Goal: Task Accomplishment & Management: Manage account settings

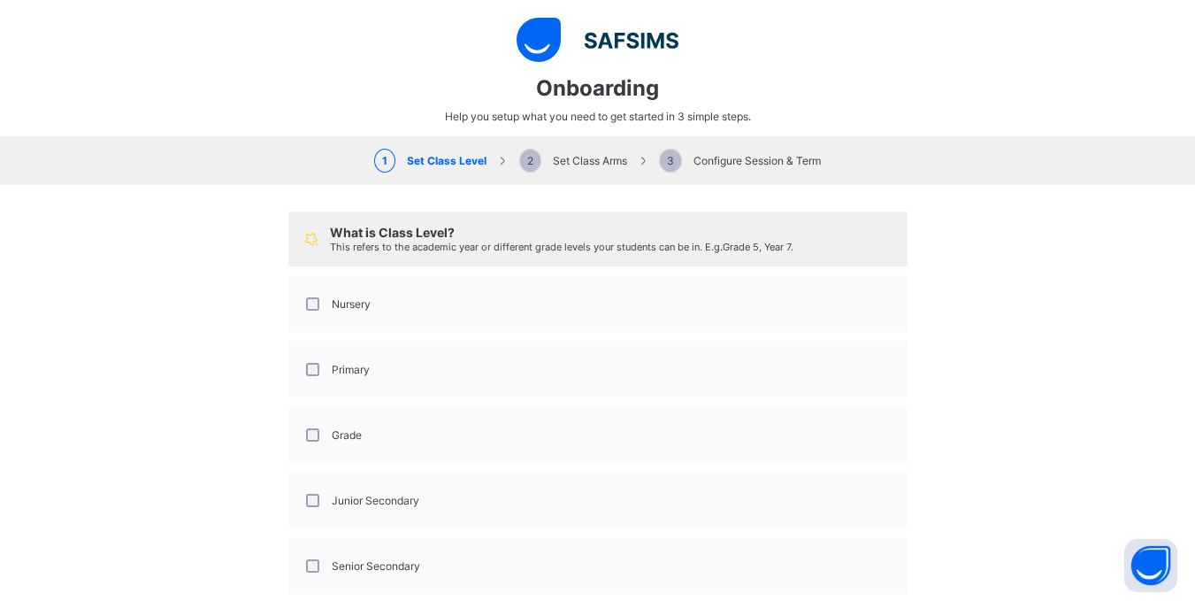
select select "**"
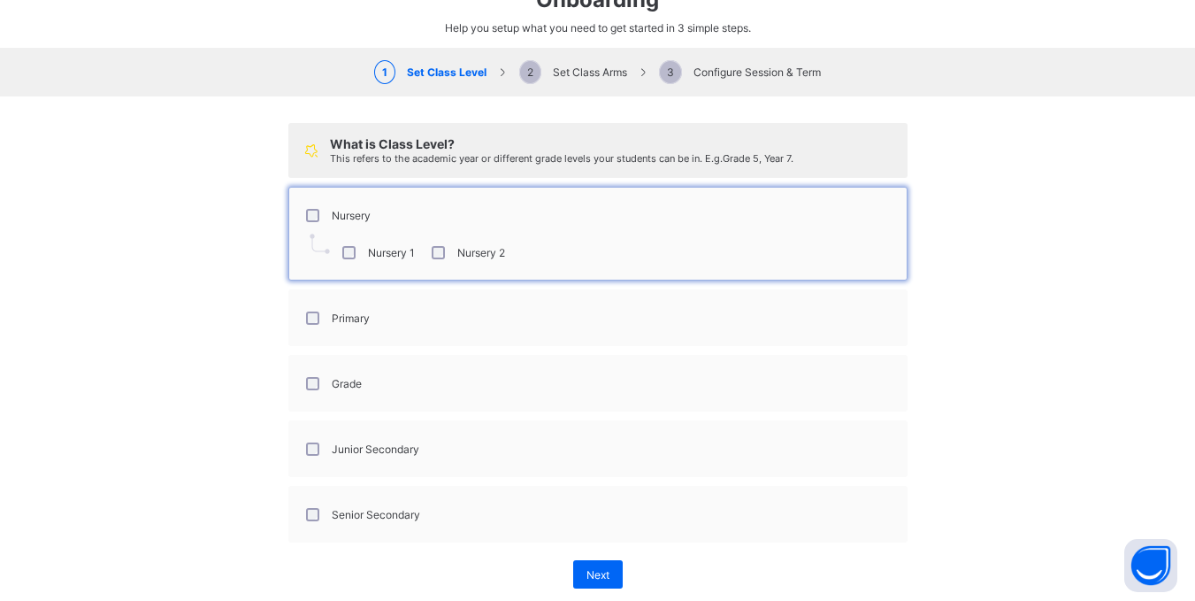
scroll to position [32, 0]
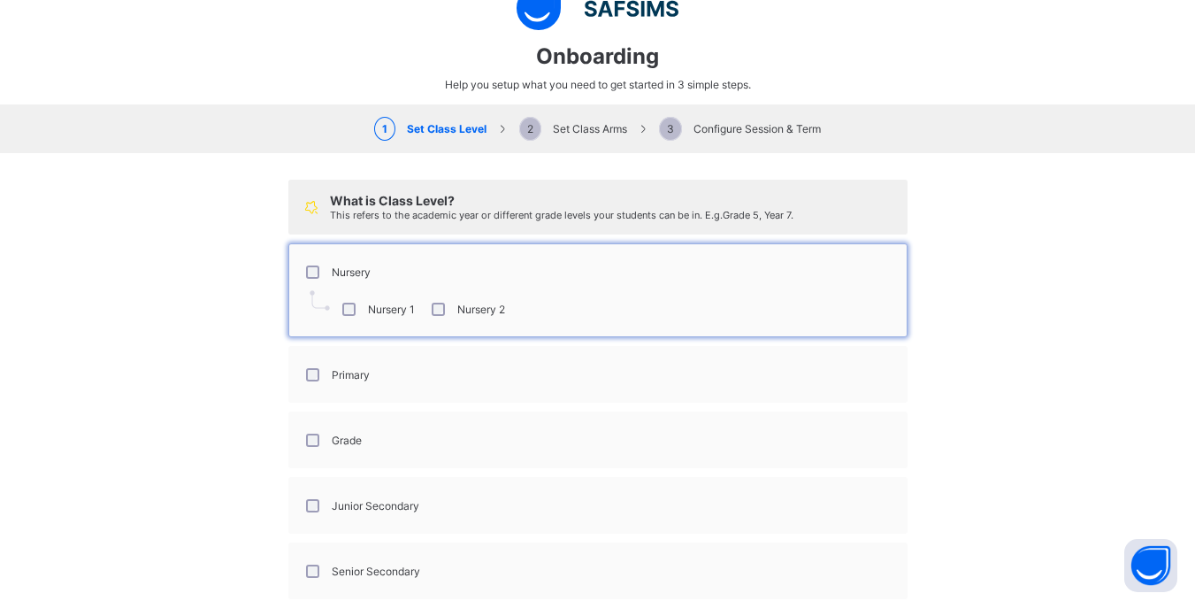
click at [310, 301] on img at bounding box center [320, 300] width 20 height 20
click at [299, 382] on div "Primary" at bounding box center [336, 374] width 76 height 37
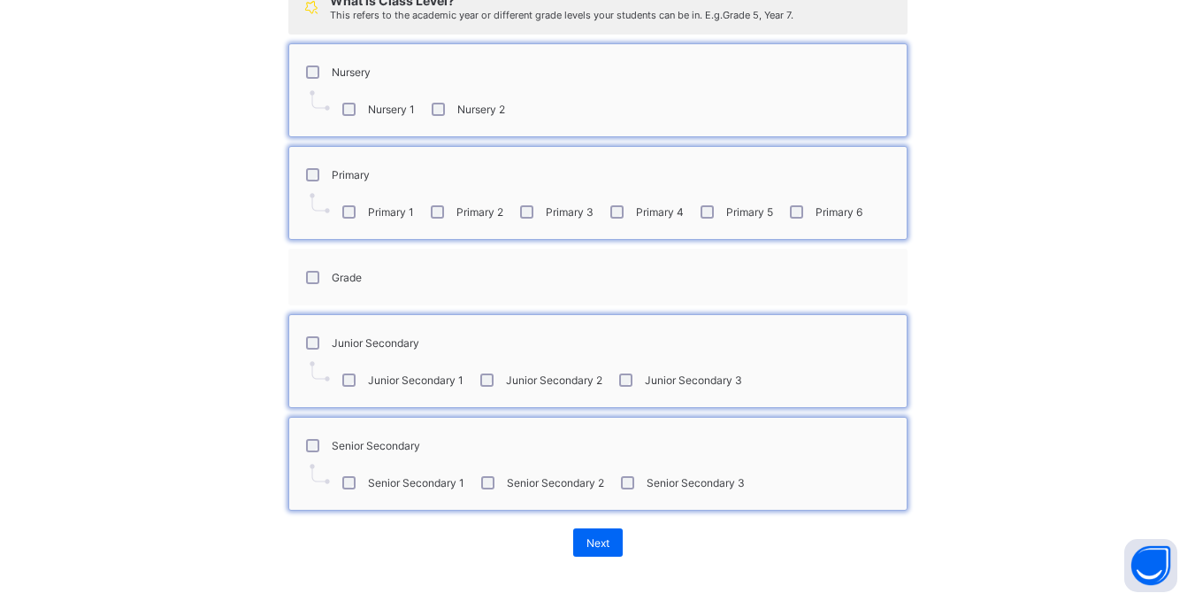
scroll to position [485, 0]
click at [603, 541] on div "Next" at bounding box center [598, 542] width 50 height 28
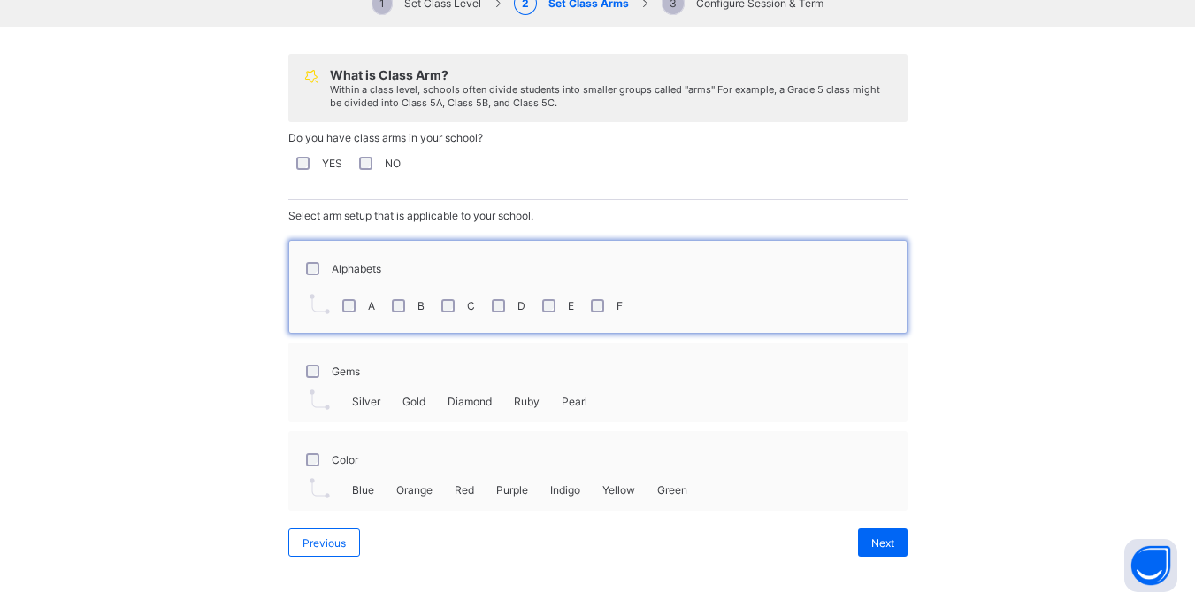
scroll to position [573, 0]
click at [858, 541] on div "Next" at bounding box center [883, 542] width 50 height 28
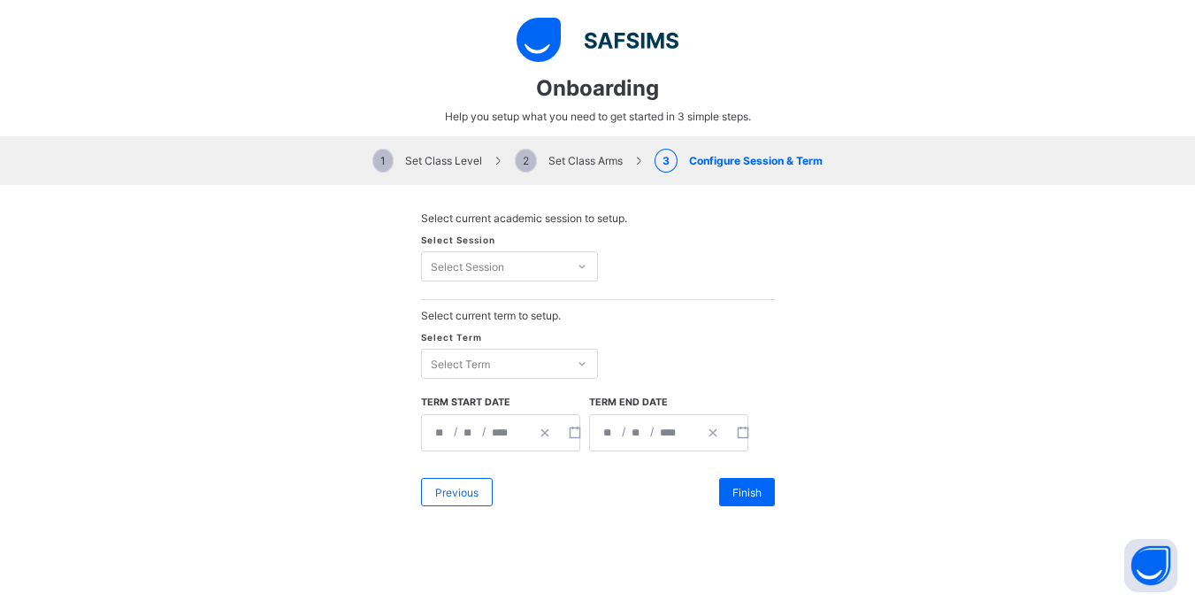
scroll to position [750, 0]
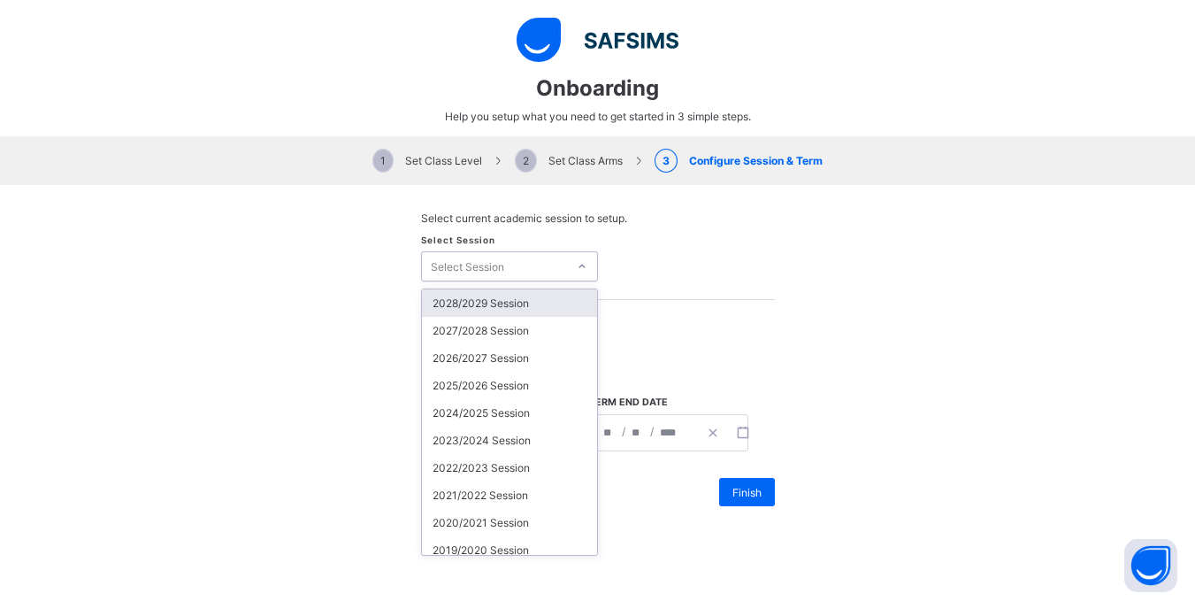
click at [476, 265] on div "Select Session" at bounding box center [467, 266] width 73 height 30
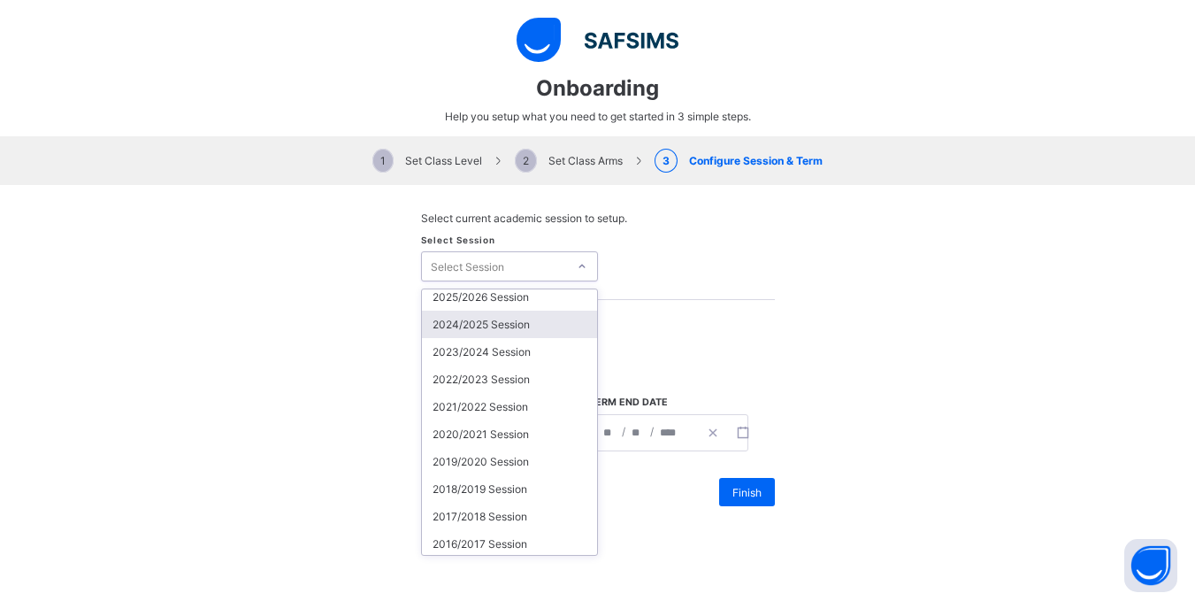
click at [497, 331] on div "2024/2025 Session" at bounding box center [509, 323] width 175 height 27
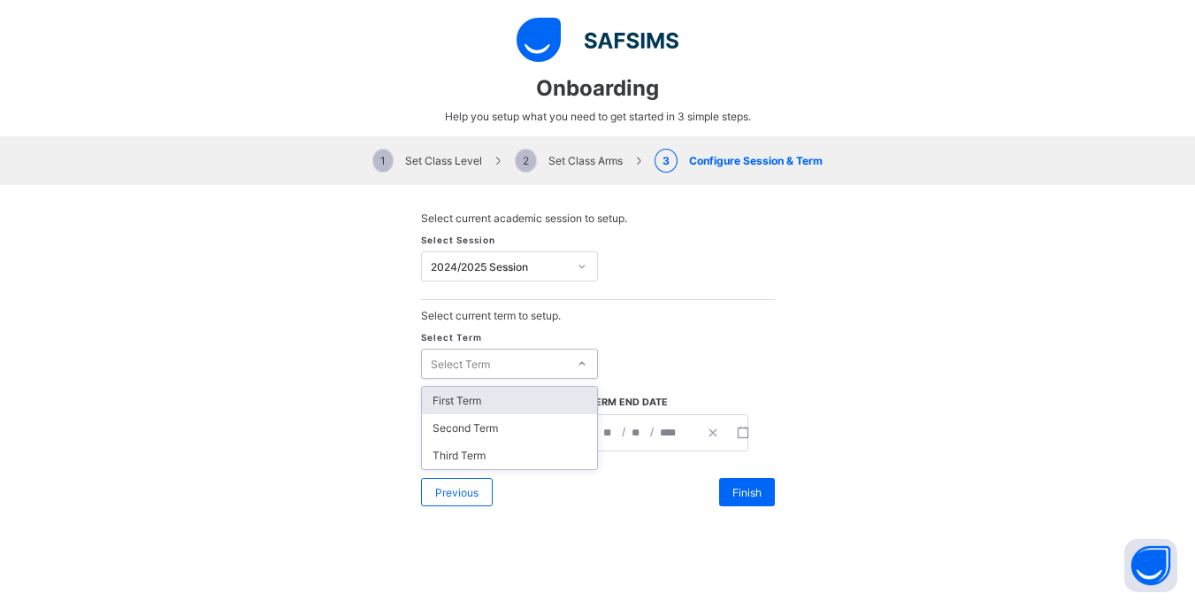
click at [537, 363] on div "Select Term" at bounding box center [494, 363] width 145 height 25
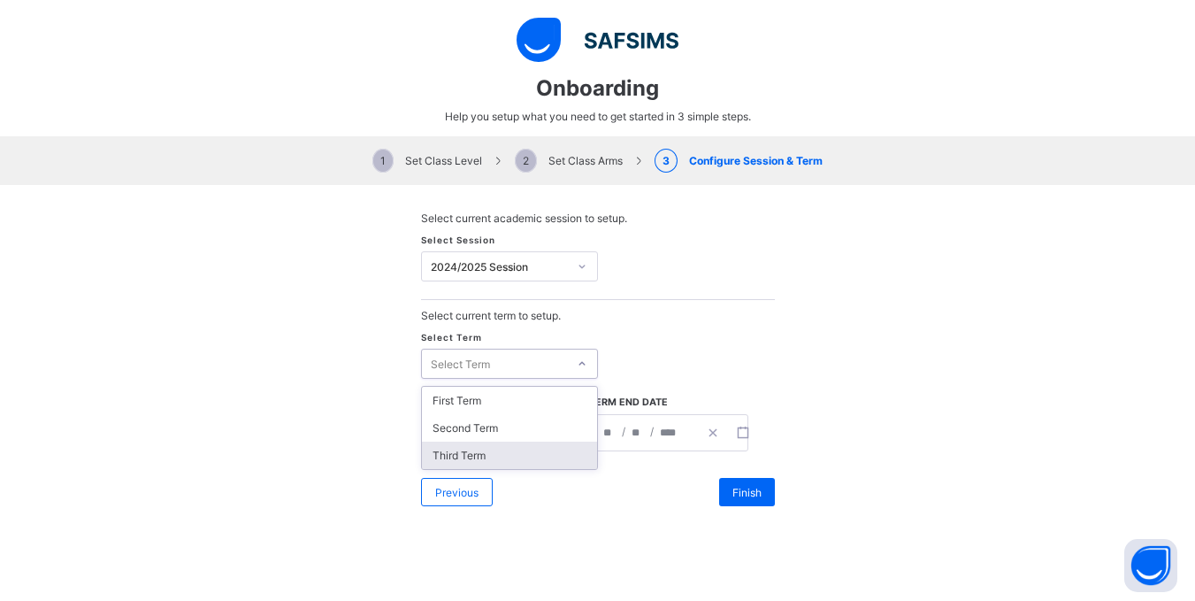
click at [503, 452] on div "Third Term" at bounding box center [509, 454] width 175 height 27
click at [539, 436] on icon "button" at bounding box center [545, 432] width 12 height 12
click at [441, 430] on div "/ /" at bounding box center [473, 432] width 102 height 35
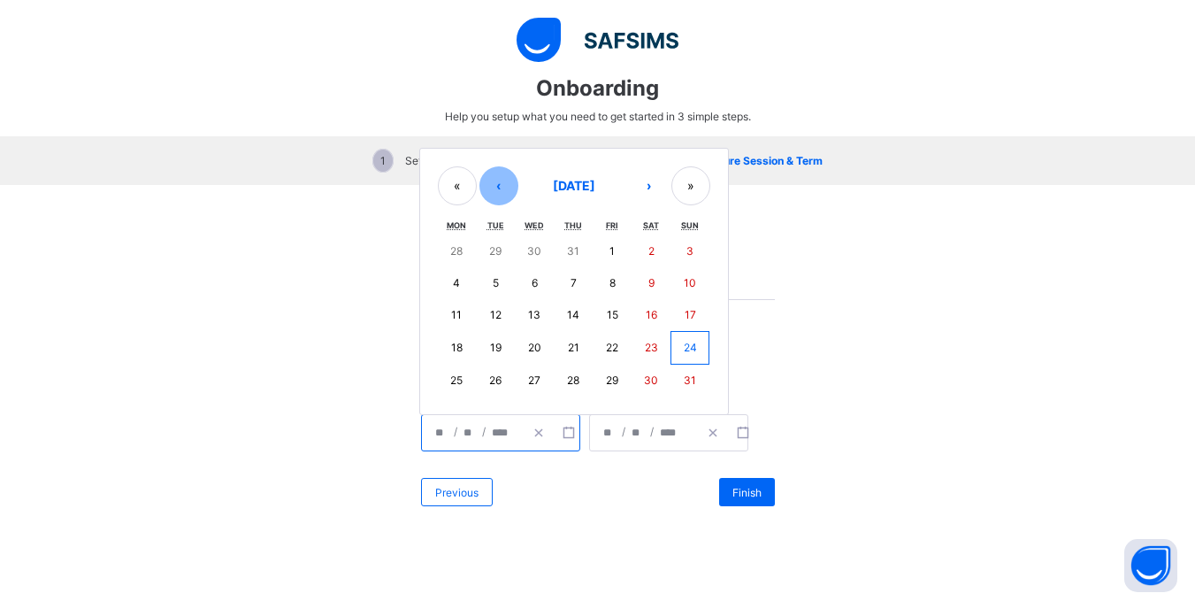
click at [486, 193] on button "‹" at bounding box center [498, 185] width 39 height 39
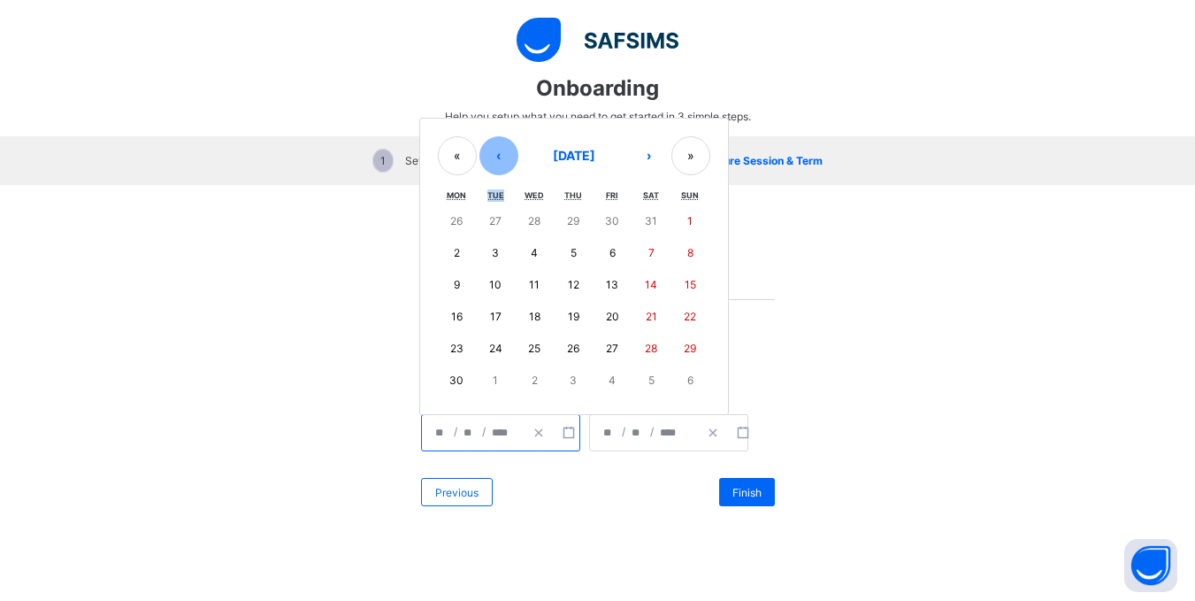
click at [487, 193] on abbr "Tue" at bounding box center [495, 195] width 17 height 10
click at [494, 163] on button "‹" at bounding box center [498, 155] width 39 height 39
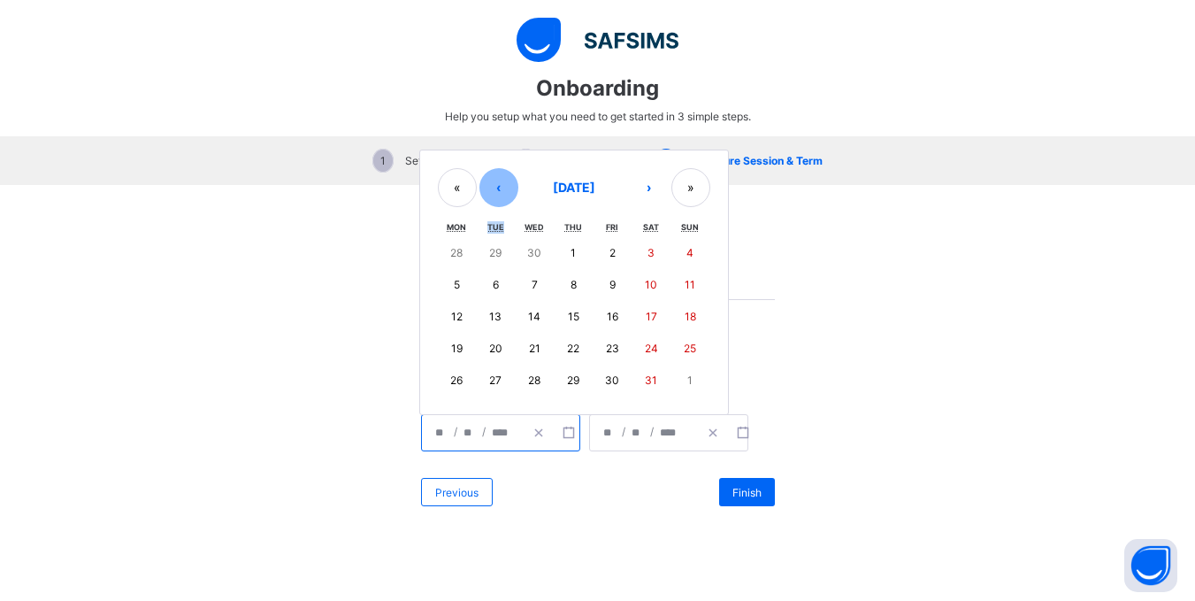
click at [491, 178] on button "‹" at bounding box center [498, 187] width 39 height 39
click at [490, 178] on button "‹" at bounding box center [498, 187] width 39 height 39
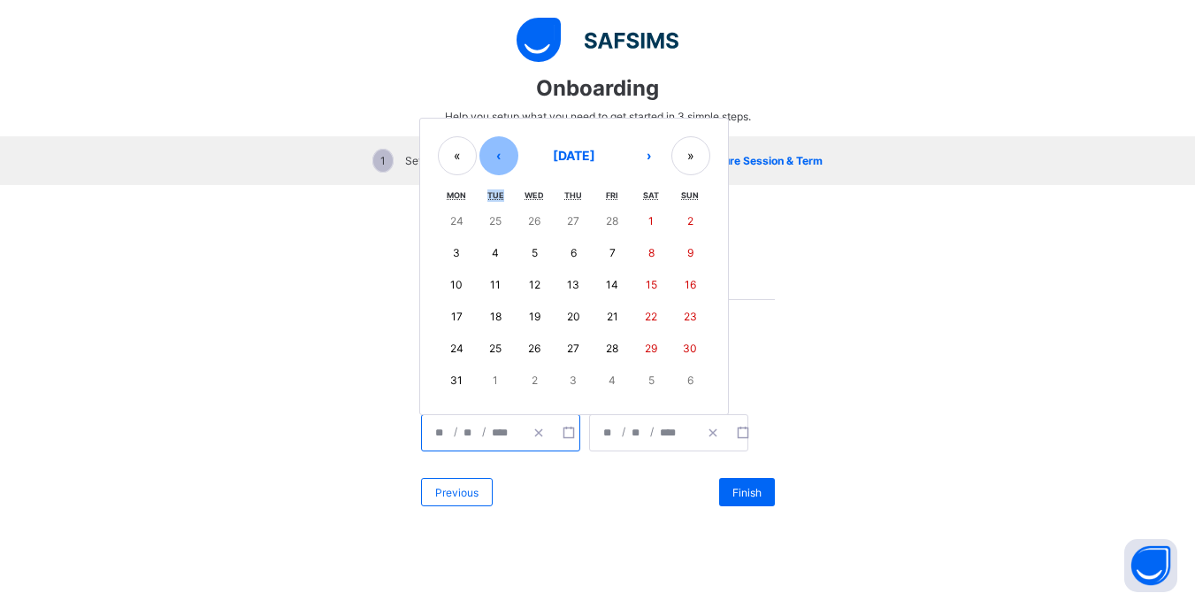
click at [492, 154] on button "‹" at bounding box center [498, 155] width 39 height 39
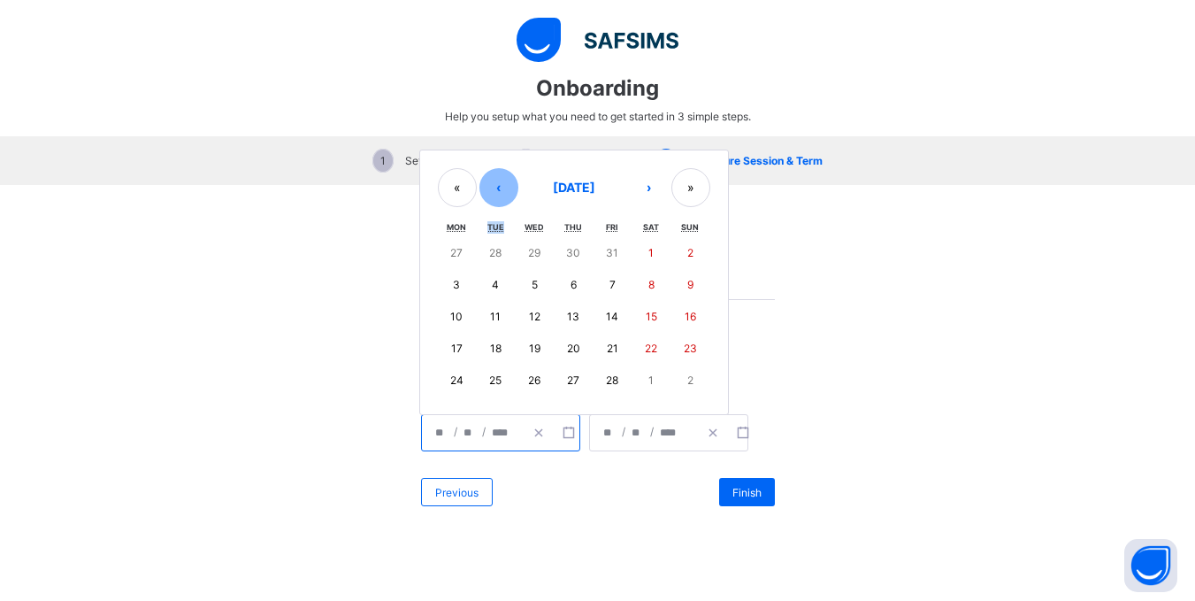
click at [487, 189] on button "‹" at bounding box center [498, 187] width 39 height 39
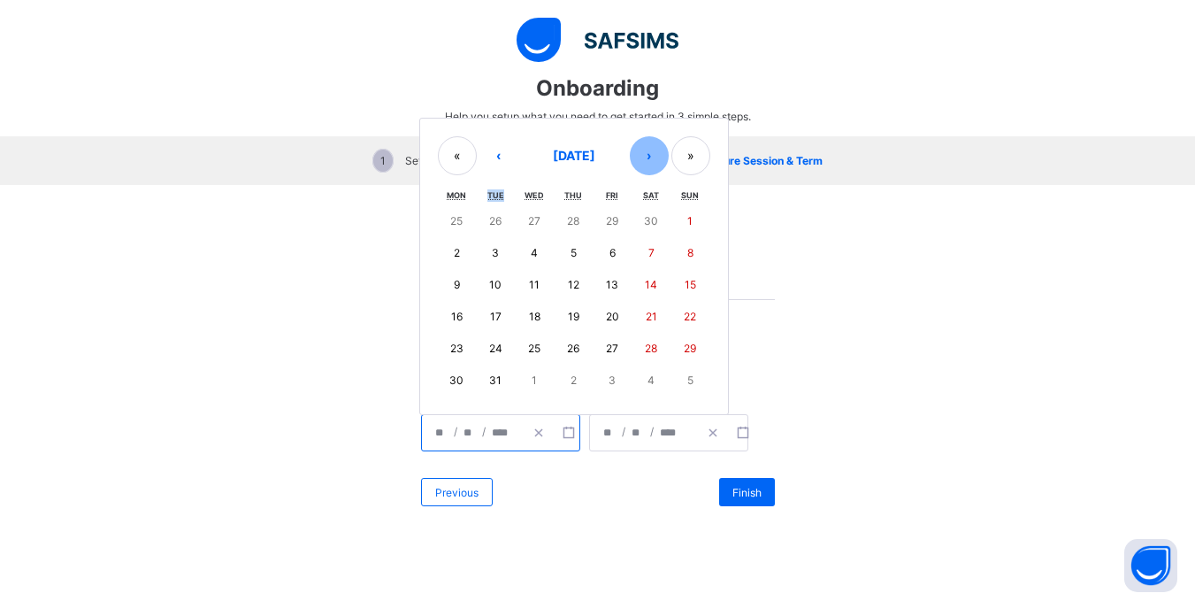
click at [635, 156] on button "›" at bounding box center [649, 155] width 39 height 39
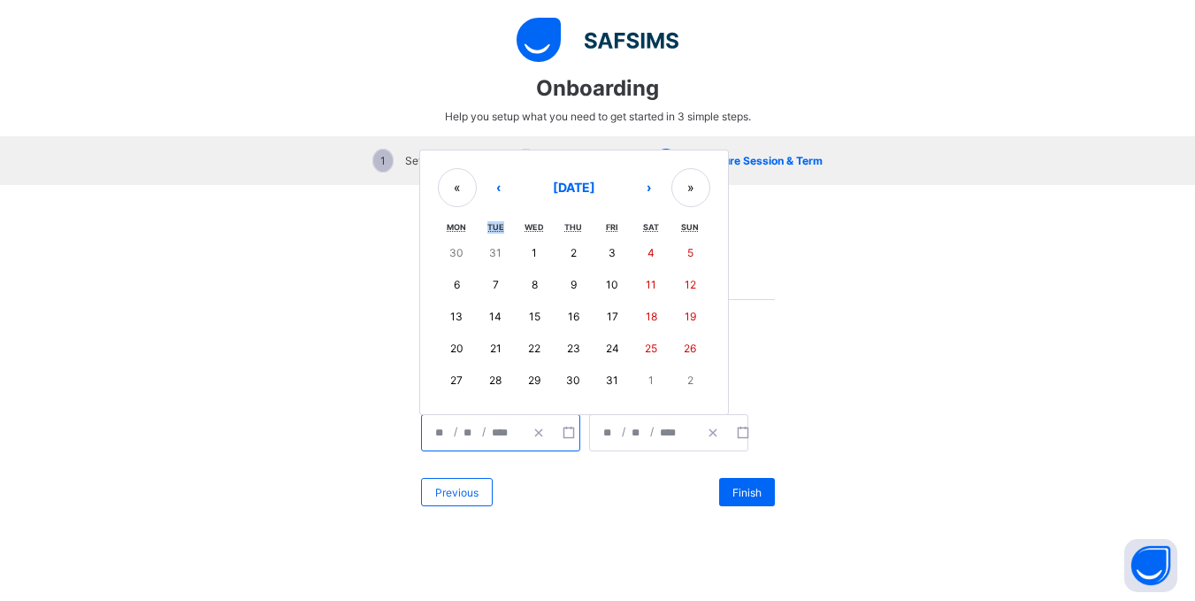
click at [454, 279] on button "6" at bounding box center [457, 285] width 39 height 32
type input "**********"
type input "*"
type input "****"
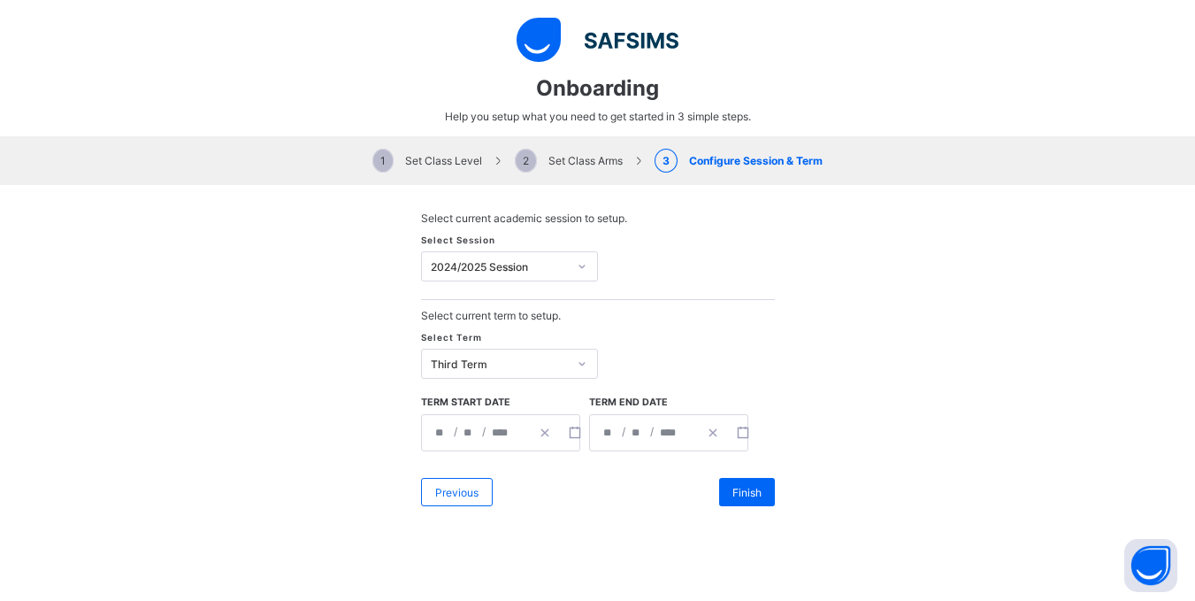
click at [639, 441] on div "**********" at bounding box center [644, 432] width 108 height 35
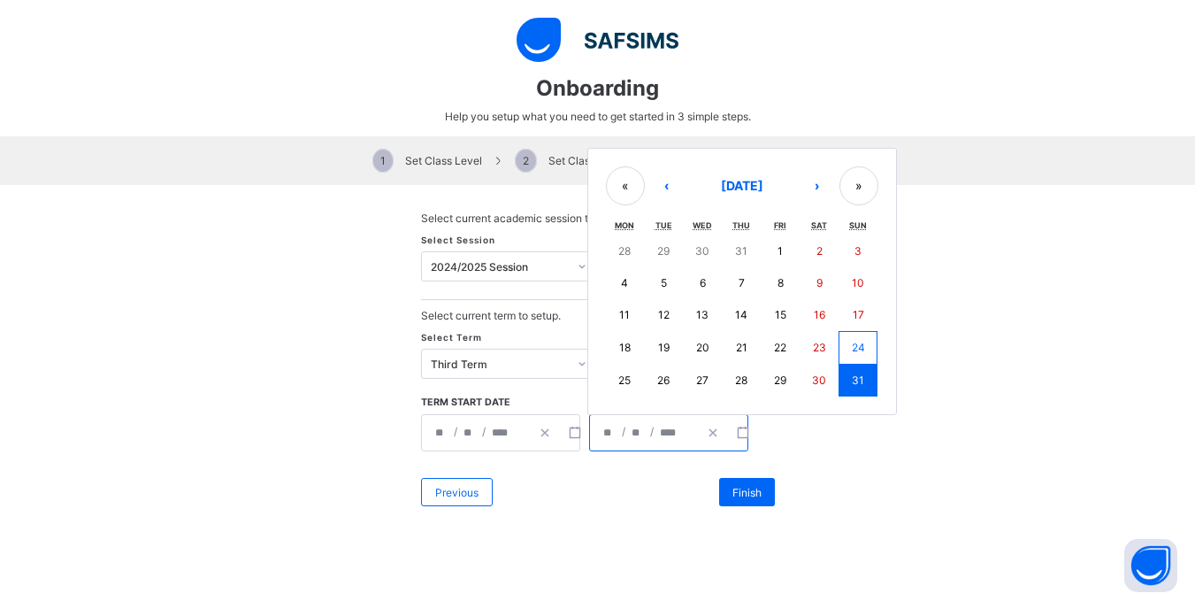
click at [782, 382] on button "29" at bounding box center [780, 380] width 39 height 32
type input "**********"
type input "**"
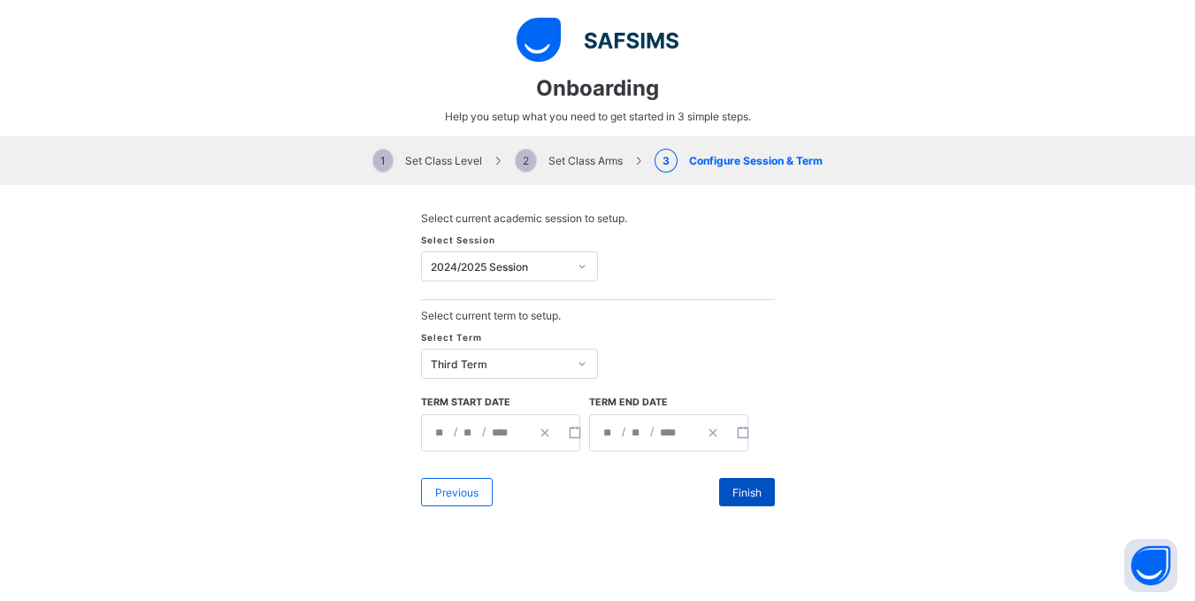
click at [733, 491] on span "Finish" at bounding box center [746, 492] width 29 height 13
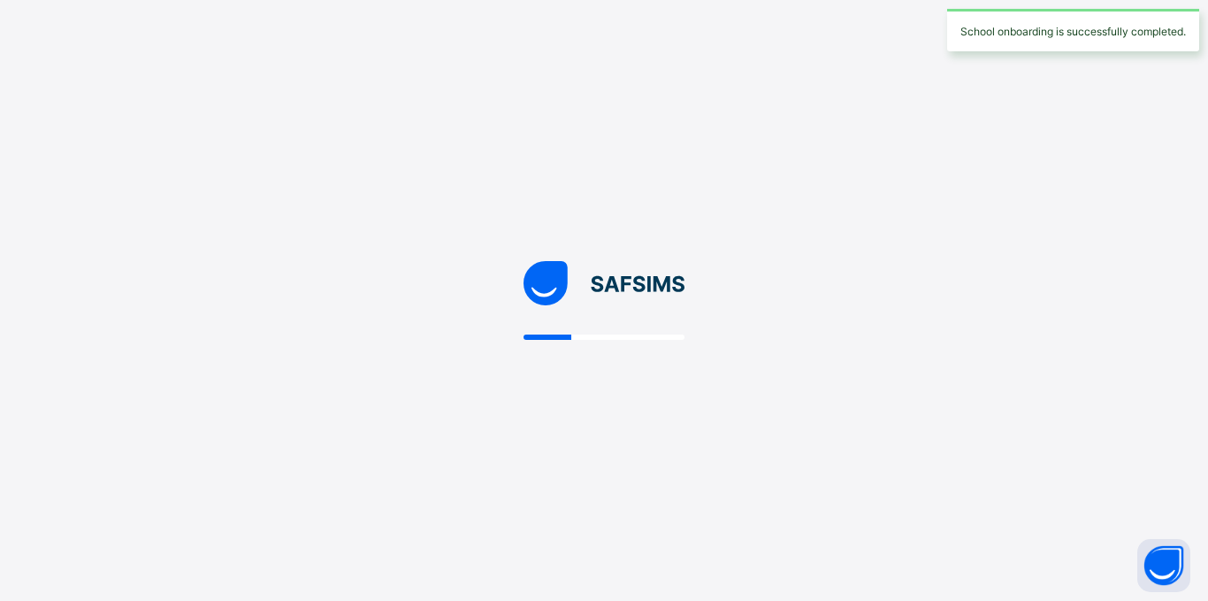
select select "**"
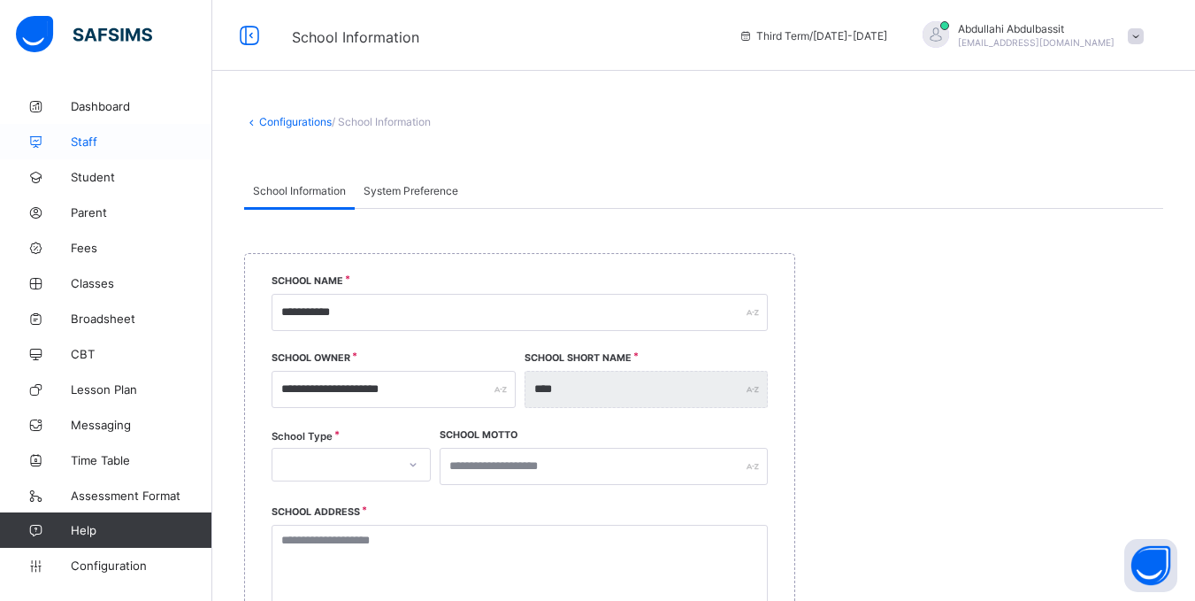
click at [92, 138] on span "Staff" at bounding box center [142, 141] width 142 height 14
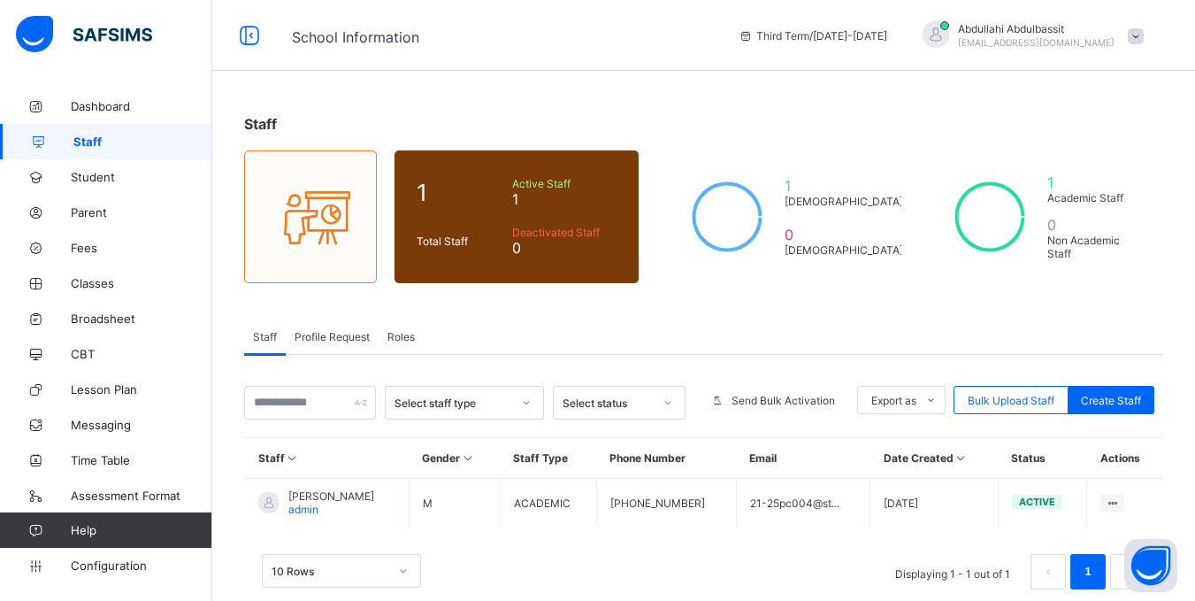
click at [1144, 39] on span at bounding box center [1136, 36] width 16 height 16
click at [248, 38] on icon at bounding box center [249, 36] width 30 height 26
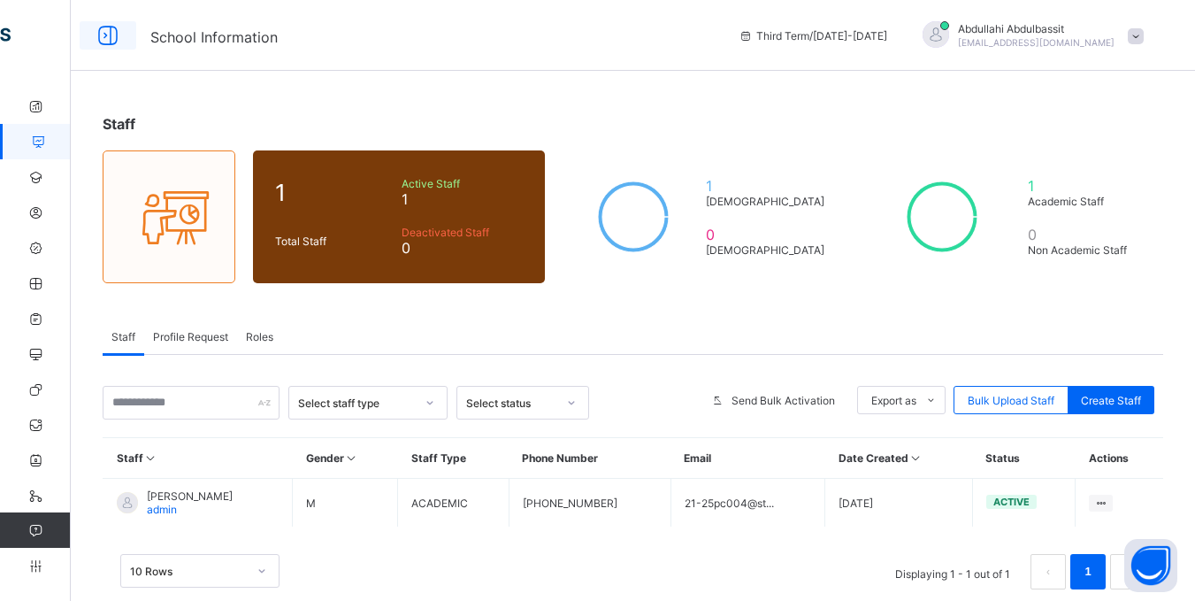
click at [98, 46] on icon at bounding box center [108, 36] width 30 height 26
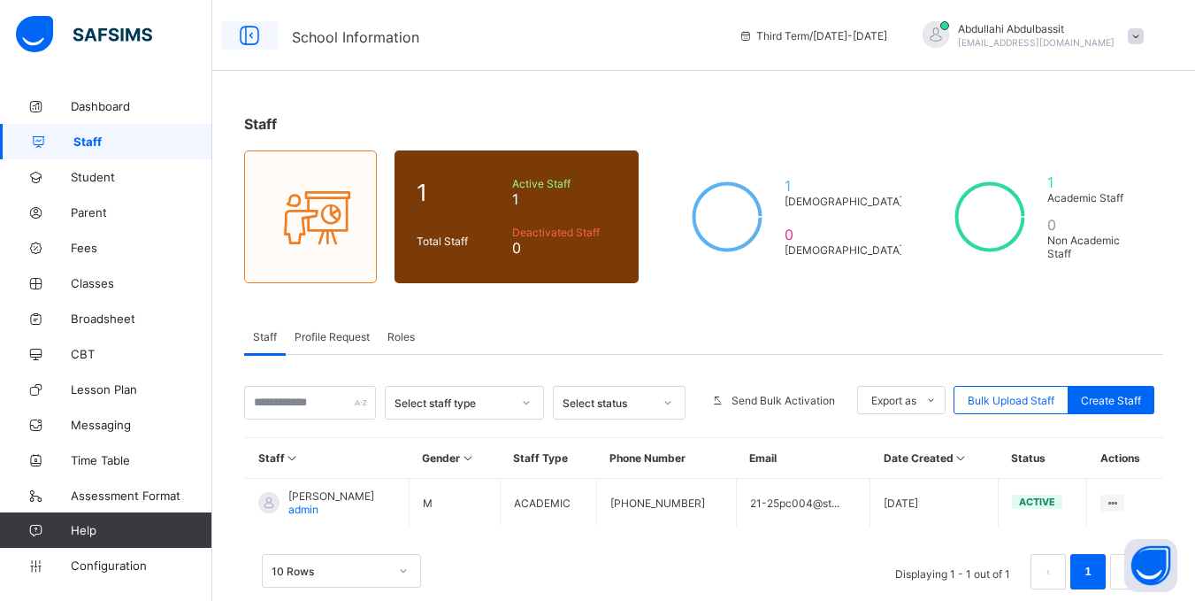
click at [240, 34] on icon at bounding box center [249, 36] width 30 height 26
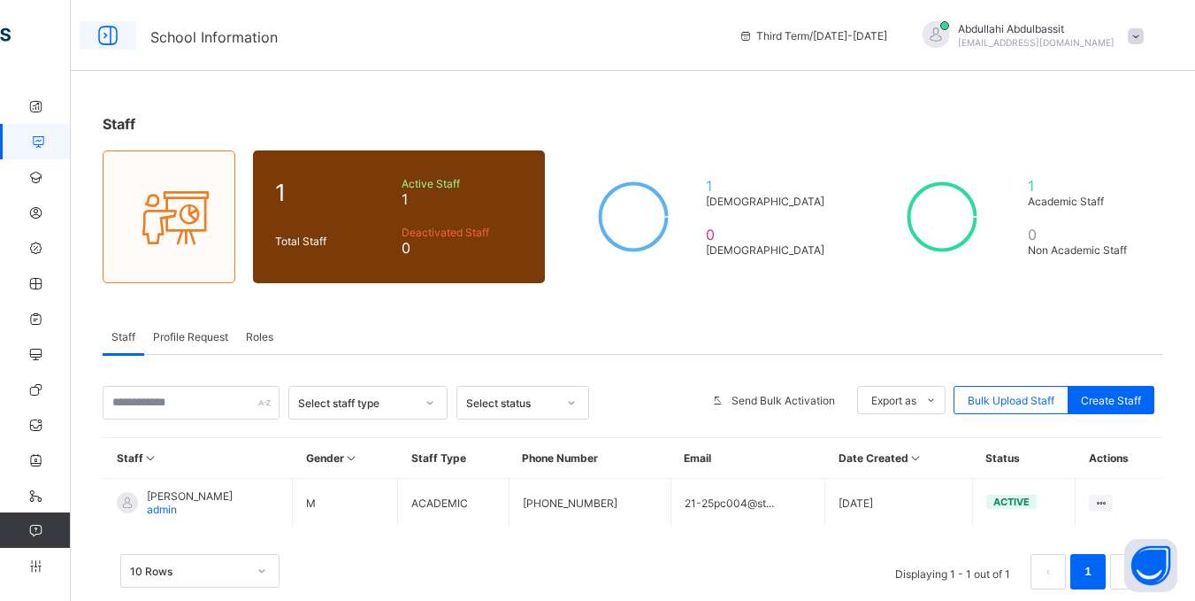
click at [105, 39] on icon at bounding box center [108, 36] width 30 height 26
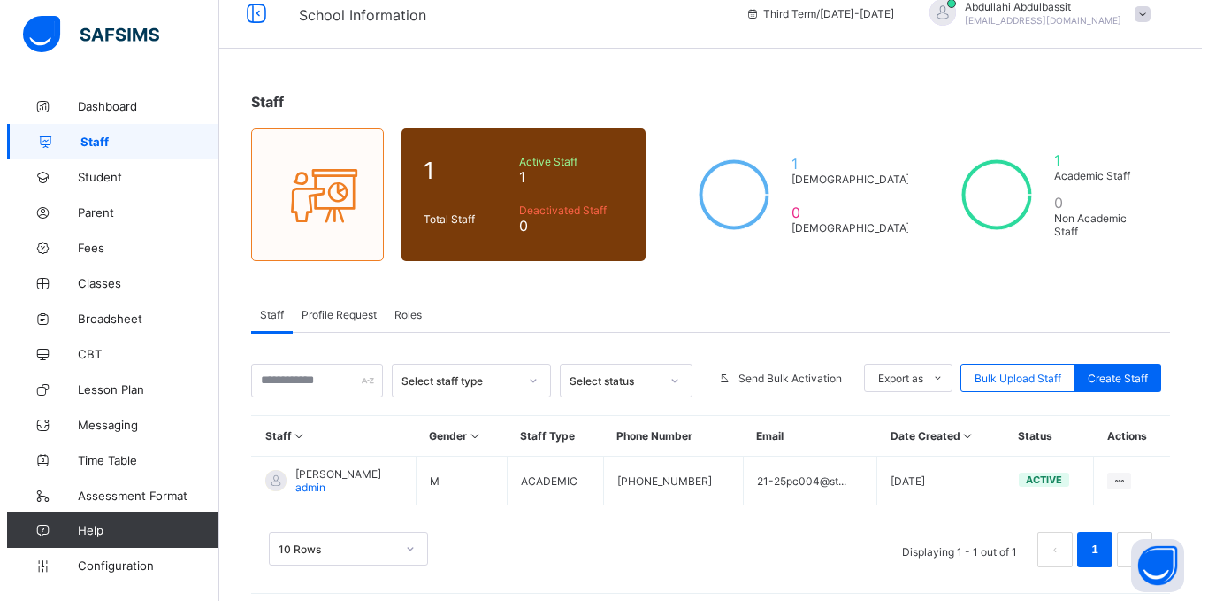
scroll to position [33, 0]
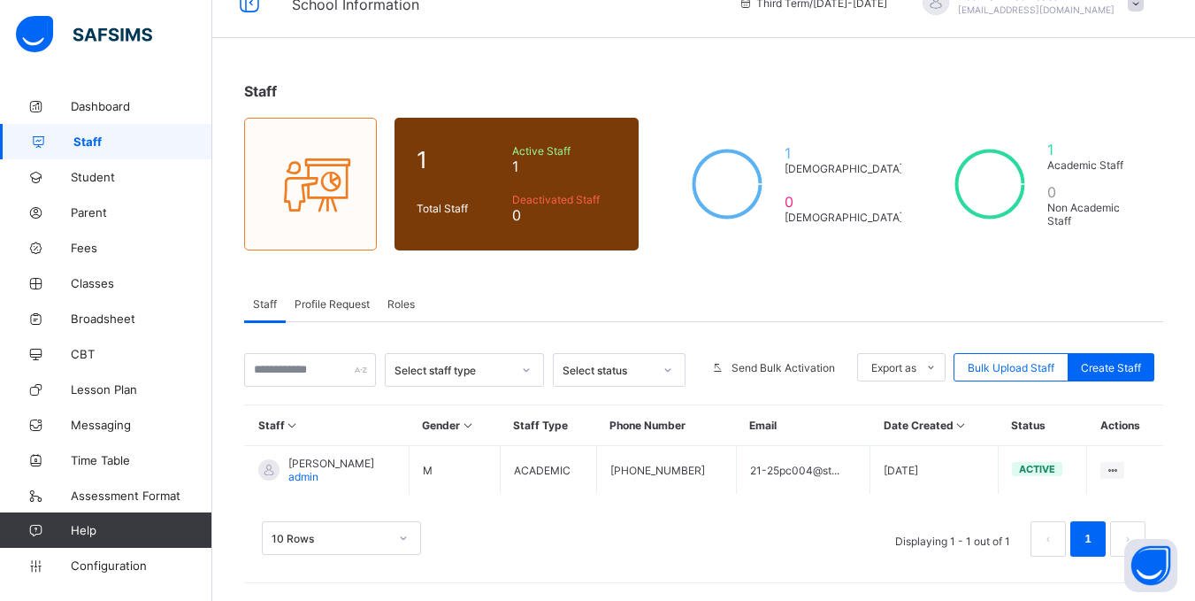
click at [317, 305] on span "Profile Request" at bounding box center [332, 303] width 75 height 13
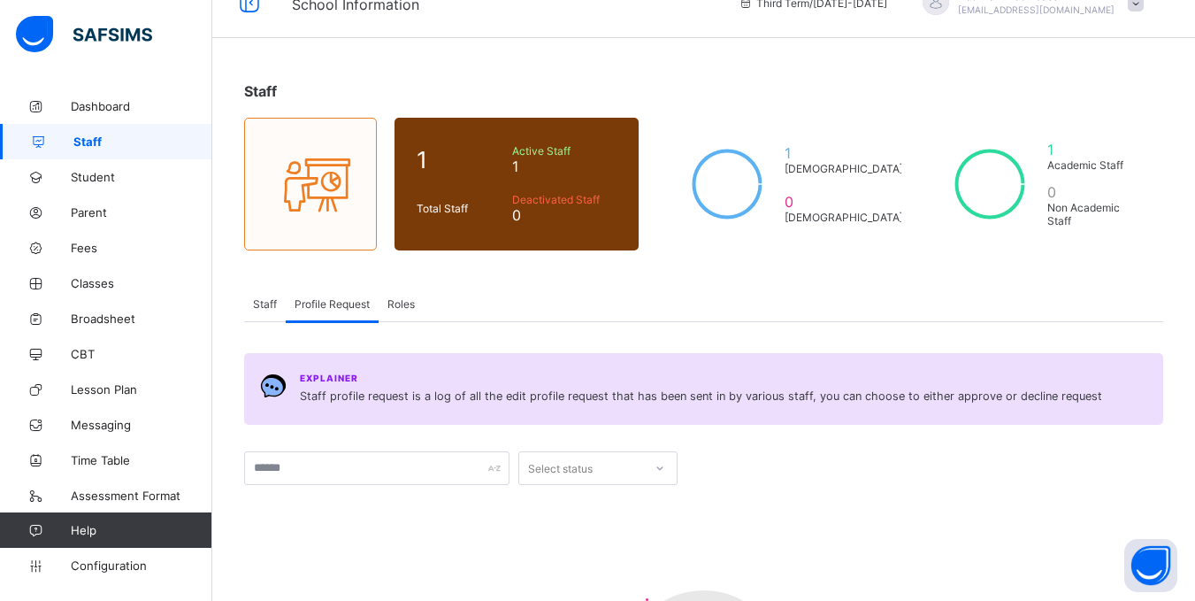
click at [268, 311] on div "Staff" at bounding box center [265, 303] width 42 height 35
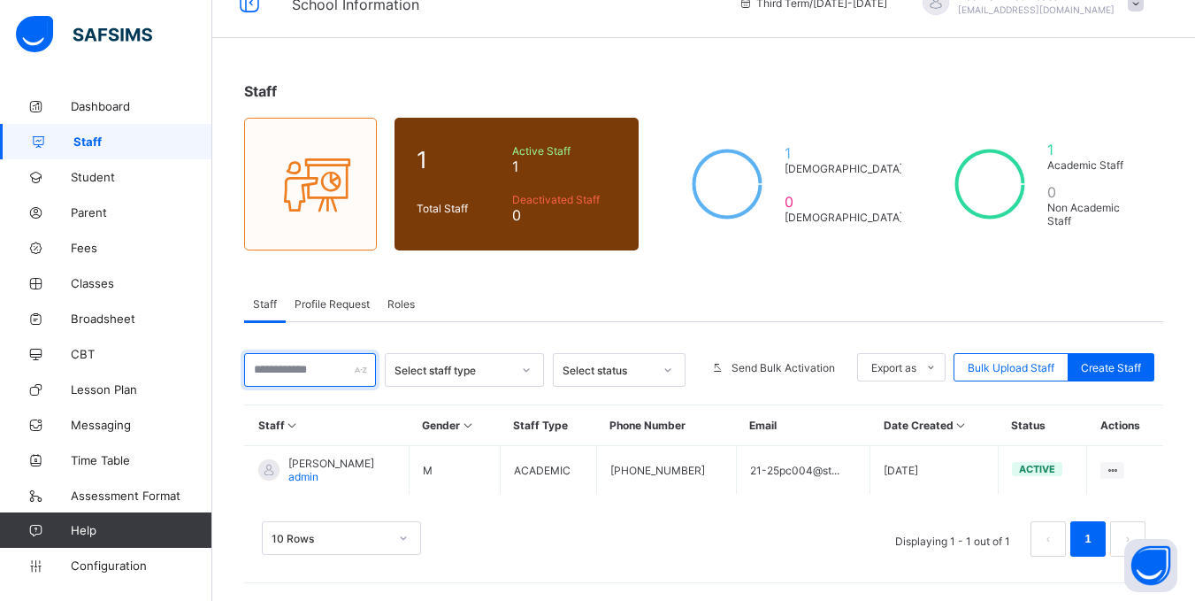
click at [330, 370] on input "text" at bounding box center [310, 370] width 132 height 34
click at [466, 271] on div "Staff 1 Total Staff Active Staff 1 Deactivated Staff 0 1 [DEMOGRAPHIC_DATA] 0 […" at bounding box center [703, 328] width 983 height 545
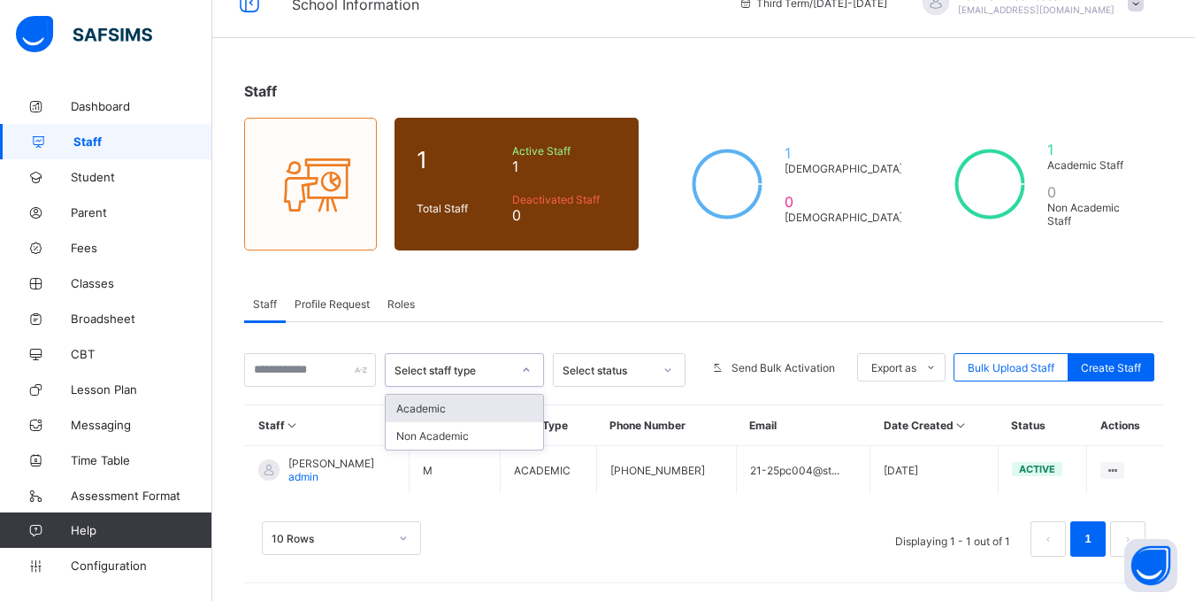
click at [470, 368] on div "Select staff type" at bounding box center [452, 370] width 117 height 13
click at [483, 321] on div "Staff Profile Request Roles" at bounding box center [703, 304] width 919 height 36
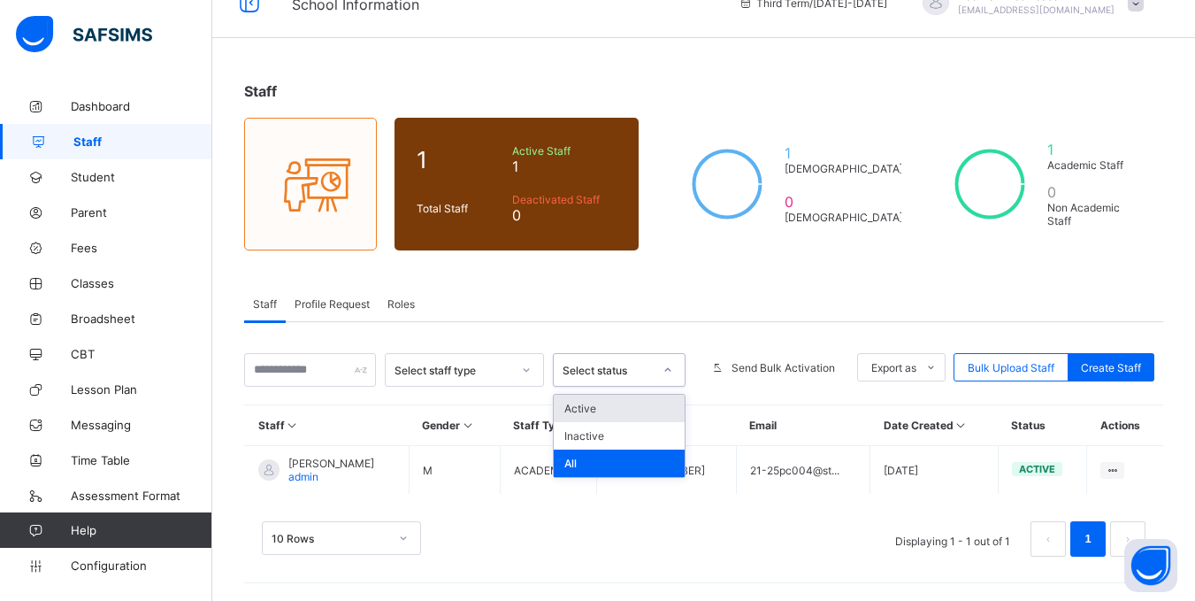
click at [581, 368] on div "Select status" at bounding box center [608, 370] width 90 height 13
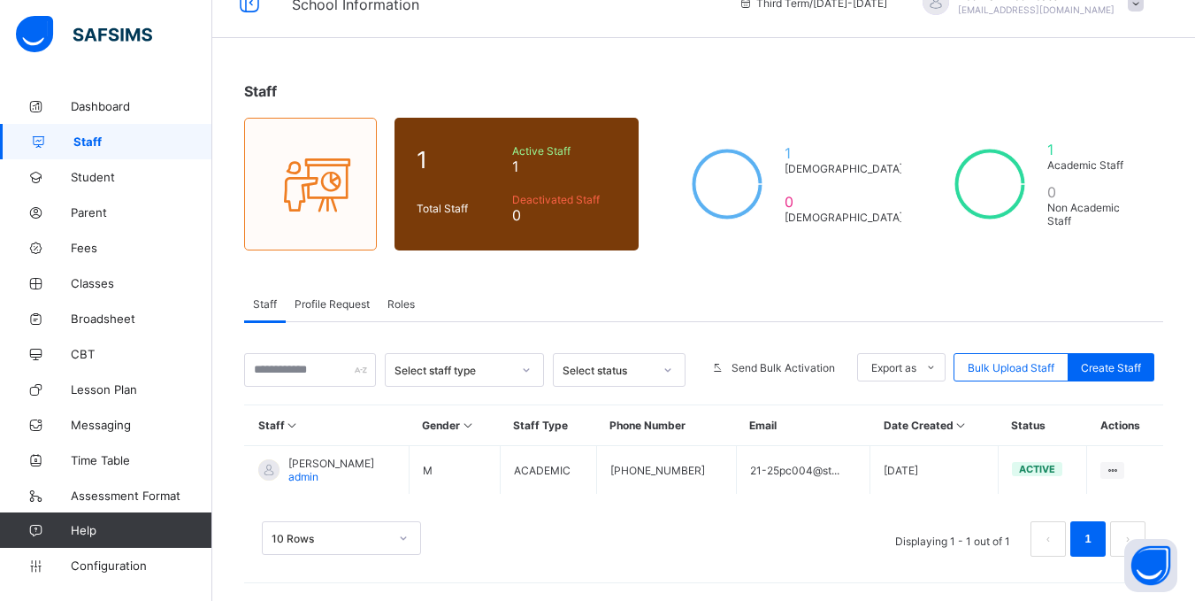
click at [578, 325] on div "Select staff type Select status Send Bulk Activation Export as Pdf Report Excel…" at bounding box center [703, 448] width 919 height 252
click at [1111, 363] on span "Create Staff" at bounding box center [1111, 367] width 60 height 13
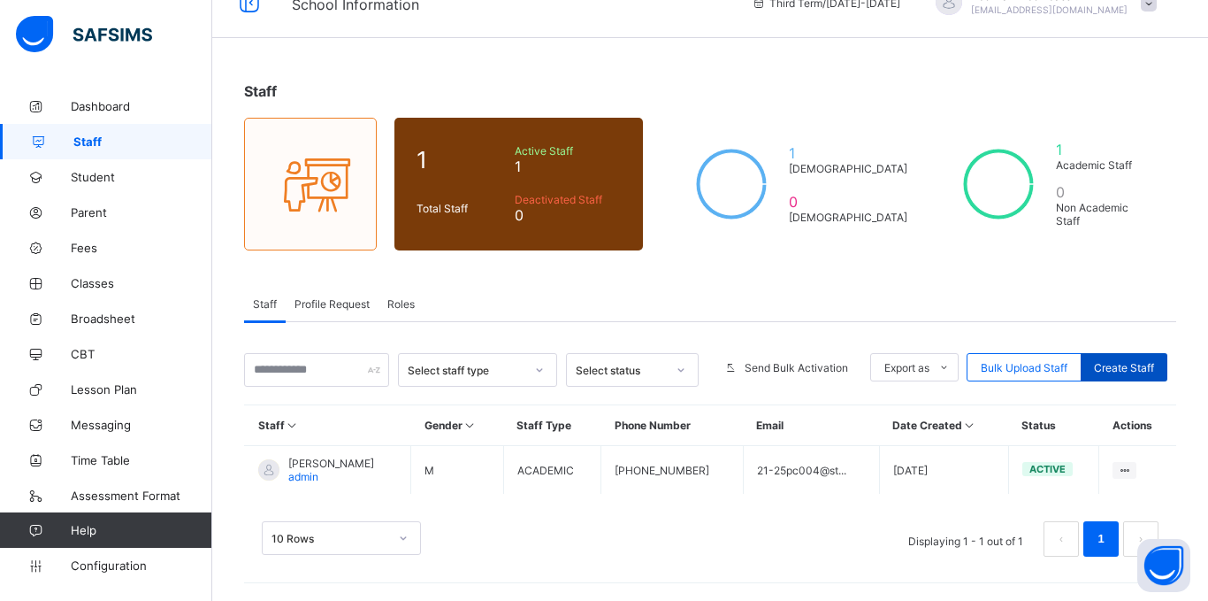
select select "**"
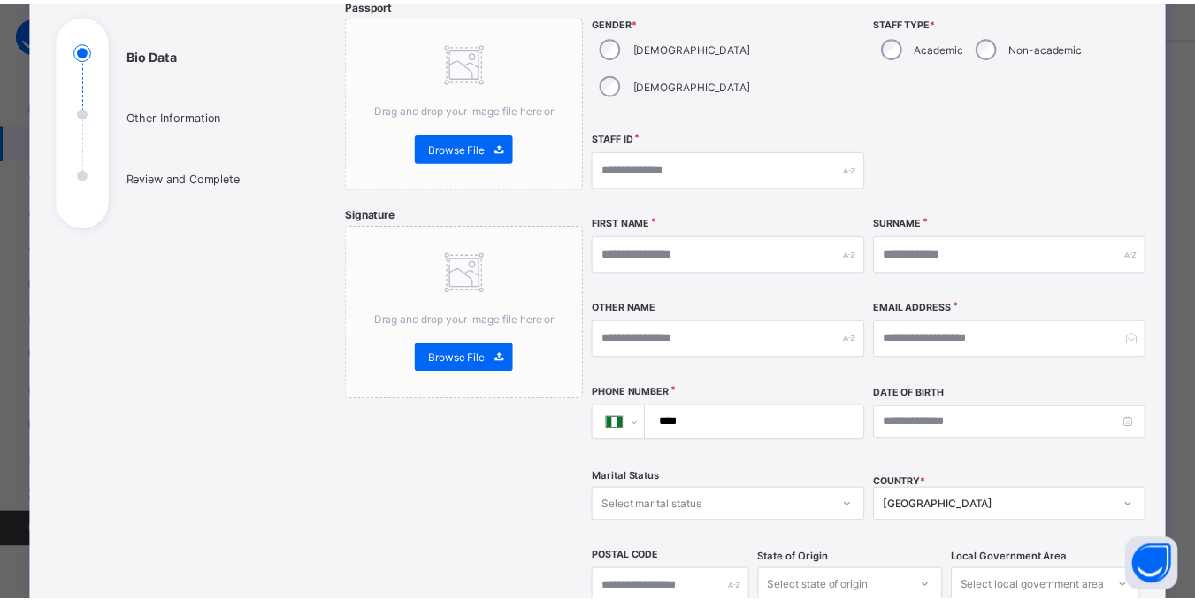
scroll to position [88, 0]
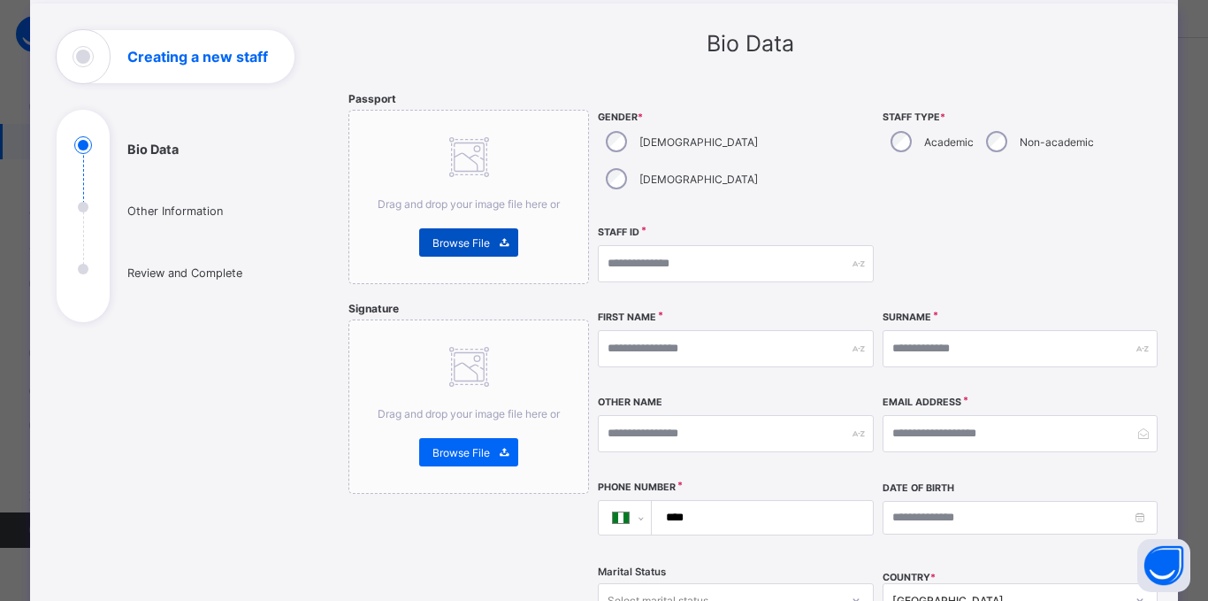
click at [482, 237] on span "Browse File" at bounding box center [460, 242] width 57 height 13
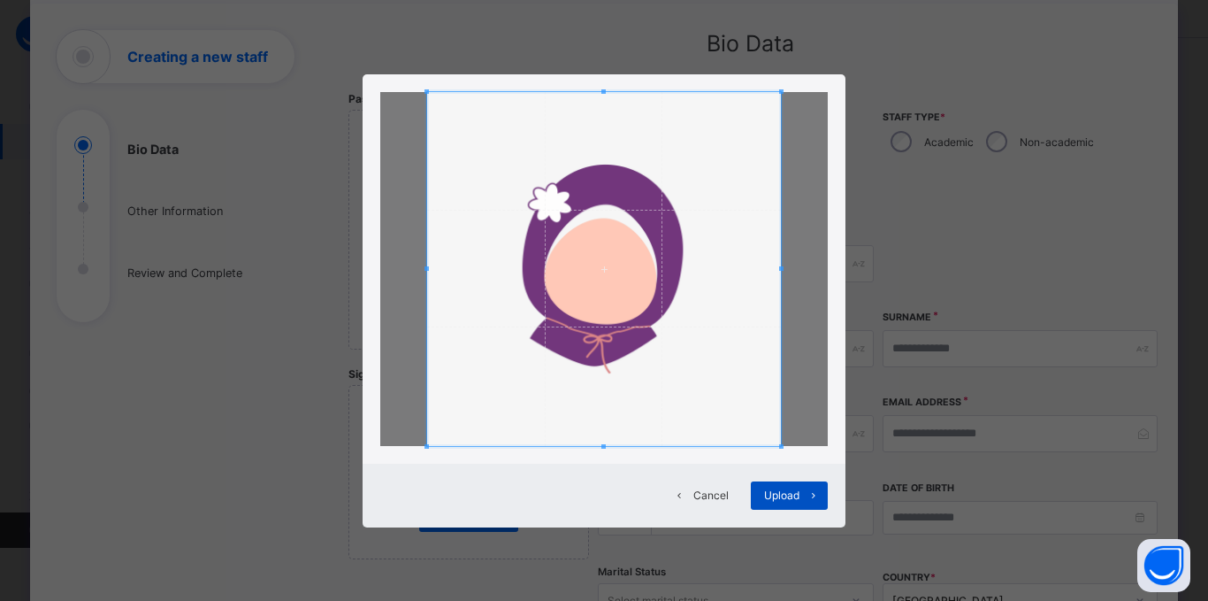
click at [804, 494] on span at bounding box center [814, 495] width 28 height 28
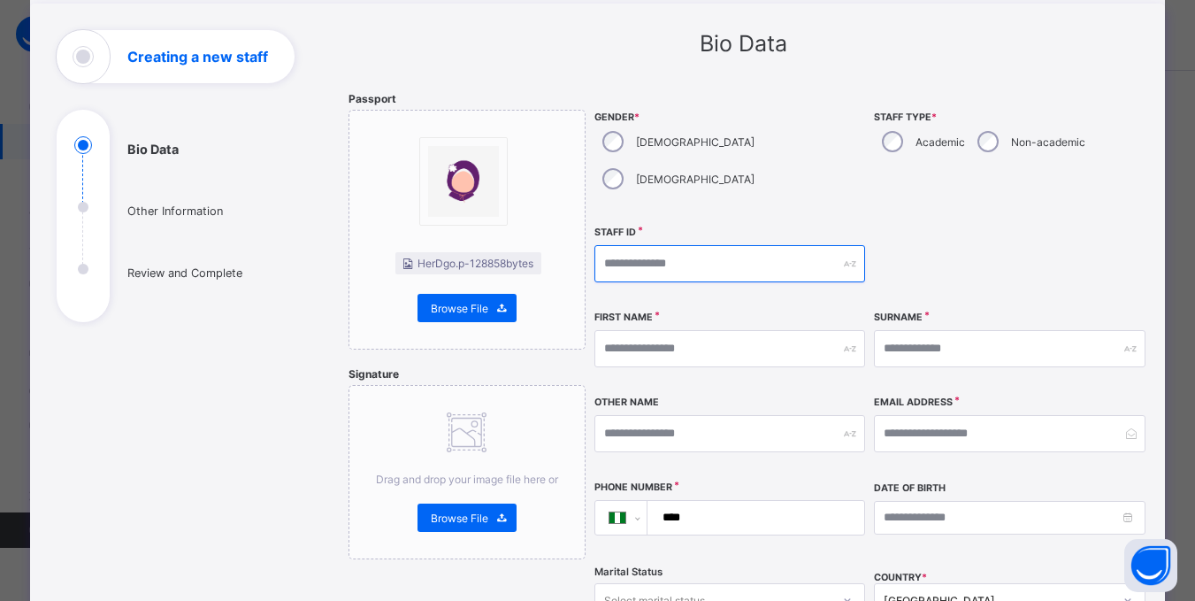
click at [670, 245] on input "text" at bounding box center [729, 263] width 271 height 37
click at [685, 262] on div "Staff ID" at bounding box center [729, 264] width 271 height 76
click at [690, 245] on input "text" at bounding box center [729, 263] width 271 height 37
click at [693, 271] on div "**********" at bounding box center [870, 406] width 553 height 629
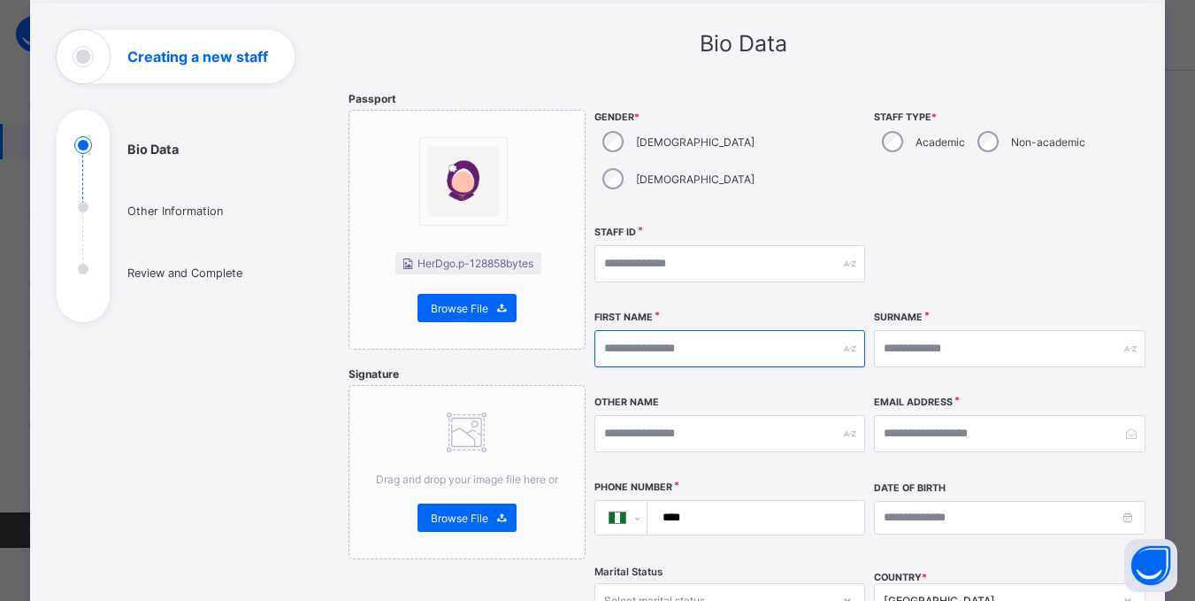
click at [635, 330] on input "text" at bounding box center [729, 348] width 271 height 37
click at [662, 310] on div "First Name" at bounding box center [729, 348] width 271 height 76
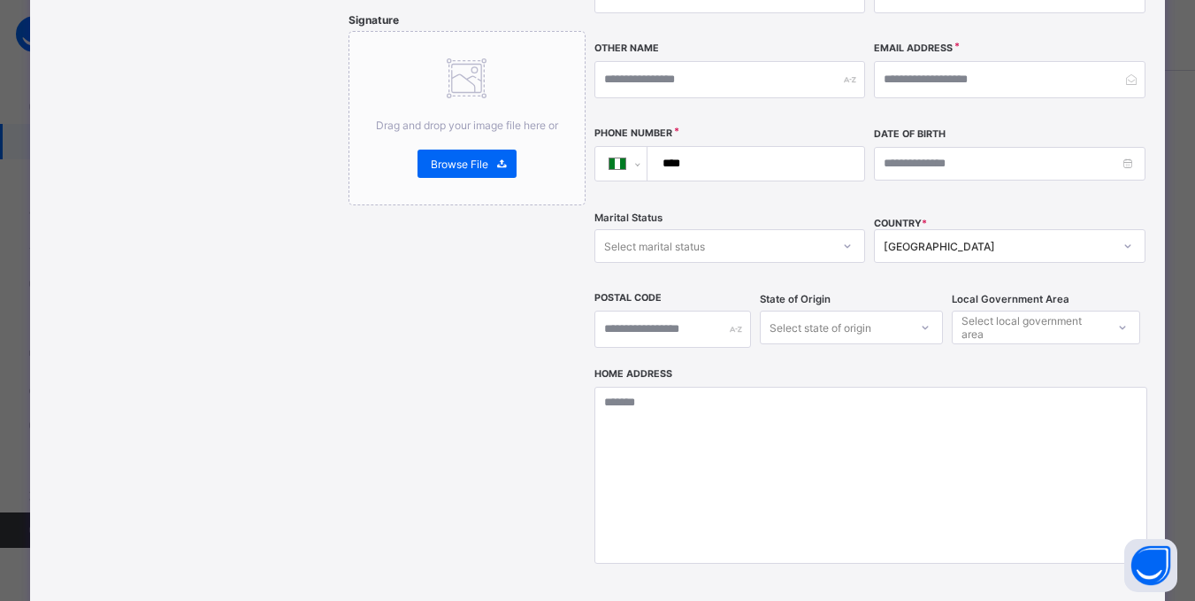
scroll to position [531, 0]
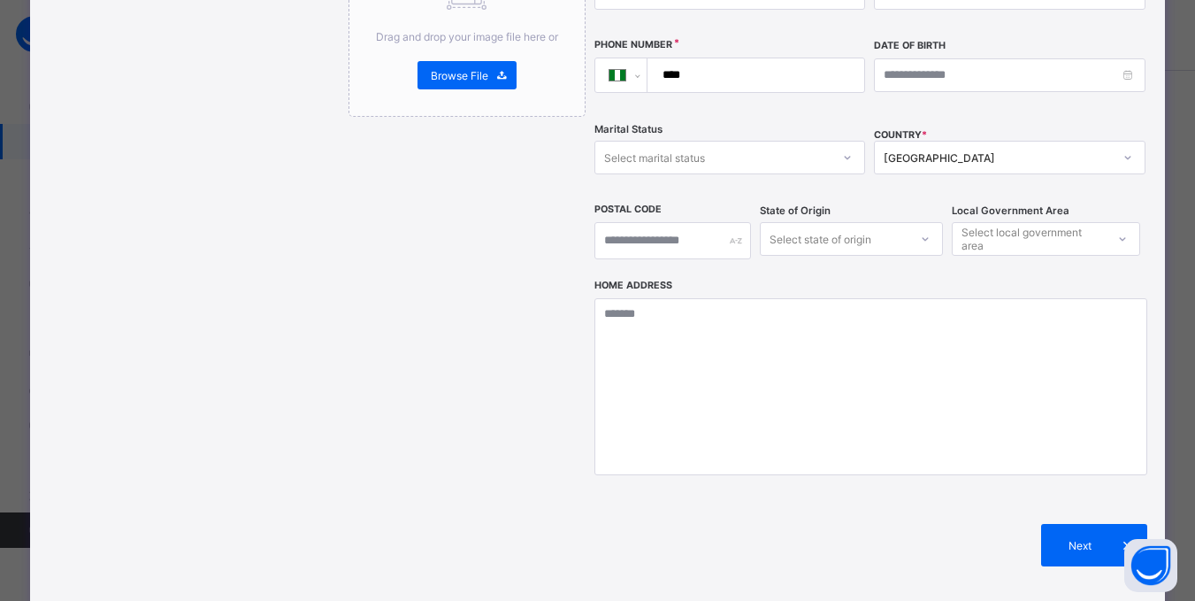
click at [991, 222] on div "Select local government area" at bounding box center [1032, 239] width 142 height 34
click at [856, 222] on div "Select state of origin" at bounding box center [820, 239] width 102 height 34
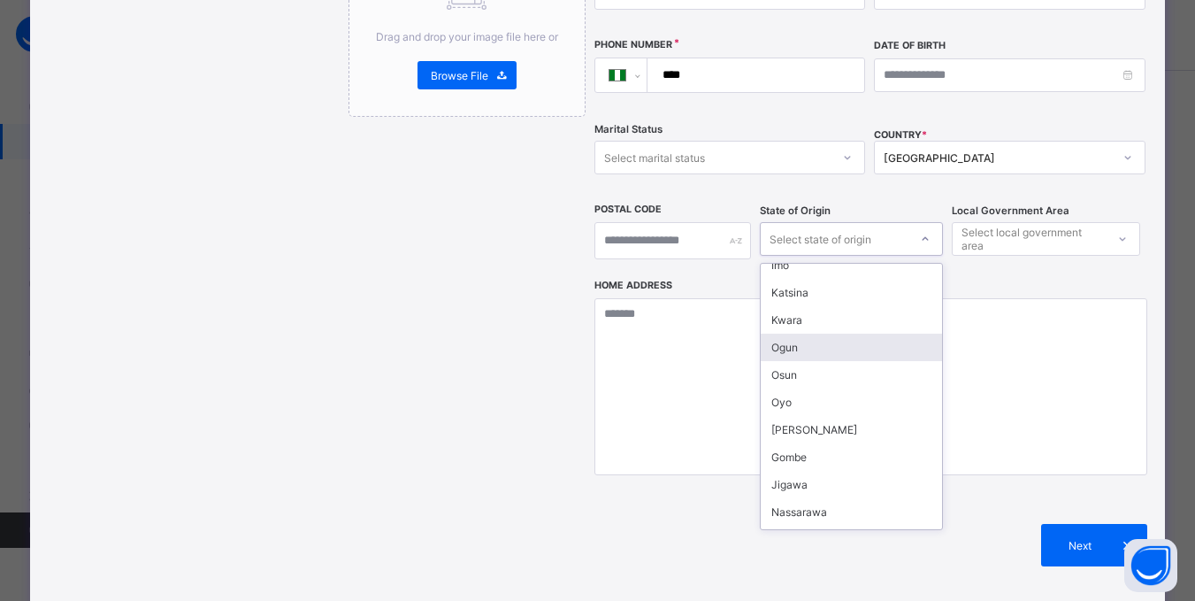
scroll to position [177, 0]
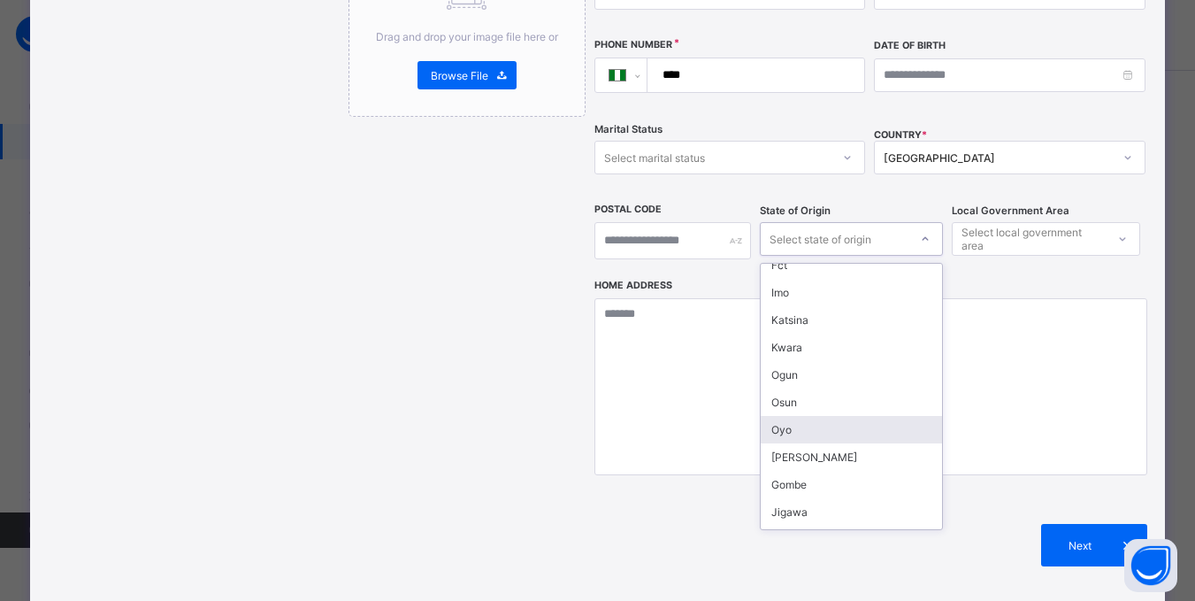
click at [780, 416] on div "Oyo" at bounding box center [851, 429] width 181 height 27
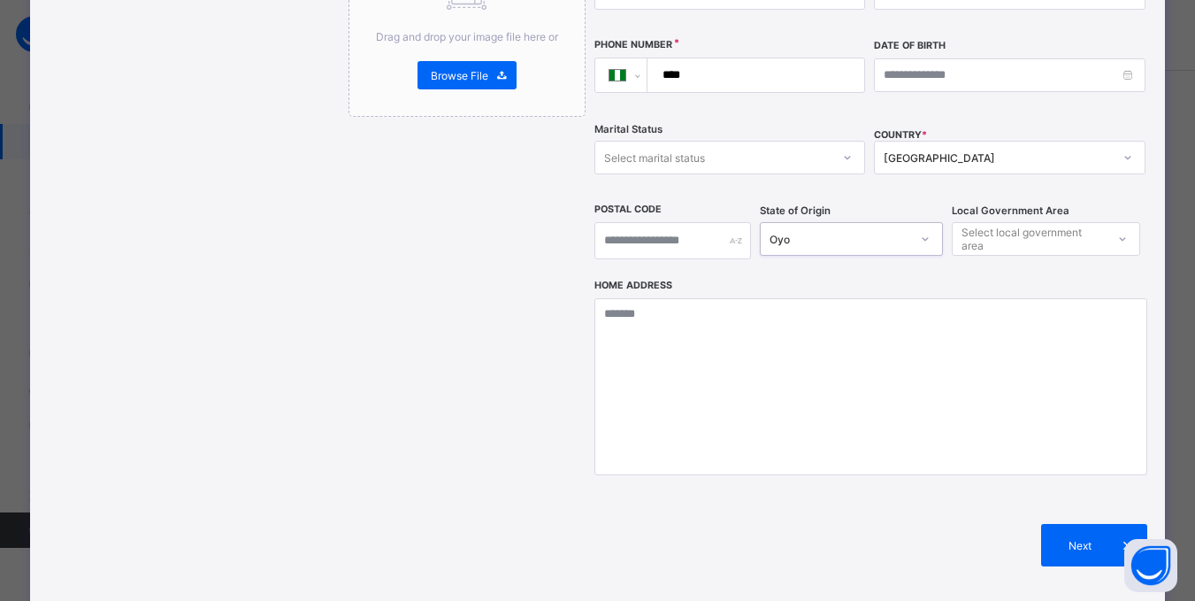
click at [1020, 222] on div "Select local government area" at bounding box center [1032, 239] width 142 height 34
click at [866, 233] on div "Oyo" at bounding box center [839, 239] width 141 height 13
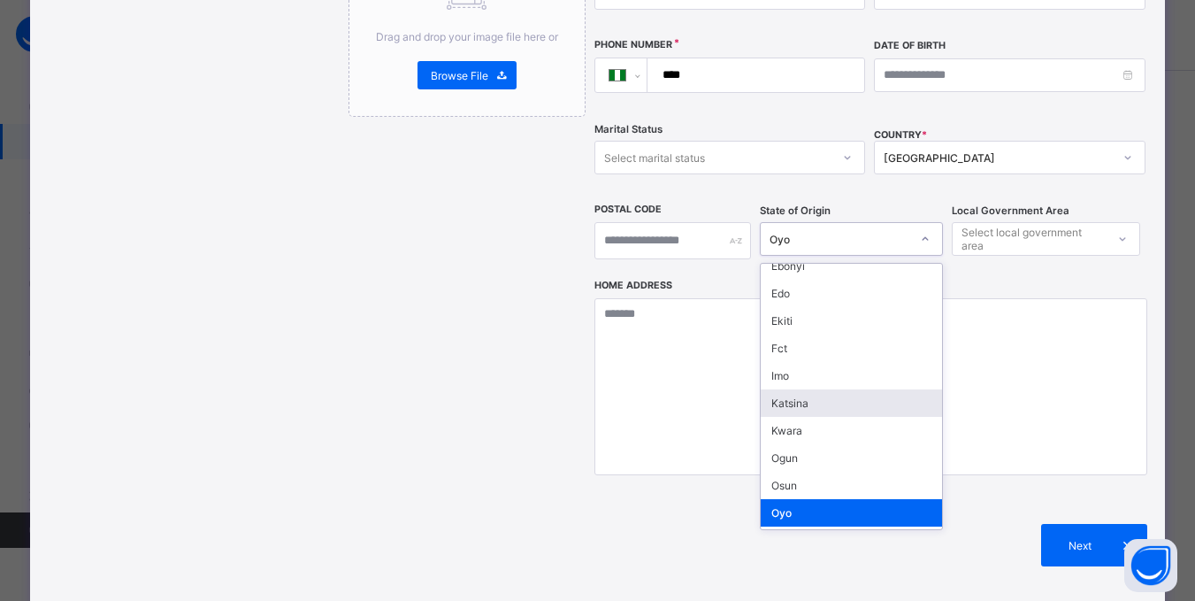
scroll to position [265, 0]
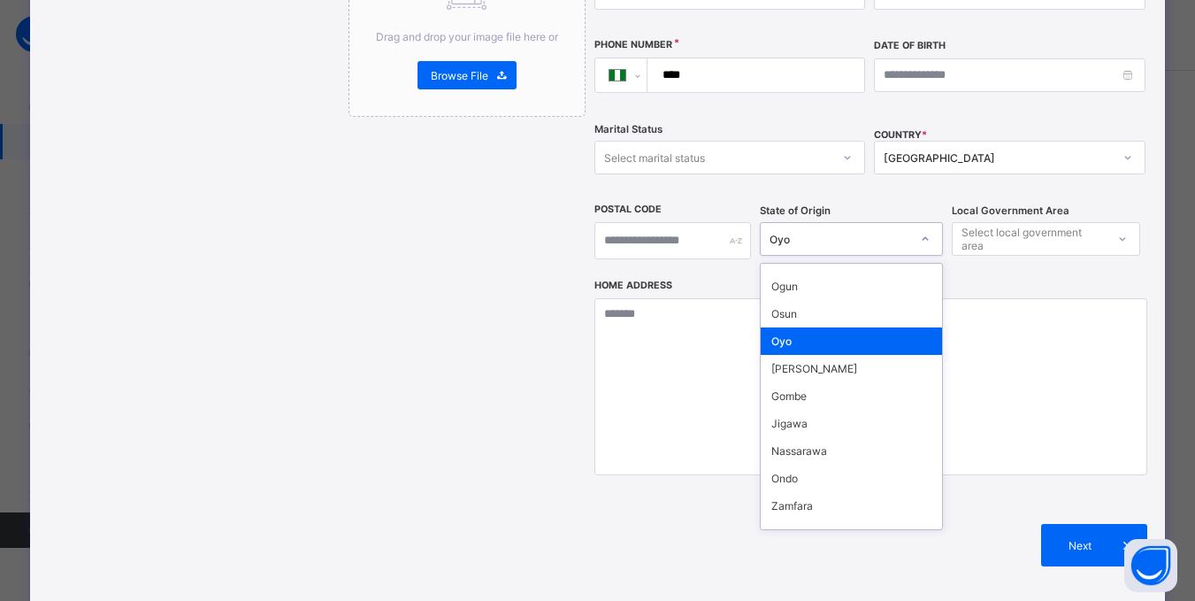
click at [875, 327] on div "Oyo" at bounding box center [851, 340] width 181 height 27
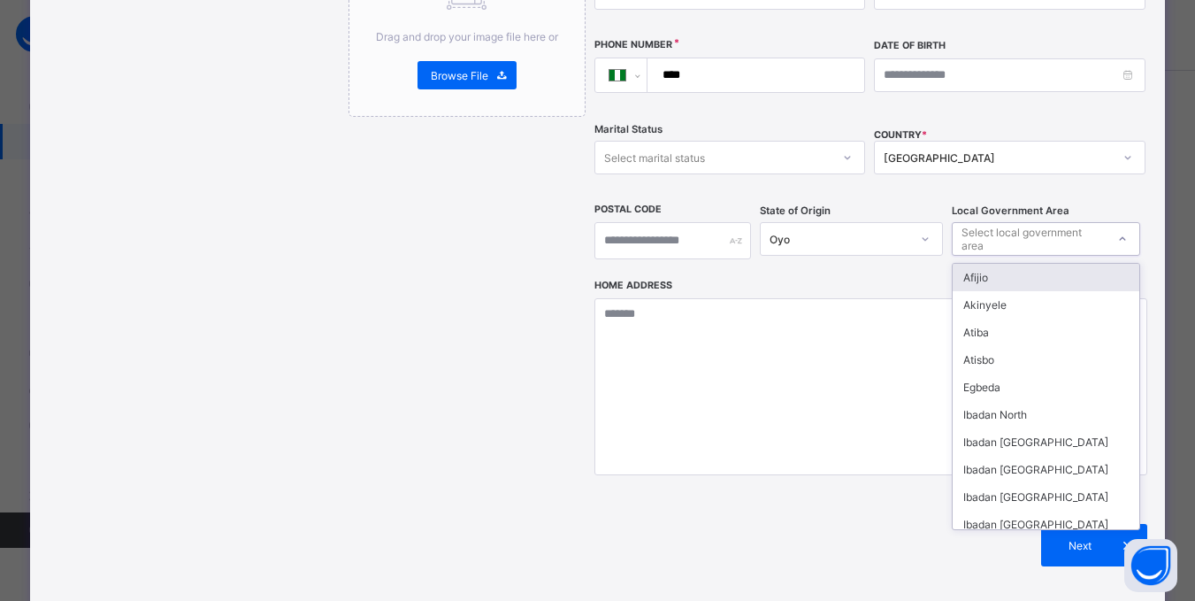
click at [998, 222] on div "Select local government area" at bounding box center [1032, 239] width 142 height 34
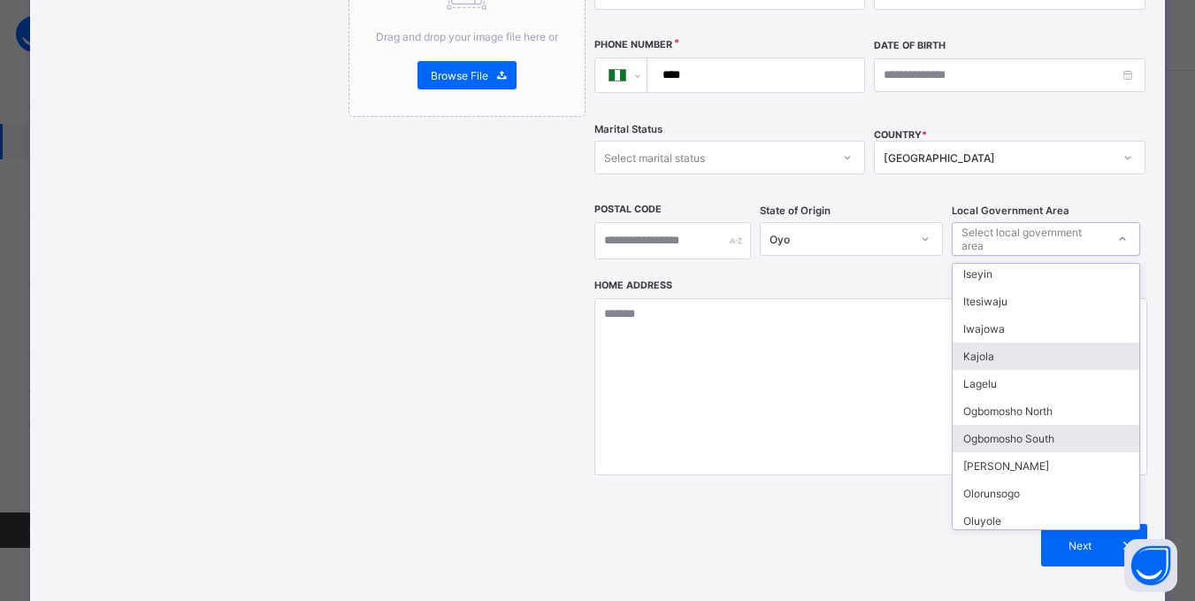
scroll to position [442, 0]
click at [989, 342] on div "Lagelu" at bounding box center [1046, 355] width 187 height 27
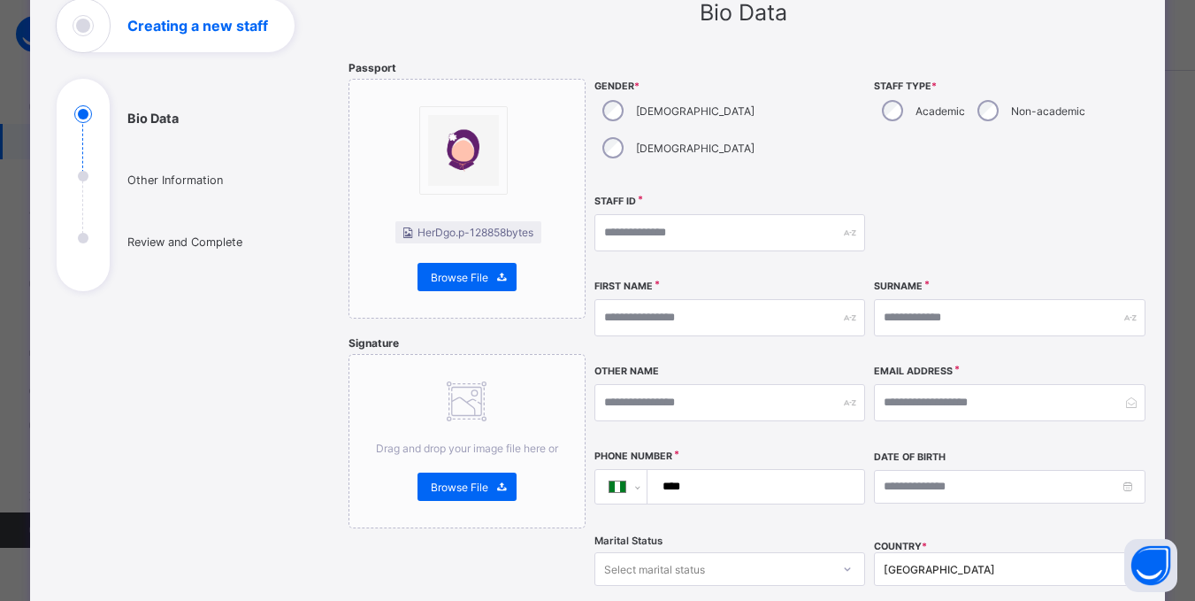
scroll to position [88, 0]
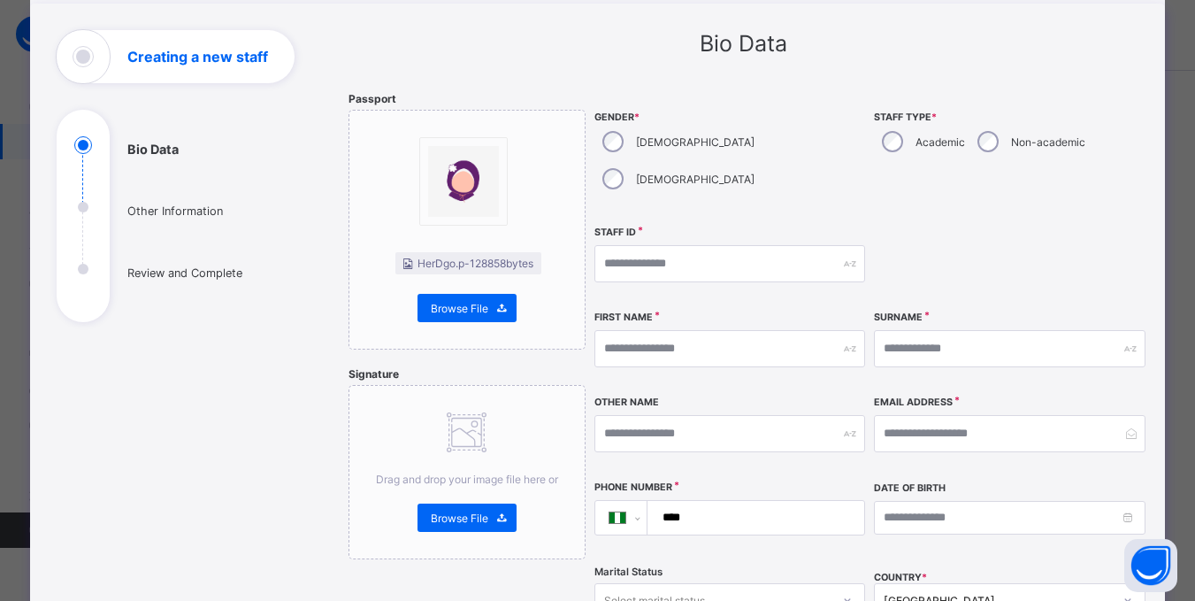
click at [179, 211] on ul "Bio Data Other Information Review and Complete" at bounding box center [189, 229] width 265 height 186
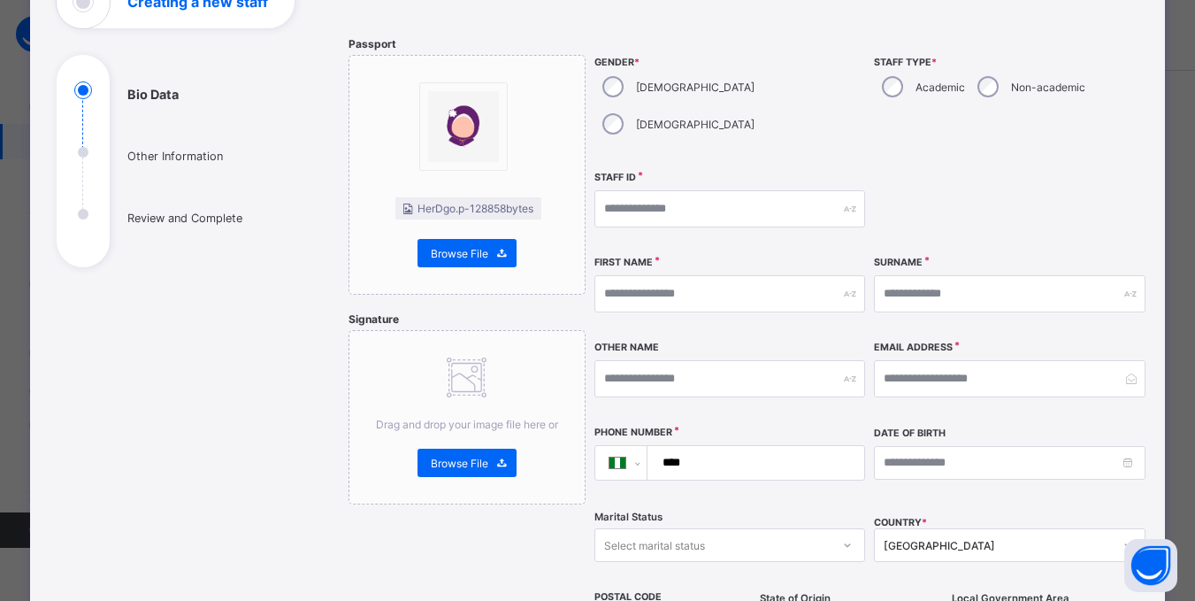
scroll to position [0, 0]
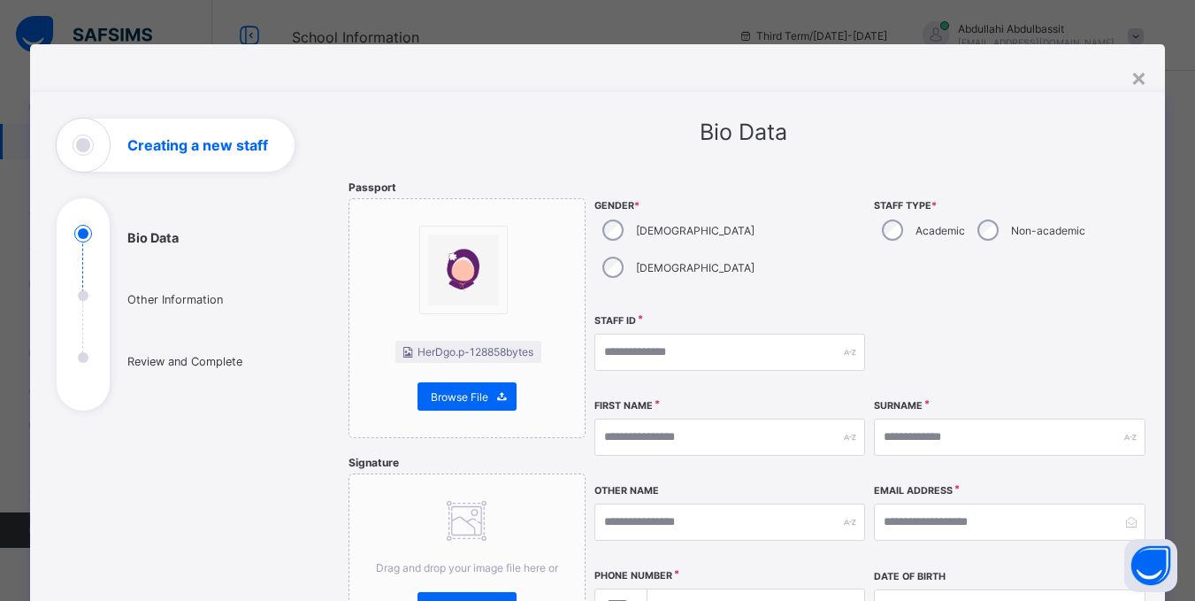
click at [238, 157] on div "Creating a new staff" at bounding box center [176, 145] width 238 height 53
click at [282, 226] on ul "Bio Data Other Information Review and Complete" at bounding box center [189, 318] width 265 height 186
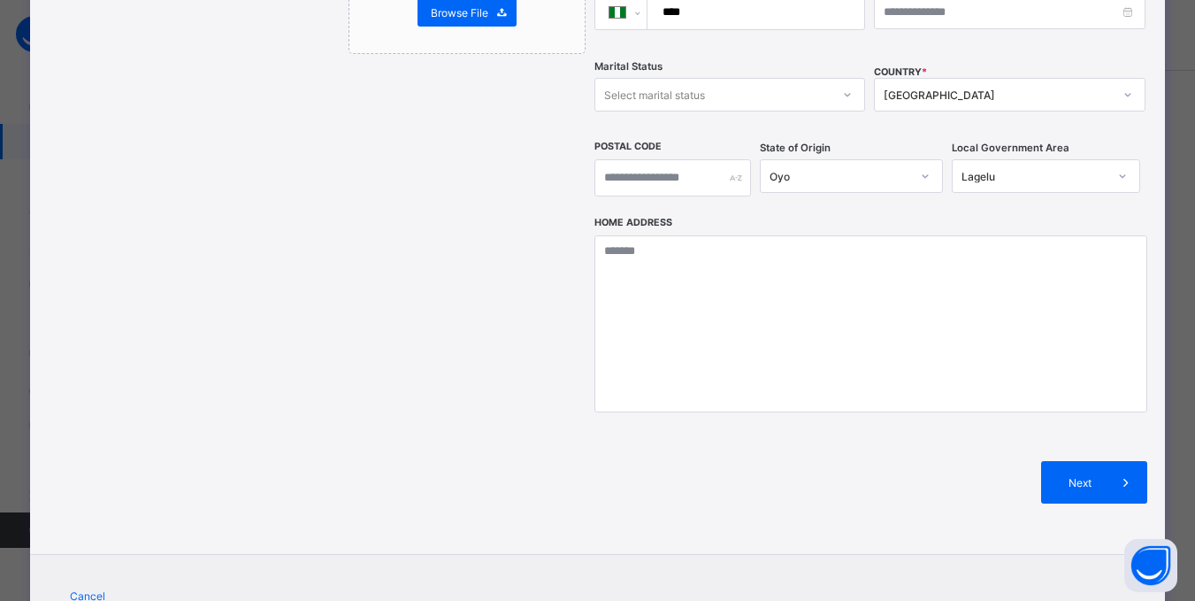
scroll to position [619, 0]
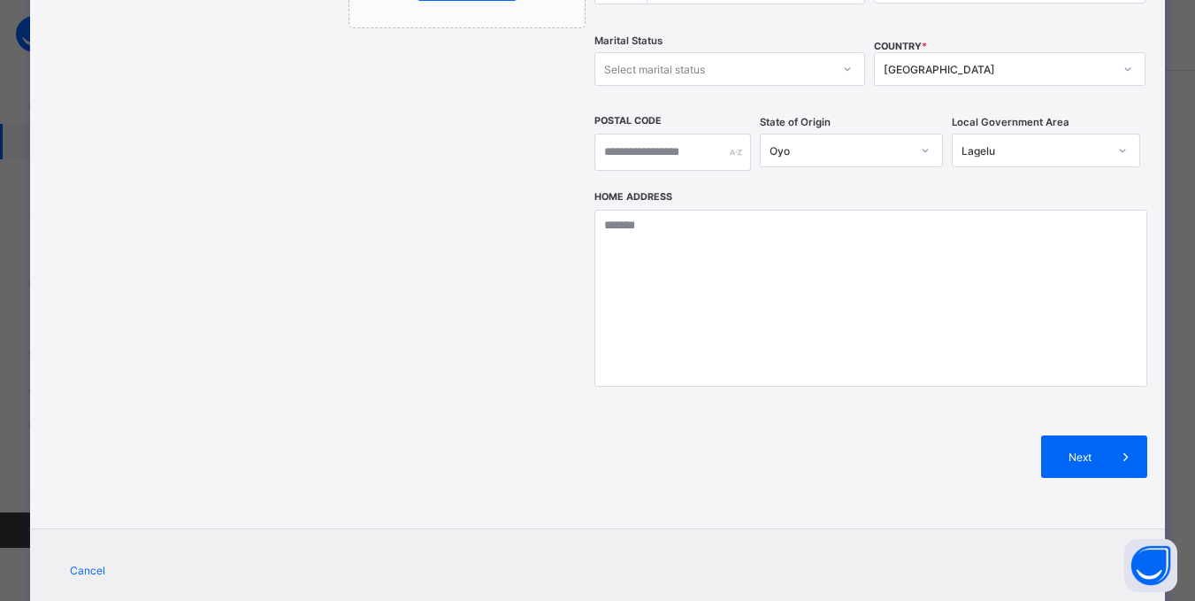
click at [274, 224] on div "Bio Data Other Information Review and Complete" at bounding box center [189, 1] width 265 height 1005
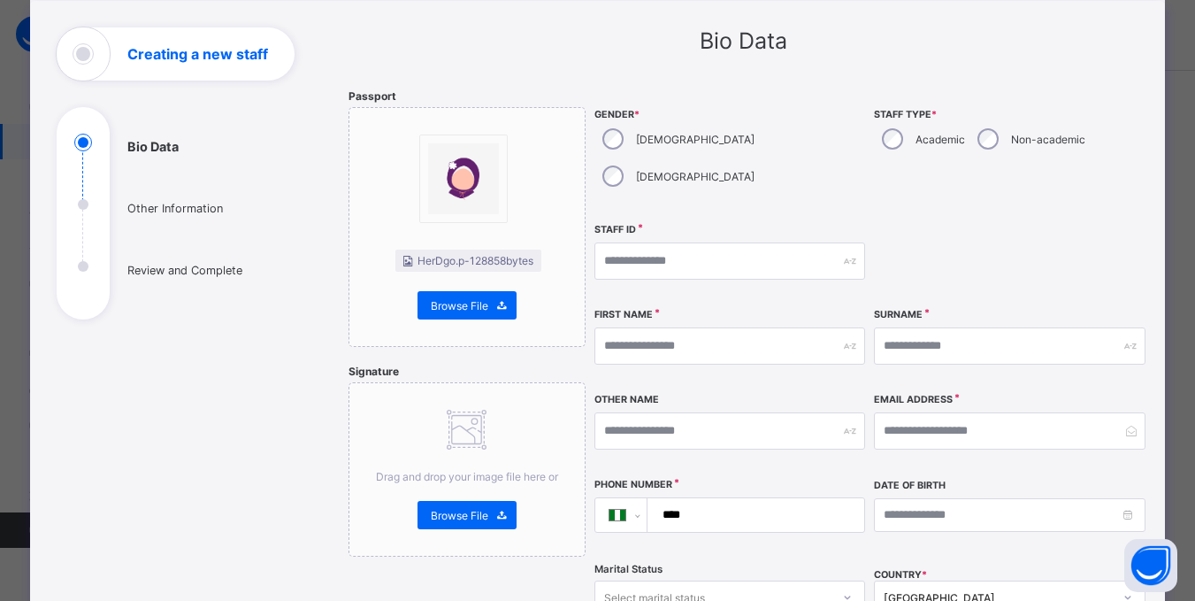
scroll to position [18, 0]
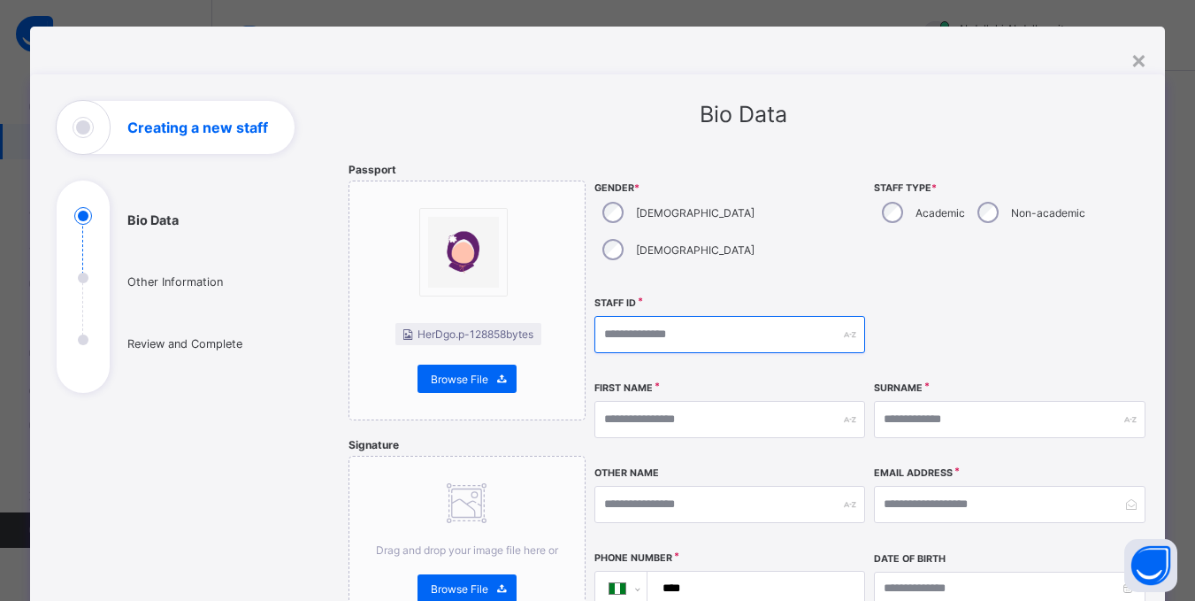
click at [713, 316] on input "text" at bounding box center [729, 334] width 271 height 37
type input "******"
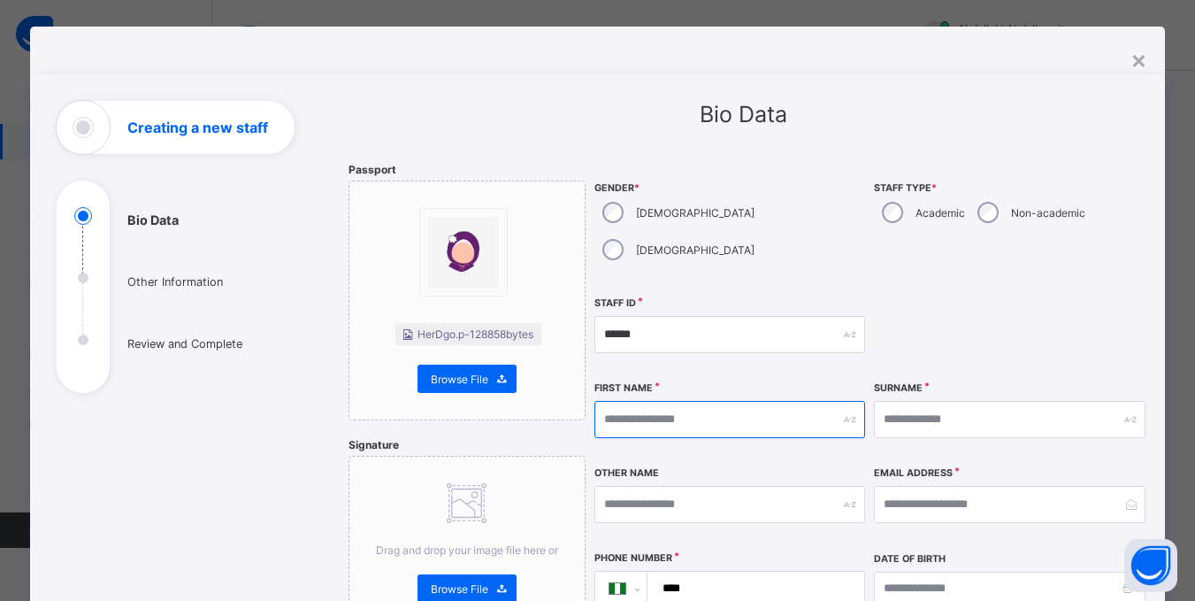
click at [657, 401] on input "text" at bounding box center [729, 419] width 271 height 37
type input "*********"
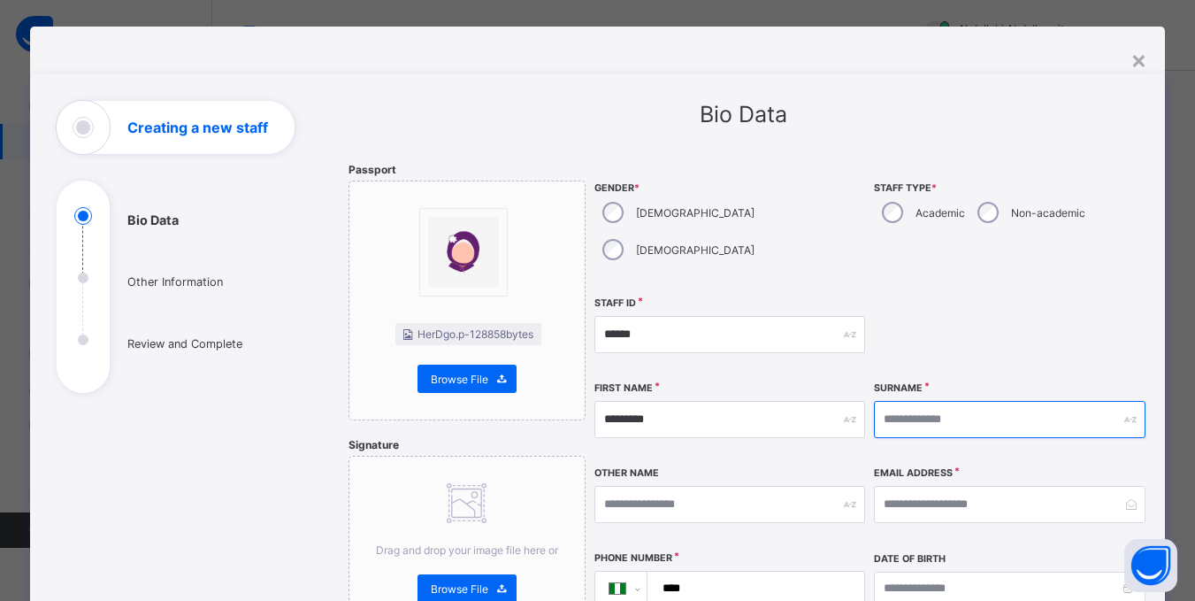
type input "**********"
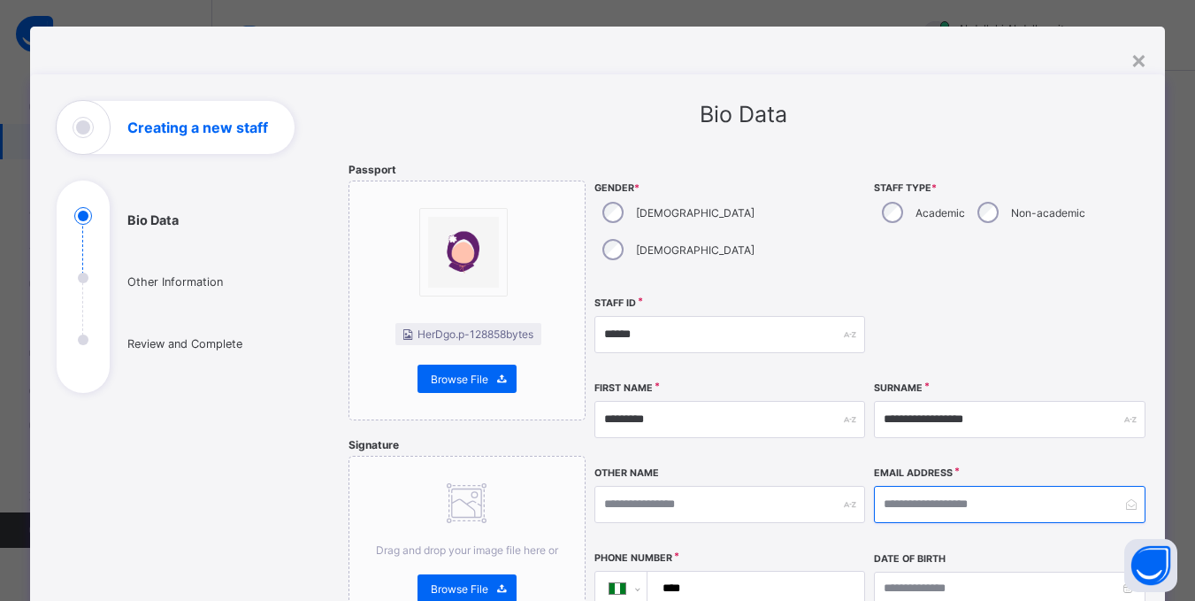
type input "**********"
type input "******"
type textarea "**********"
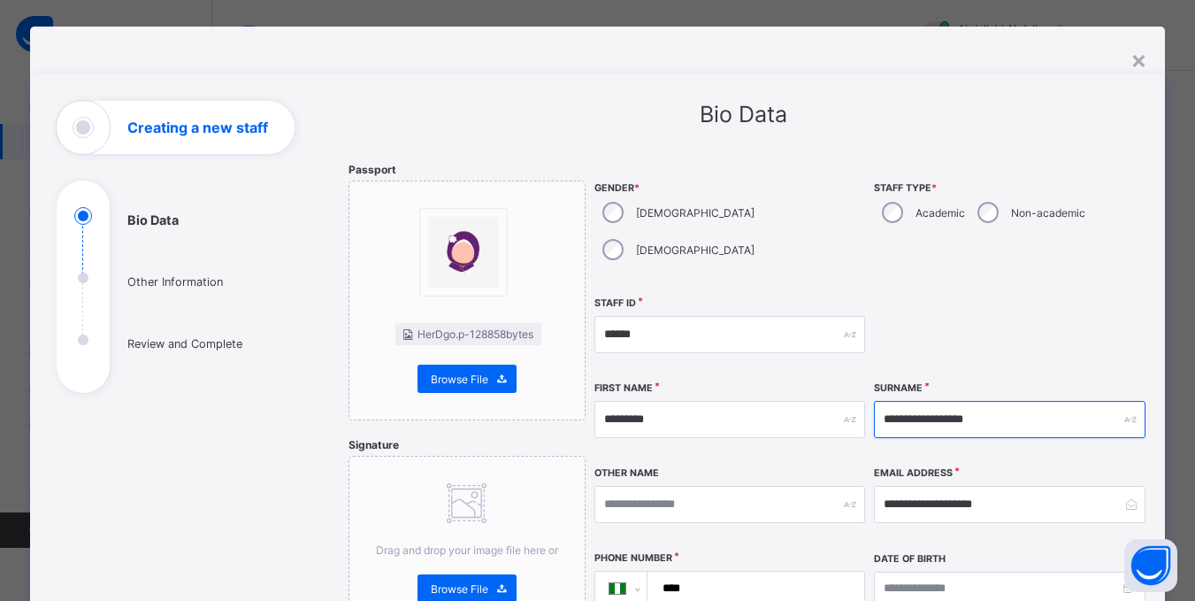
click at [976, 401] on input "**********" at bounding box center [1009, 419] width 271 height 37
click at [985, 401] on input "**********" at bounding box center [1009, 419] width 271 height 37
type input "*"
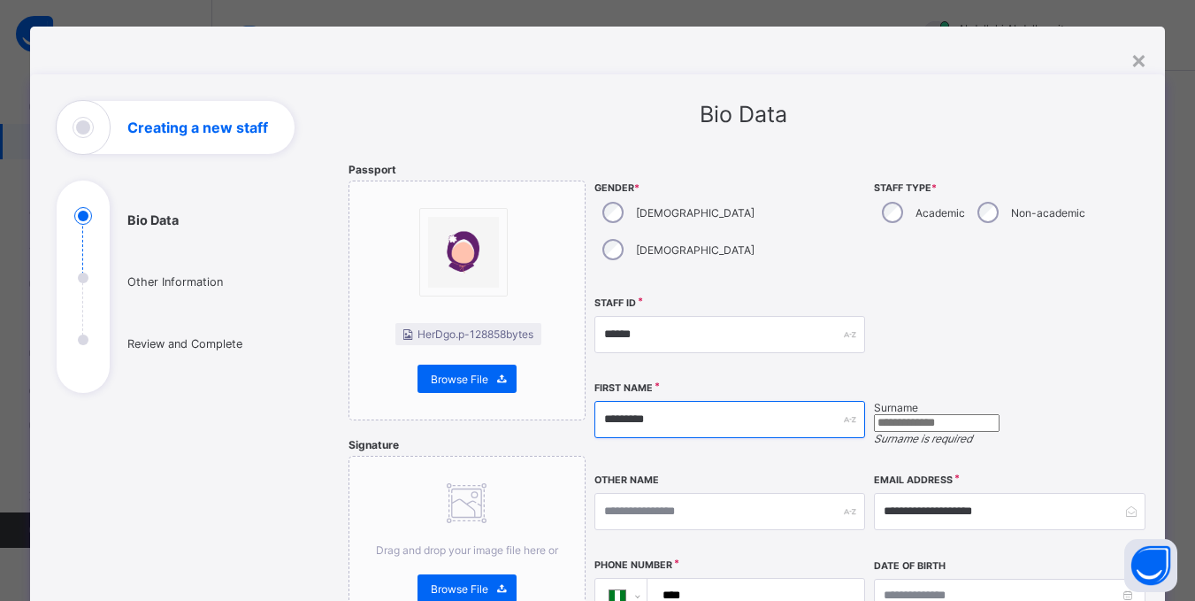
drag, startPoint x: 775, startPoint y: 382, endPoint x: 584, endPoint y: 396, distance: 191.6
type input "******"
click at [999, 414] on input "text" at bounding box center [937, 423] width 126 height 18
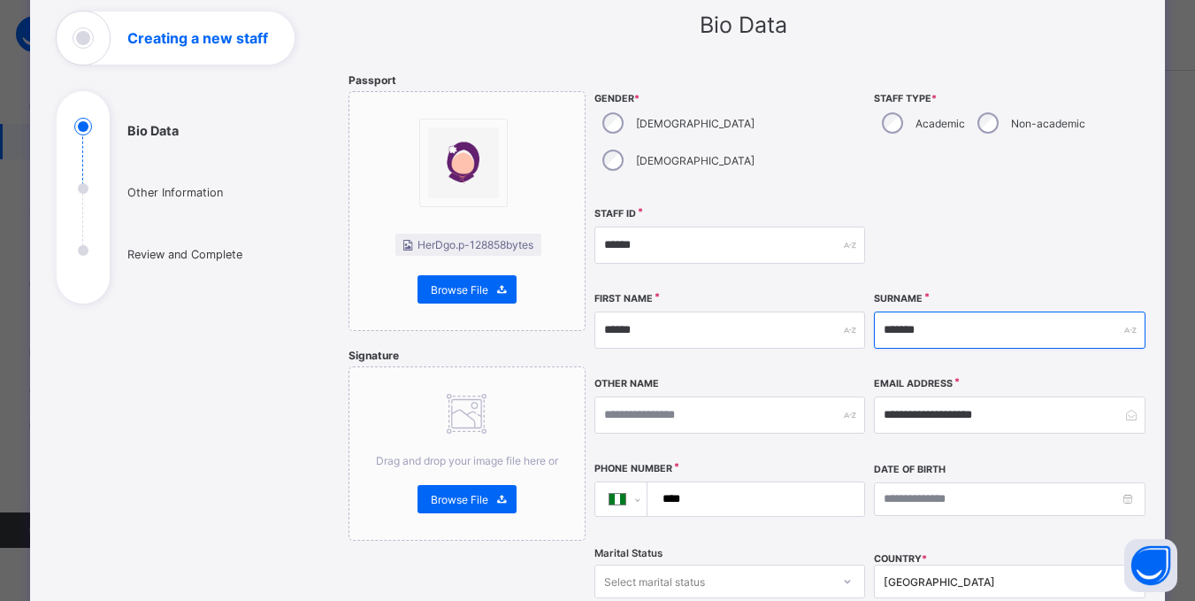
scroll to position [108, 0]
type input "*******"
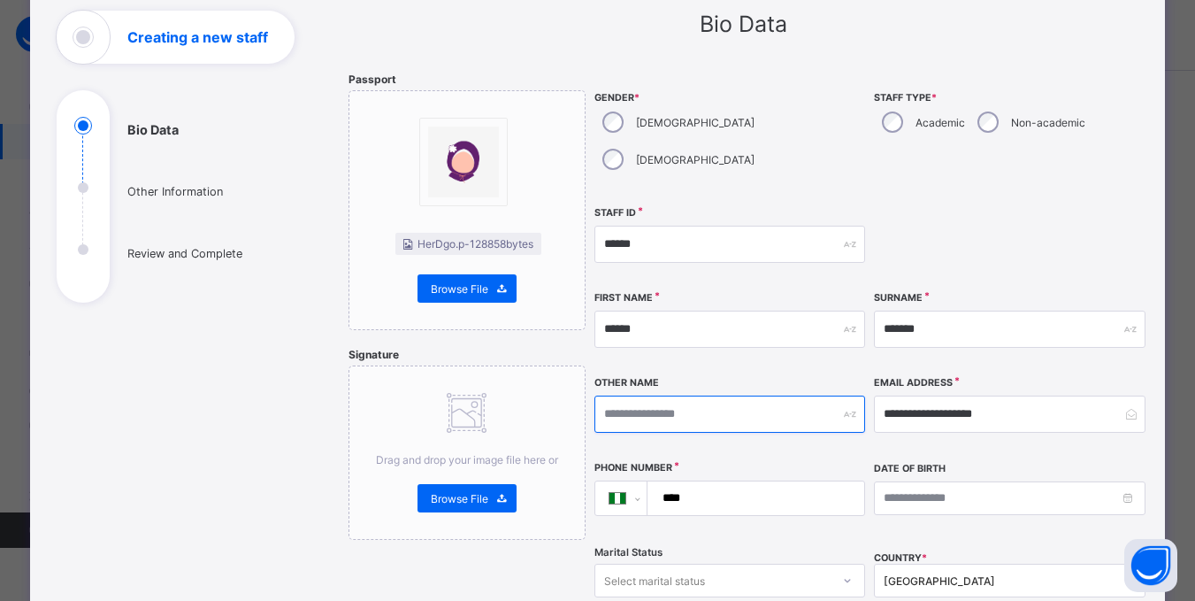
click at [771, 395] on input "text" at bounding box center [729, 413] width 271 height 37
type input "******"
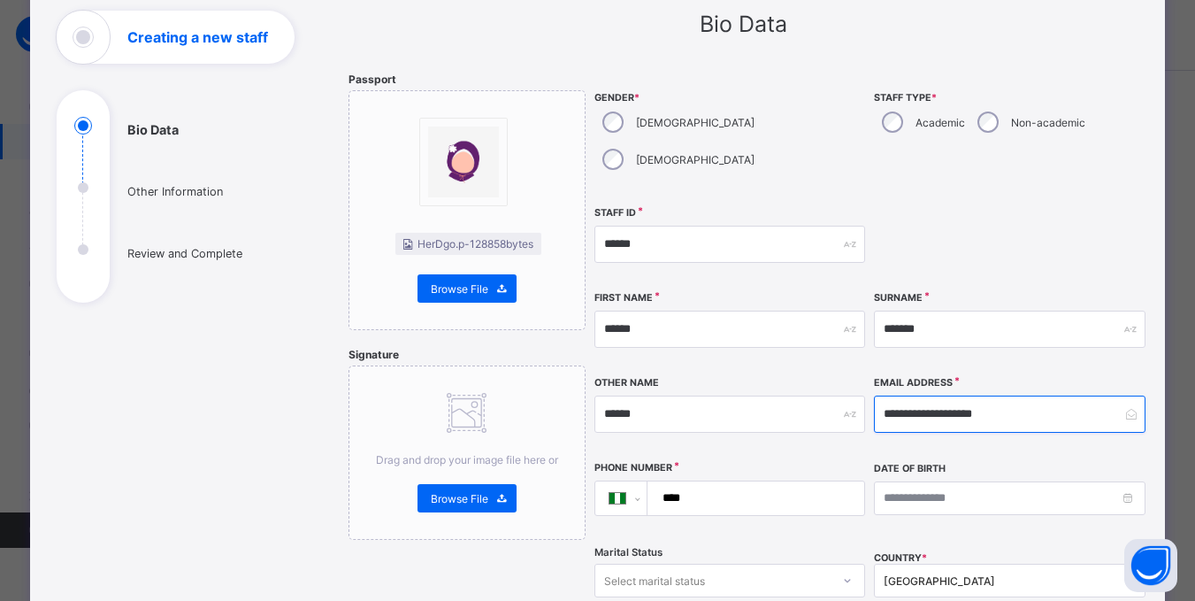
click at [1007, 395] on input "**********" at bounding box center [1009, 413] width 271 height 37
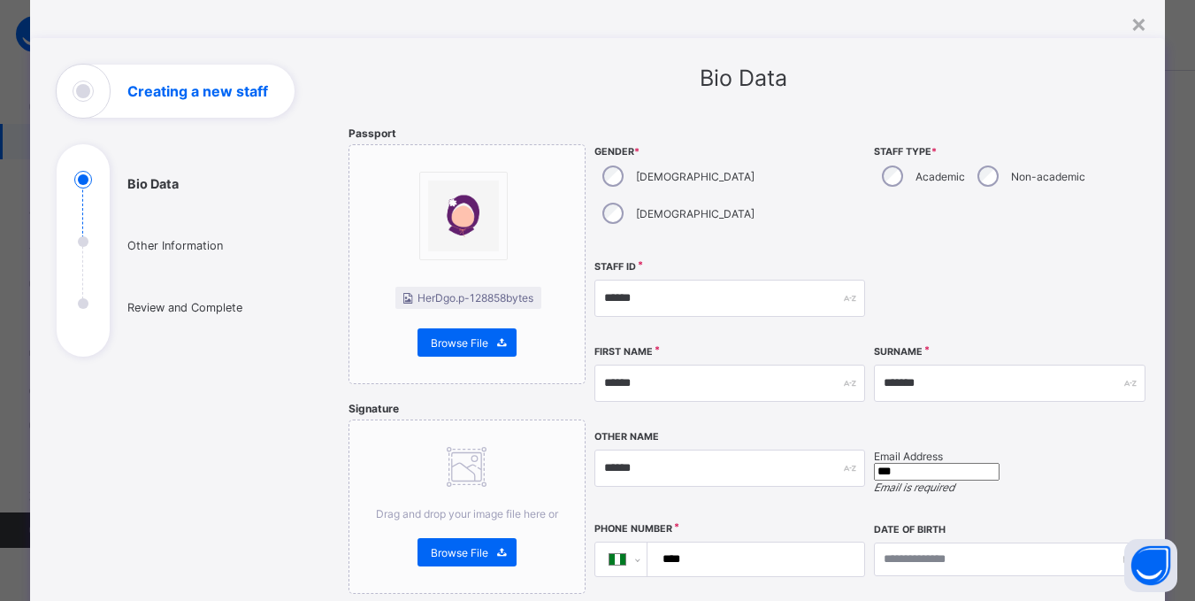
scroll to position [59, 0]
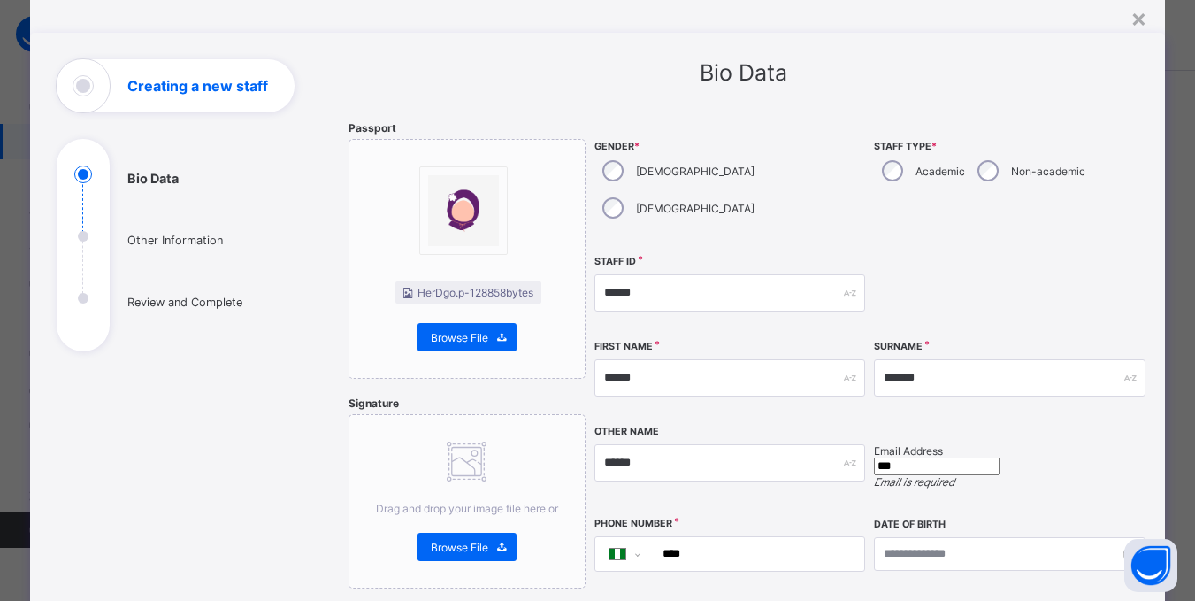
click at [932, 457] on input "***" at bounding box center [937, 466] width 126 height 18
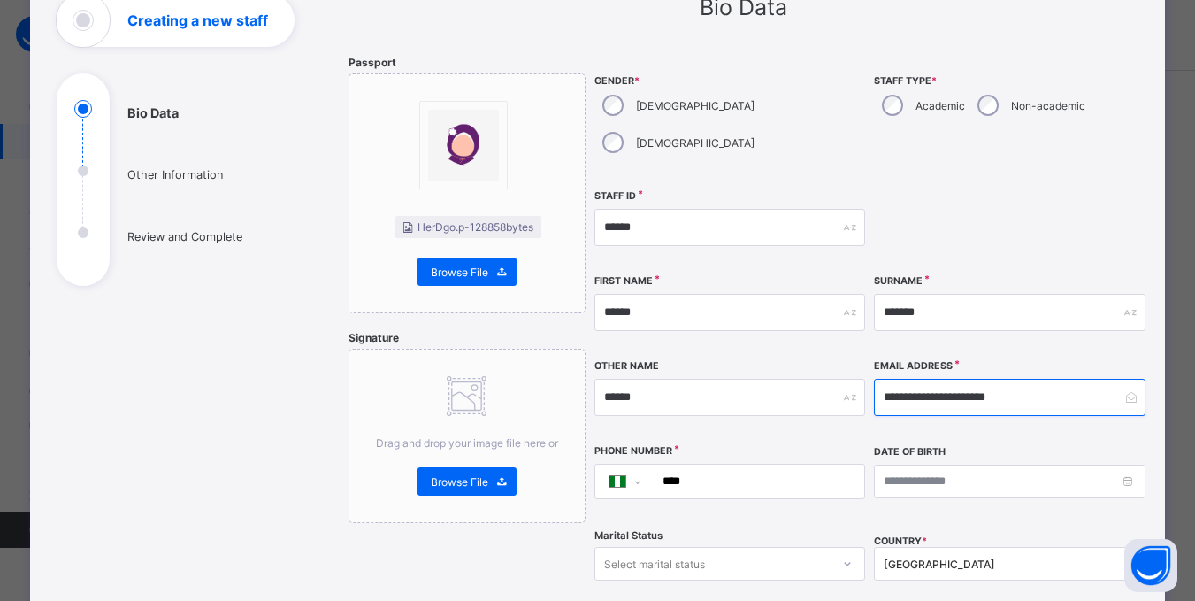
scroll to position [128, 0]
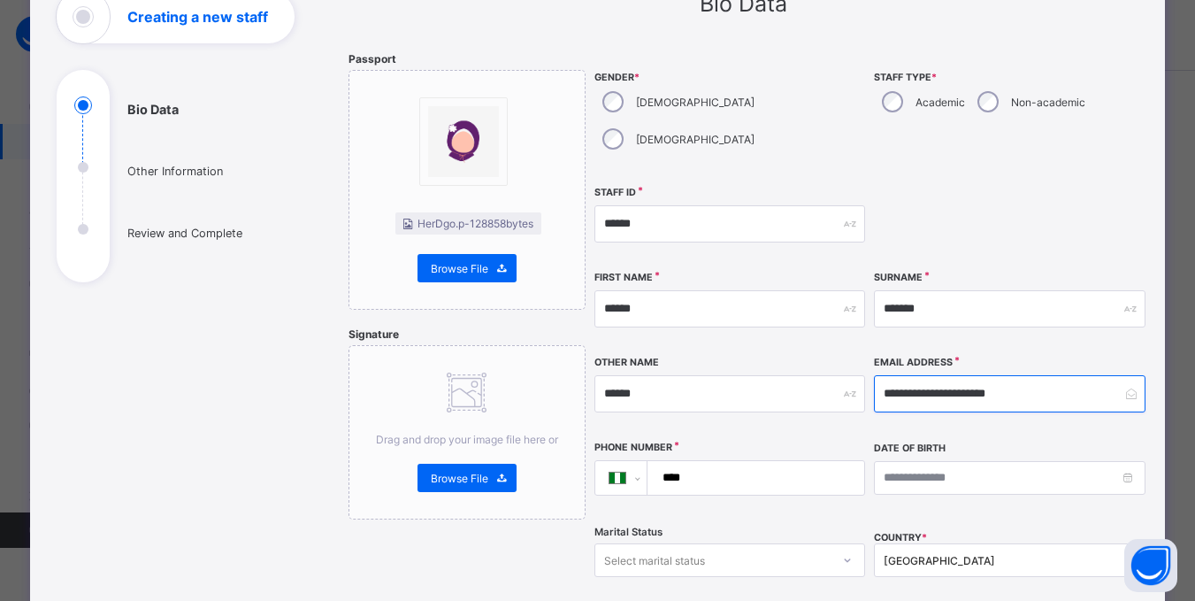
type input "**********"
click at [788, 461] on input "****" at bounding box center [753, 478] width 203 height 34
type input "**********"
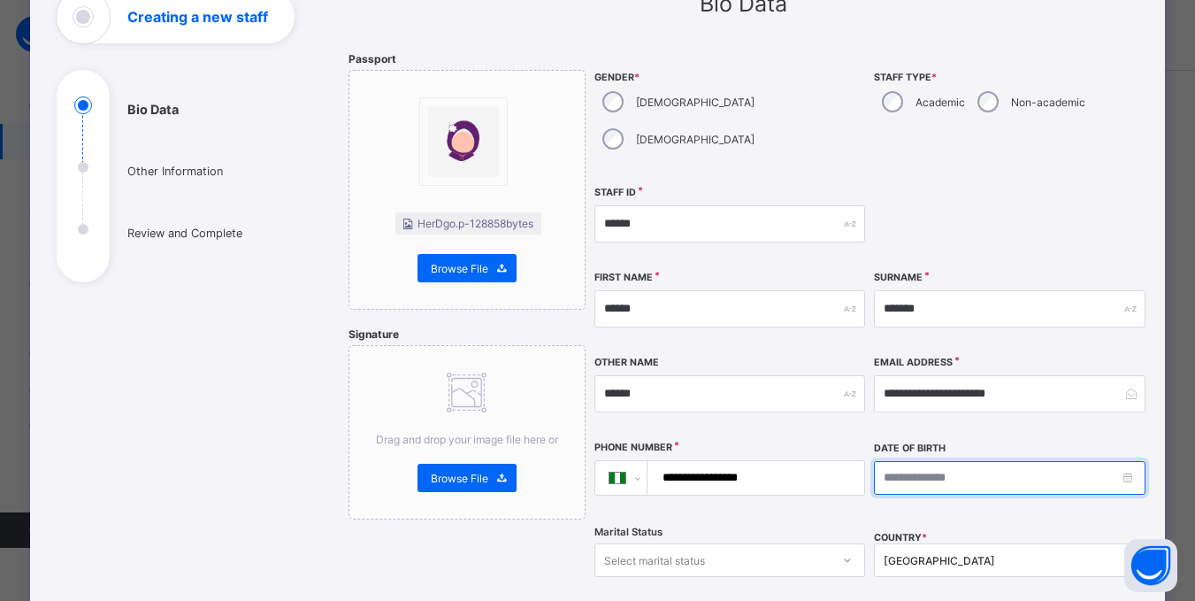
click at [923, 461] on input at bounding box center [1009, 478] width 271 height 34
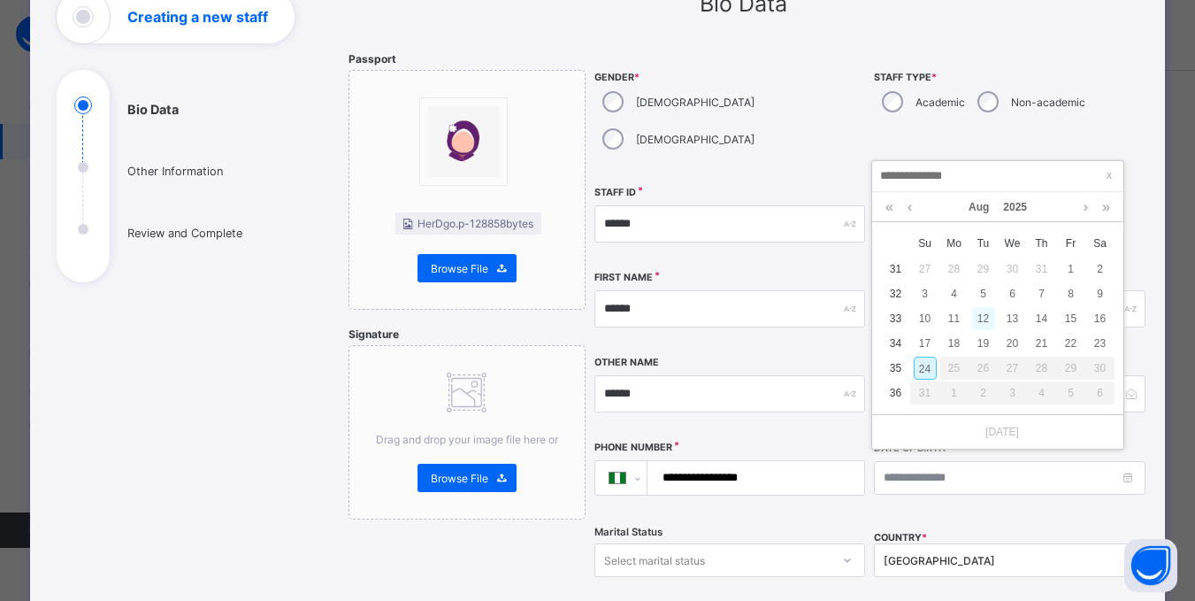
click at [991, 318] on div "12" at bounding box center [983, 318] width 23 height 23
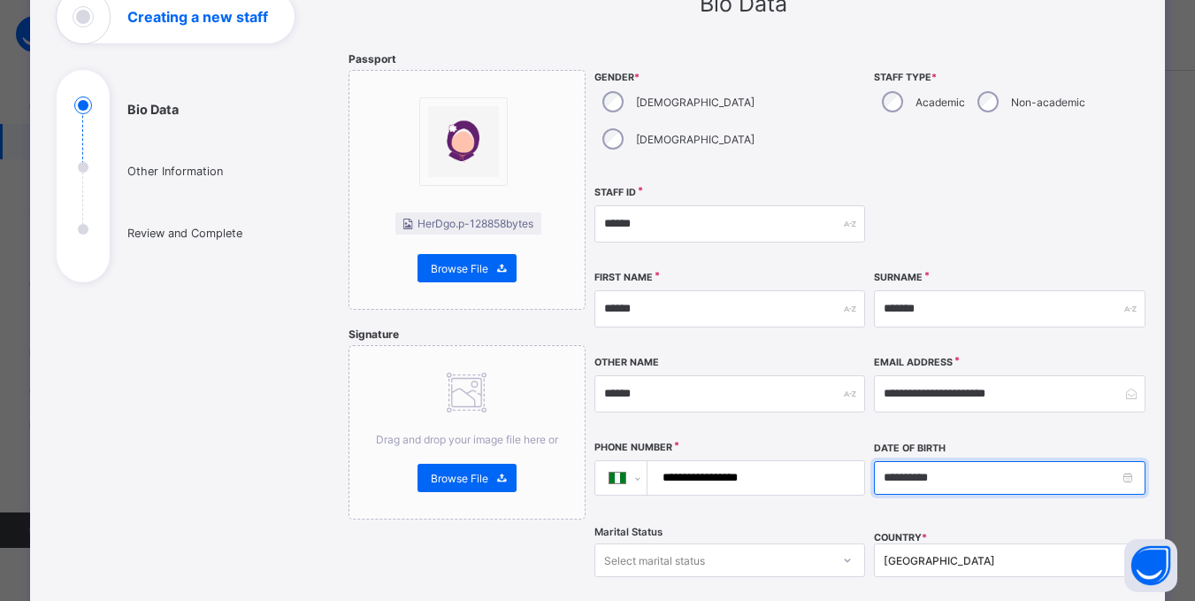
click at [947, 461] on input "**********" at bounding box center [1009, 478] width 271 height 34
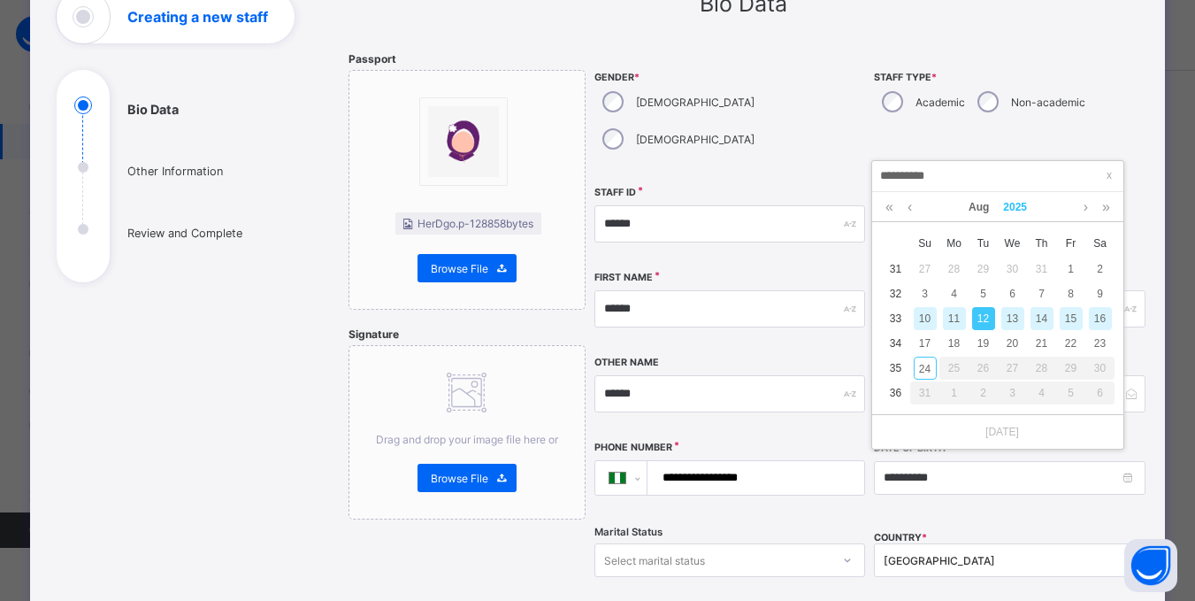
click at [1014, 200] on link "2025" at bounding box center [1015, 207] width 38 height 30
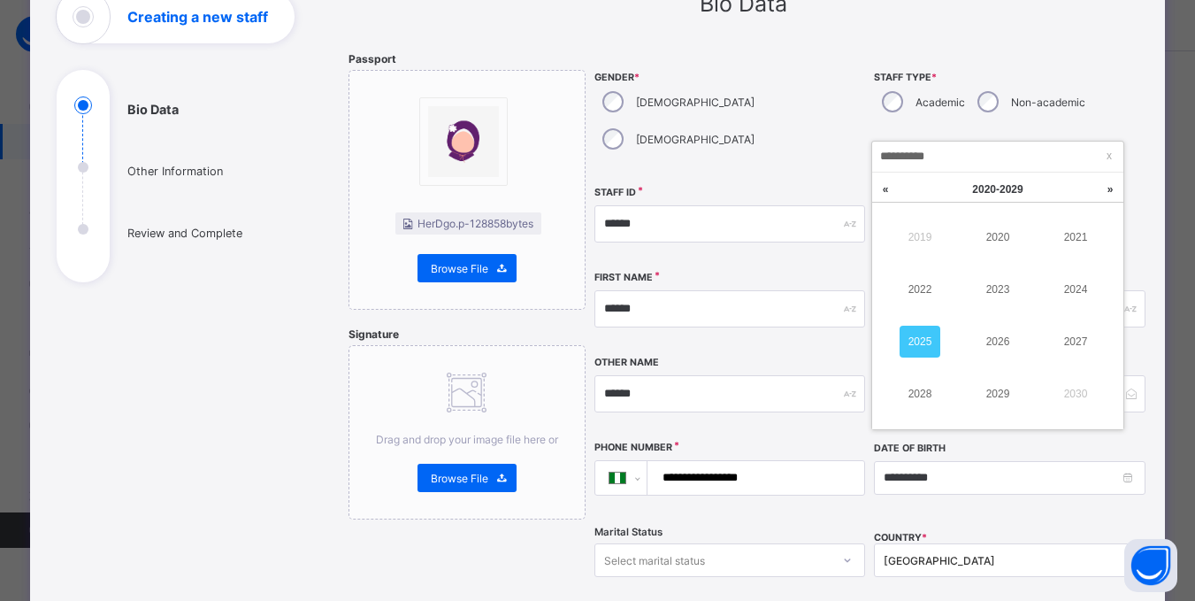
scroll to position [0, 0]
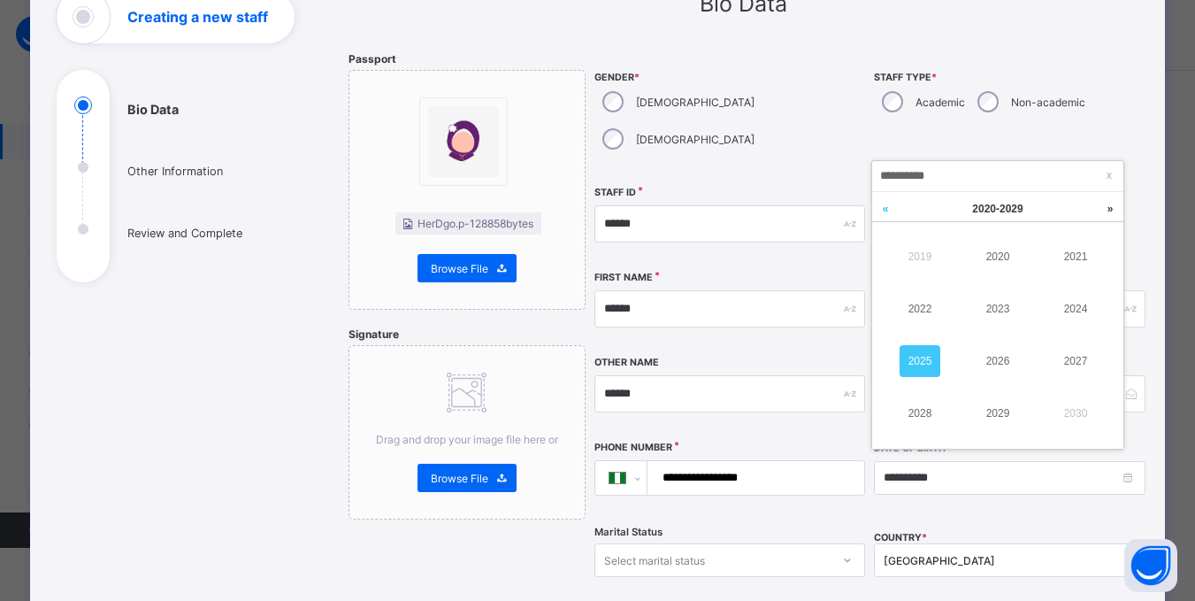
click at [892, 210] on link at bounding box center [885, 209] width 27 height 34
click at [889, 209] on link at bounding box center [885, 209] width 27 height 34
click at [929, 264] on link "1999" at bounding box center [919, 257] width 41 height 32
click at [1003, 402] on link "1999" at bounding box center [997, 413] width 41 height 32
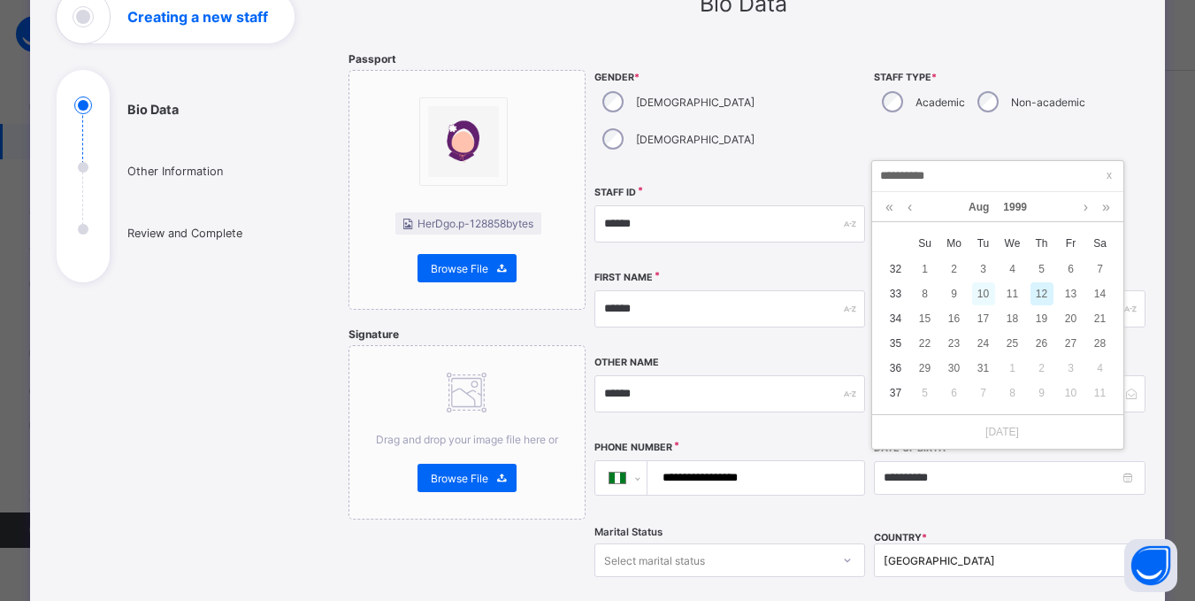
click at [983, 297] on div "10" at bounding box center [983, 293] width 23 height 23
type input "**********"
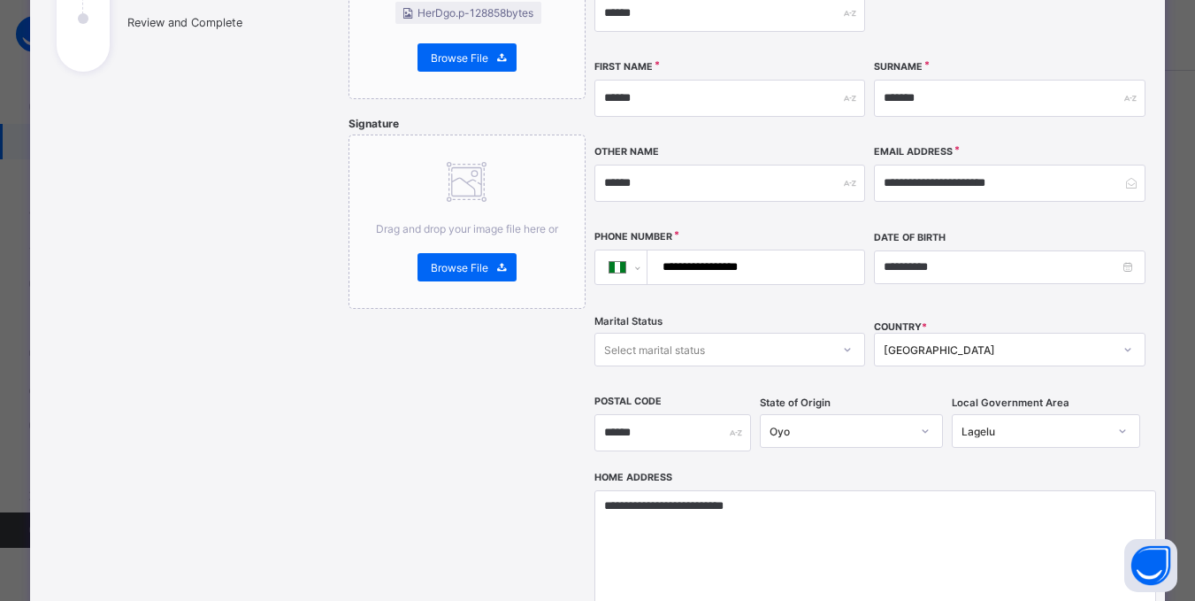
scroll to position [340, 0]
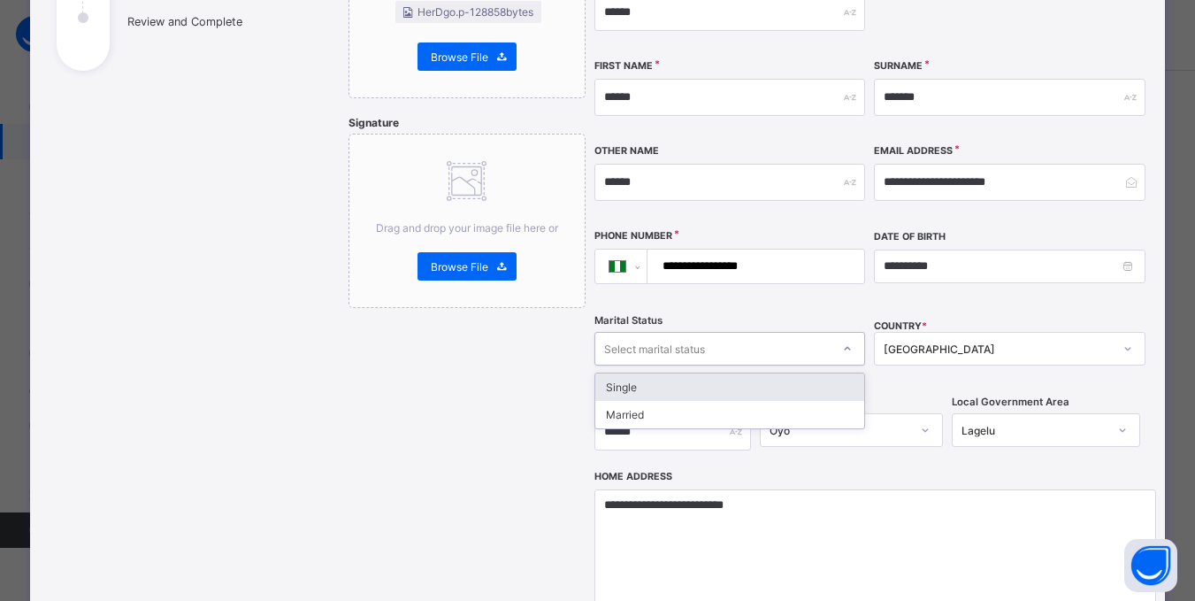
click at [746, 336] on div "Select marital status" at bounding box center [712, 348] width 235 height 25
click at [674, 373] on div "Single" at bounding box center [729, 386] width 269 height 27
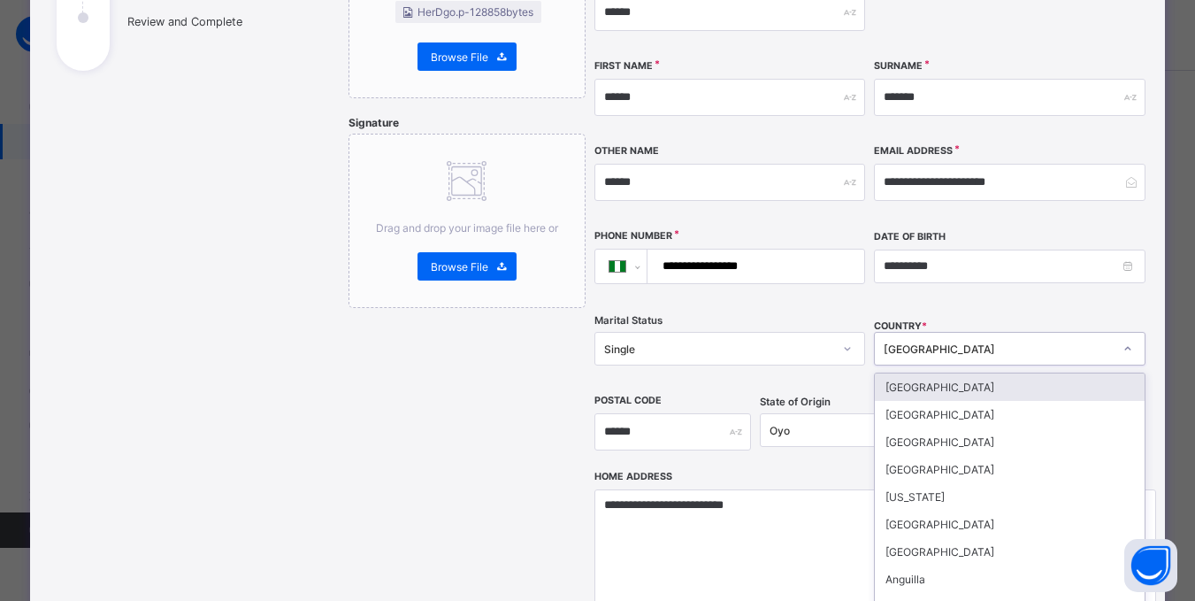
scroll to position [349, 0]
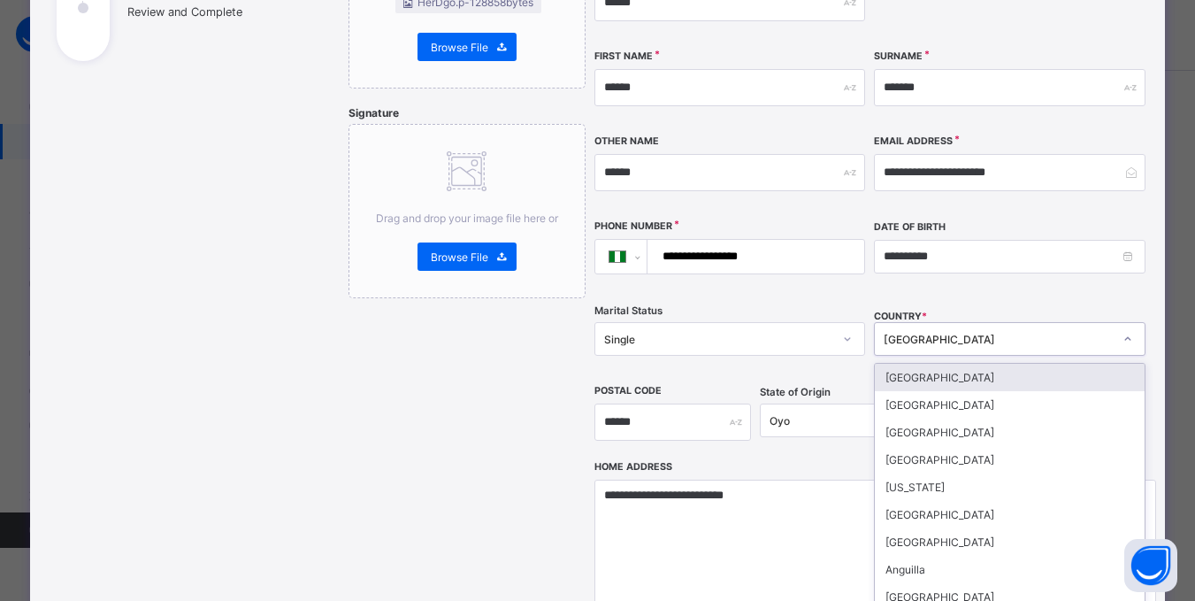
click at [920, 333] on div "[GEOGRAPHIC_DATA]" at bounding box center [998, 339] width 228 height 13
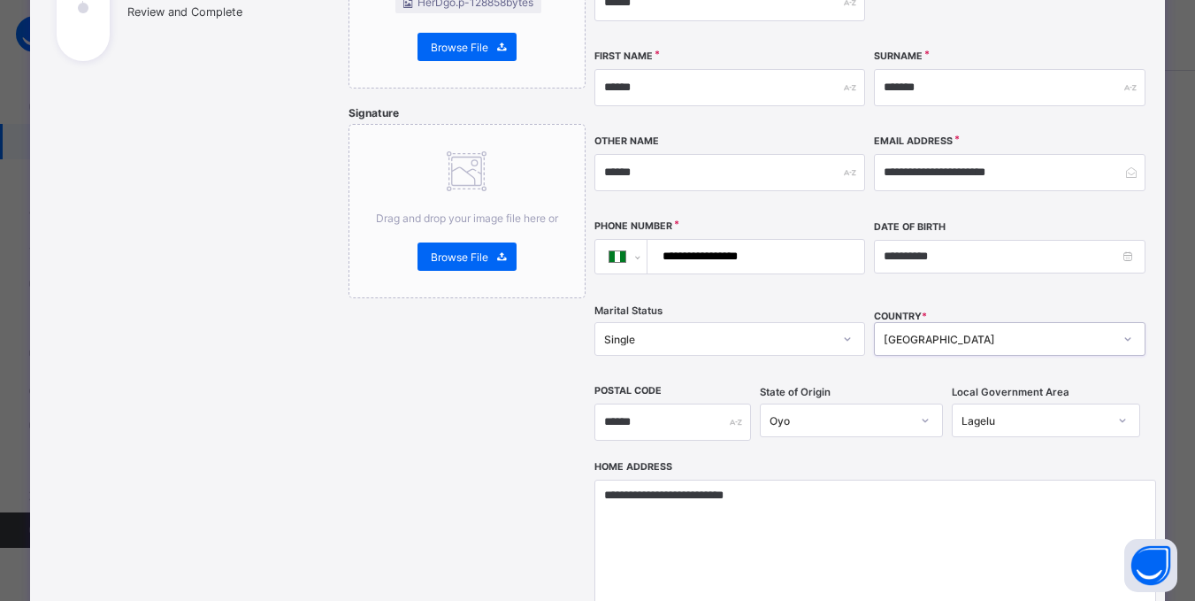
click at [920, 333] on div "[GEOGRAPHIC_DATA]" at bounding box center [998, 339] width 228 height 13
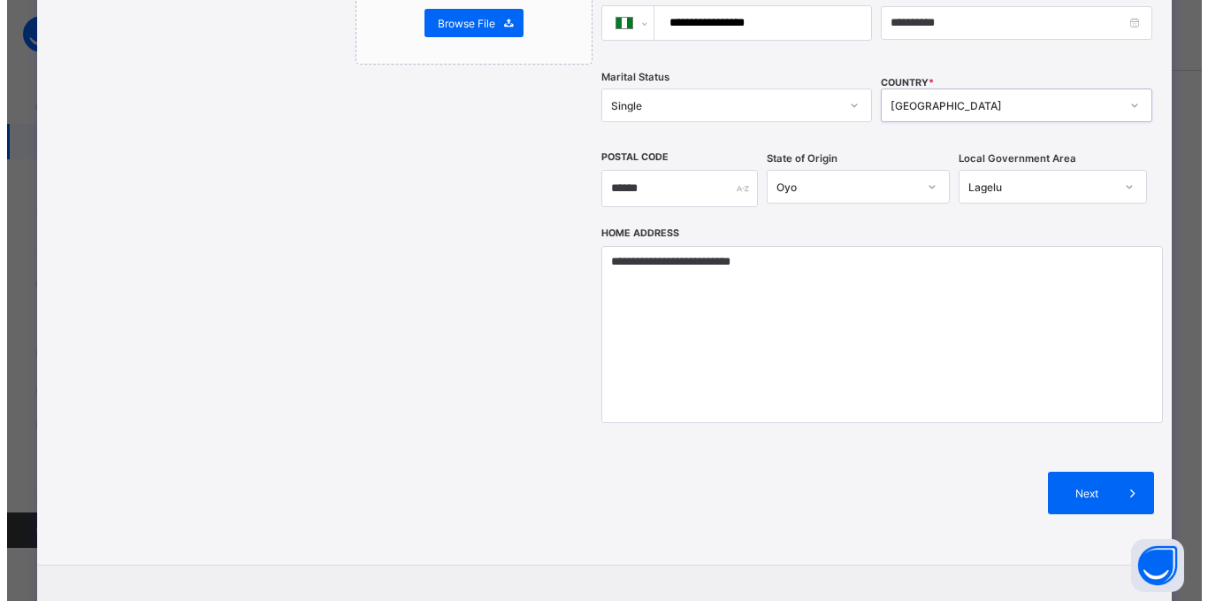
scroll to position [637, 0]
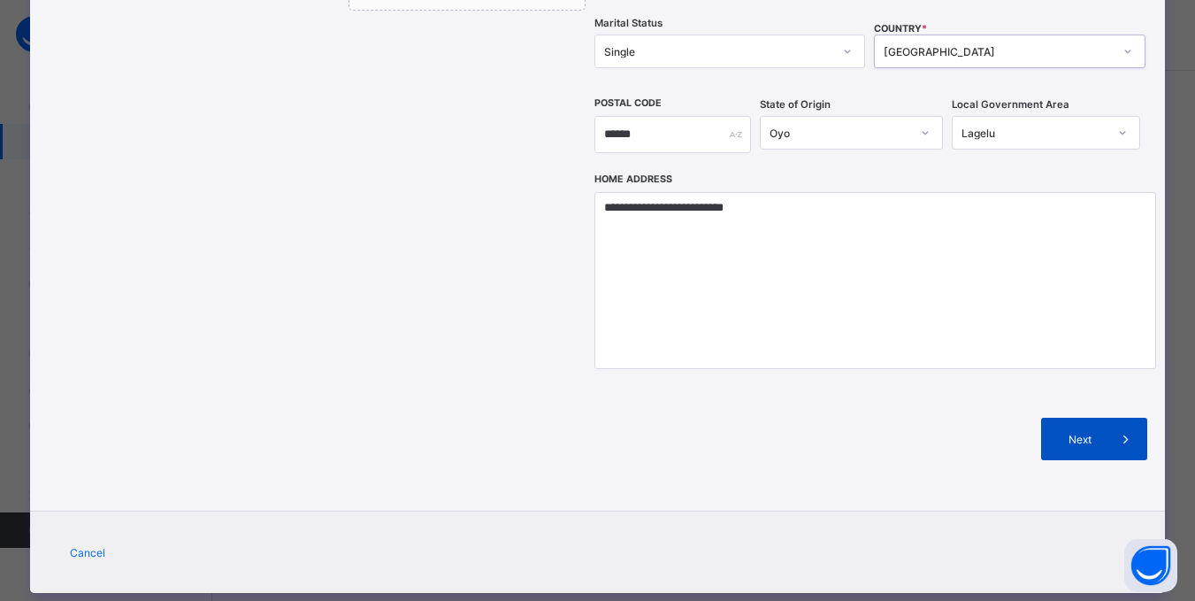
click at [1081, 417] on div "Next" at bounding box center [1094, 438] width 106 height 42
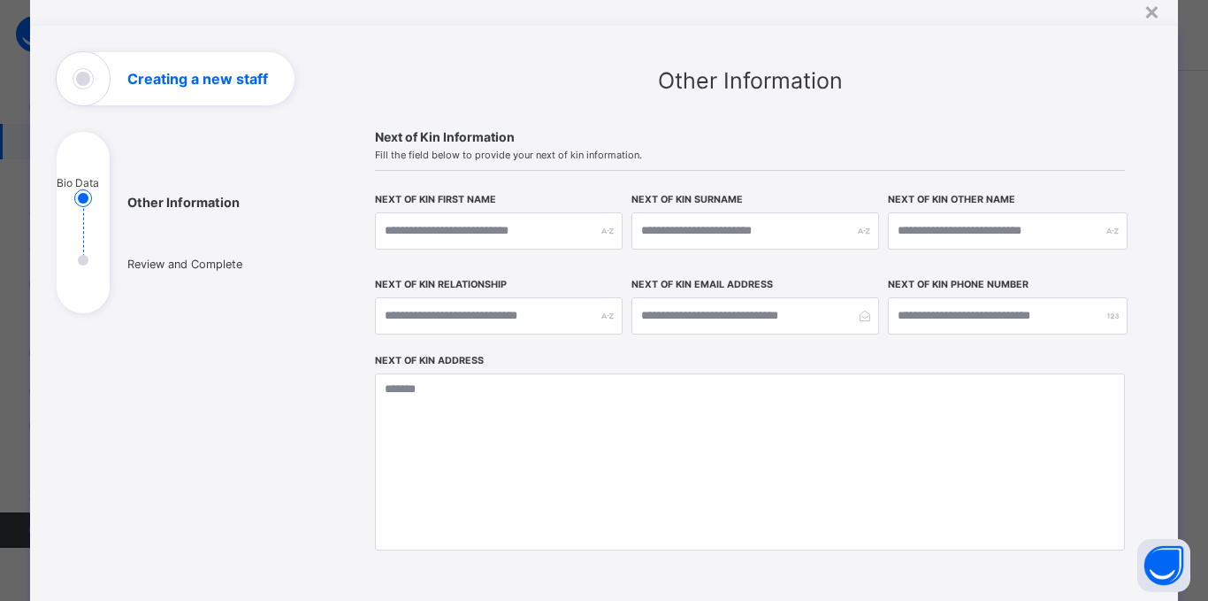
scroll to position [65, 0]
click at [547, 226] on input "text" at bounding box center [499, 231] width 248 height 37
type input "***"
click at [698, 239] on input "text" at bounding box center [755, 231] width 248 height 37
type input "***"
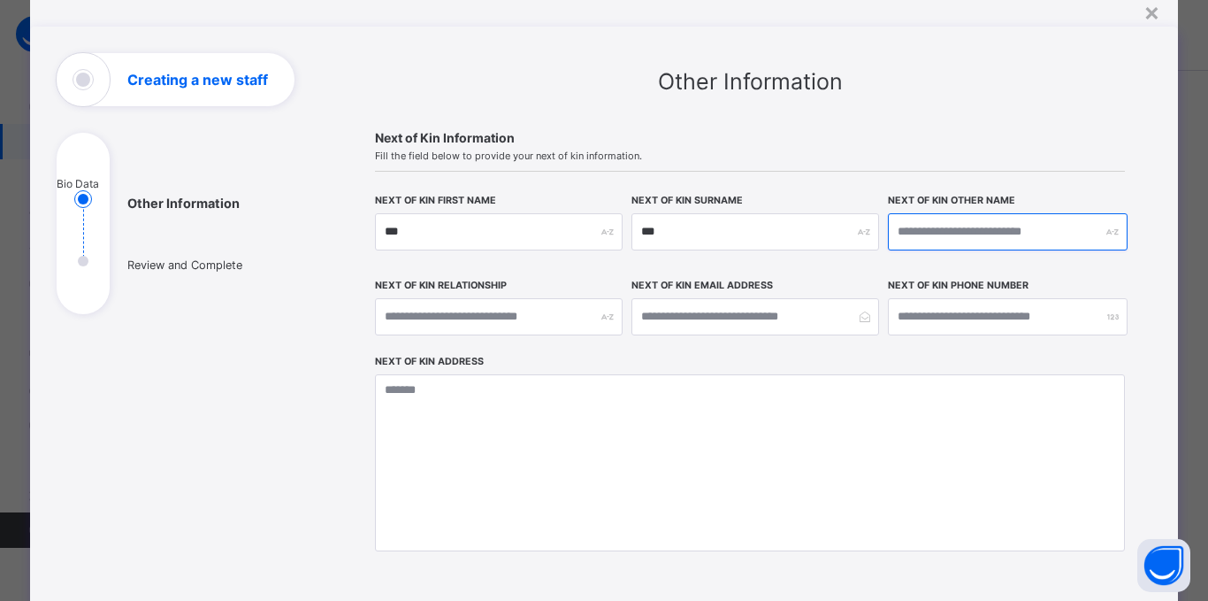
click at [937, 240] on input "text" at bounding box center [1008, 231] width 240 height 37
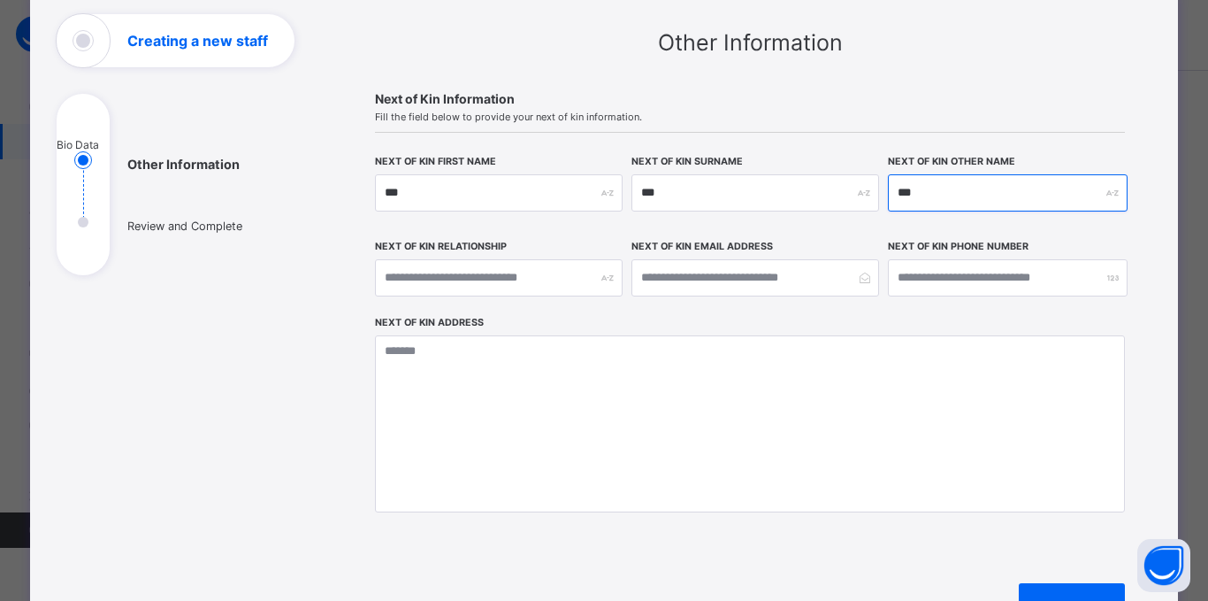
scroll to position [105, 0]
type input "***"
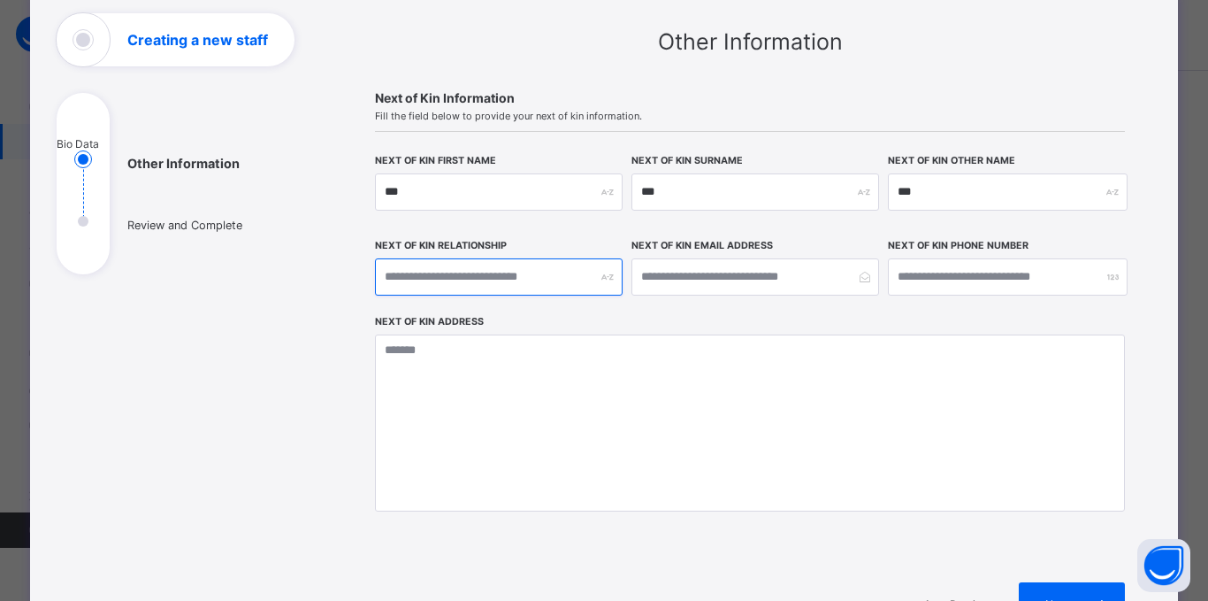
click at [531, 292] on input "text" at bounding box center [499, 276] width 248 height 37
type input "*"
type input "*******"
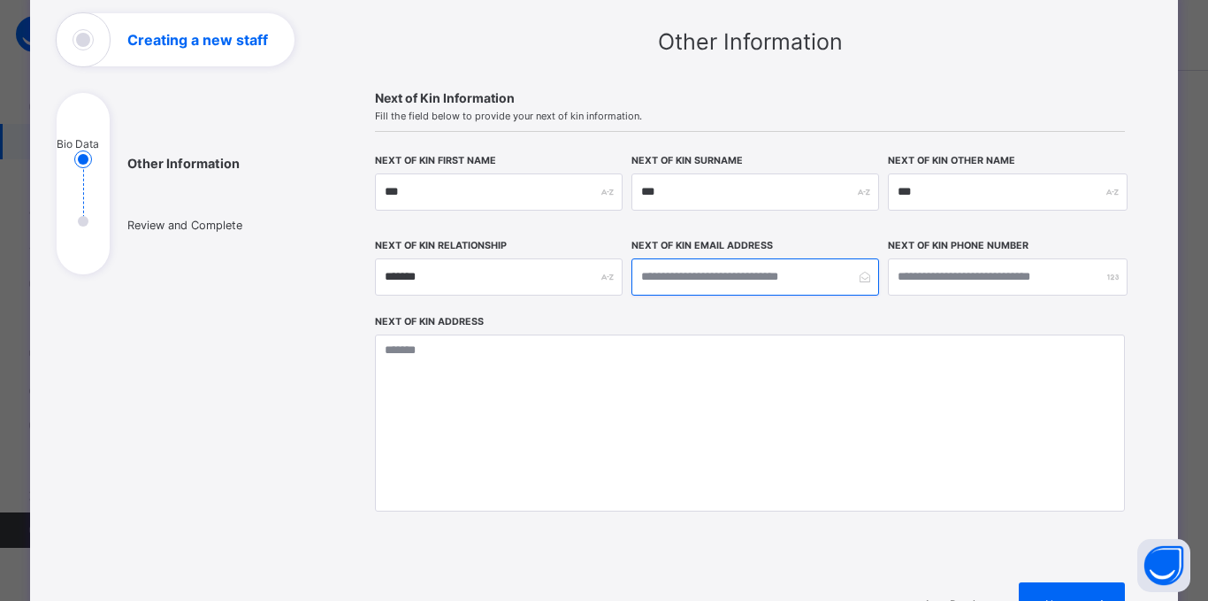
click at [652, 285] on input "email" at bounding box center [755, 276] width 248 height 37
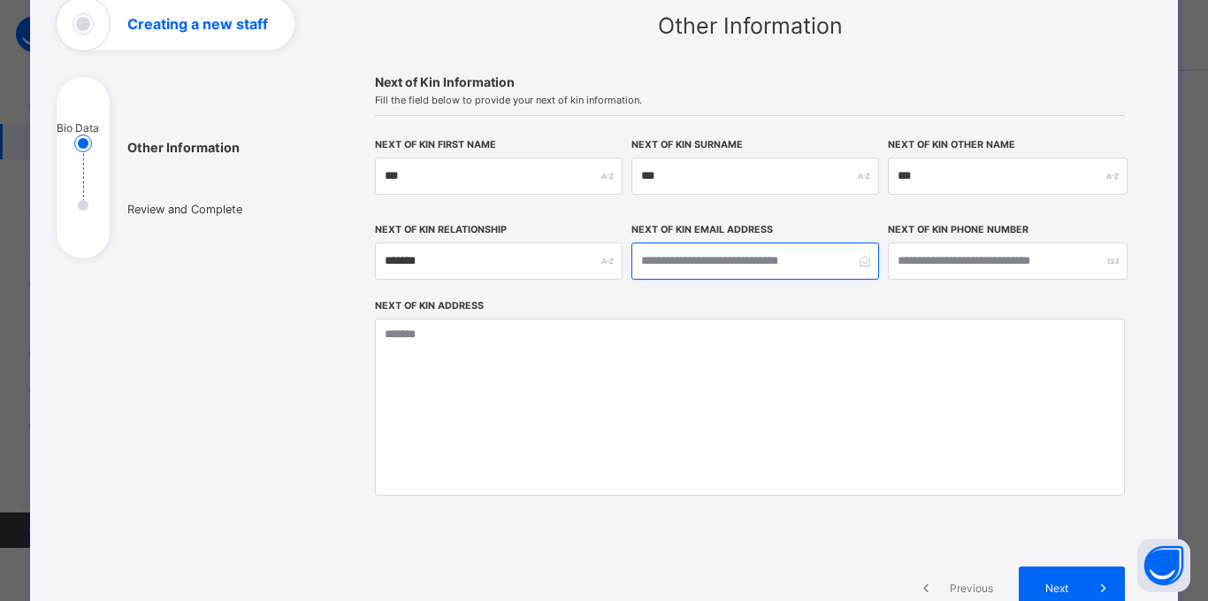
scroll to position [123, 0]
type input "**********"
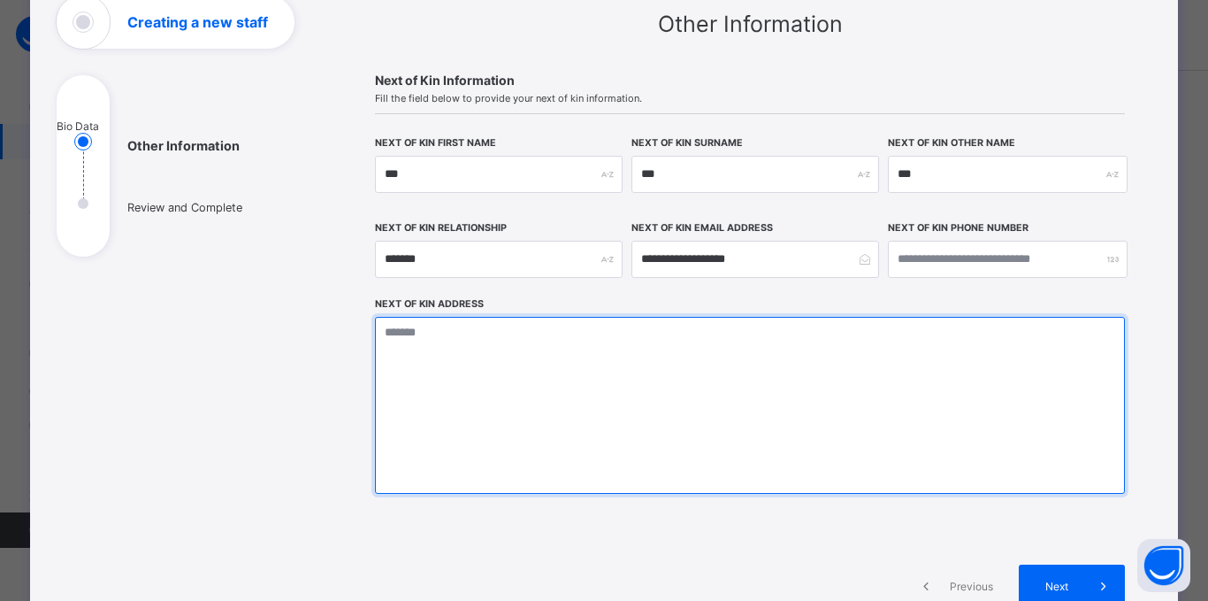
click at [757, 419] on textarea at bounding box center [750, 405] width 750 height 177
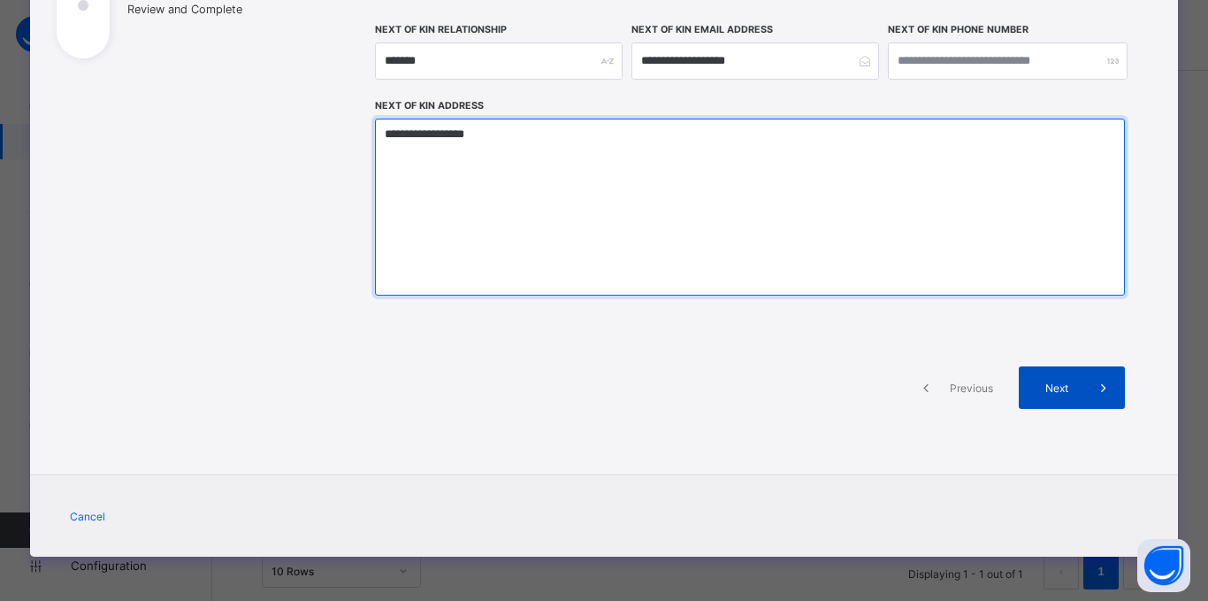
type textarea "**********"
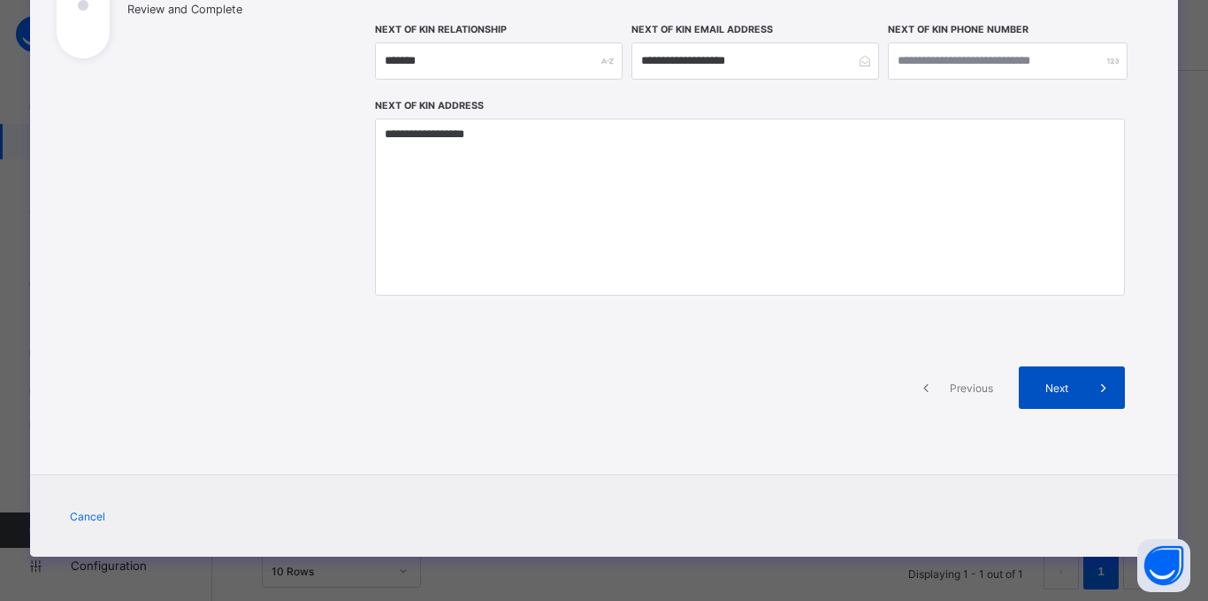
click at [1041, 399] on div "Next" at bounding box center [1072, 387] width 106 height 42
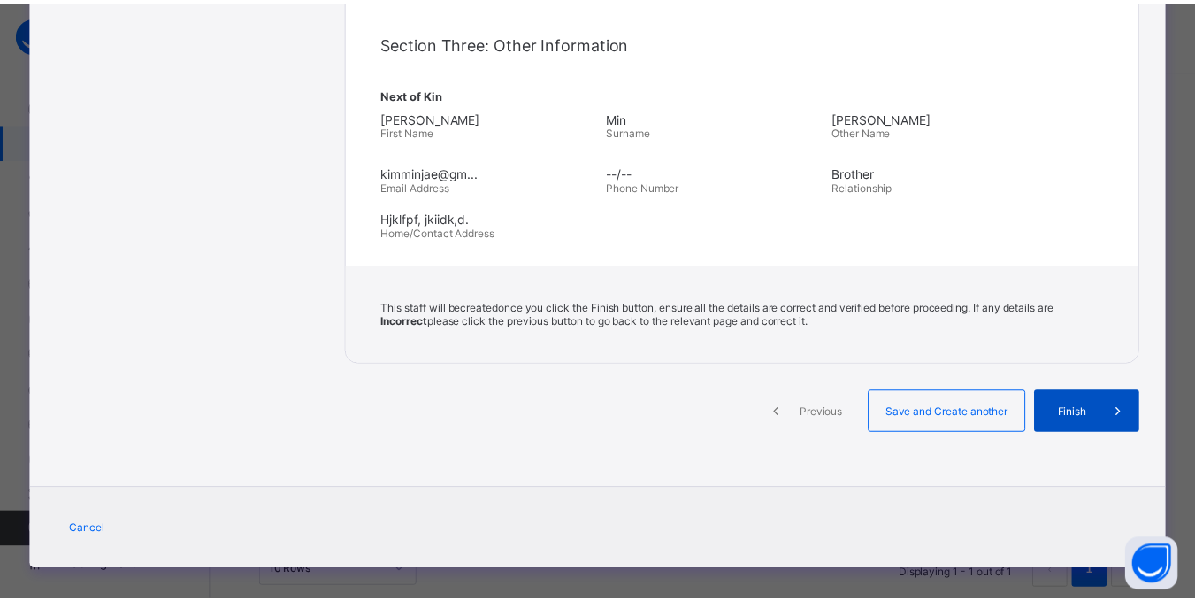
scroll to position [568, 0]
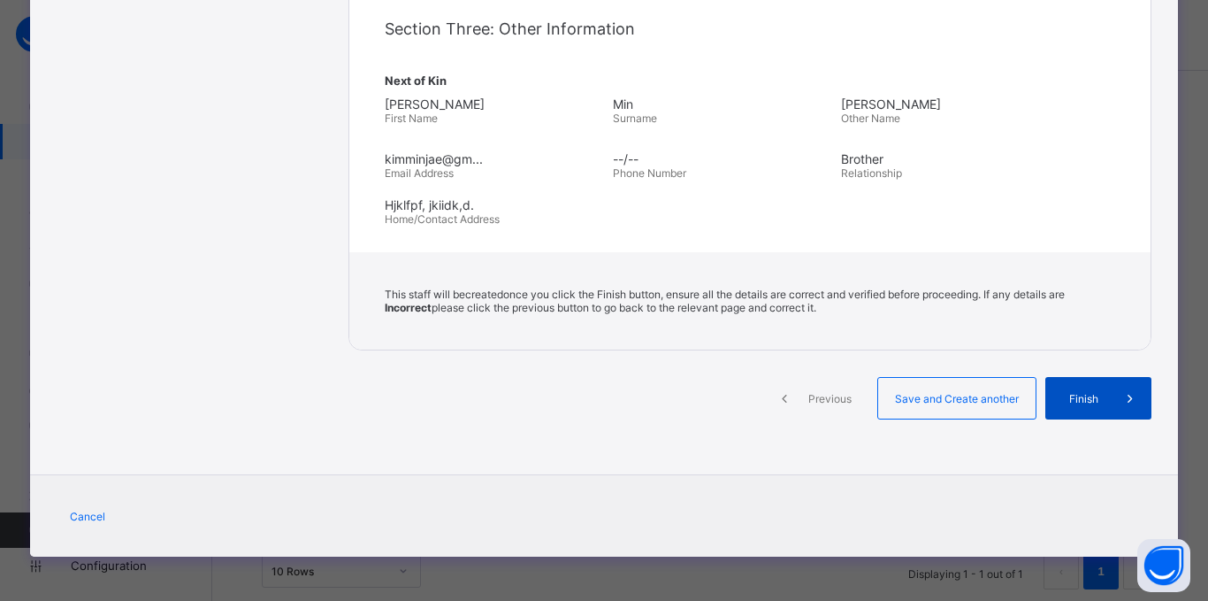
click at [1109, 401] on span at bounding box center [1130, 398] width 42 height 42
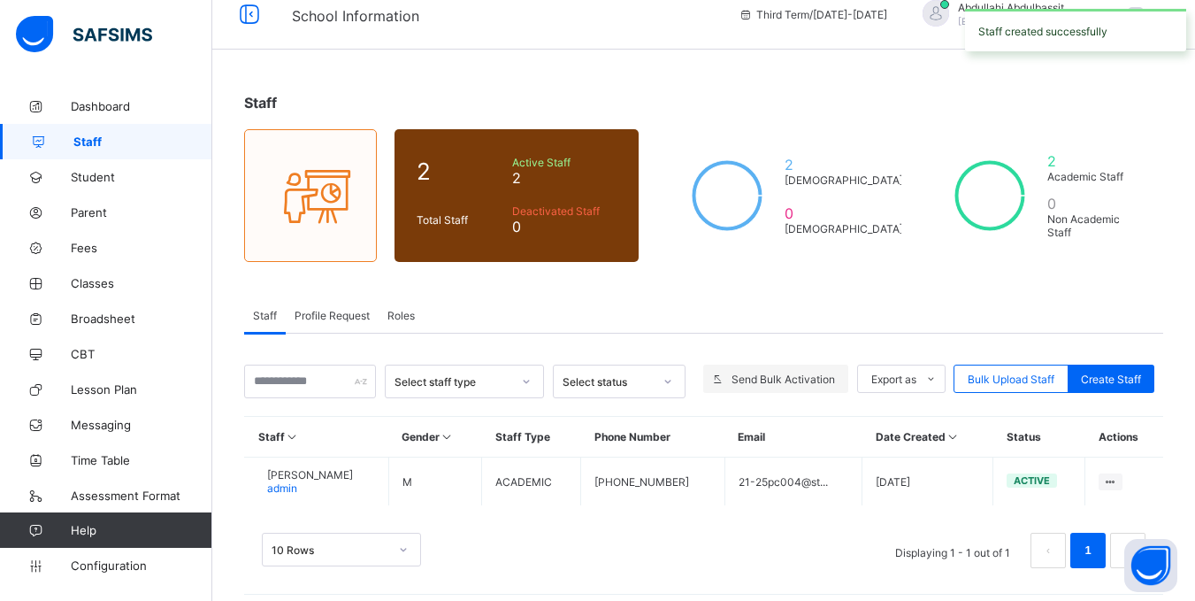
scroll to position [33, 0]
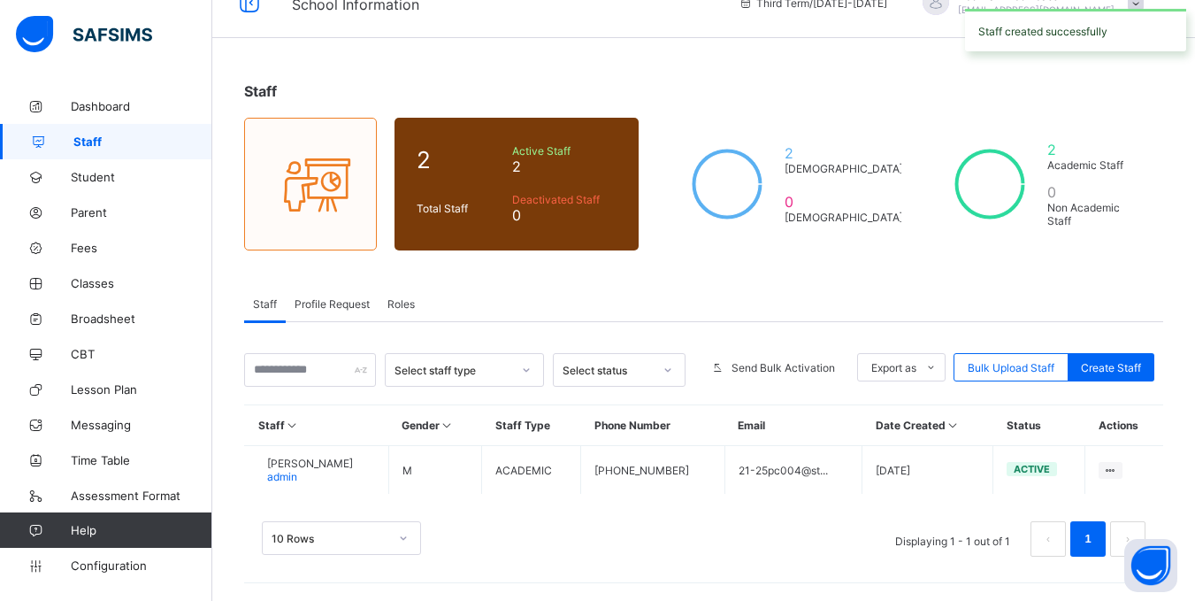
click at [297, 423] on icon at bounding box center [292, 424] width 15 height 13
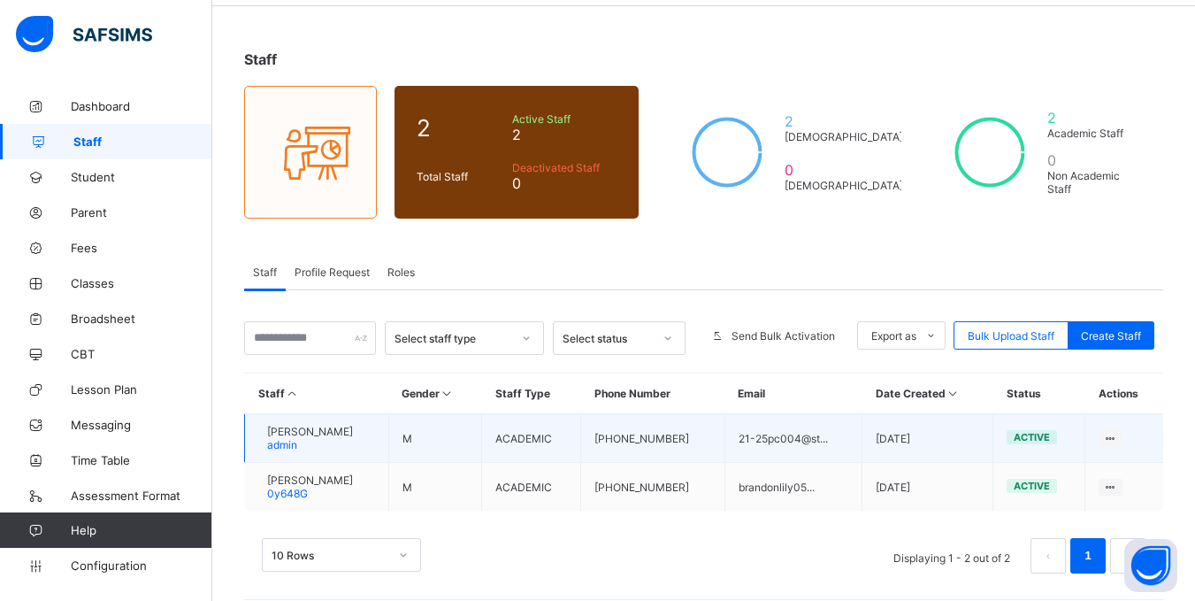
scroll to position [81, 0]
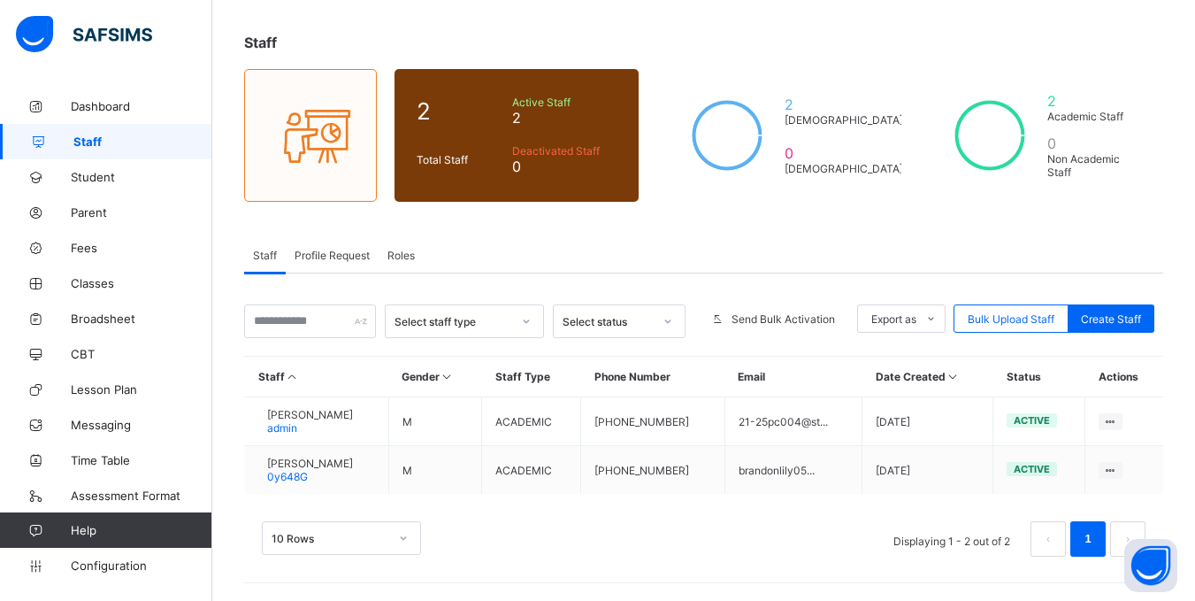
click at [286, 373] on icon at bounding box center [292, 376] width 15 height 13
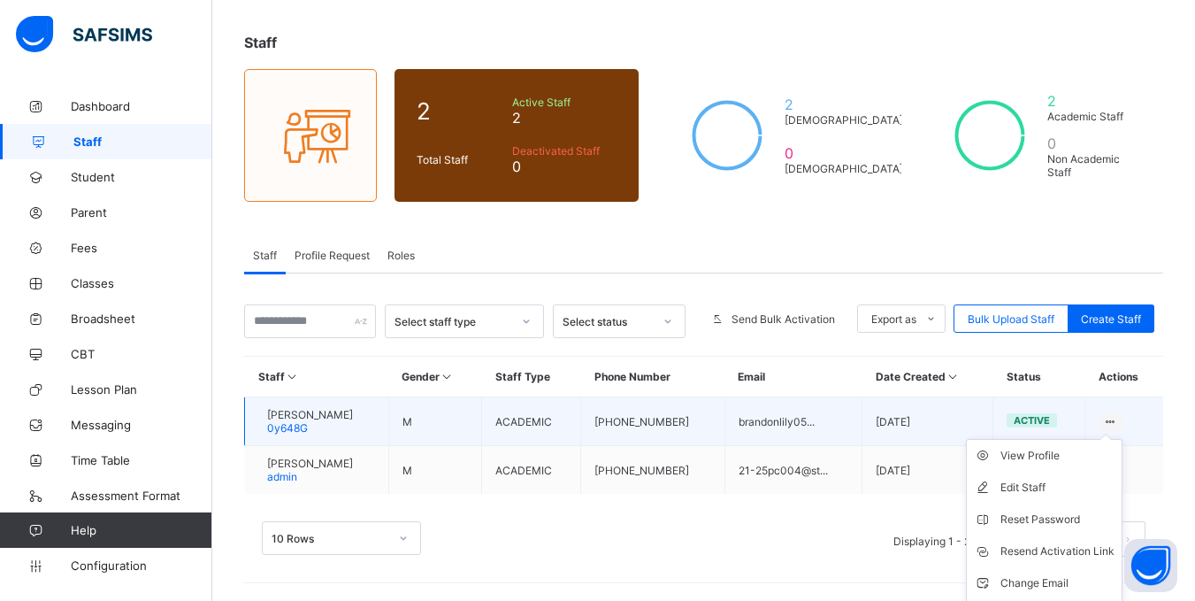
click at [1122, 439] on ul "View Profile Edit Staff Reset Password Resend Activation Link Change Email Dele…" at bounding box center [1044, 535] width 157 height 193
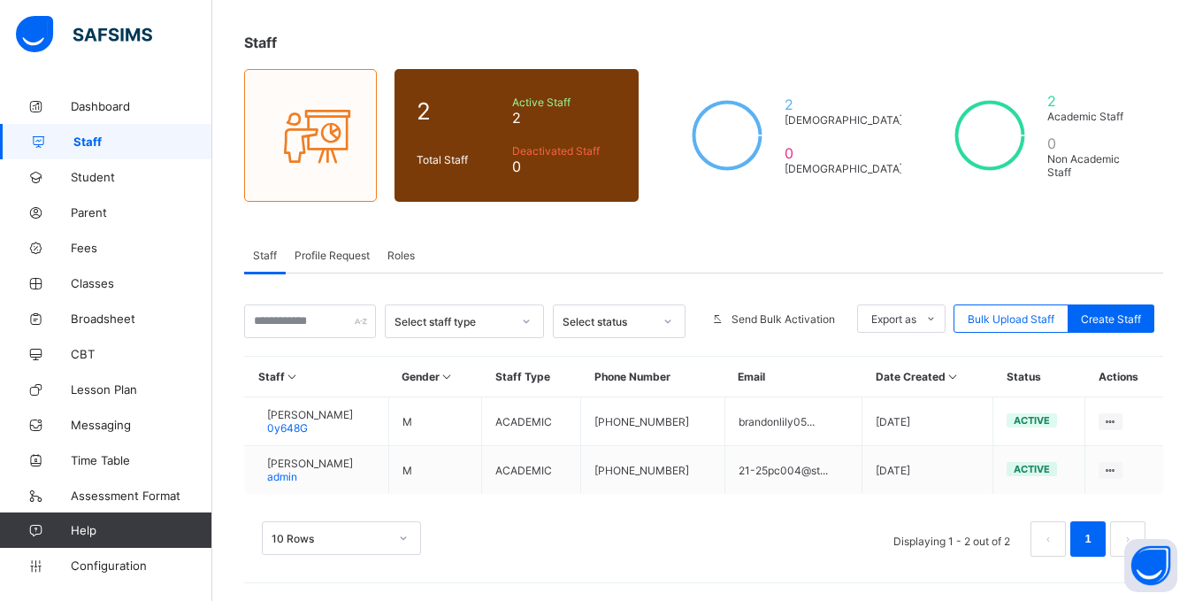
click at [778, 518] on div "10 Rows Displaying 1 - 2 out of 2 1" at bounding box center [703, 530] width 919 height 88
click at [395, 534] on div "10 Rows" at bounding box center [341, 538] width 159 height 34
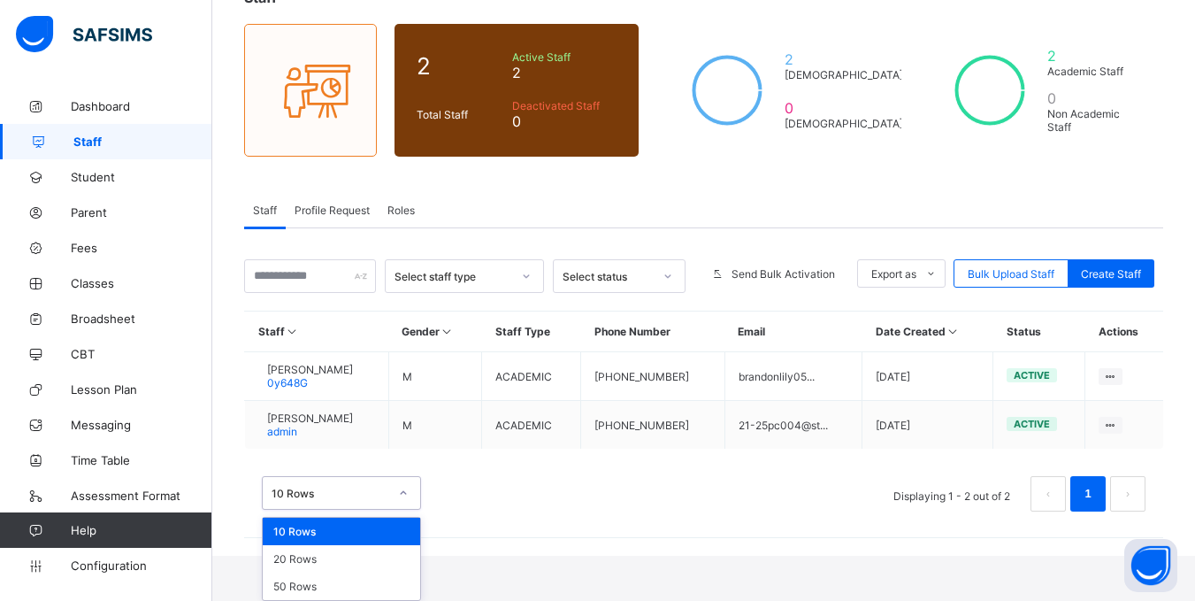
click at [396, 530] on div "10 Rows" at bounding box center [341, 530] width 157 height 27
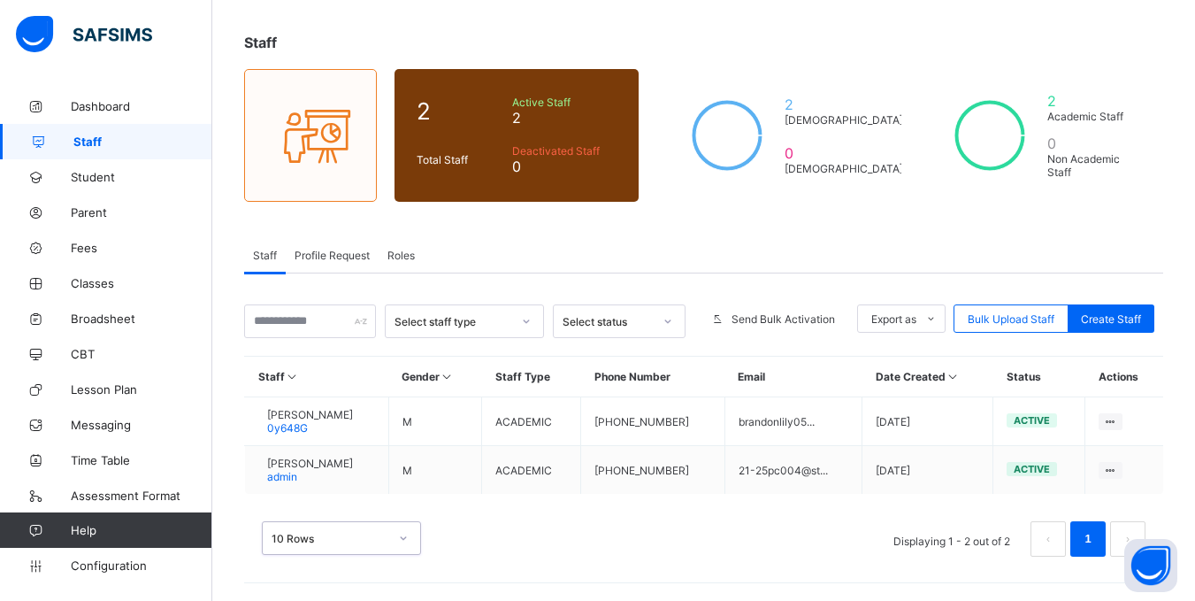
click at [397, 531] on div "option 10 Rows, selected. 0 results available. Select is focused , press Down t…" at bounding box center [341, 538] width 159 height 34
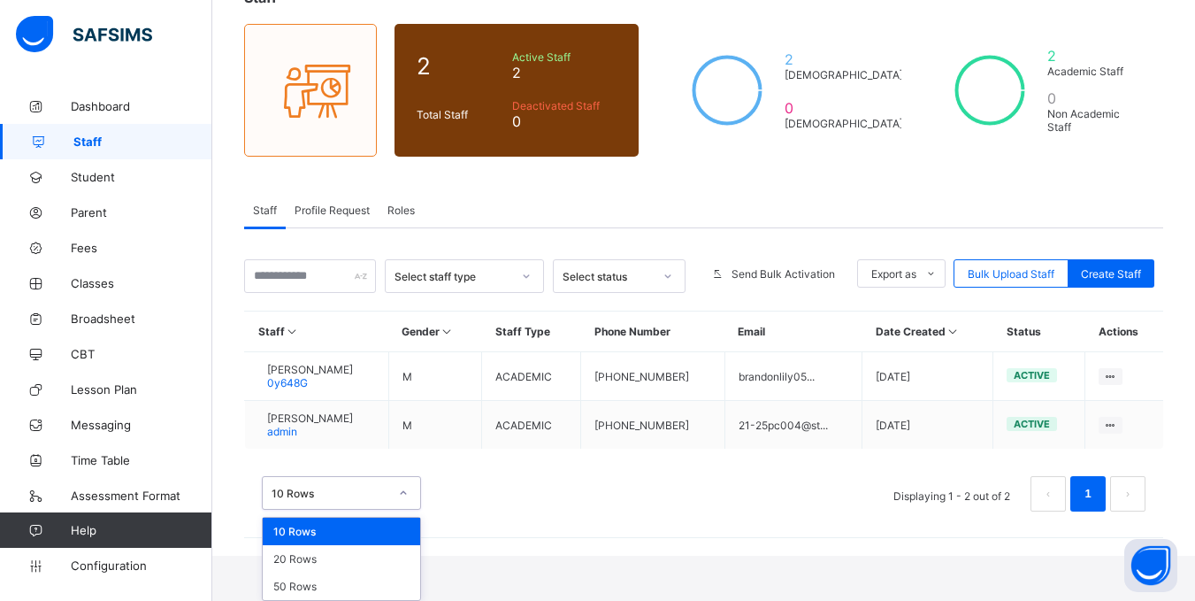
scroll to position [81, 0]
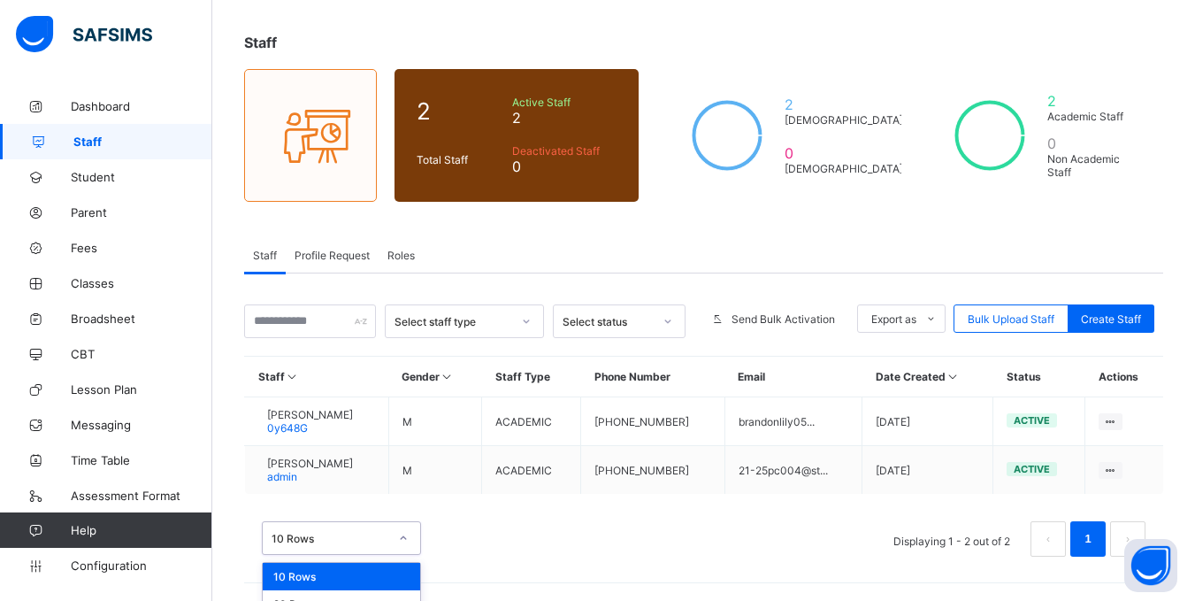
click at [517, 462] on div "Staff Gender Staff Type Phone Number Email Date Created Status Actions [PERSON_…" at bounding box center [703, 465] width 919 height 218
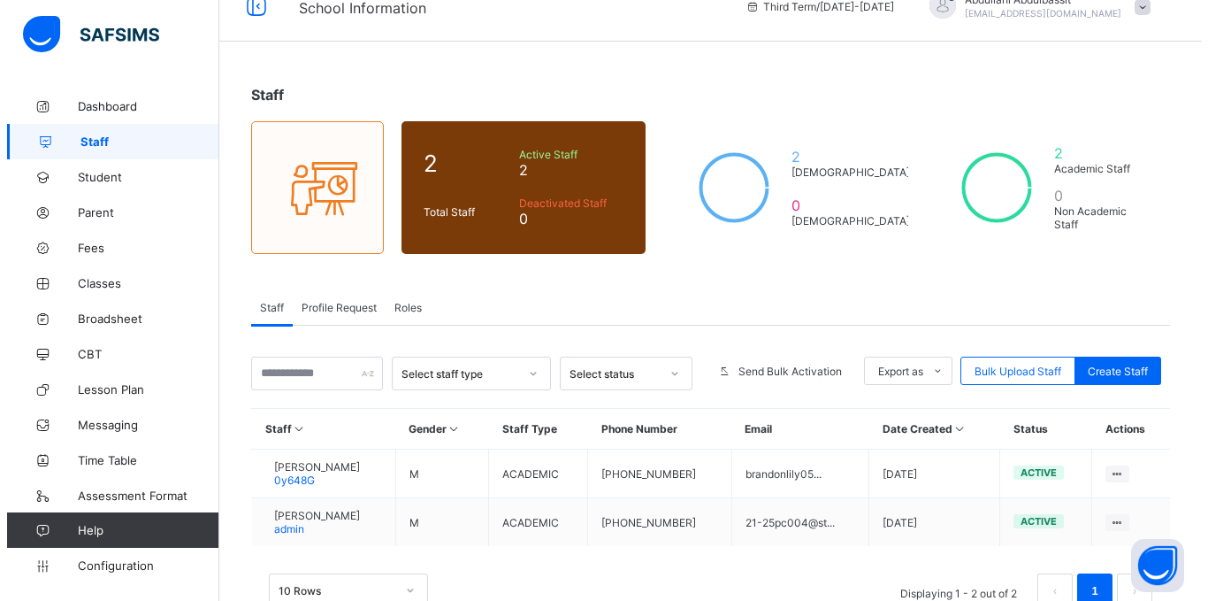
scroll to position [0, 0]
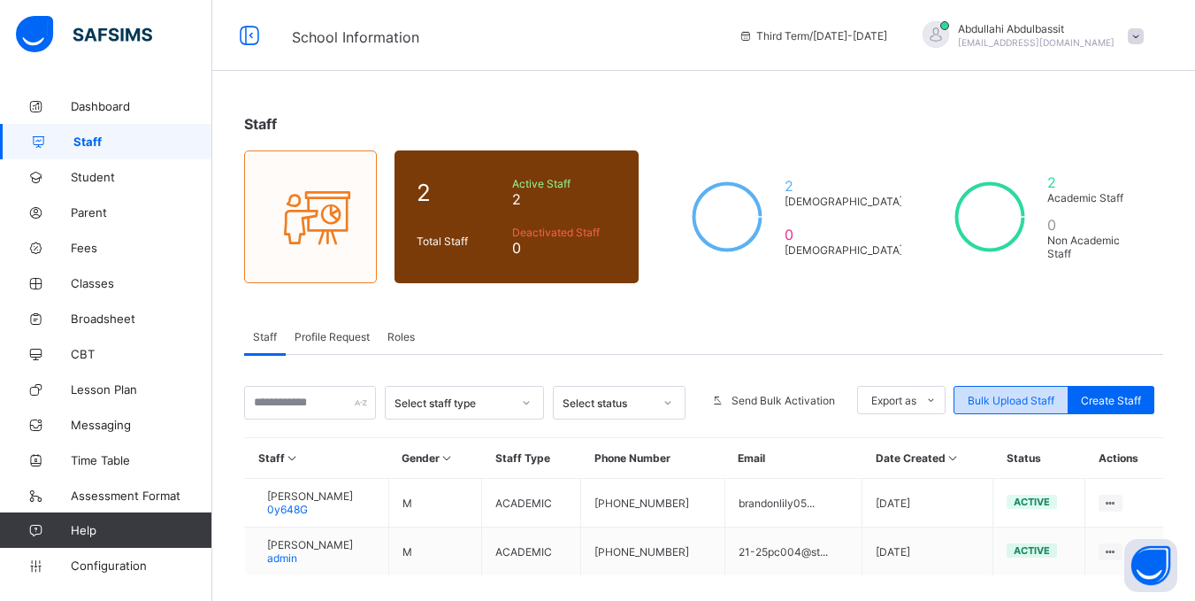
click at [987, 397] on span "Bulk Upload Staff" at bounding box center [1011, 400] width 87 height 13
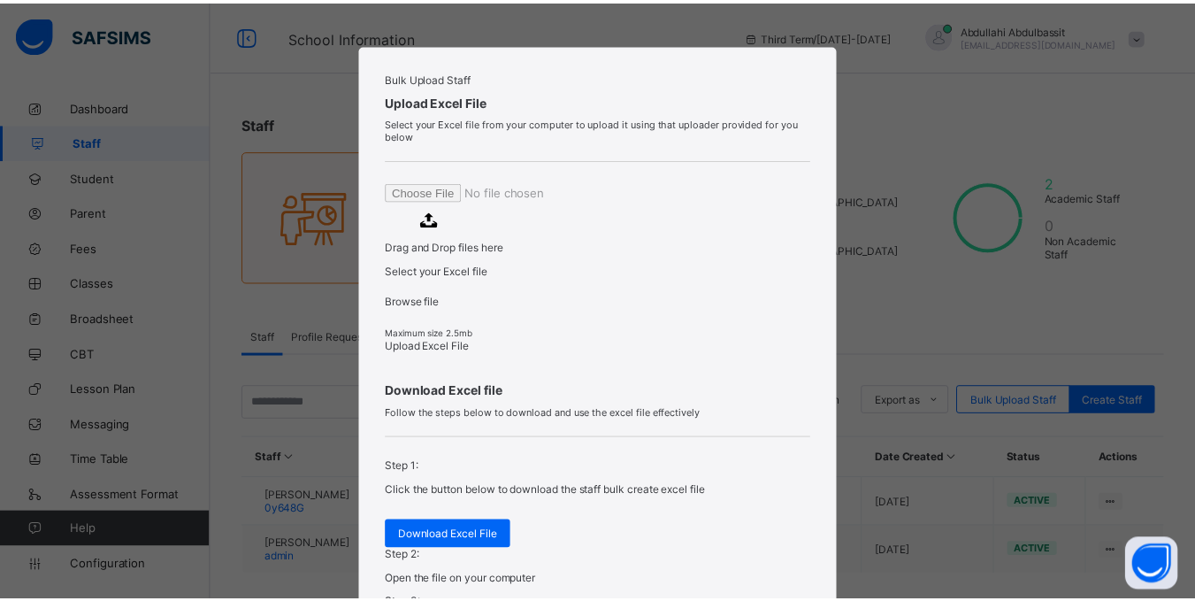
scroll to position [265, 0]
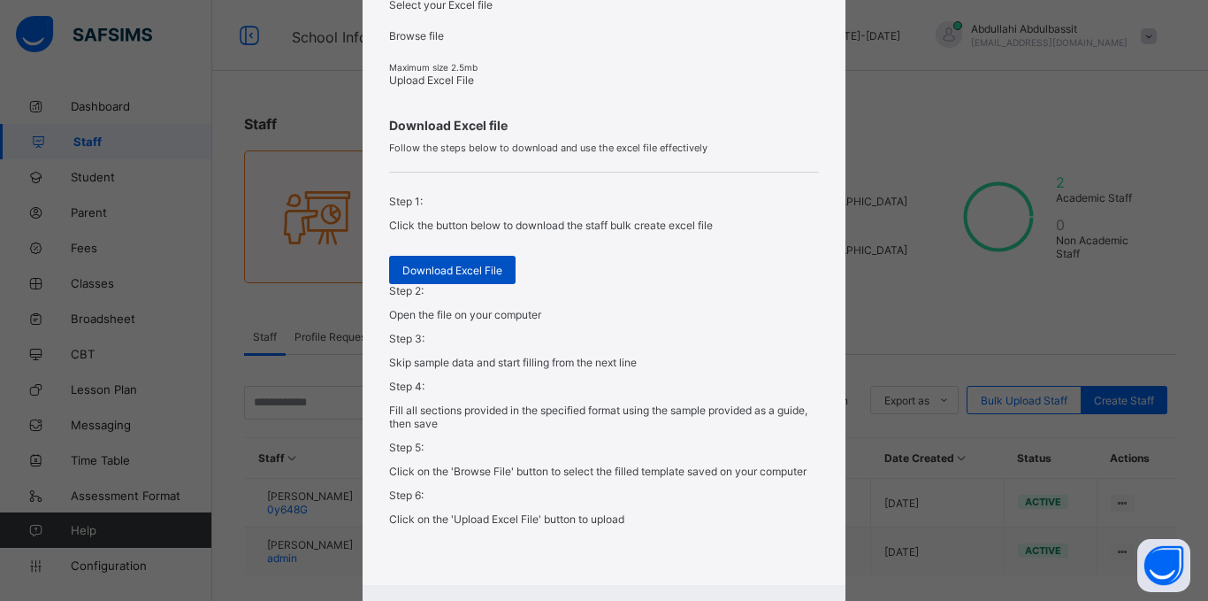
click at [471, 277] on span "Download Excel File" at bounding box center [452, 270] width 100 height 13
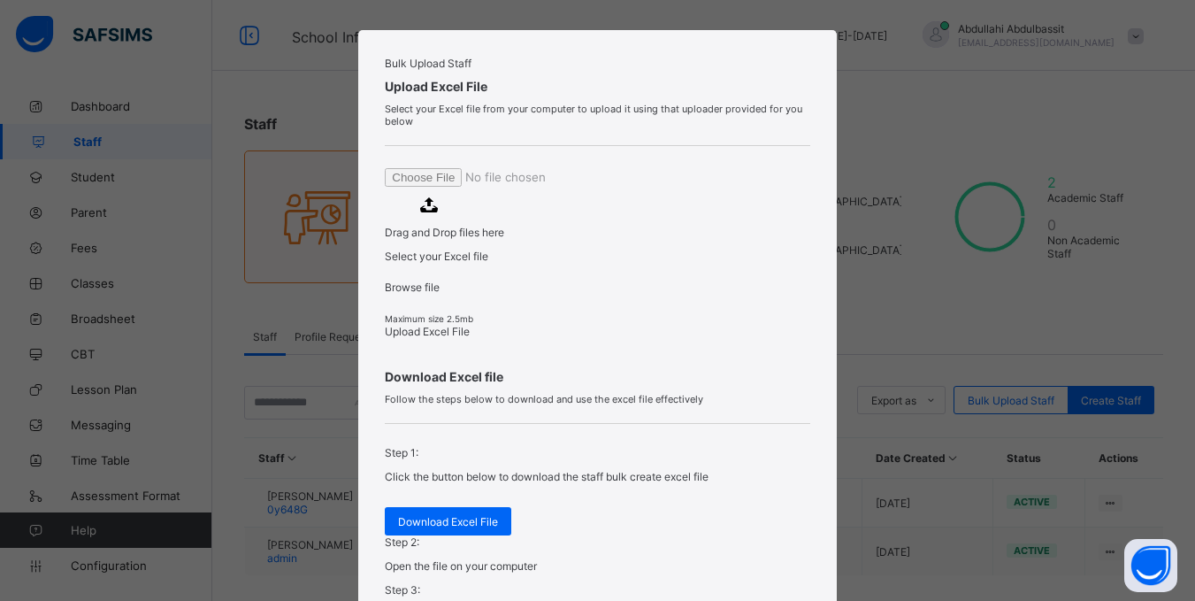
scroll to position [0, 0]
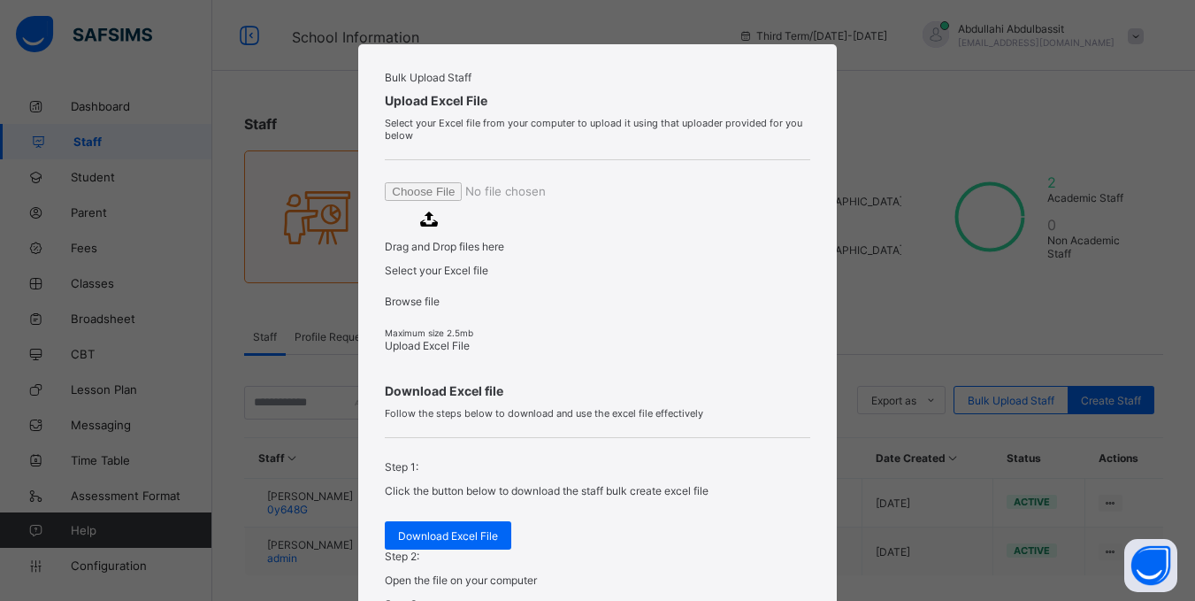
click at [784, 84] on div "Bulk Upload Staff" at bounding box center [597, 77] width 425 height 13
click at [1051, 106] on div "Bulk Upload Staff Upload Excel File Select your Excel file from your computer t…" at bounding box center [597, 300] width 1195 height 601
click at [1045, 109] on div "Bulk Upload Staff Upload Excel File Select your Excel file from your computer t…" at bounding box center [597, 300] width 1195 height 601
click at [986, 145] on div "Bulk Upload Staff Upload Excel File Select your Excel file from your computer t…" at bounding box center [597, 300] width 1195 height 601
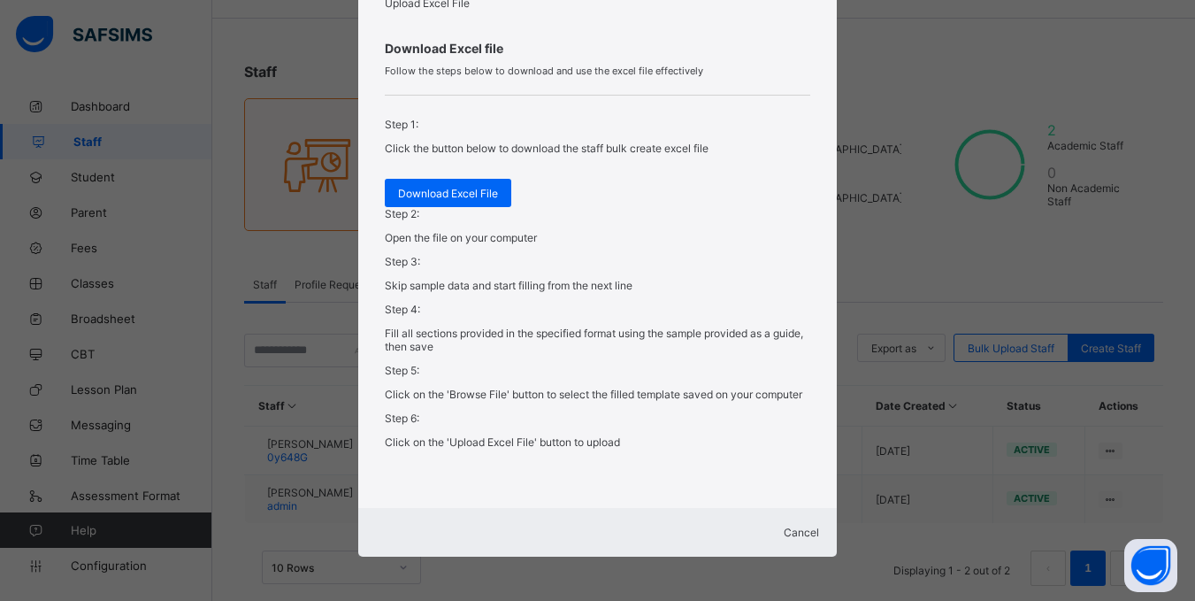
scroll to position [81, 0]
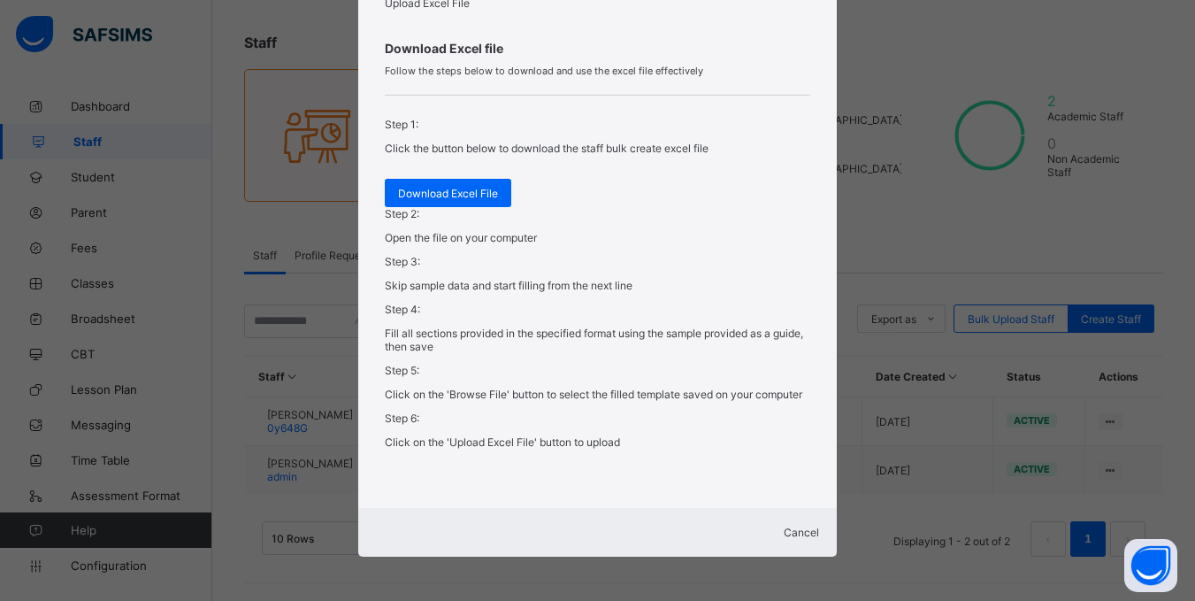
click at [784, 525] on span "Cancel" at bounding box center [801, 531] width 35 height 13
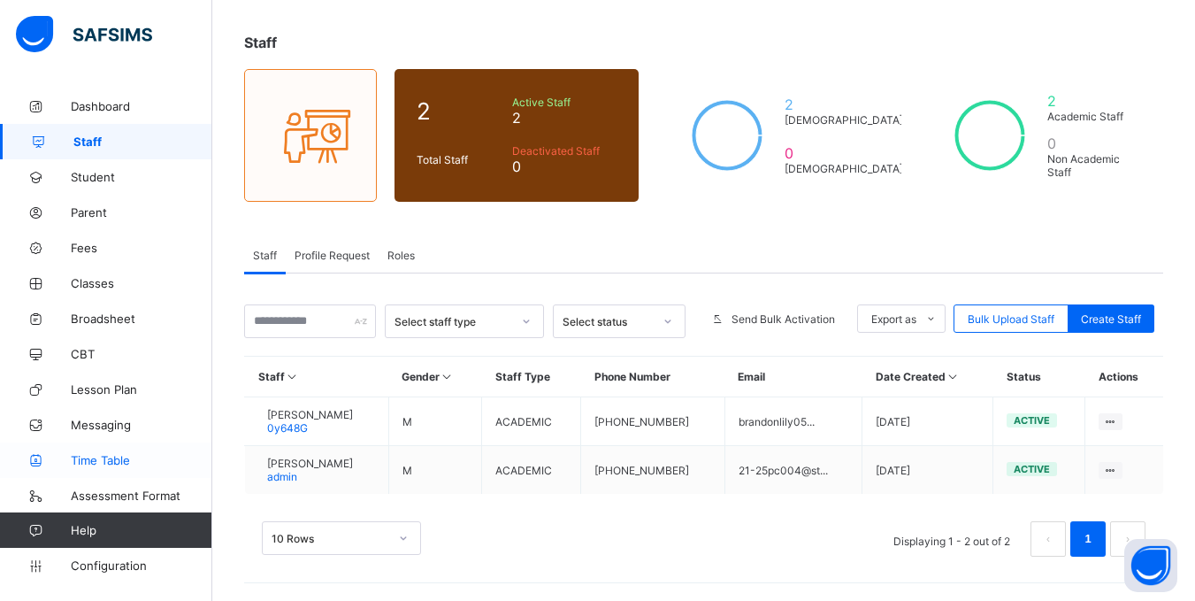
click at [94, 456] on span "Time Table" at bounding box center [142, 460] width 142 height 14
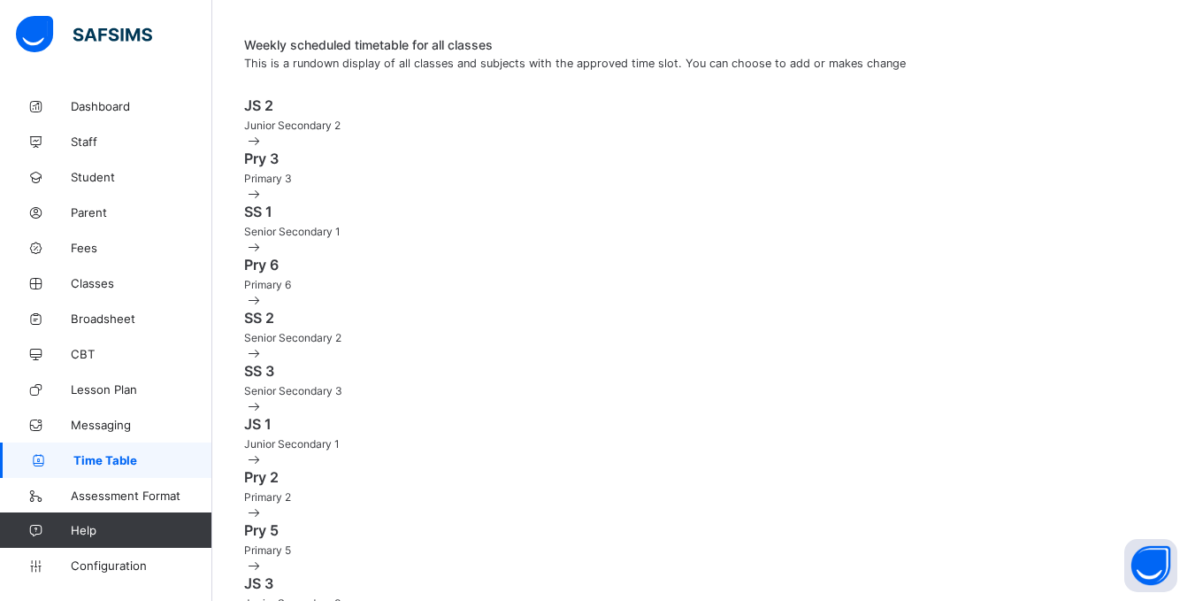
scroll to position [19, 0]
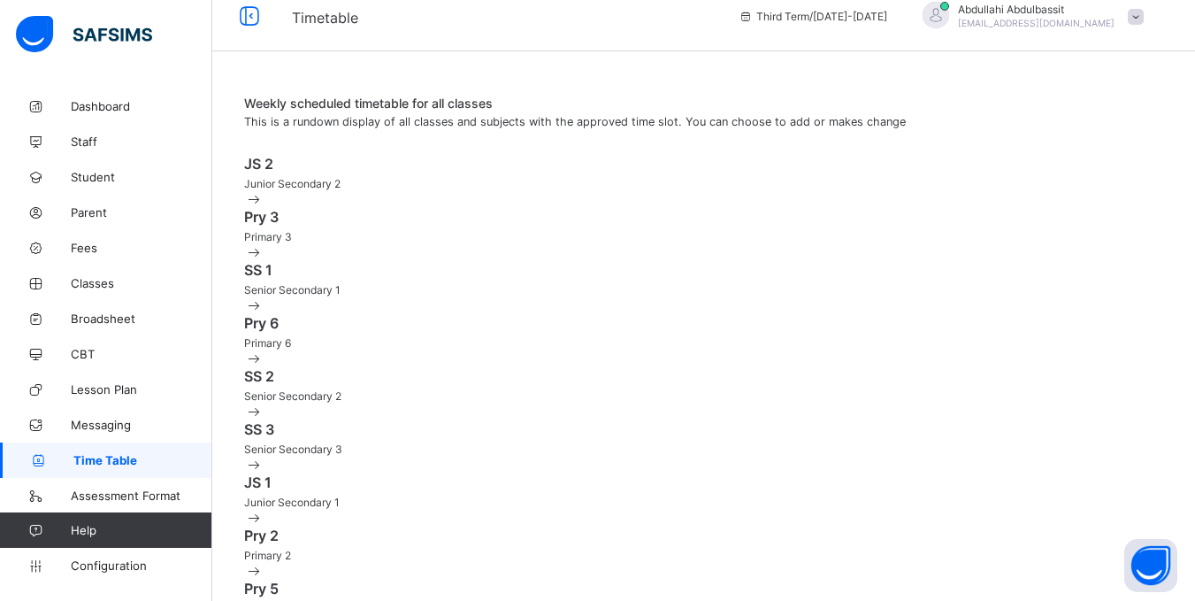
click at [459, 160] on div "JS 2 Junior Secondary 2" at bounding box center [703, 181] width 919 height 53
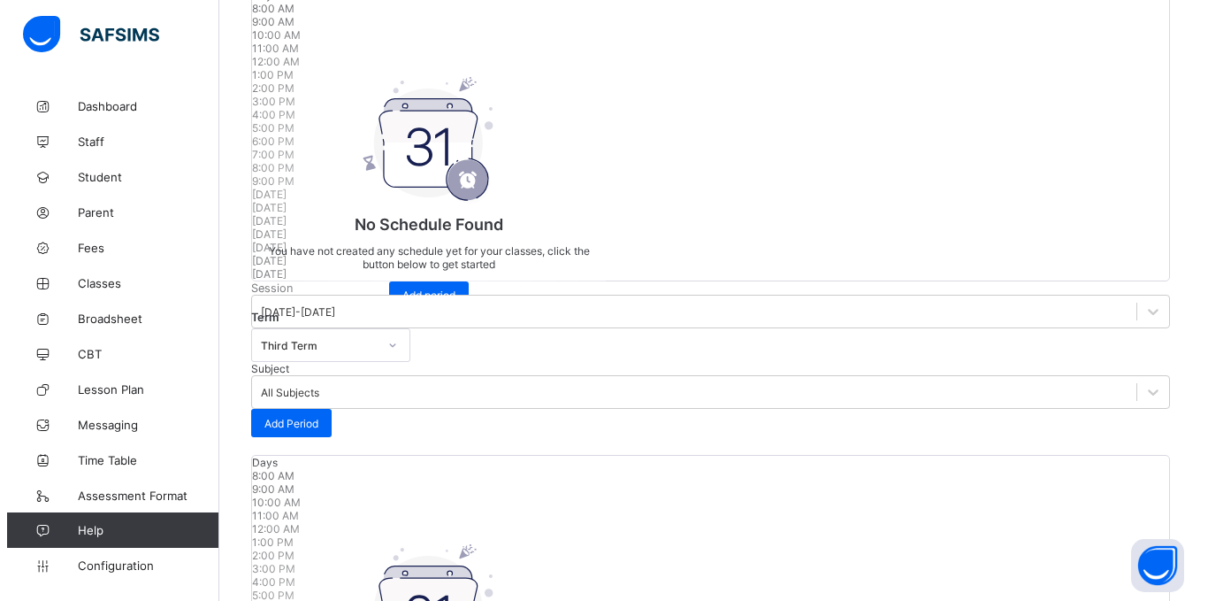
scroll to position [413, 0]
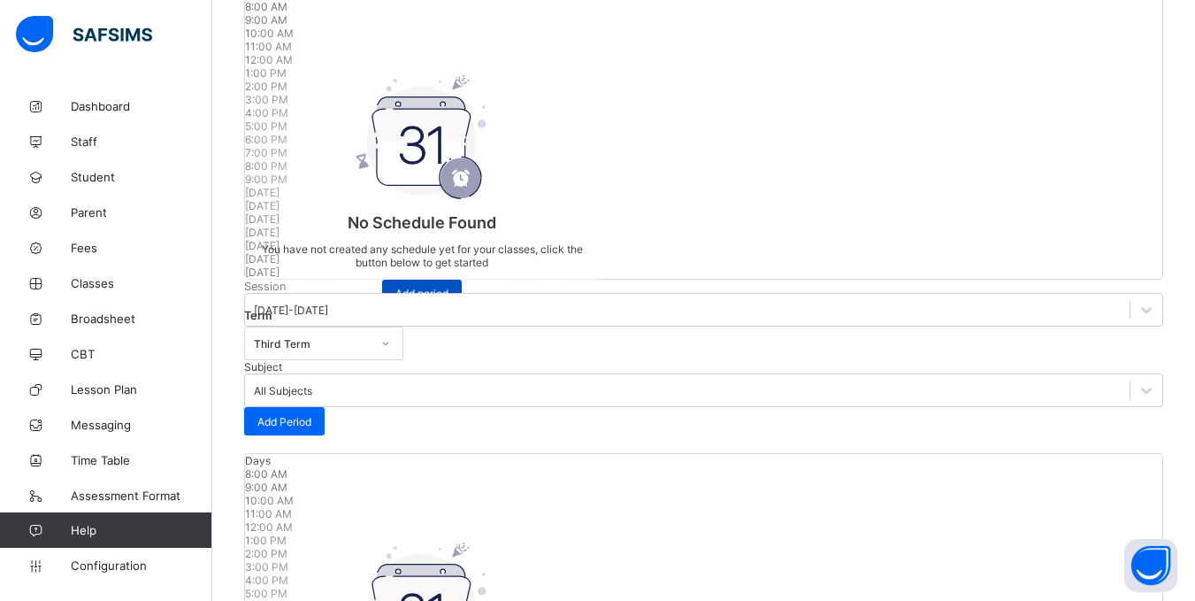
click at [448, 300] on span "Add period" at bounding box center [421, 293] width 53 height 13
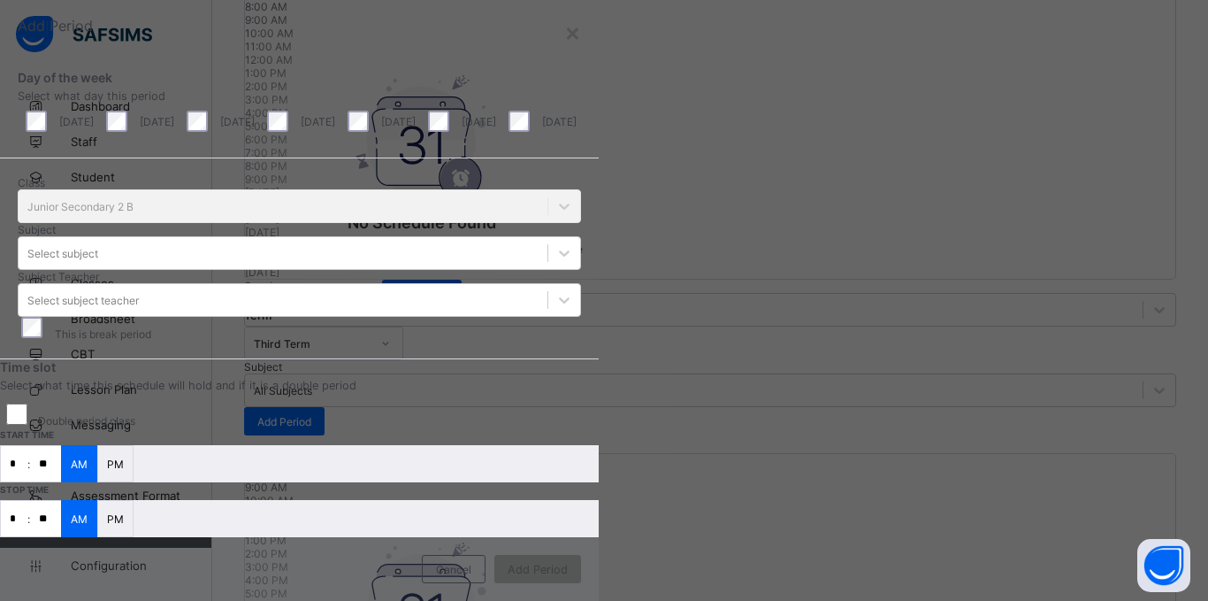
scroll to position [277, 0]
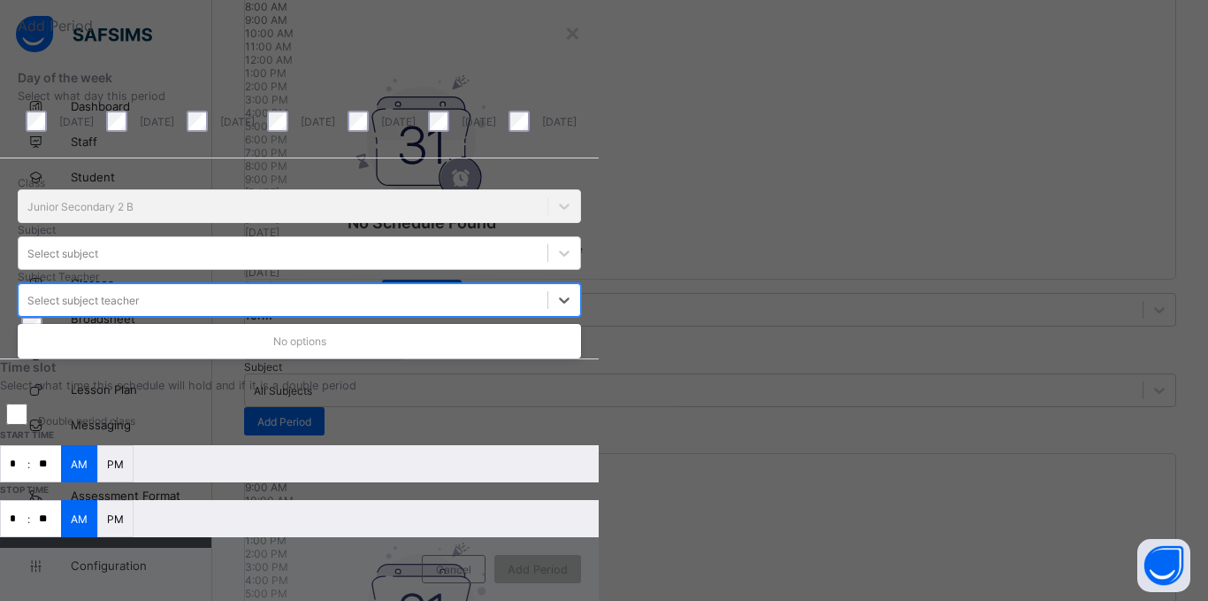
click at [547, 287] on div "Select subject teacher" at bounding box center [283, 299] width 529 height 25
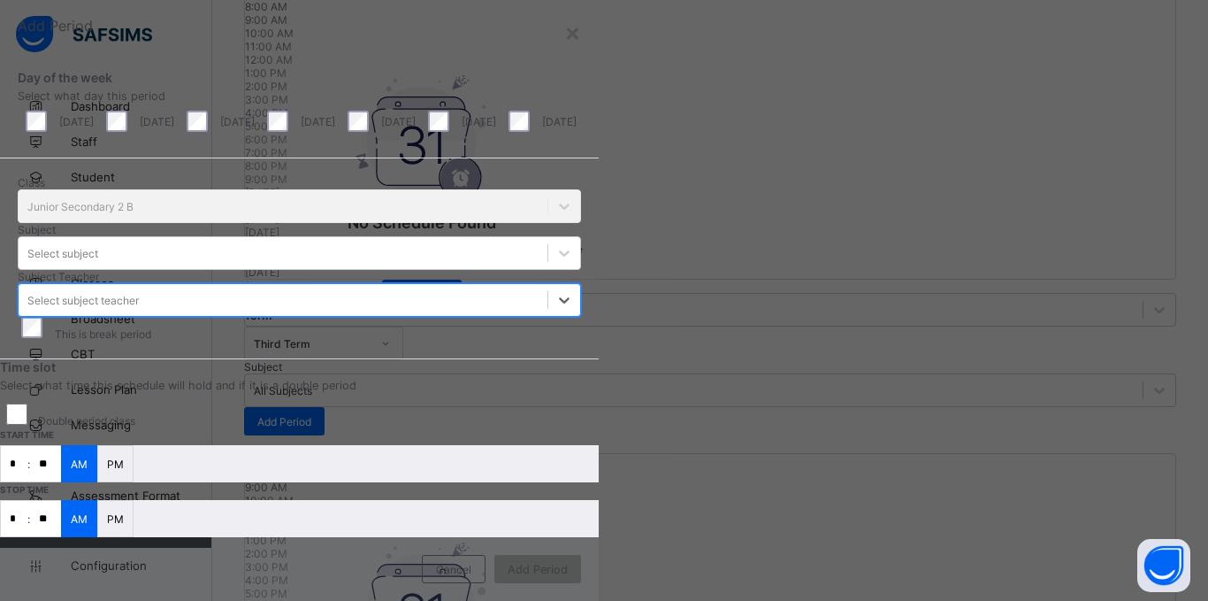
click at [547, 287] on div "Select subject teacher" at bounding box center [283, 299] width 529 height 25
click at [581, 236] on div "Select subject" at bounding box center [299, 253] width 563 height 34
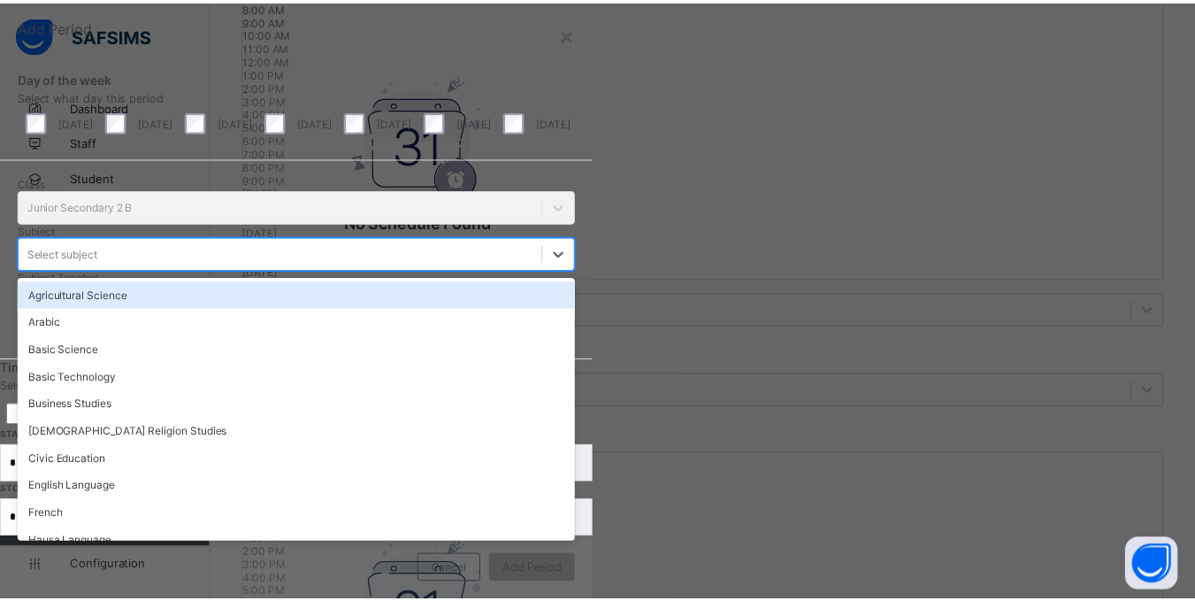
scroll to position [0, 0]
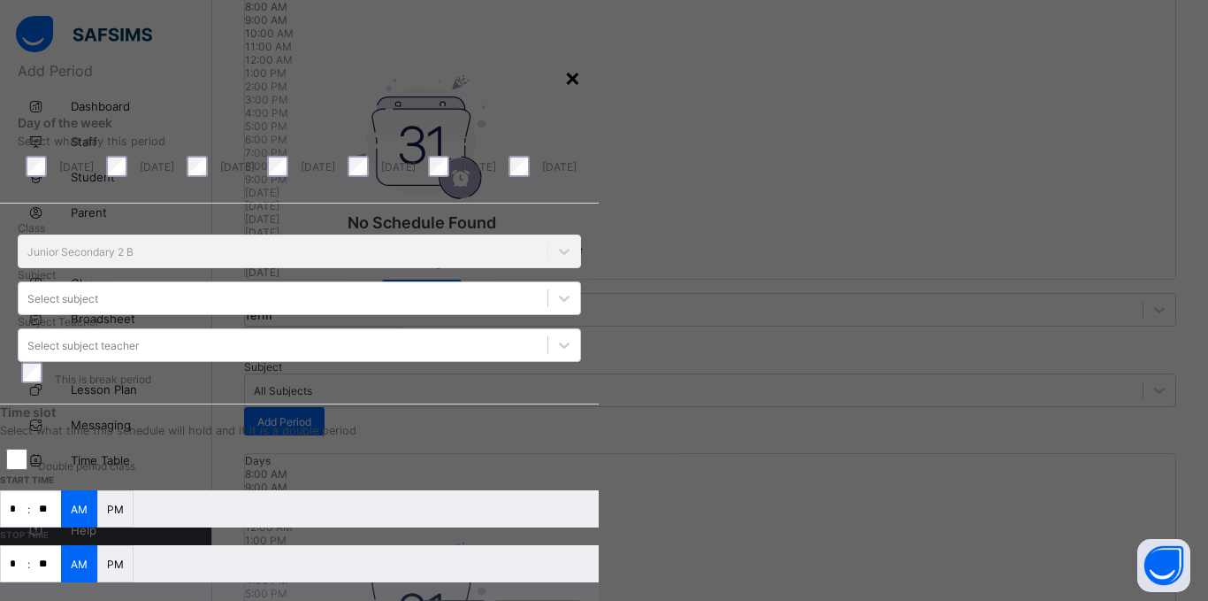
click at [581, 78] on div "×" at bounding box center [572, 77] width 17 height 30
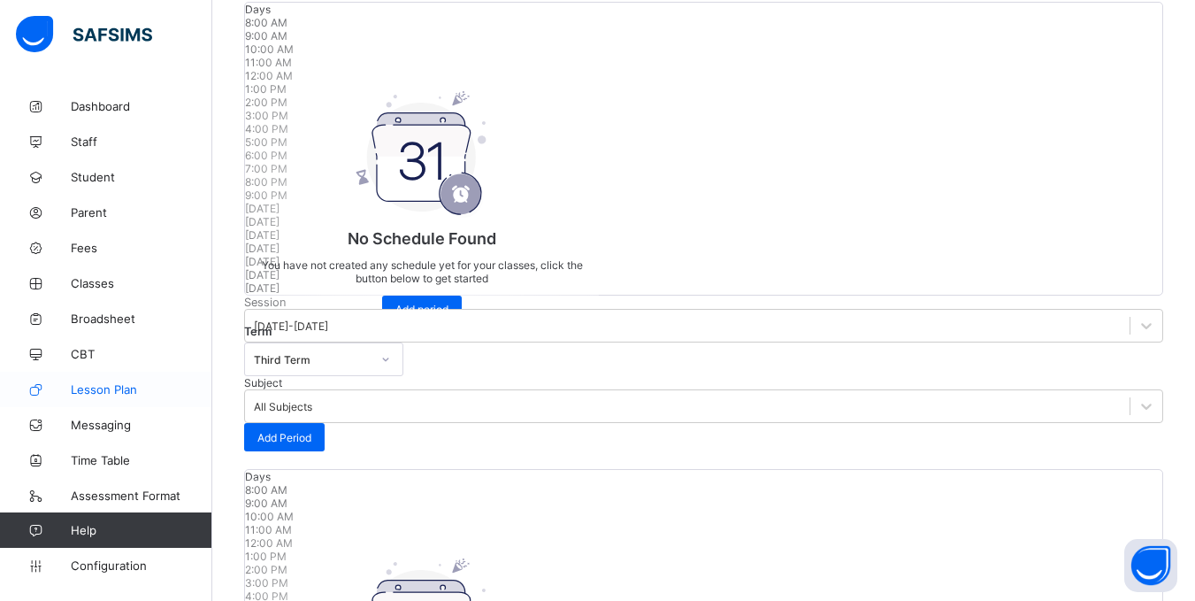
scroll to position [432, 0]
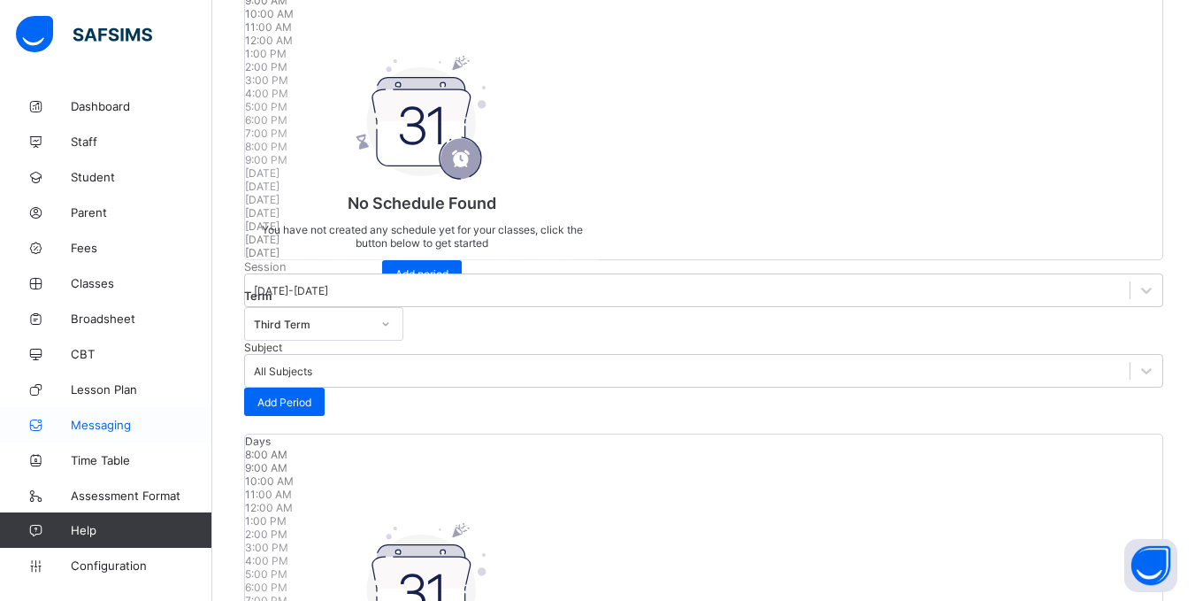
click at [102, 423] on span "Messaging" at bounding box center [142, 424] width 142 height 14
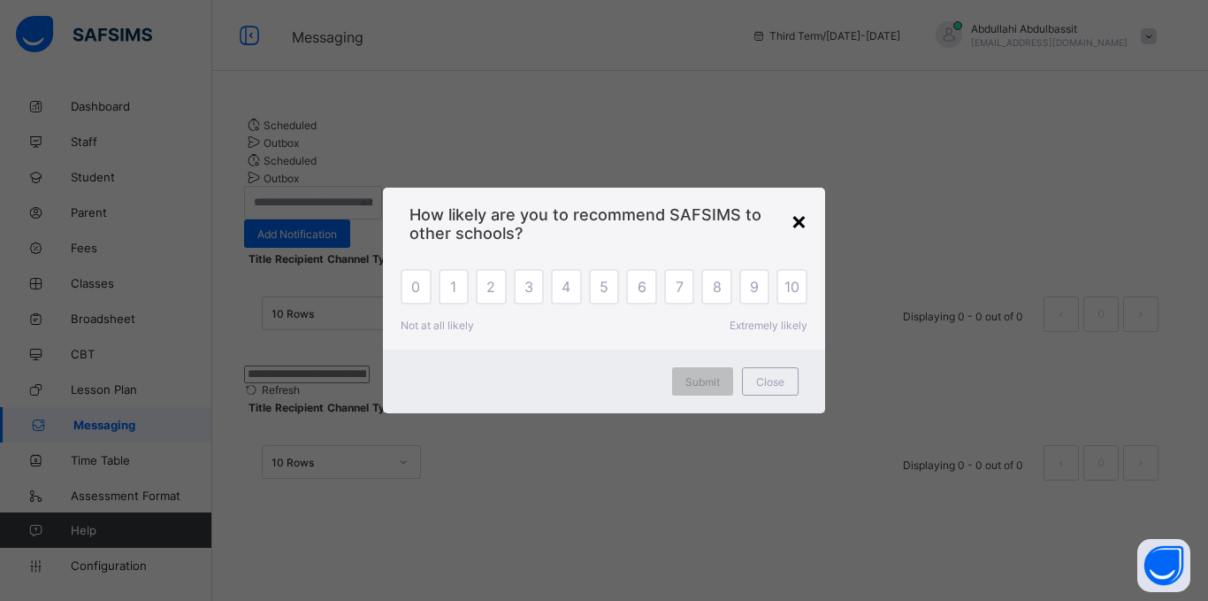
click at [802, 221] on div "×" at bounding box center [799, 220] width 17 height 30
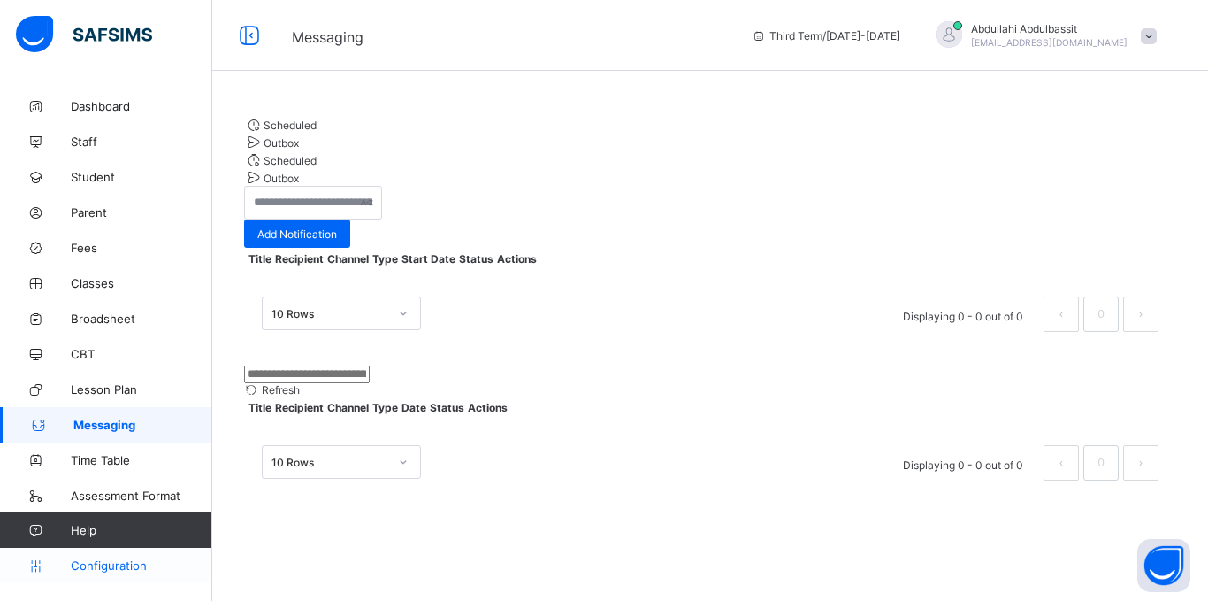
click at [91, 566] on span "Configuration" at bounding box center [141, 565] width 141 height 14
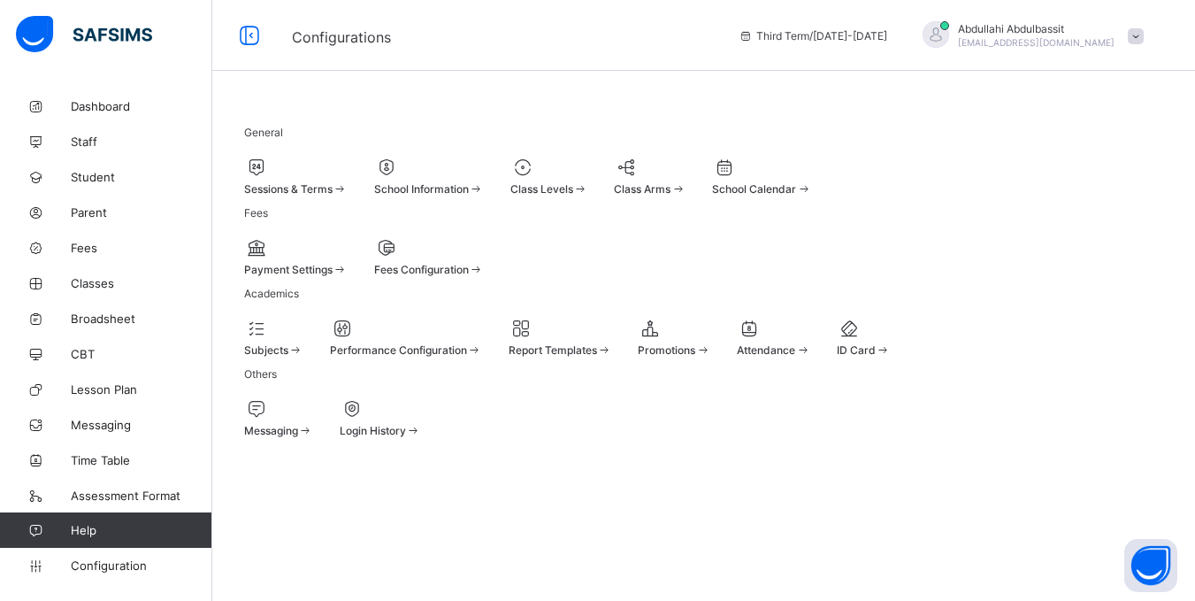
click at [332, 276] on span "Payment Settings" at bounding box center [288, 269] width 88 height 13
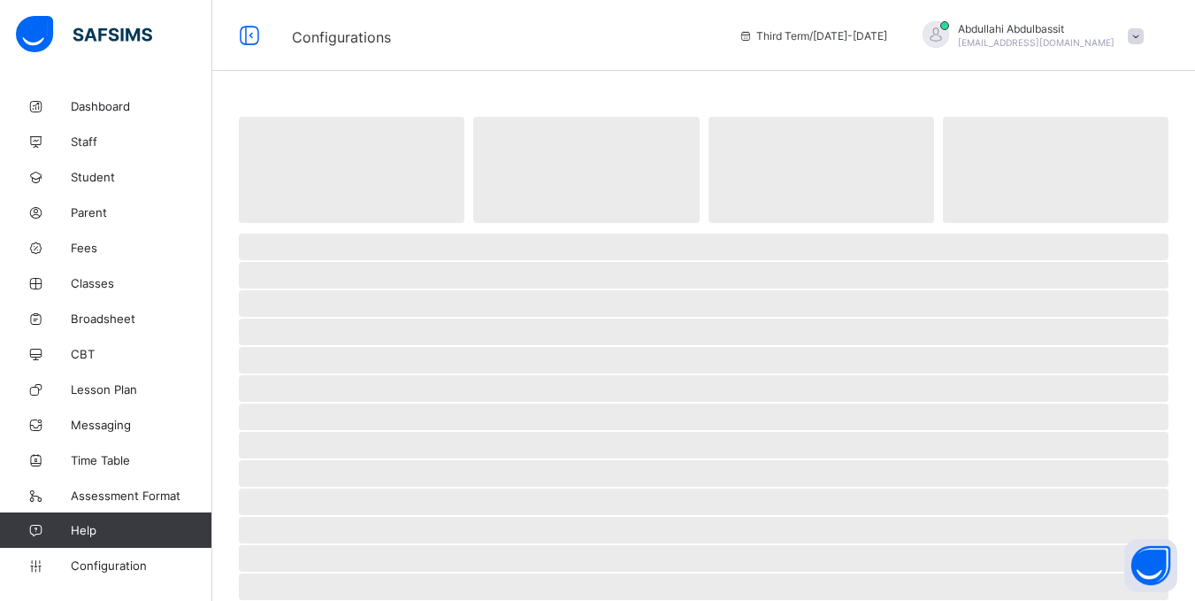
click at [332, 310] on span "‌" at bounding box center [704, 303] width 930 height 27
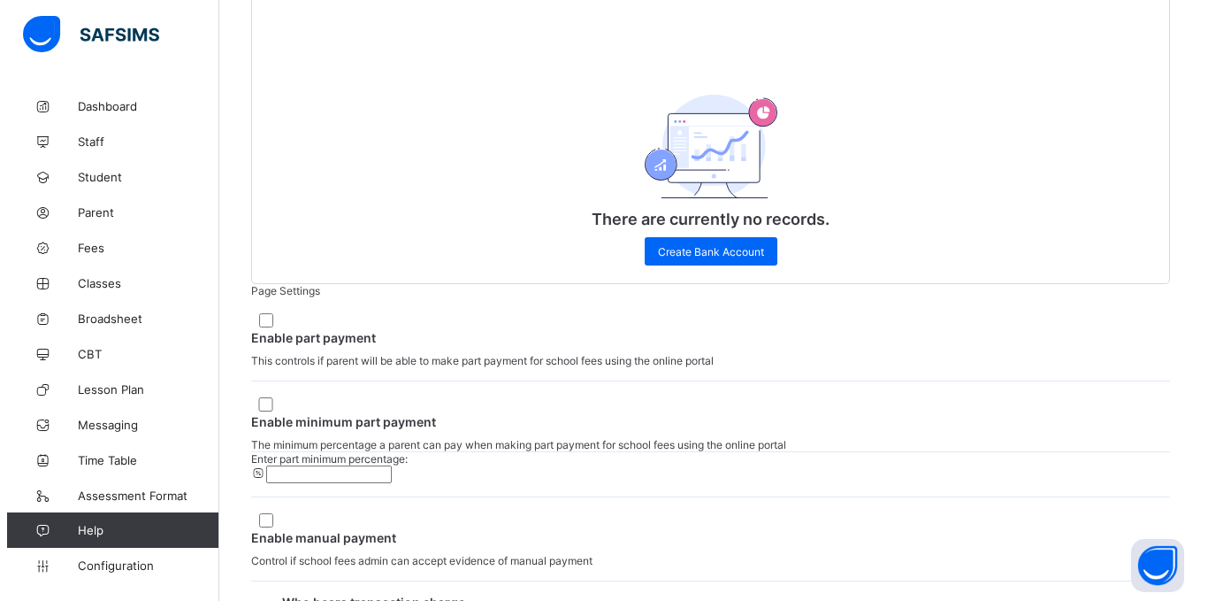
scroll to position [809, 0]
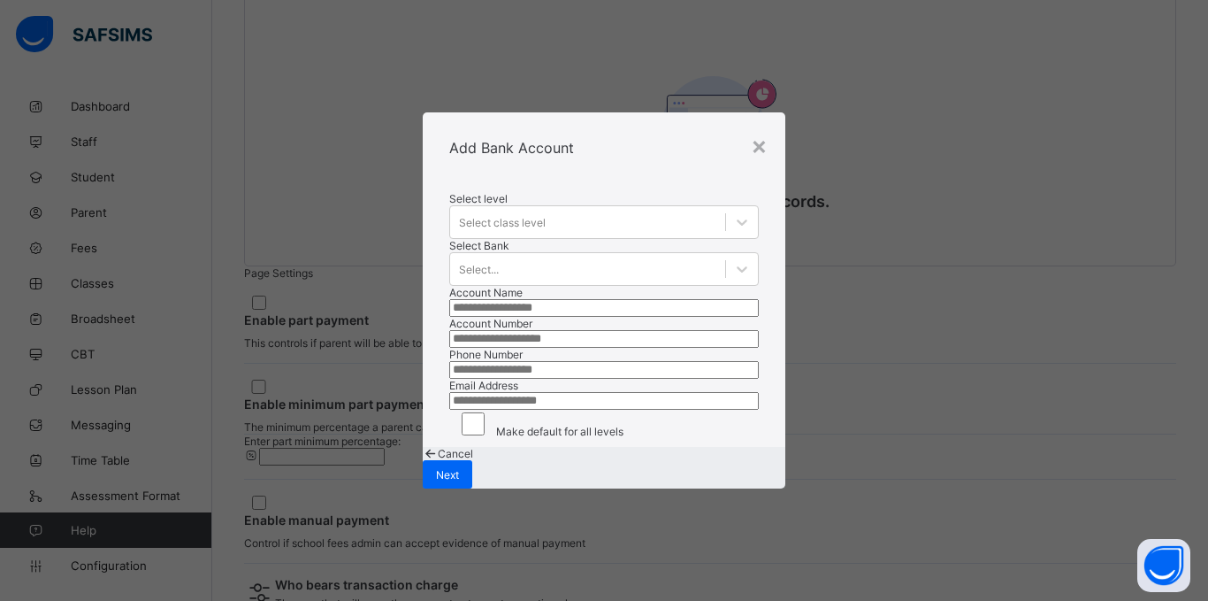
click at [636, 192] on div "Select level Select class level" at bounding box center [604, 215] width 310 height 47
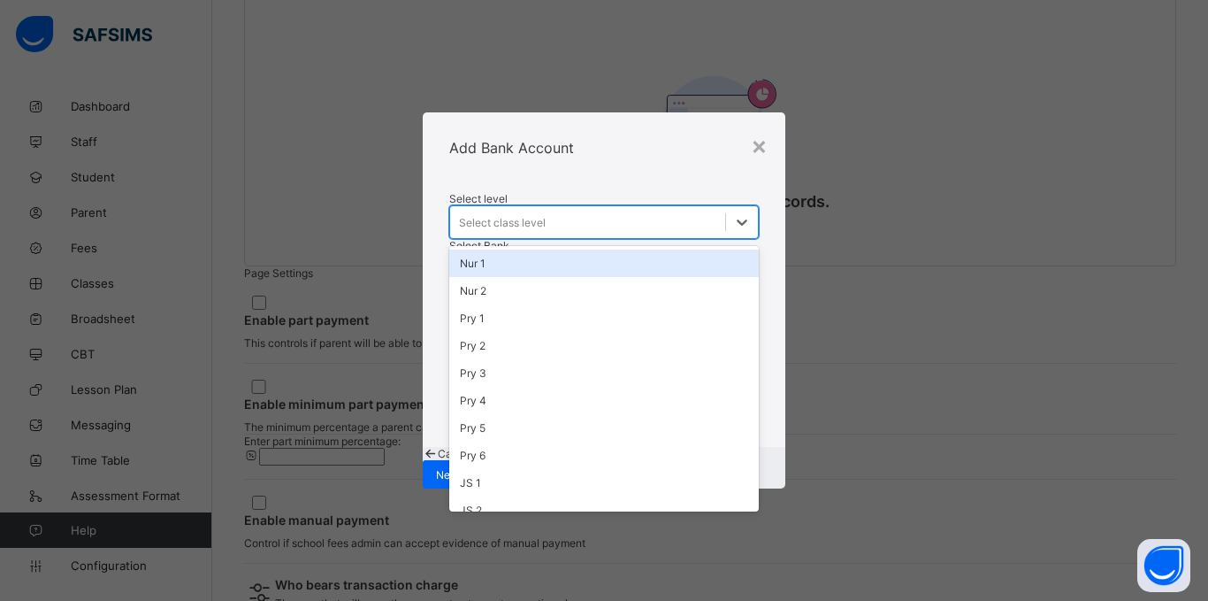
click at [645, 210] on div "Select class level" at bounding box center [587, 222] width 275 height 25
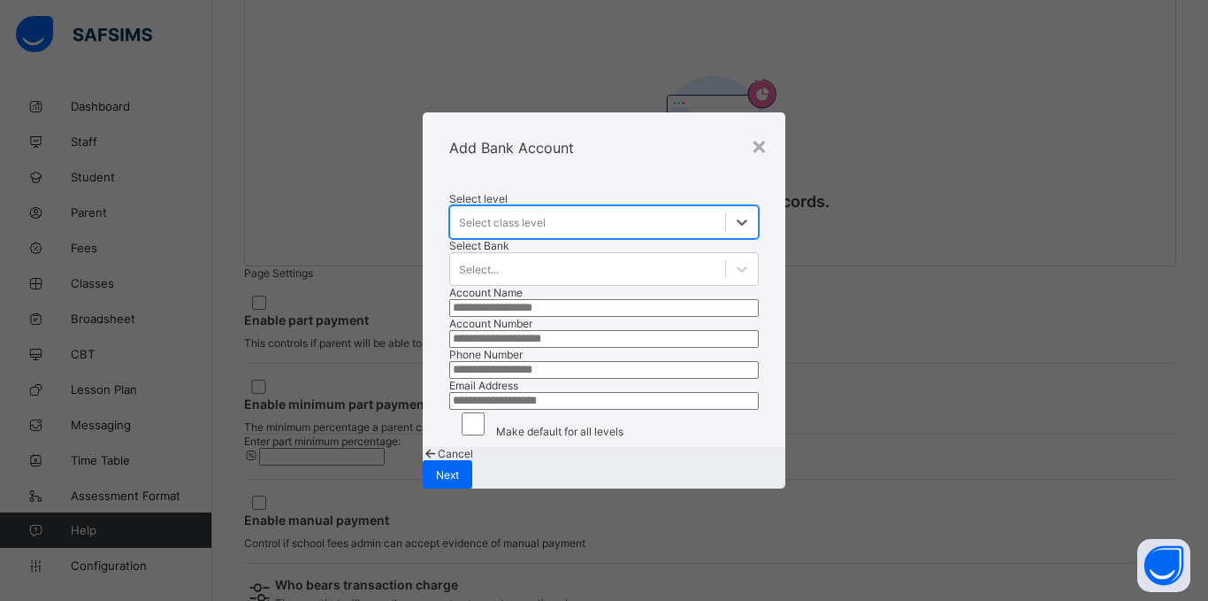
click at [600, 210] on div "Select class level" at bounding box center [587, 222] width 275 height 25
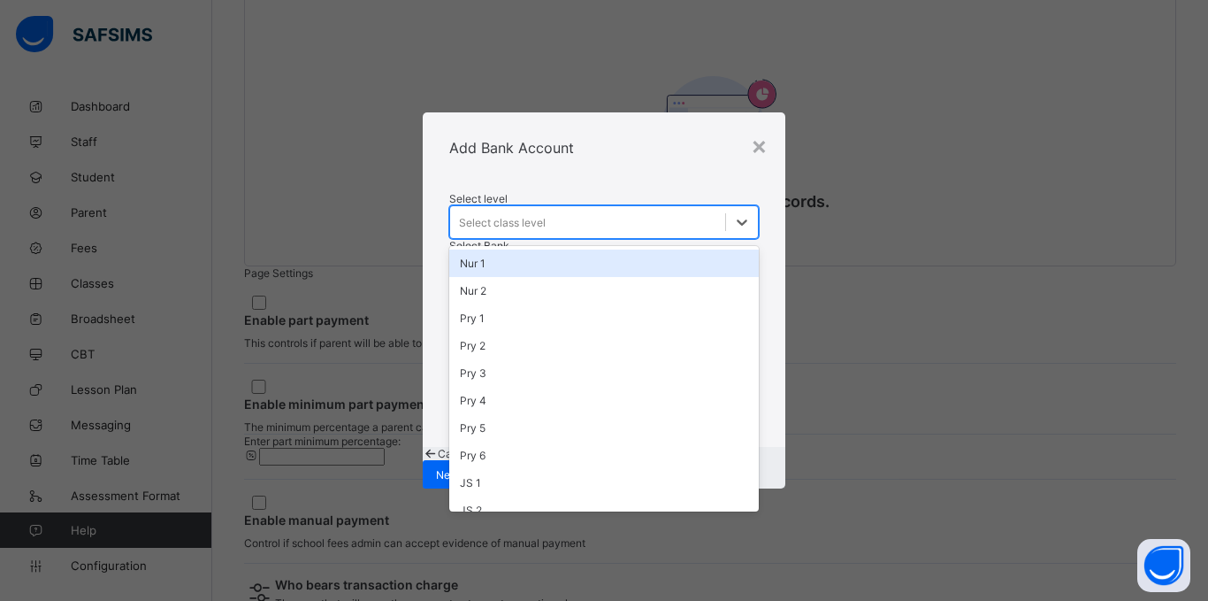
click at [587, 210] on div "Select class level" at bounding box center [587, 222] width 275 height 25
click at [515, 249] on div "Nur 1" at bounding box center [604, 262] width 310 height 27
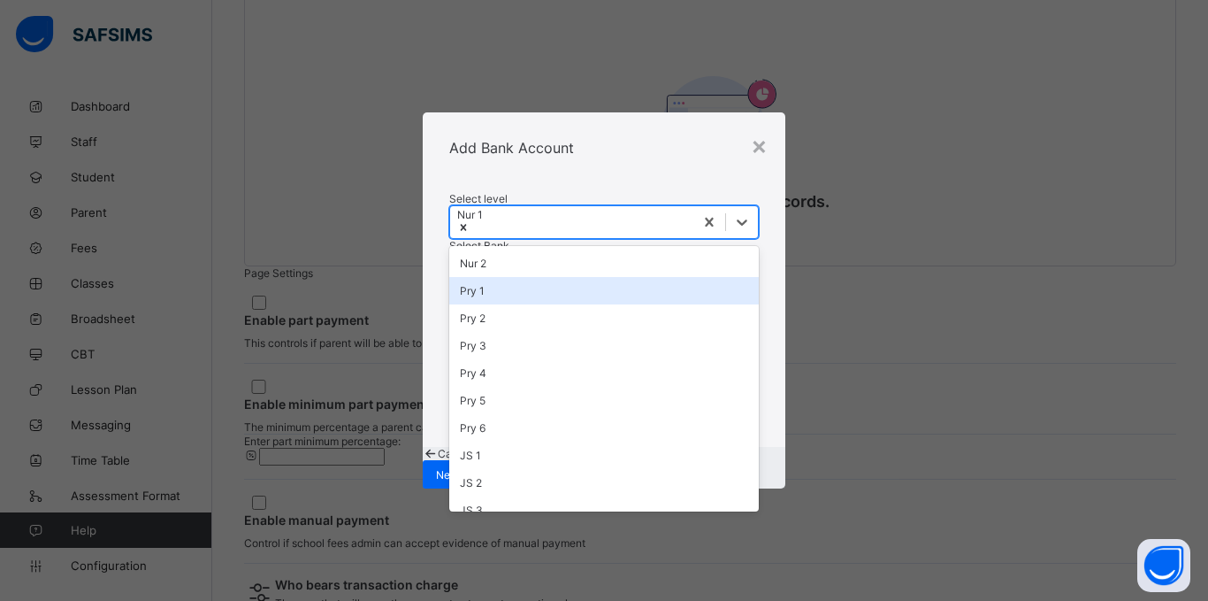
click at [512, 277] on div "Pry 1" at bounding box center [604, 290] width 310 height 27
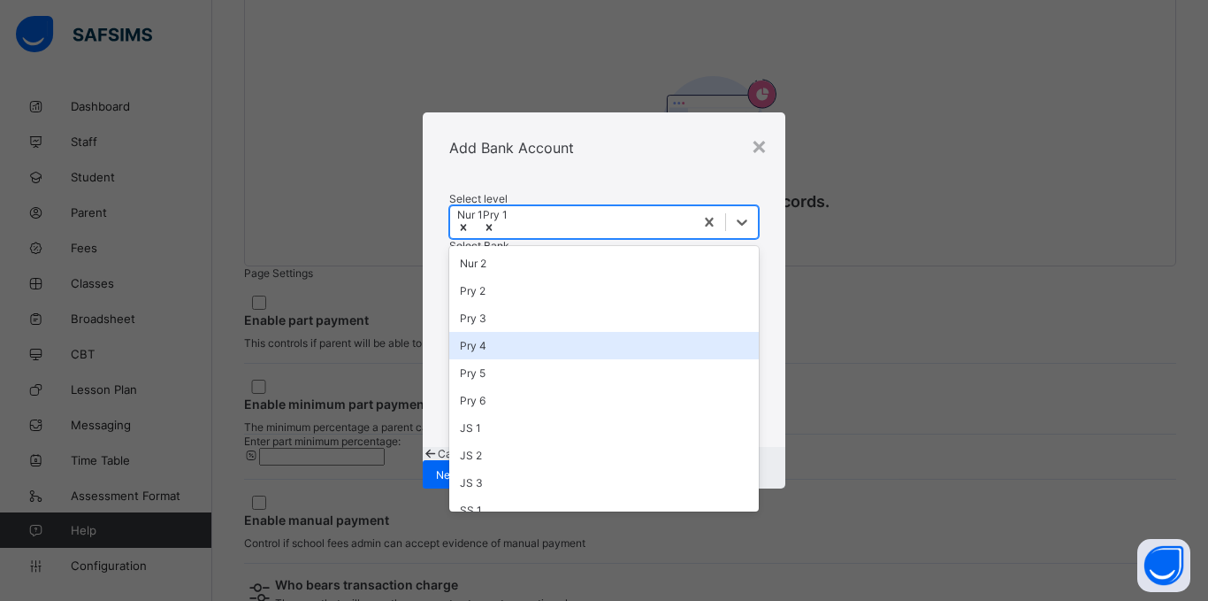
click at [511, 332] on div "Pry 4" at bounding box center [604, 345] width 310 height 27
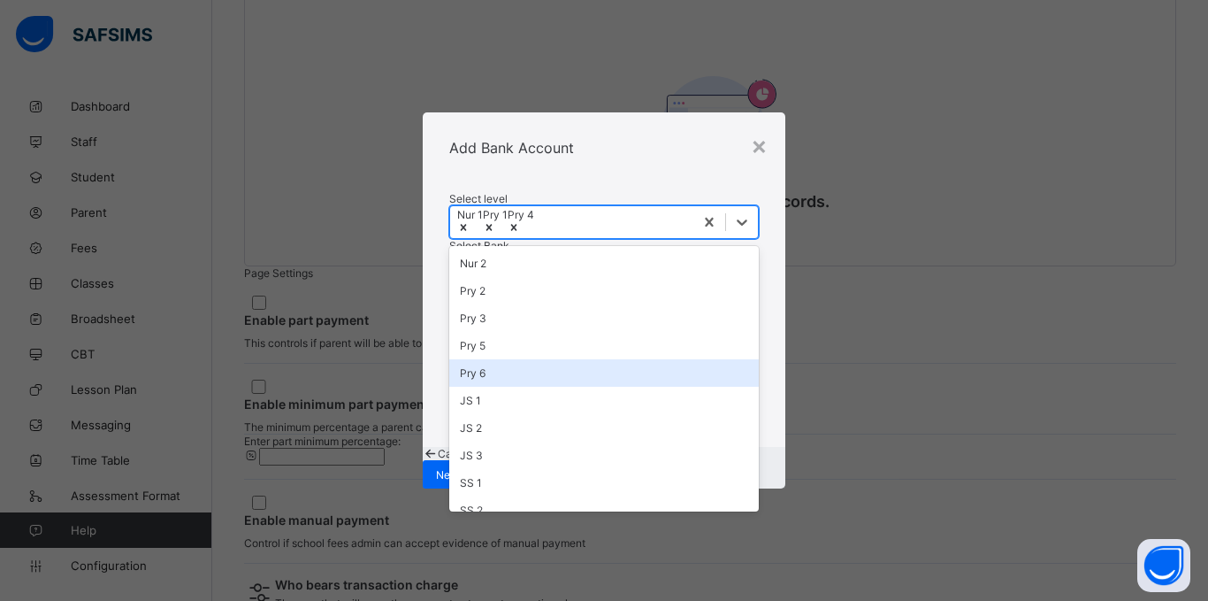
click at [507, 359] on div "Pry 6" at bounding box center [604, 372] width 310 height 27
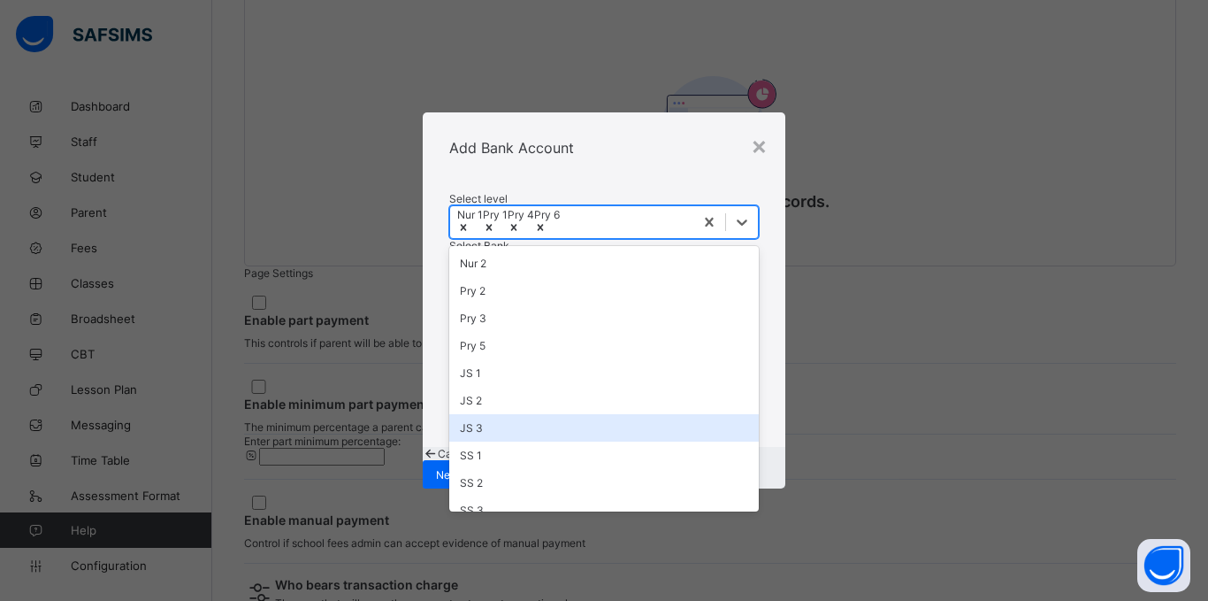
click at [501, 414] on div "JS 3" at bounding box center [604, 427] width 310 height 27
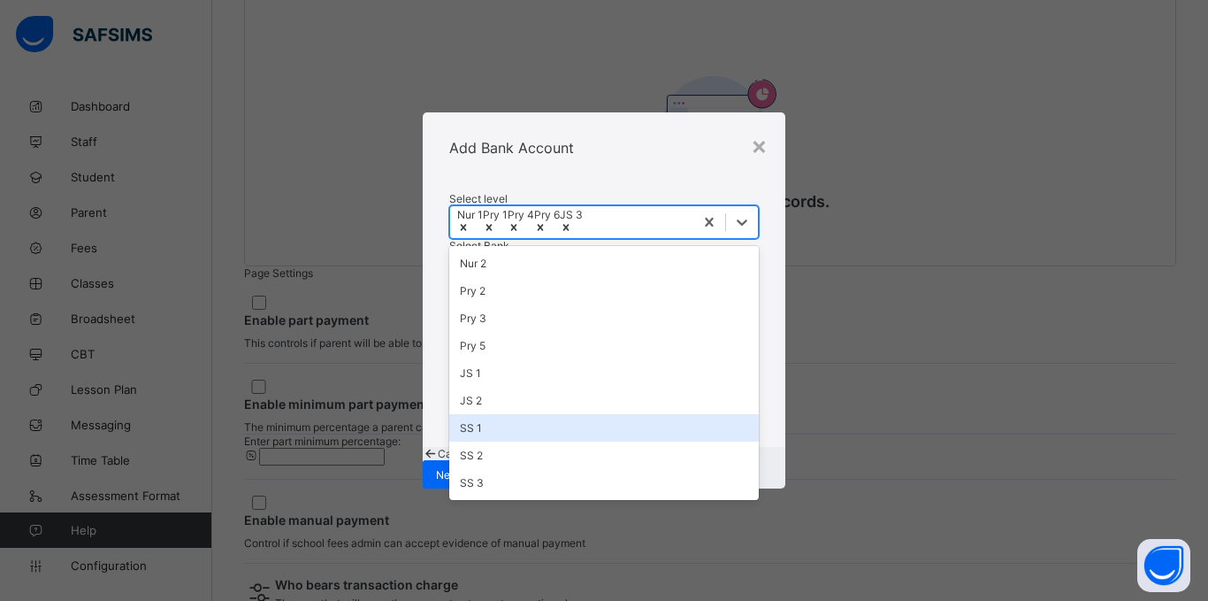
click at [501, 414] on div "SS 1" at bounding box center [604, 427] width 310 height 27
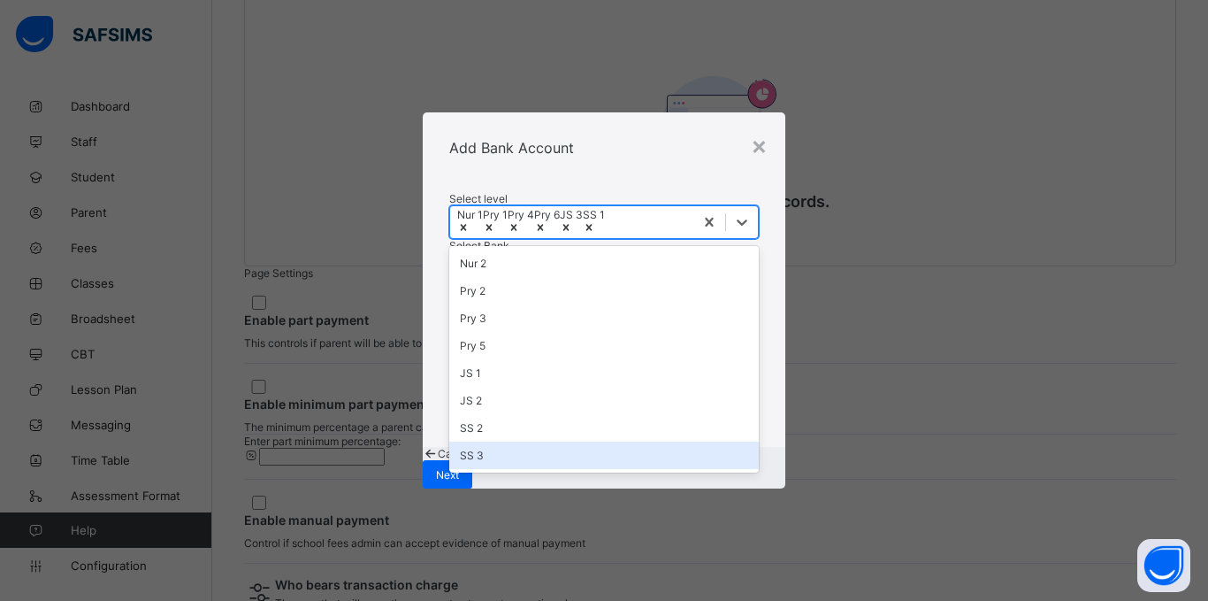
click at [501, 441] on div "SS 3" at bounding box center [604, 454] width 310 height 27
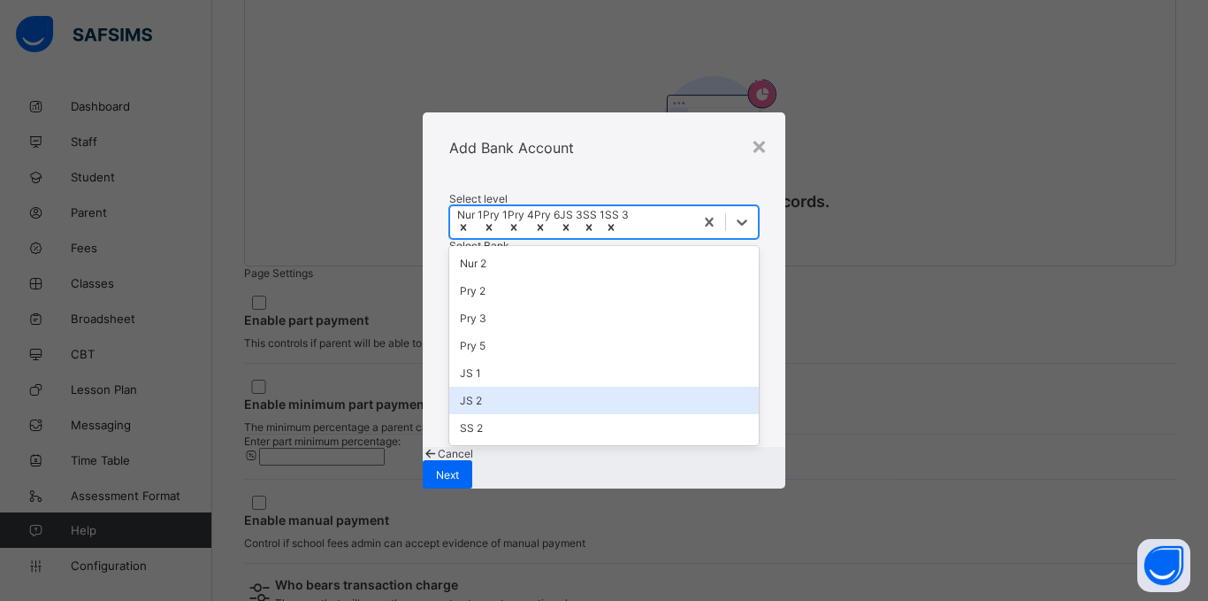
click at [507, 387] on div "JS 2" at bounding box center [604, 400] width 310 height 27
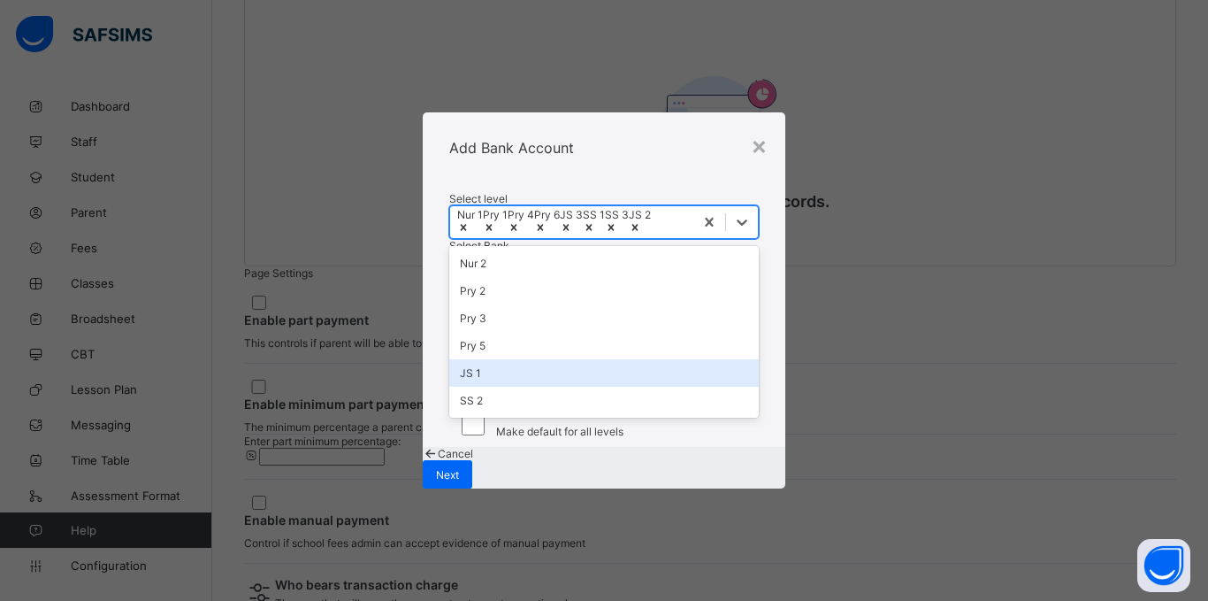
click at [515, 359] on div "JS 1" at bounding box center [604, 372] width 310 height 27
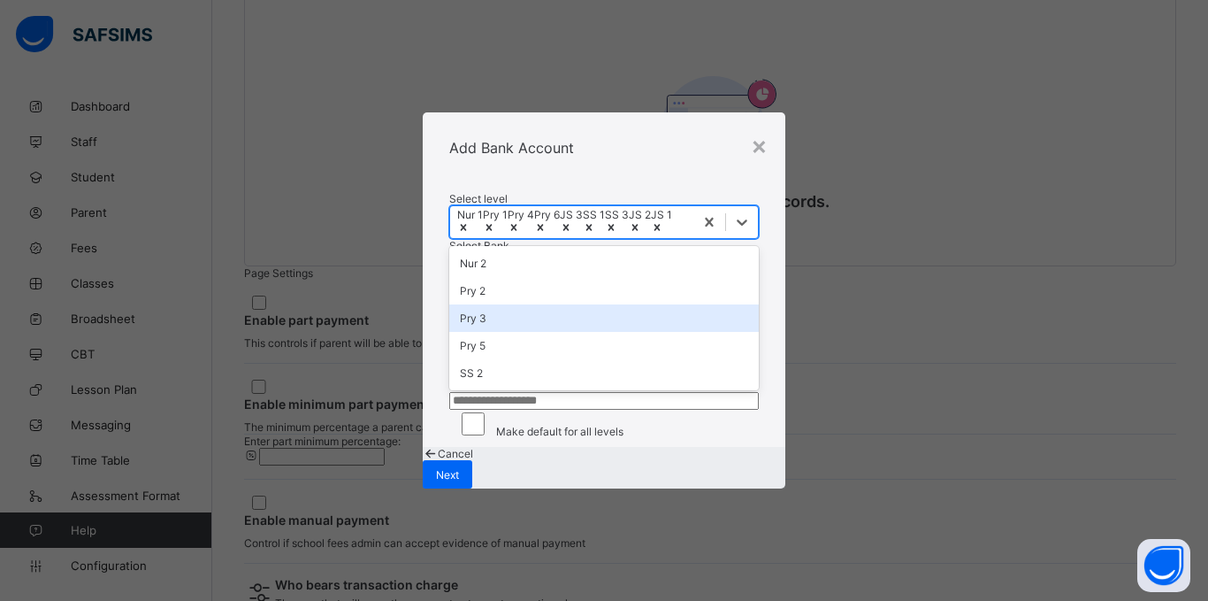
click at [527, 312] on div "Pry 3" at bounding box center [604, 317] width 310 height 27
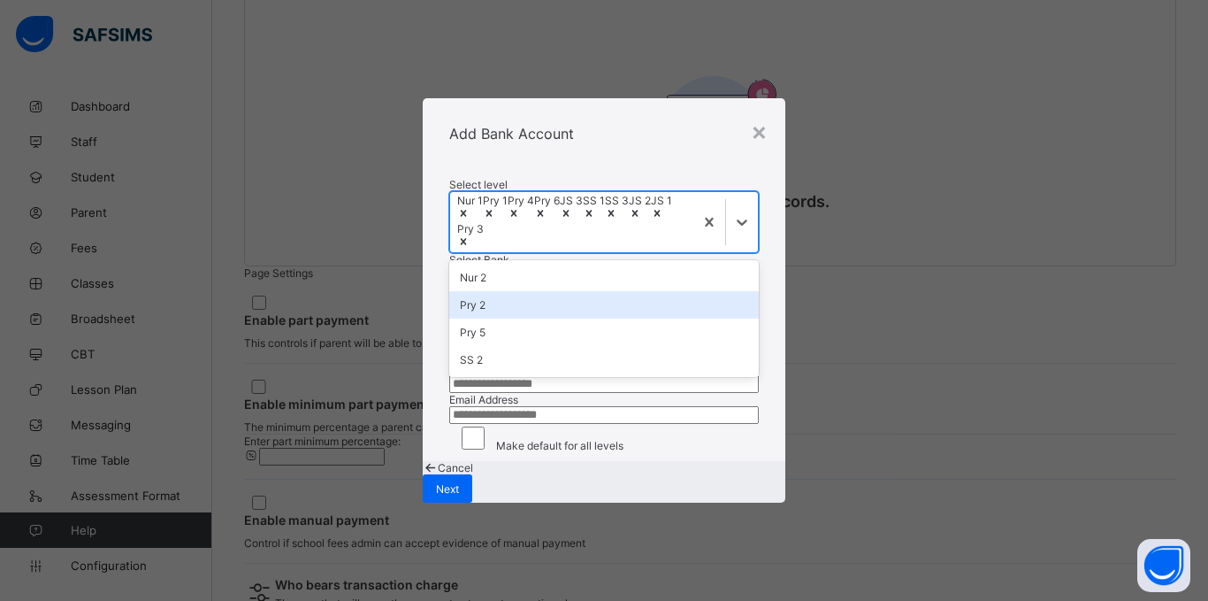
click at [536, 291] on div "Pry 2" at bounding box center [604, 304] width 310 height 27
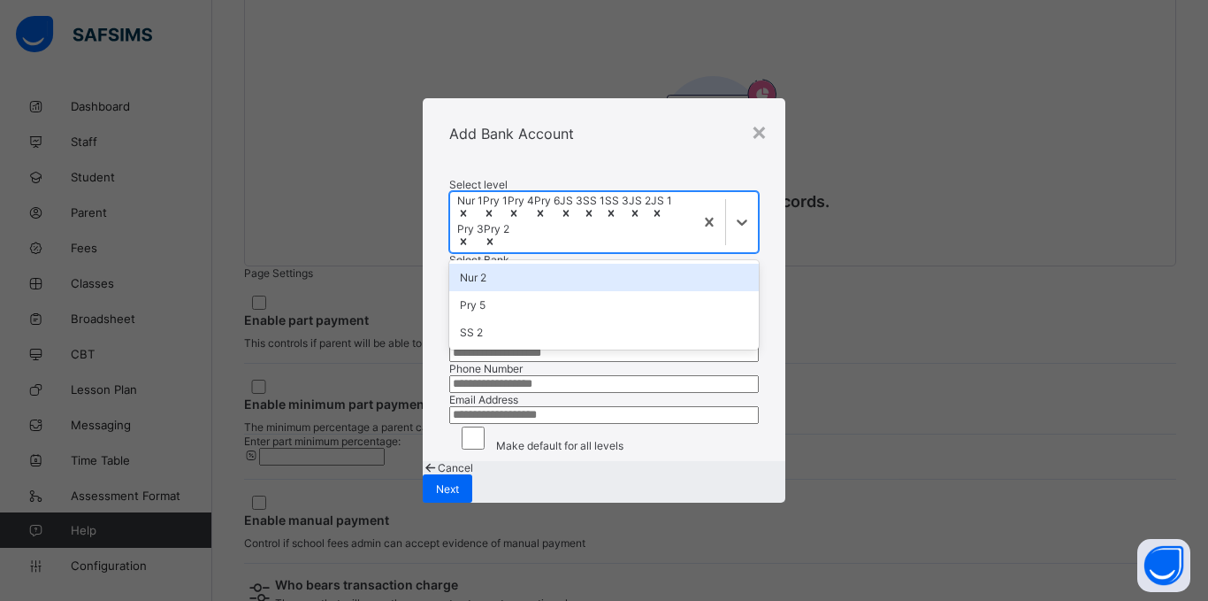
click at [541, 264] on div "Nur 2" at bounding box center [604, 277] width 310 height 27
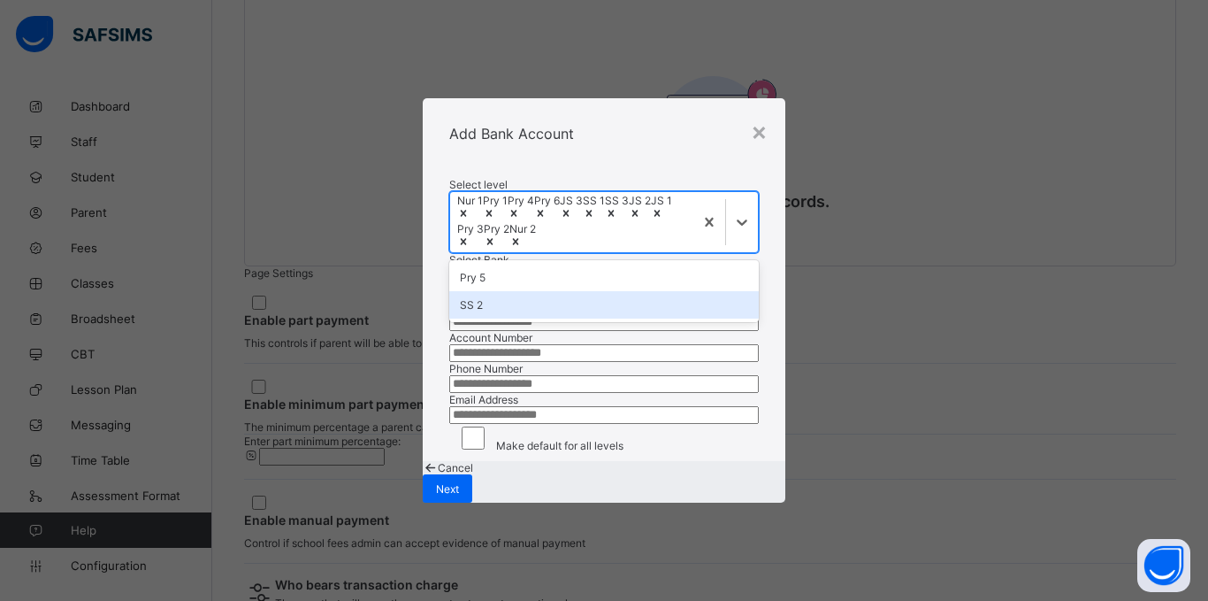
click at [540, 291] on div "SS 2" at bounding box center [604, 304] width 310 height 27
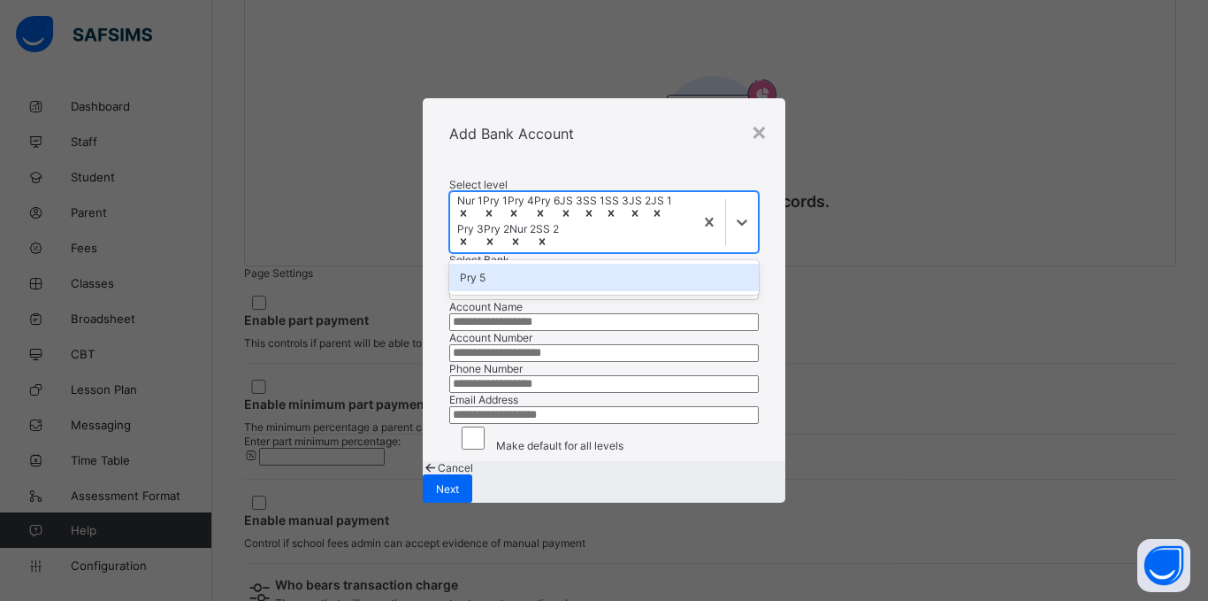
click at [536, 268] on div "Pry 5" at bounding box center [604, 277] width 310 height 27
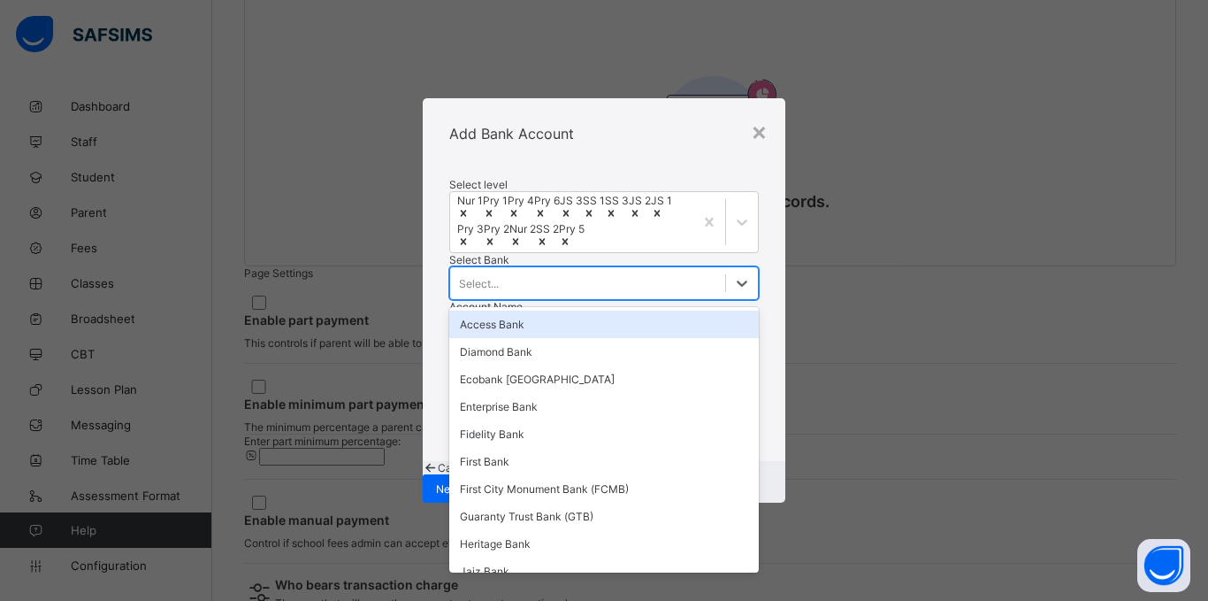
click at [514, 295] on div "Select..." at bounding box center [587, 283] width 275 height 25
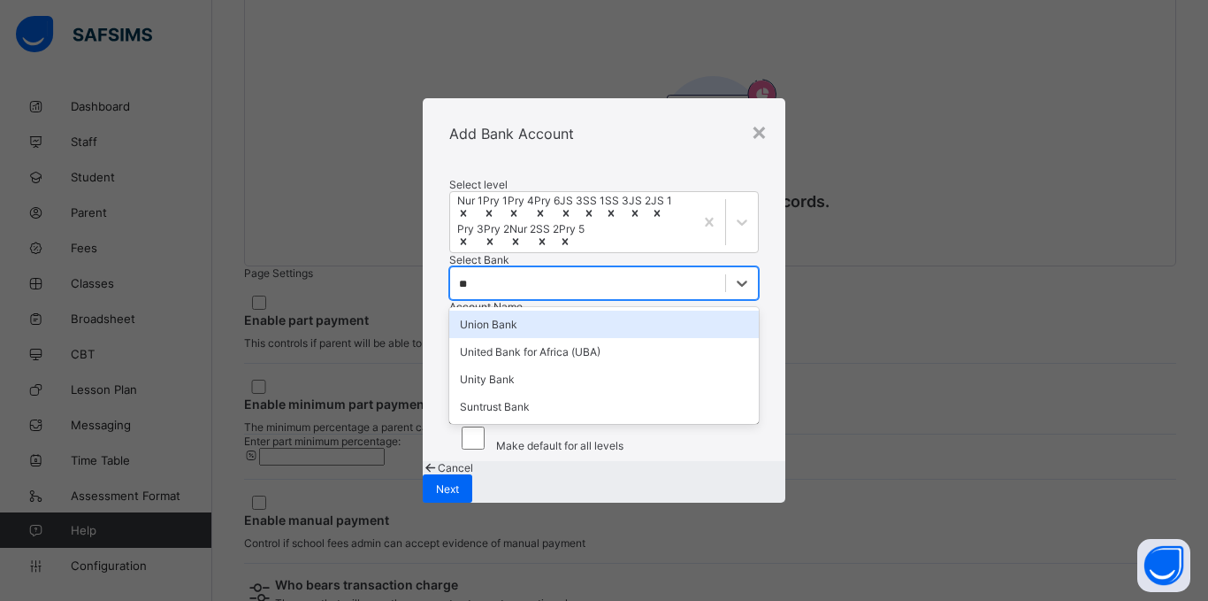
type input "***"
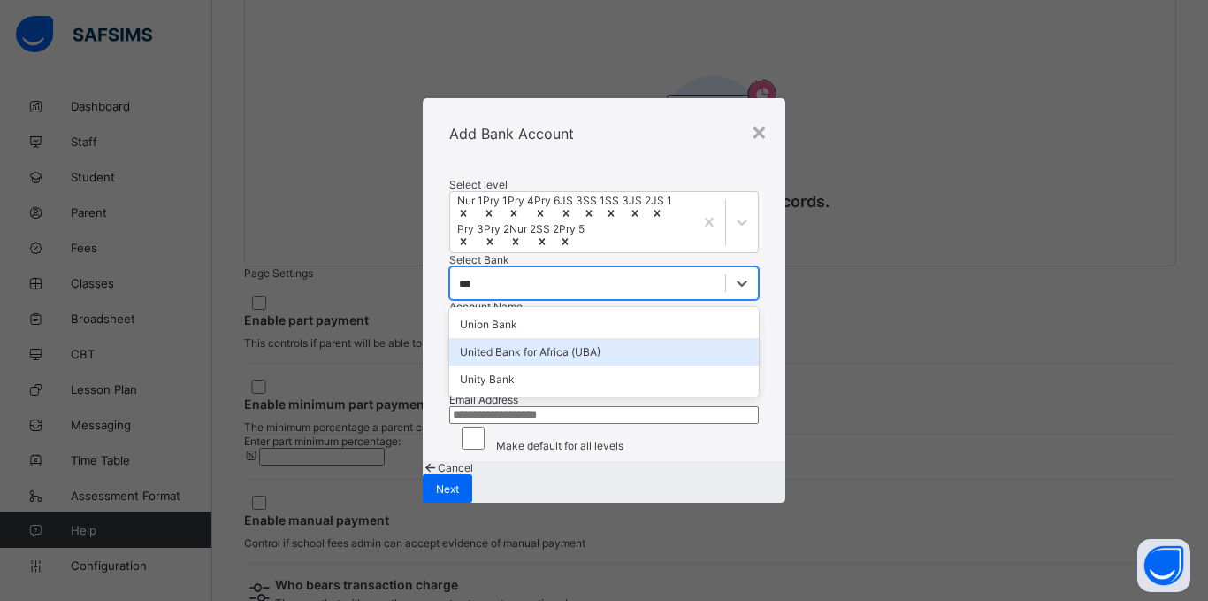
click at [506, 365] on div "United Bank for Africa (UBA)" at bounding box center [604, 351] width 310 height 27
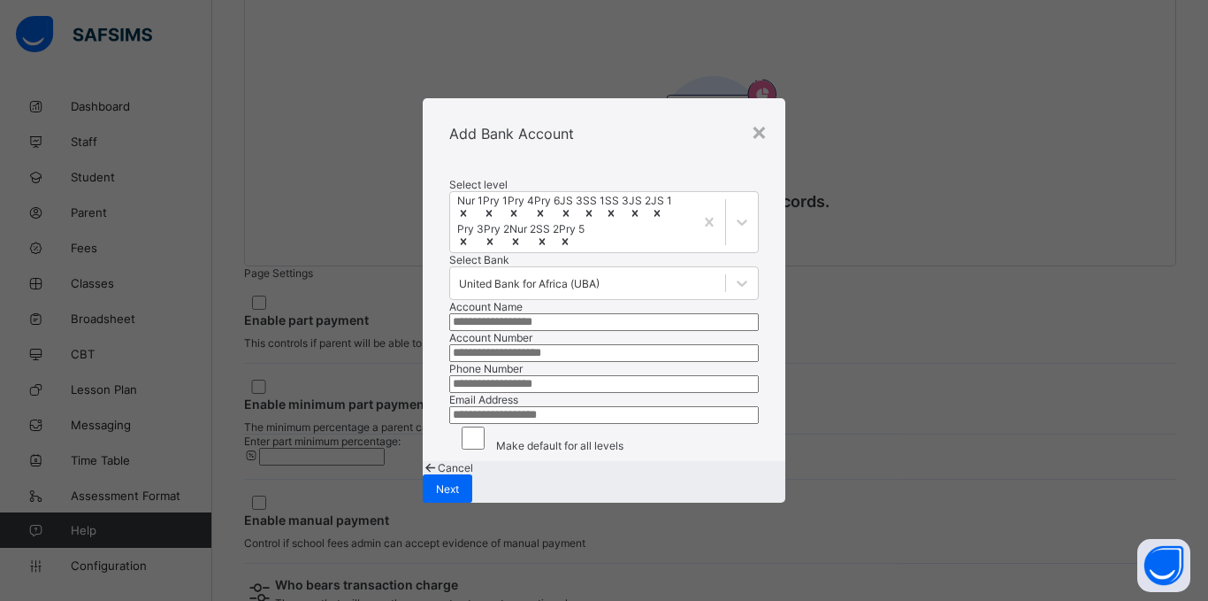
click at [511, 331] on input "text" at bounding box center [604, 322] width 310 height 18
type input "**********"
click at [517, 362] on input "number" at bounding box center [604, 353] width 310 height 18
click at [516, 331] on input "**********" at bounding box center [604, 322] width 310 height 18
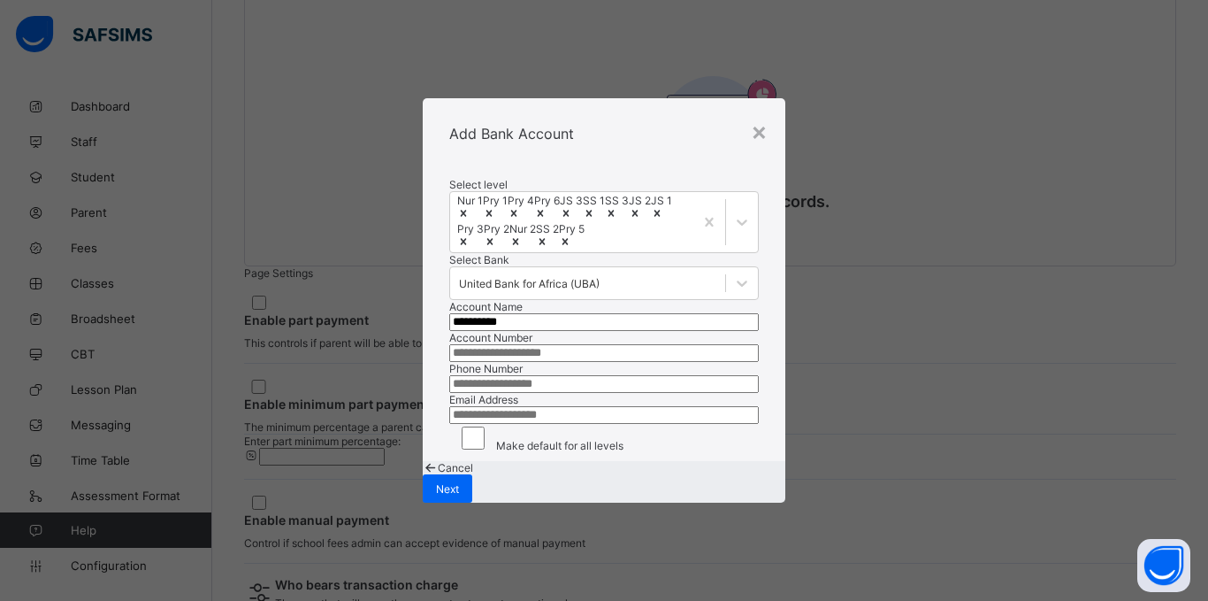
click at [516, 331] on input "**********" at bounding box center [604, 322] width 310 height 18
click at [512, 362] on input "number" at bounding box center [604, 353] width 310 height 18
paste input "**********"
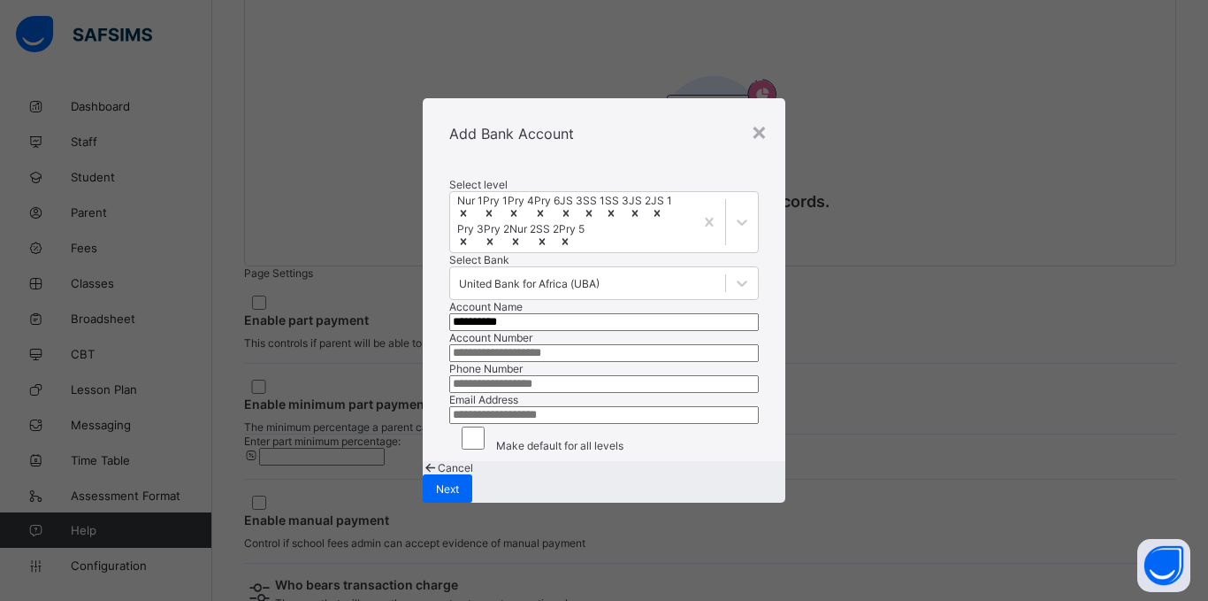
type input "**********"
click at [532, 331] on input "**********" at bounding box center [604, 322] width 310 height 18
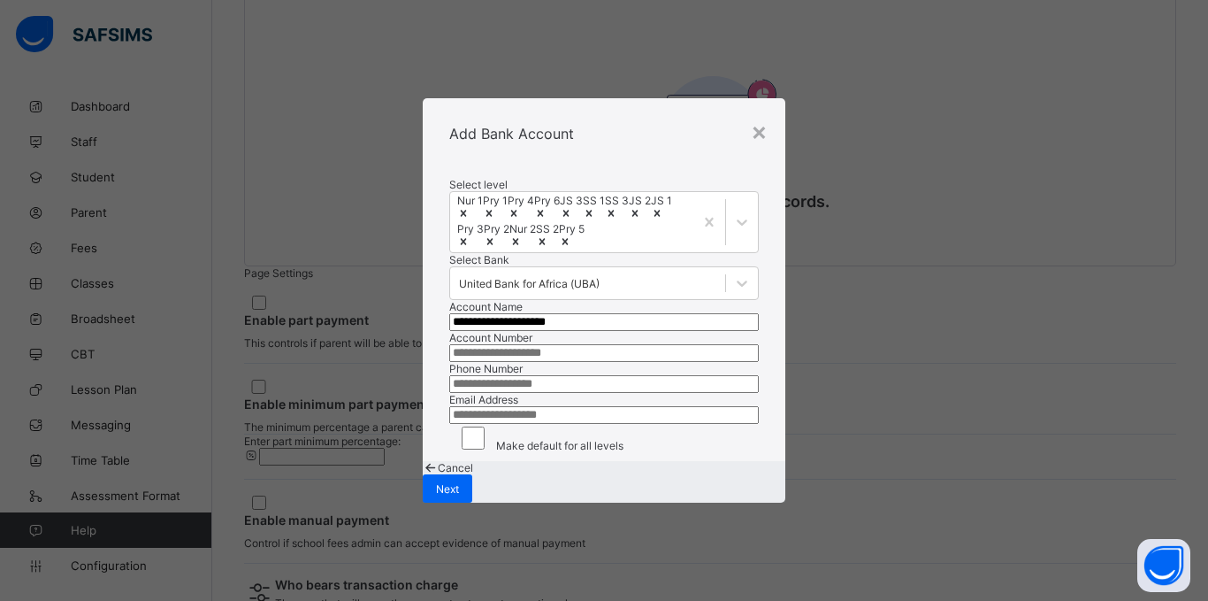
type input "**********"
click at [520, 392] on input "number" at bounding box center [604, 384] width 310 height 18
type input "**********"
click at [520, 406] on input "email" at bounding box center [604, 415] width 310 height 18
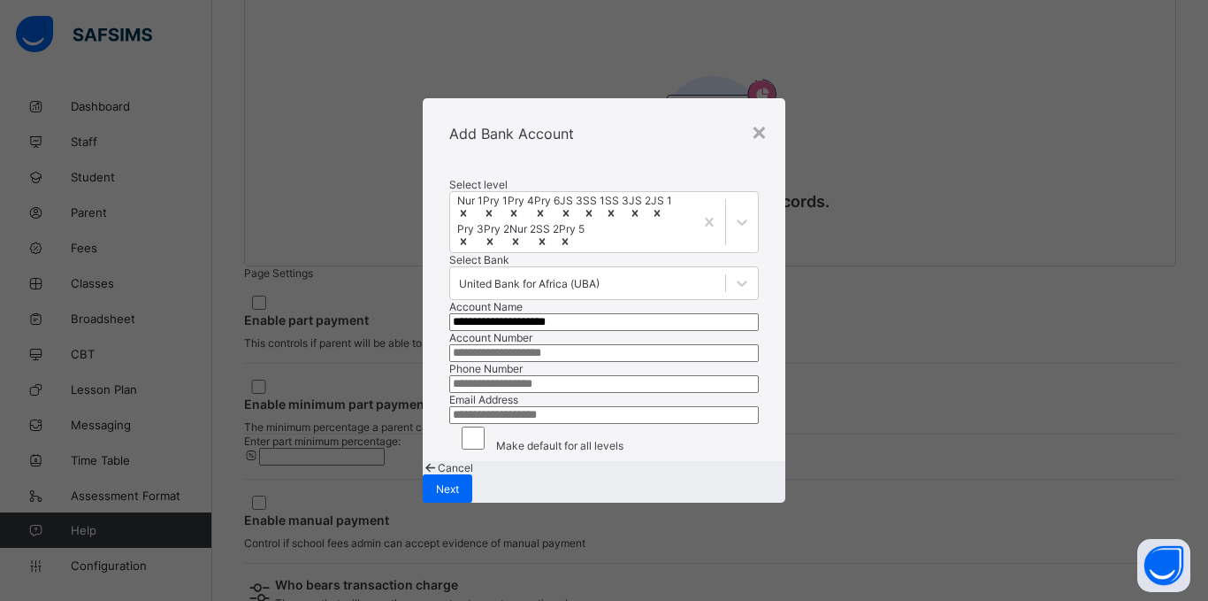
click at [520, 406] on input "email" at bounding box center [604, 415] width 310 height 18
type input "**********"
click at [494, 452] on div "Make default for all levels" at bounding box center [604, 438] width 310 height 28
click at [459, 495] on span "Next" at bounding box center [447, 488] width 23 height 13
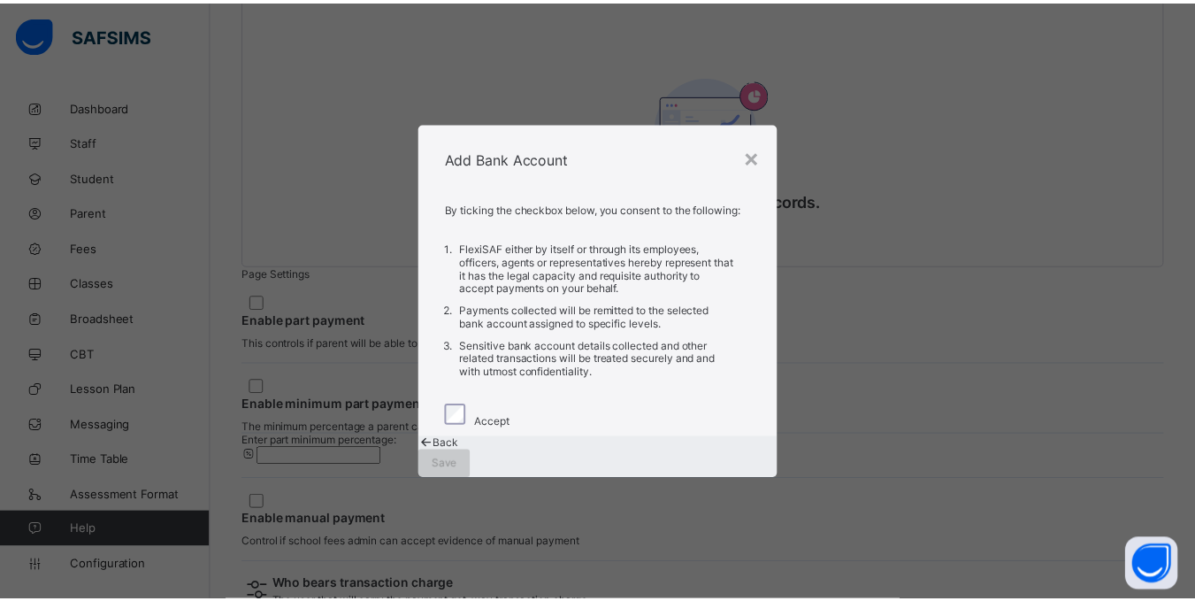
scroll to position [0, 0]
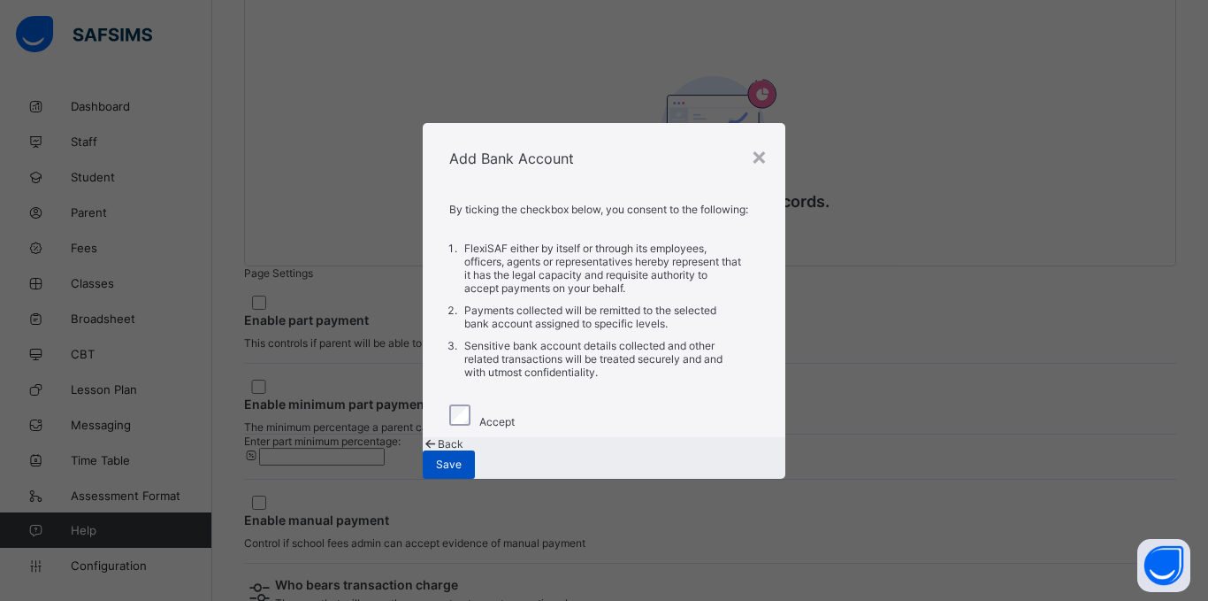
click at [462, 466] on span "Save" at bounding box center [449, 463] width 26 height 13
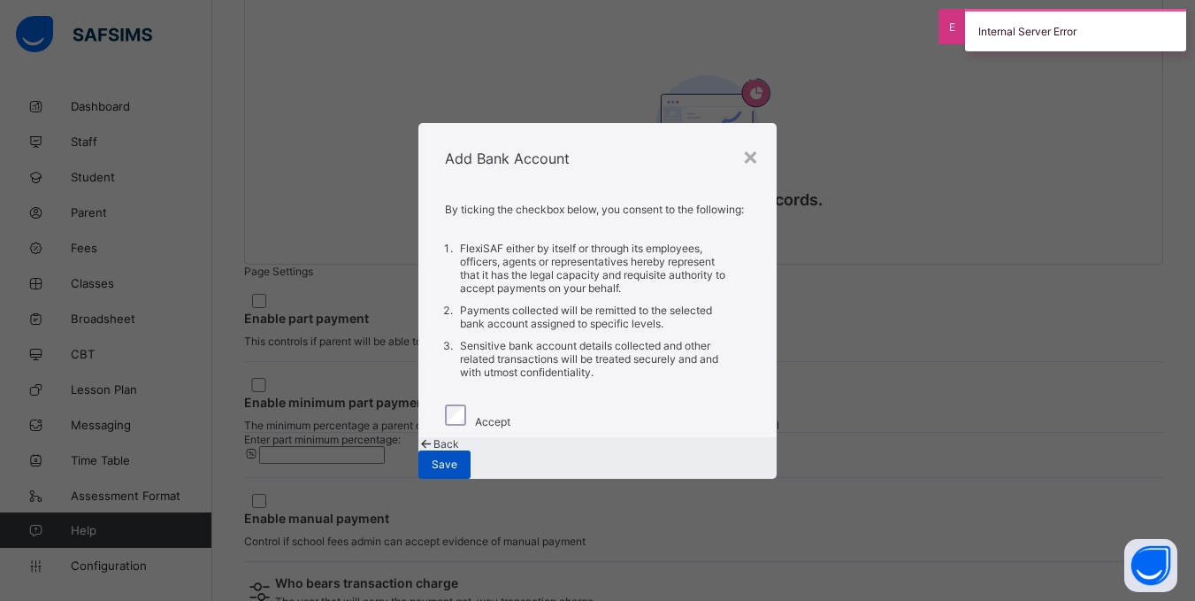
click at [457, 466] on span "Save" at bounding box center [445, 463] width 26 height 13
click at [746, 142] on div "×" at bounding box center [750, 156] width 17 height 30
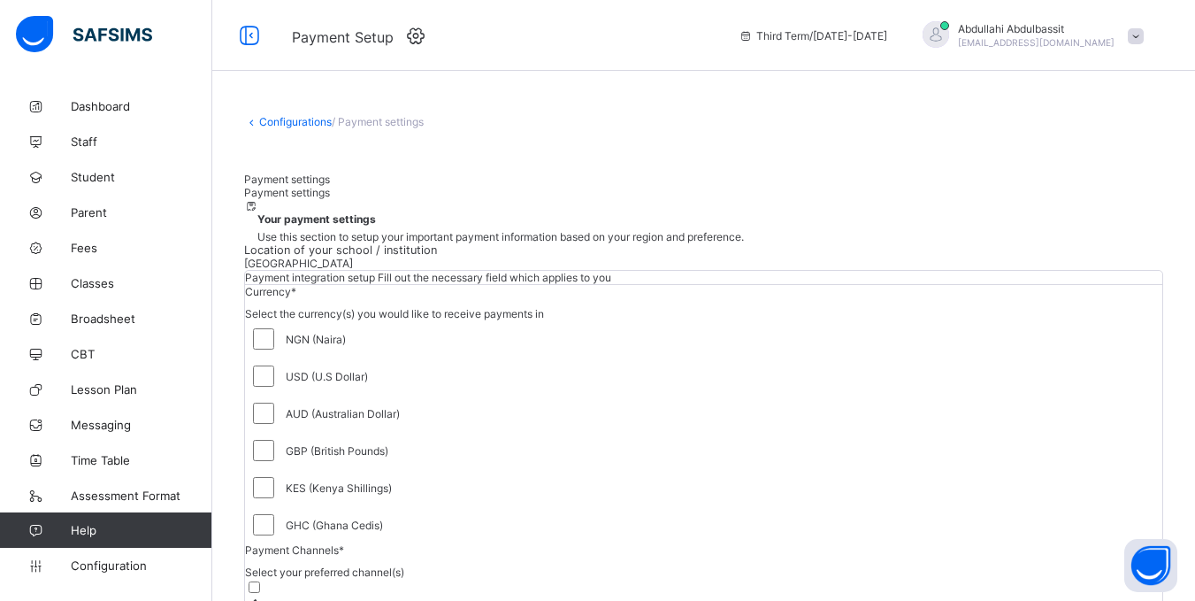
click at [300, 123] on link "Configurations" at bounding box center [295, 121] width 73 height 13
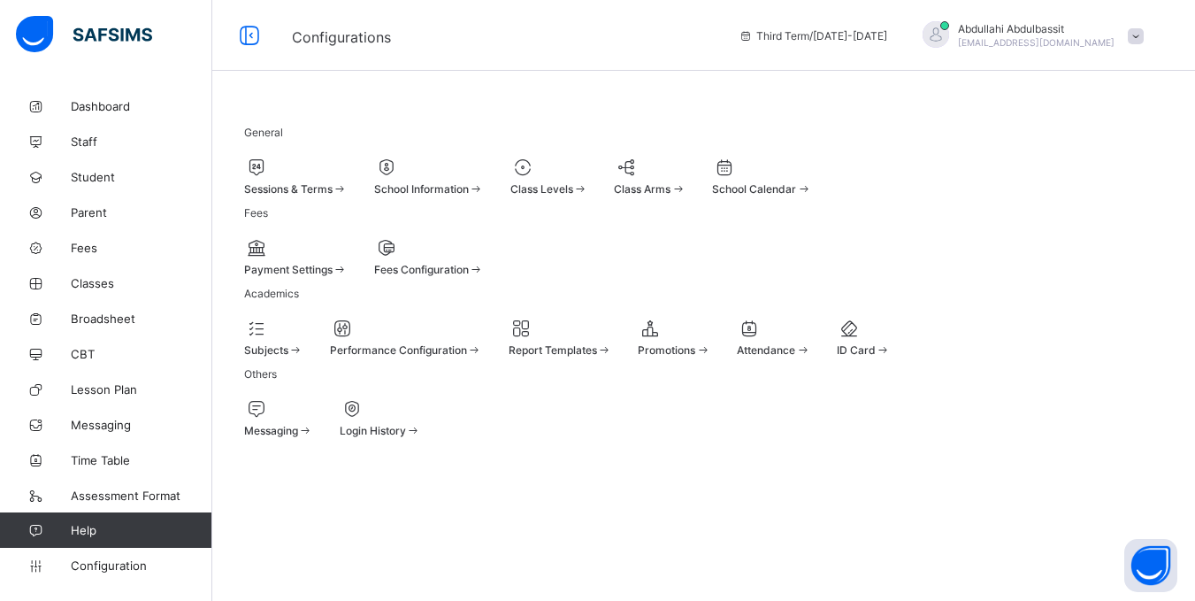
scroll to position [92, 0]
click at [837, 356] on div "ID Card" at bounding box center [864, 337] width 54 height 39
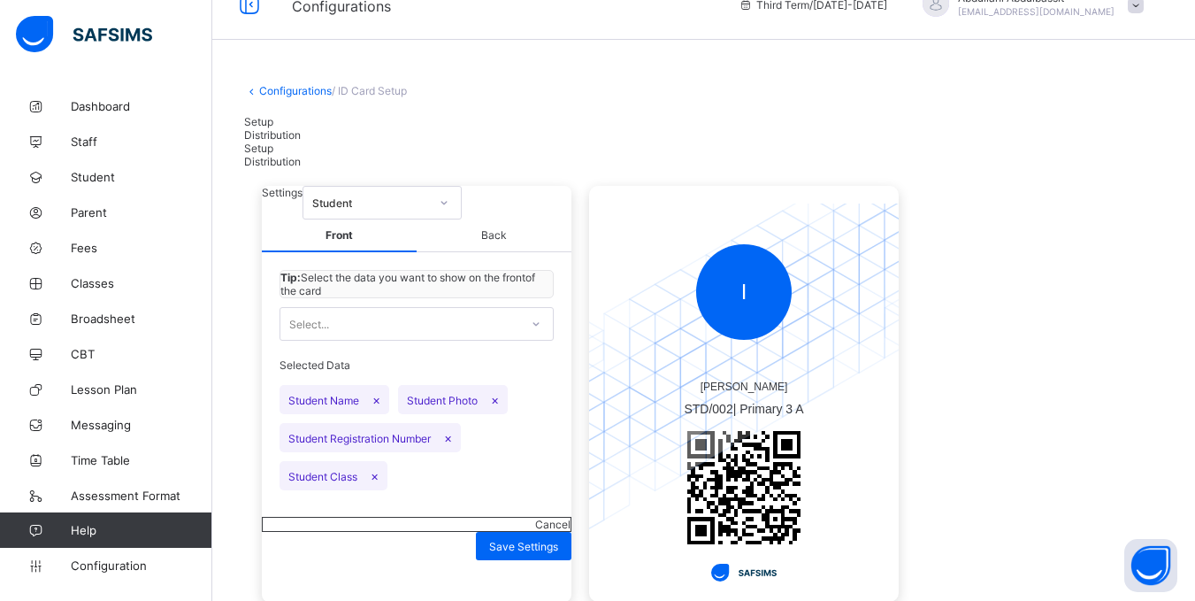
scroll to position [110, 0]
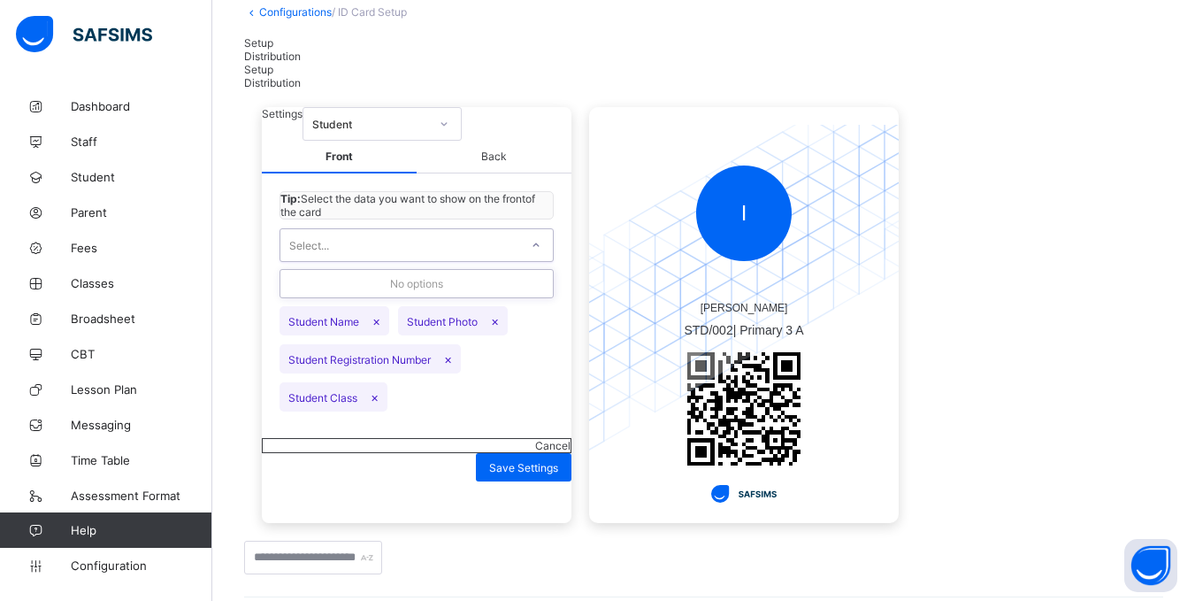
click at [487, 257] on div "Select..." at bounding box center [399, 245] width 239 height 25
click at [551, 420] on div "Selected Data Student Name × Student Photo × Student Registration Number × Stud…" at bounding box center [416, 345] width 274 height 149
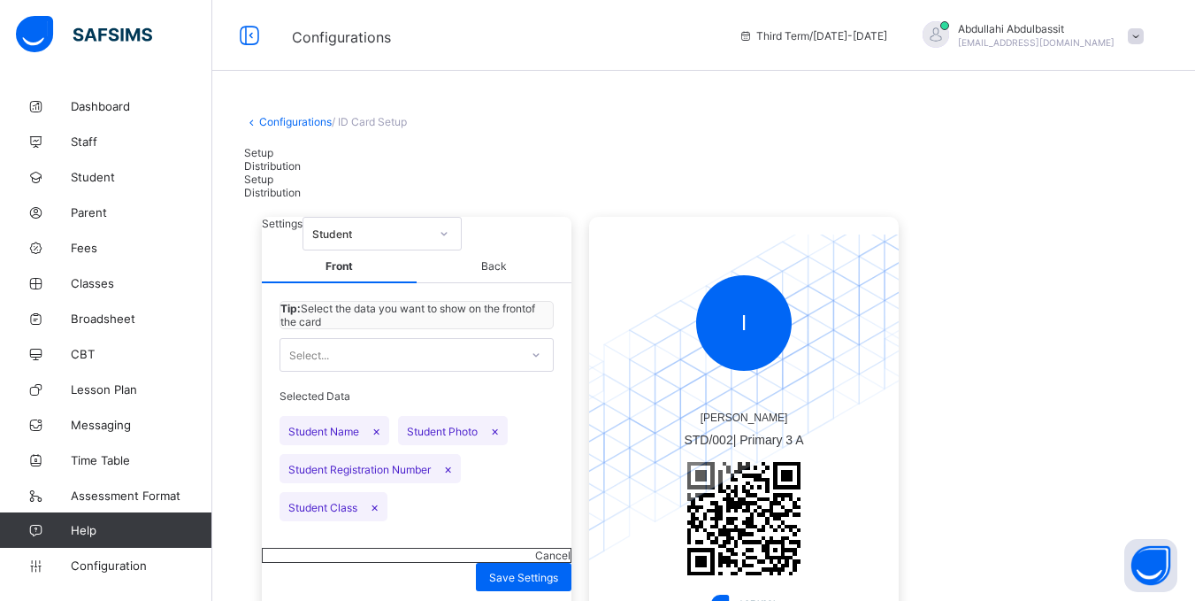
click at [301, 161] on span "Distribution" at bounding box center [272, 165] width 57 height 13
click at [287, 123] on link "Configurations" at bounding box center [295, 121] width 73 height 13
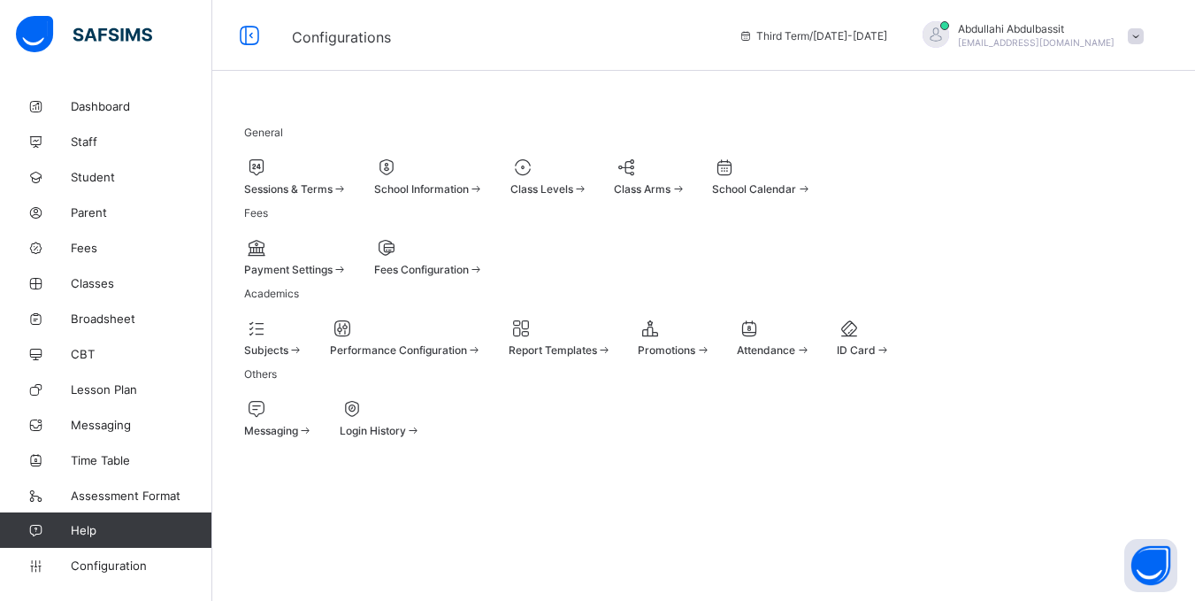
scroll to position [92, 0]
click at [106, 311] on span "Broadsheet" at bounding box center [142, 318] width 142 height 14
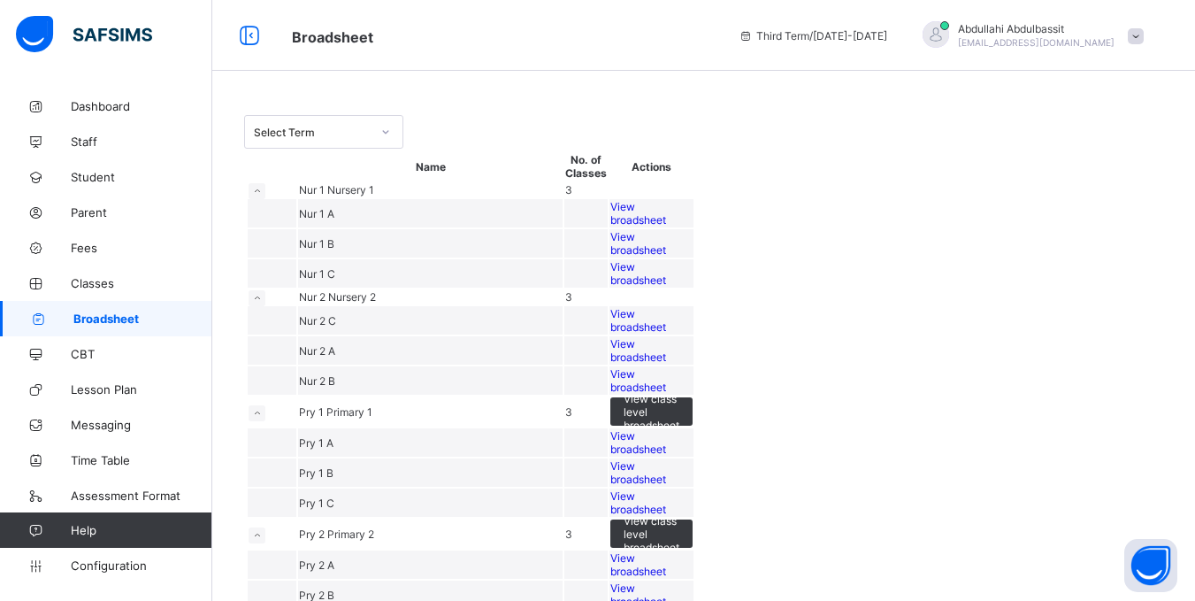
click at [666, 226] on span "View broadsheet" at bounding box center [638, 213] width 56 height 27
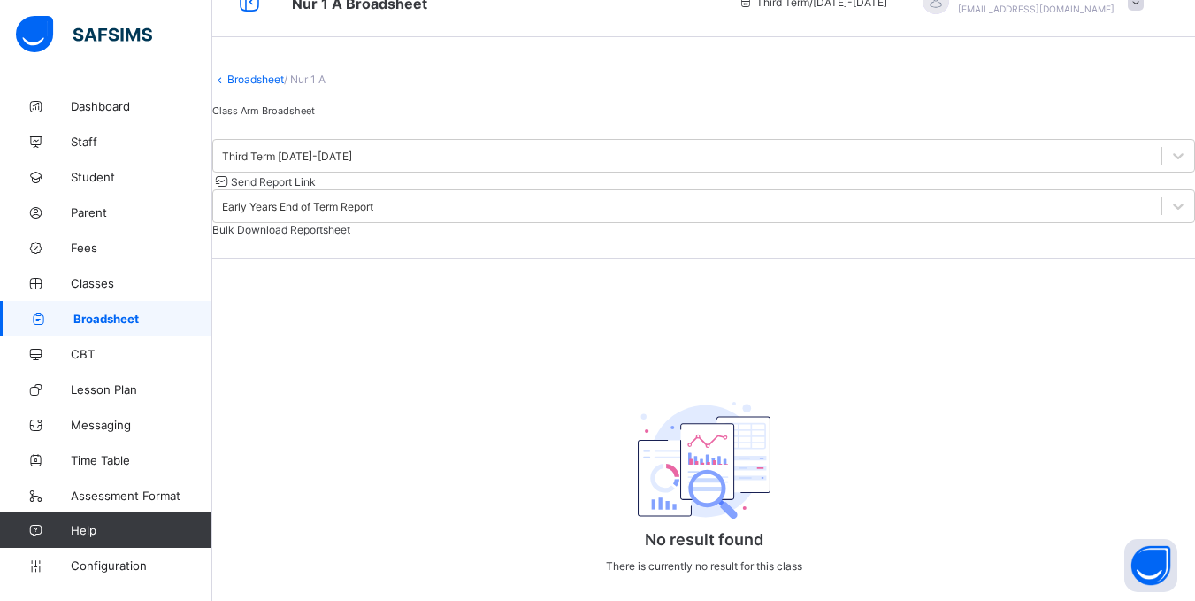
scroll to position [96, 0]
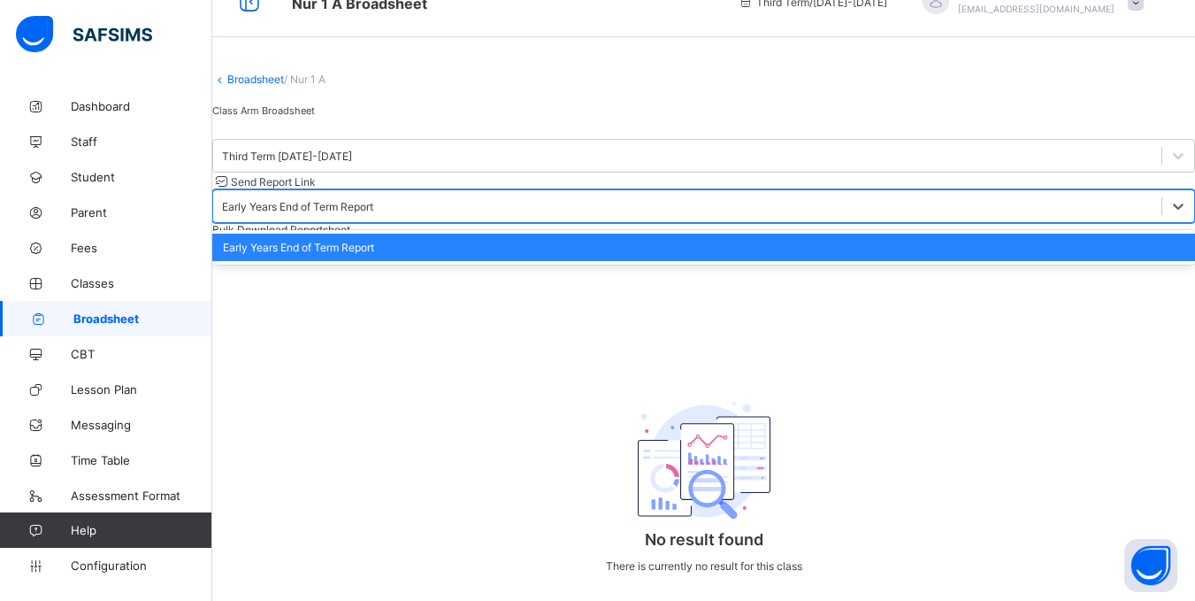
click at [373, 200] on div "Early Years End of Term Report" at bounding box center [297, 206] width 151 height 13
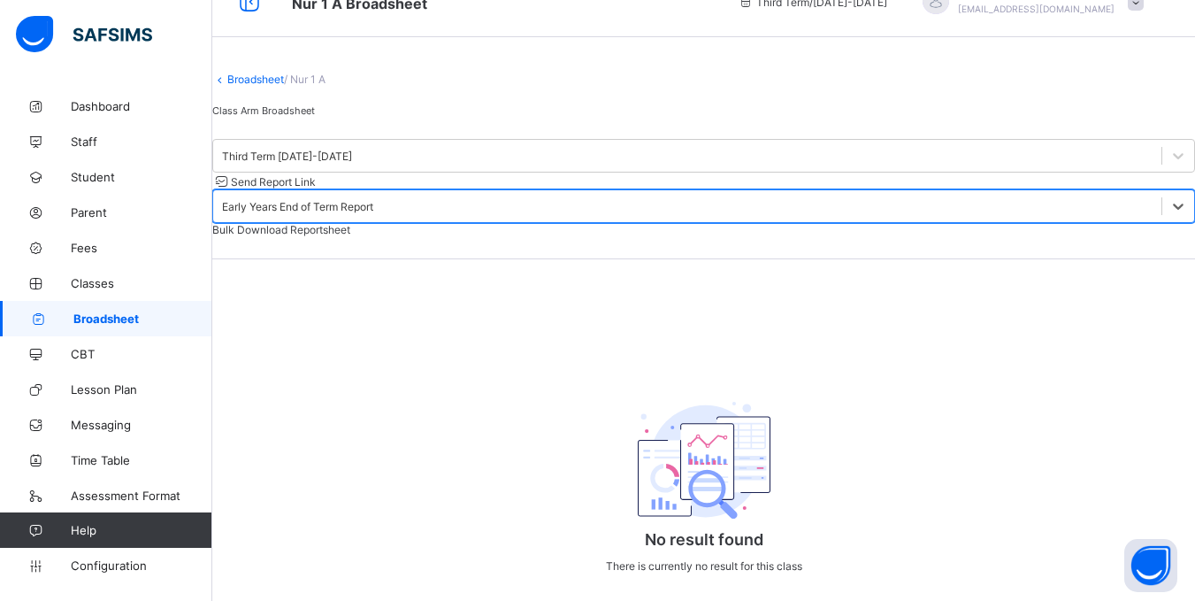
click at [373, 200] on div "Early Years End of Term Report" at bounding box center [297, 206] width 151 height 13
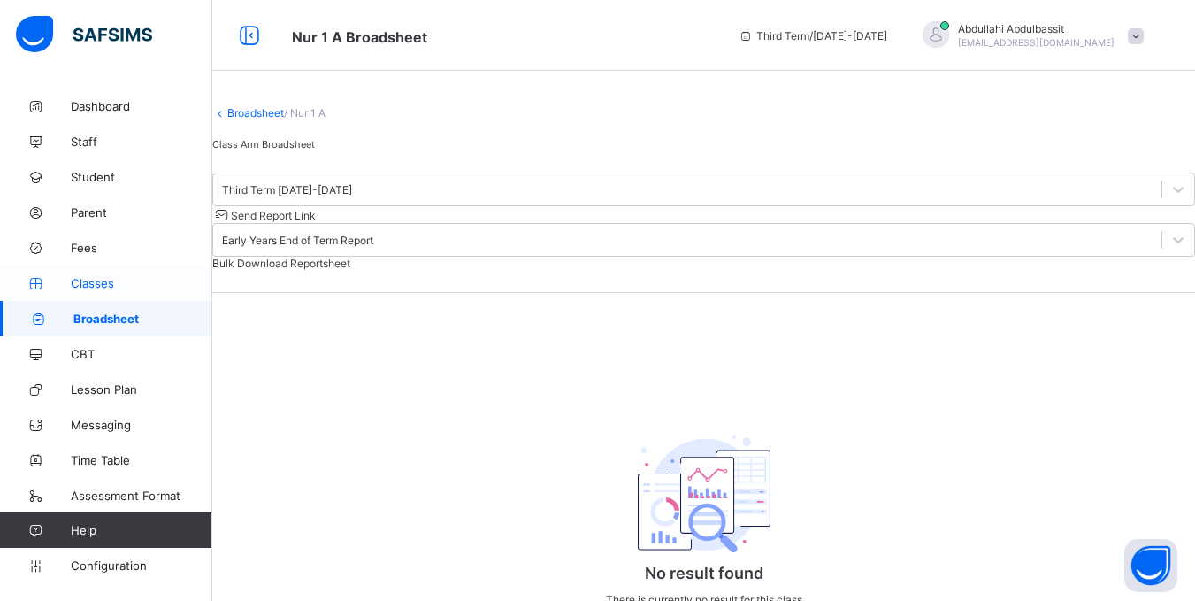
click at [126, 280] on span "Classes" at bounding box center [142, 283] width 142 height 14
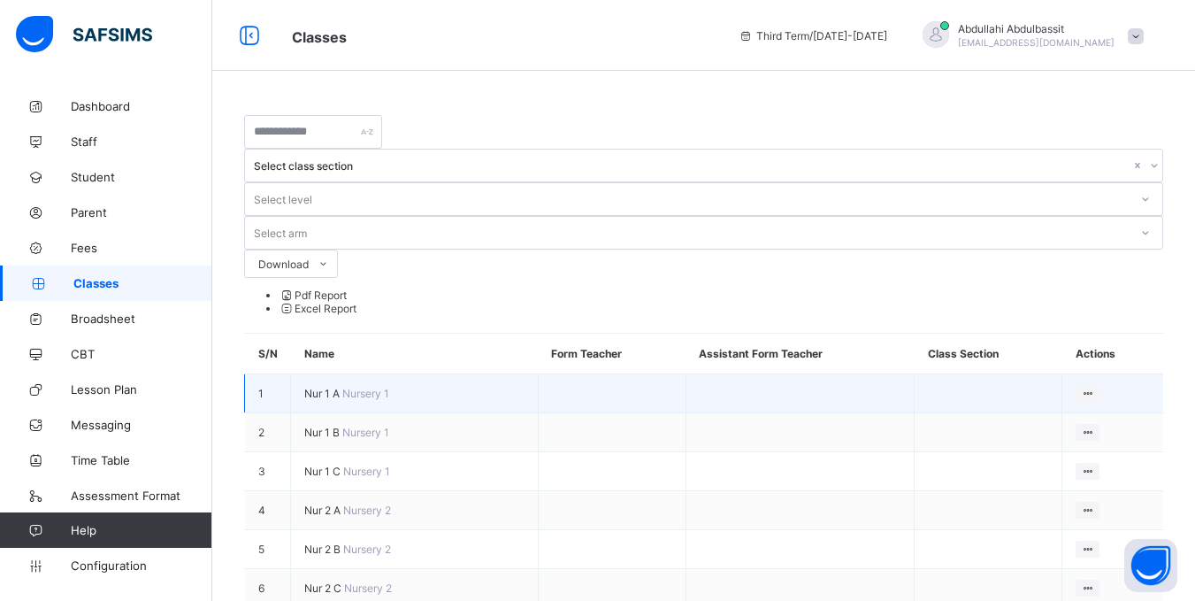
click at [447, 374] on td "Nur 1 A Nursery 1" at bounding box center [415, 393] width 248 height 39
click at [1094, 387] on icon at bounding box center [1087, 393] width 15 height 13
click at [1022, 418] on div "View Class" at bounding box center [1041, 427] width 101 height 18
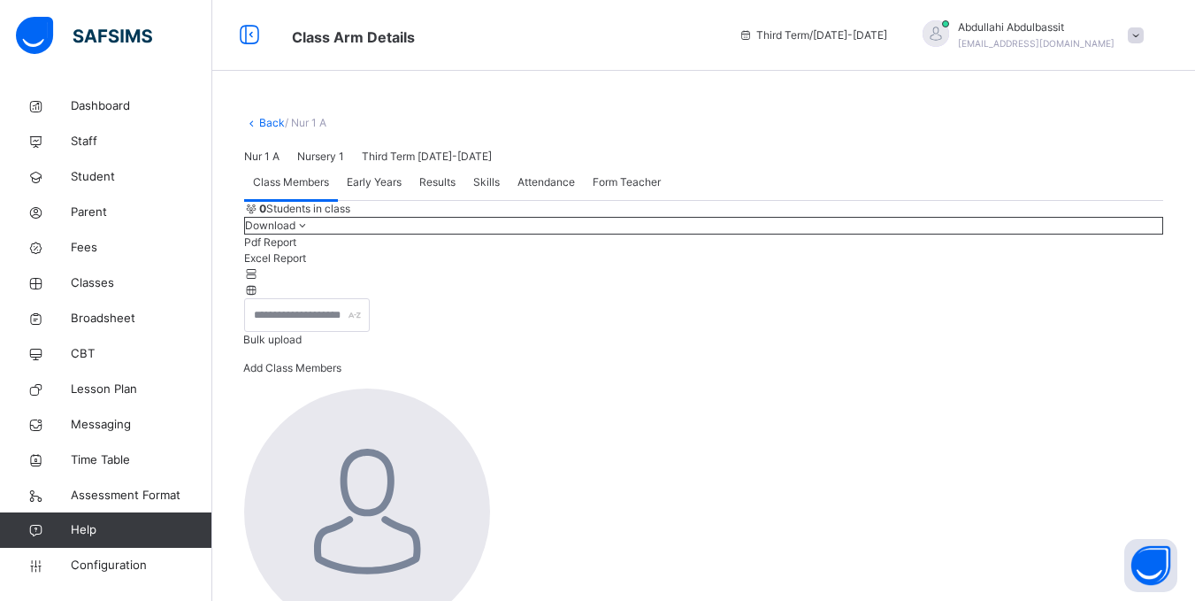
scroll to position [281, 0]
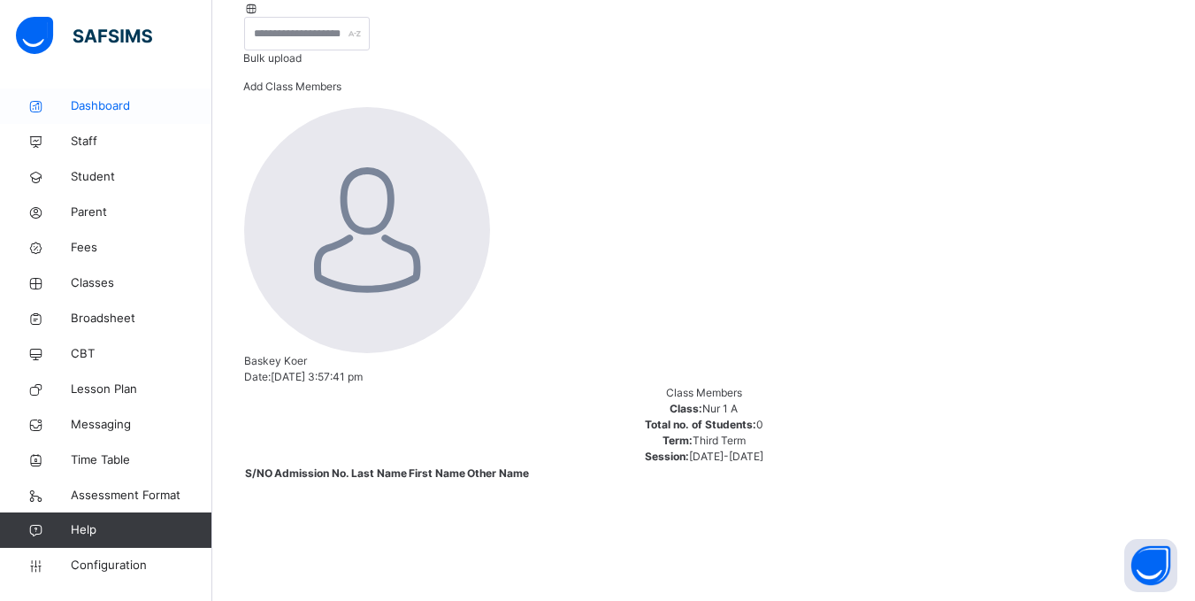
click at [95, 103] on span "Dashboard" at bounding box center [142, 106] width 142 height 18
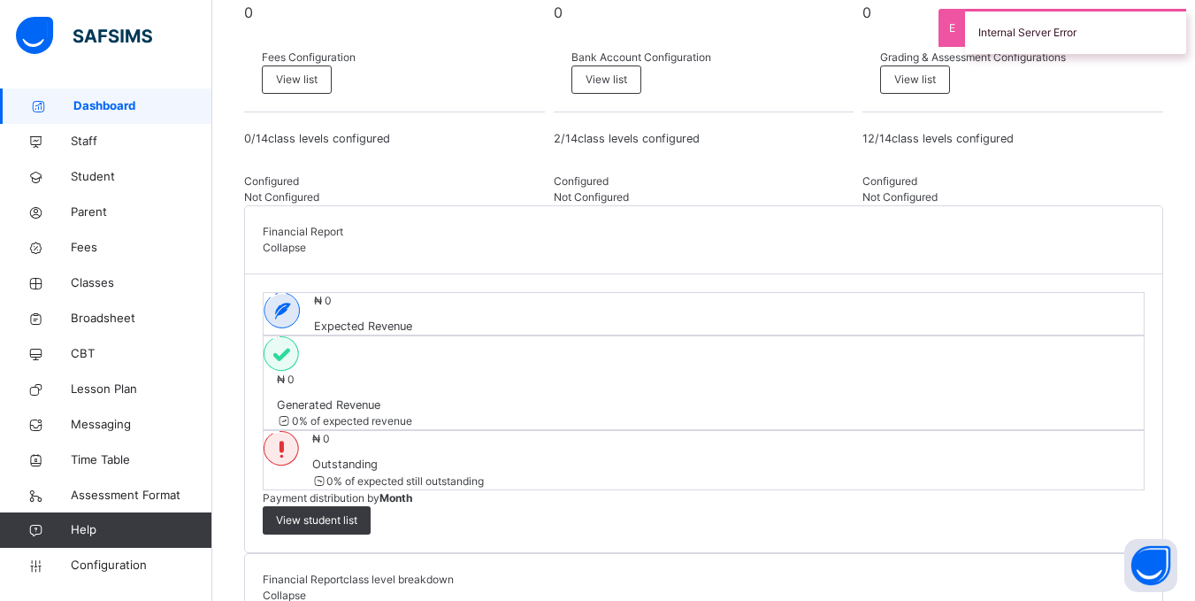
scroll to position [499, 0]
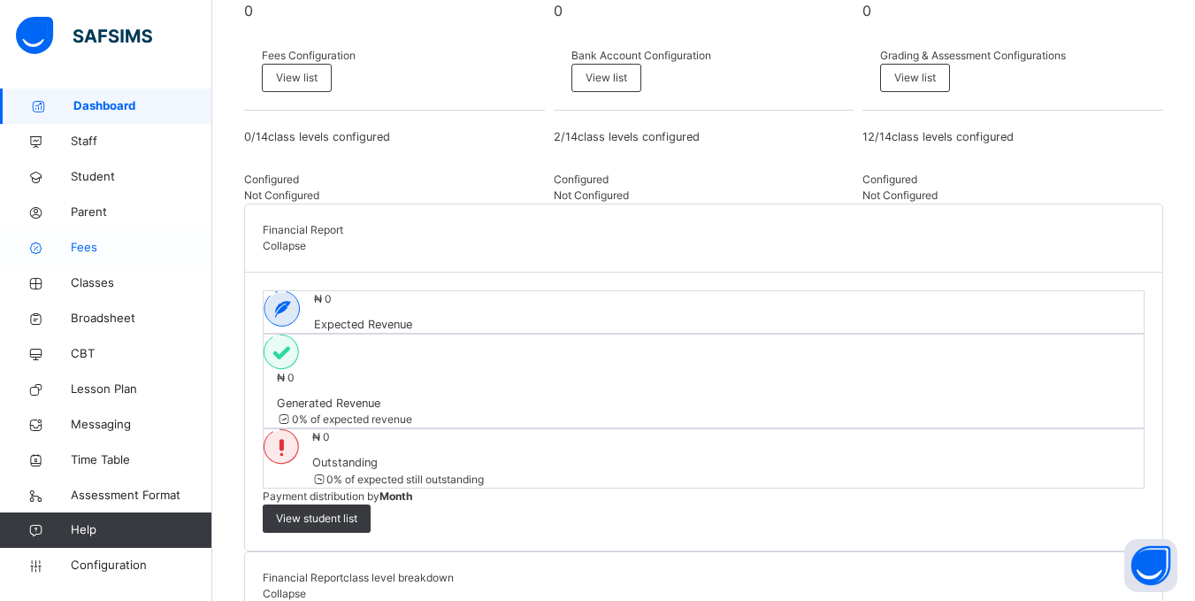
click at [103, 243] on span "Fees" at bounding box center [142, 248] width 142 height 18
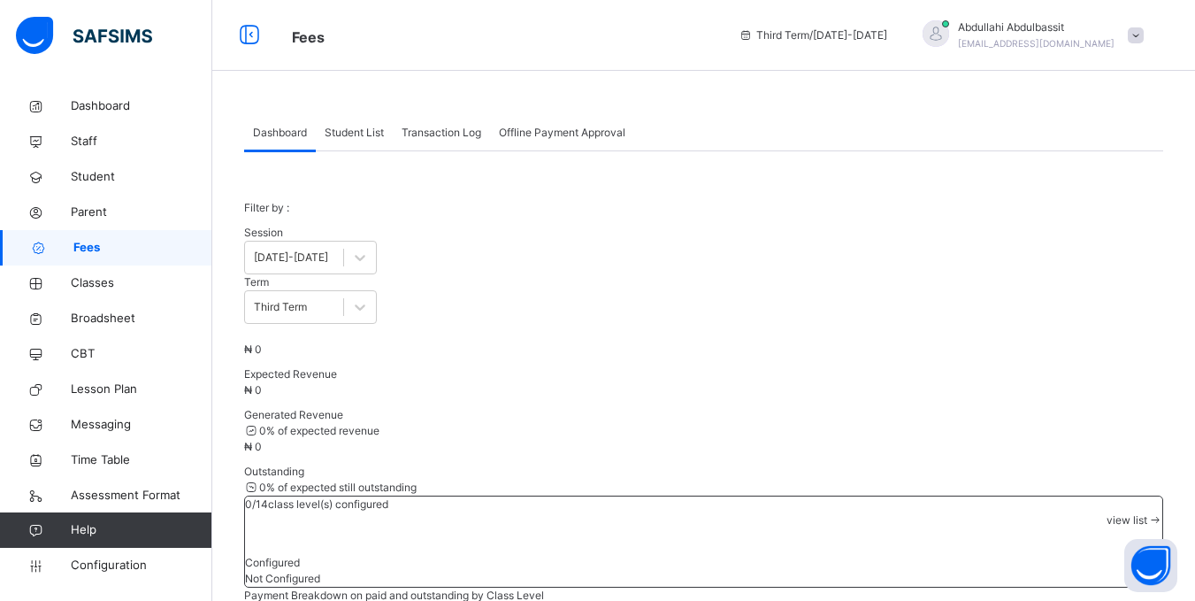
click at [371, 135] on span "Student List" at bounding box center [354, 133] width 59 height 16
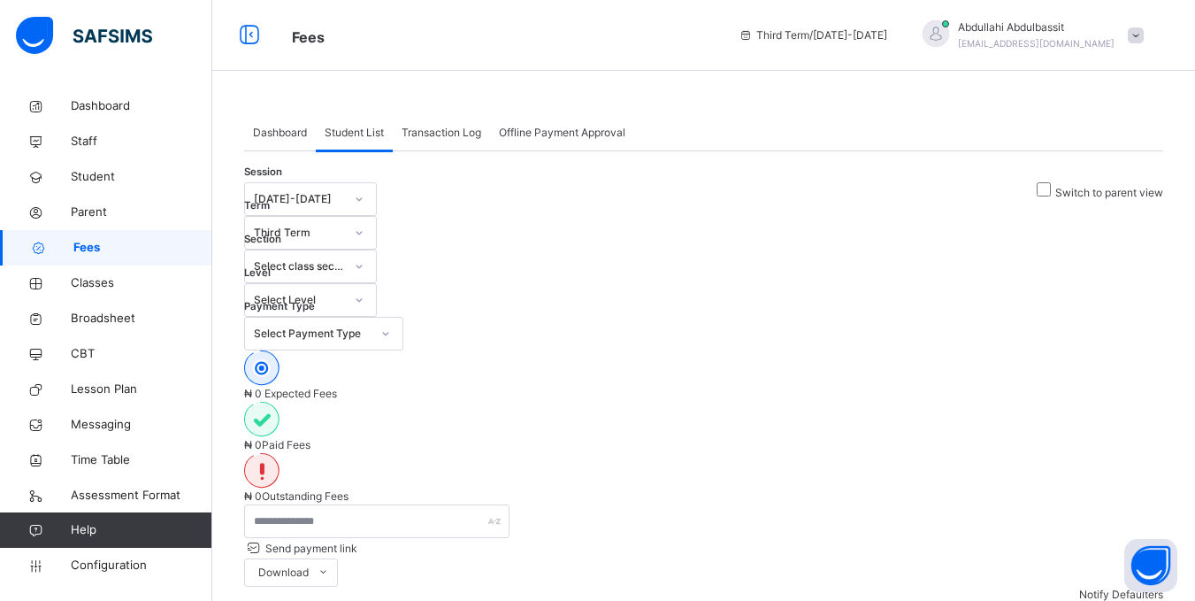
click at [454, 139] on span "Transaction Log" at bounding box center [442, 133] width 80 height 16
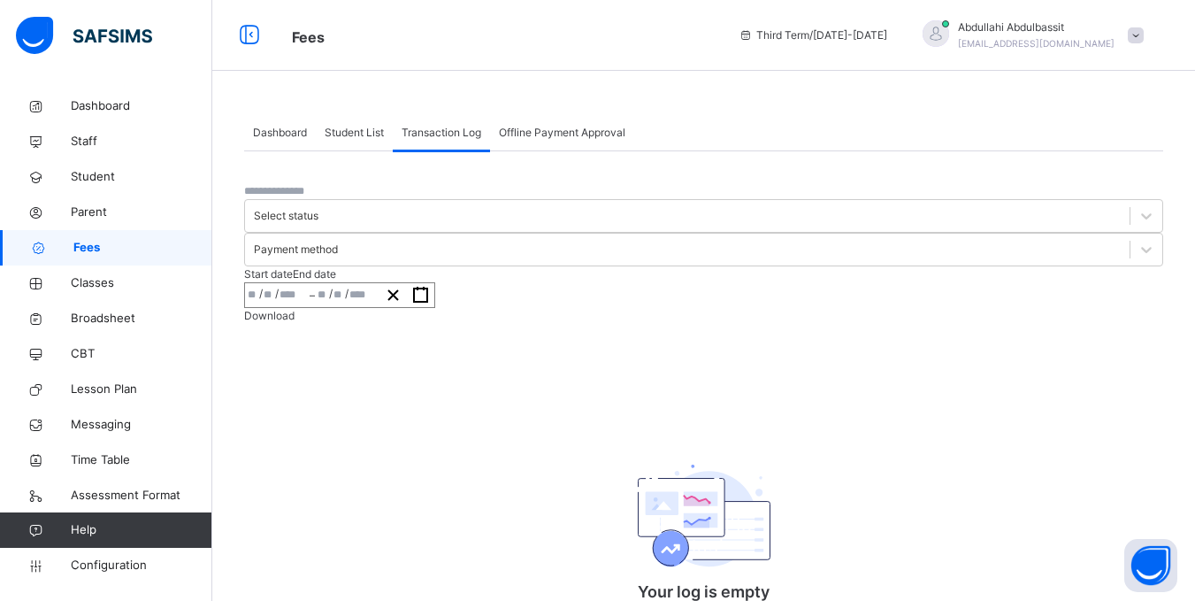
click at [553, 137] on span "Offline Payment Approval" at bounding box center [562, 133] width 126 height 16
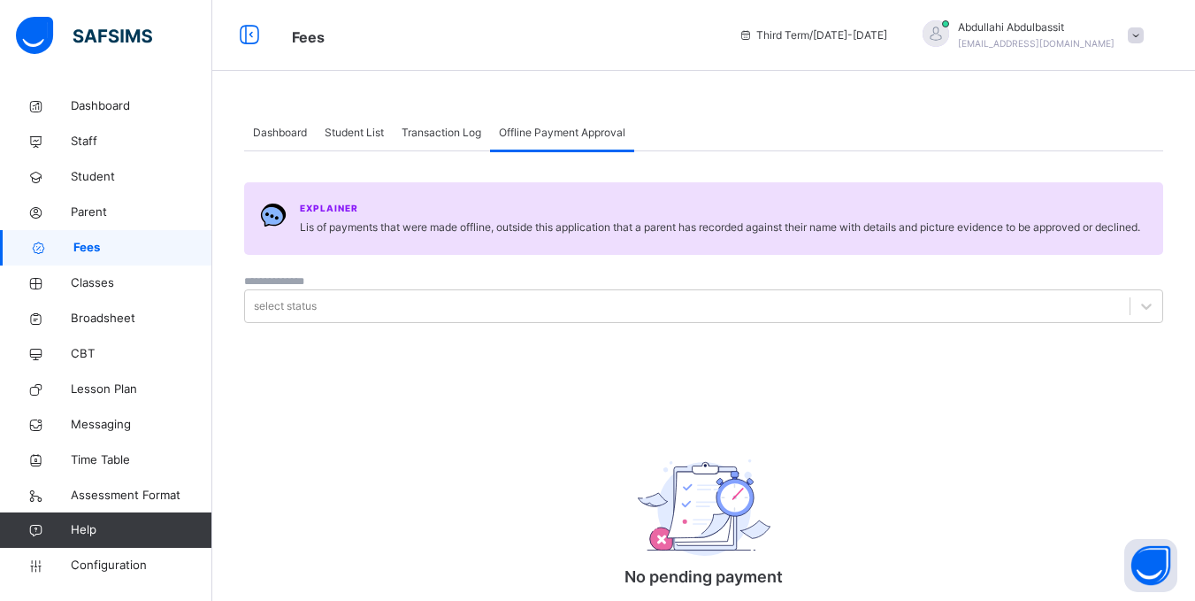
click at [281, 124] on div "Dashboard" at bounding box center [280, 132] width 72 height 35
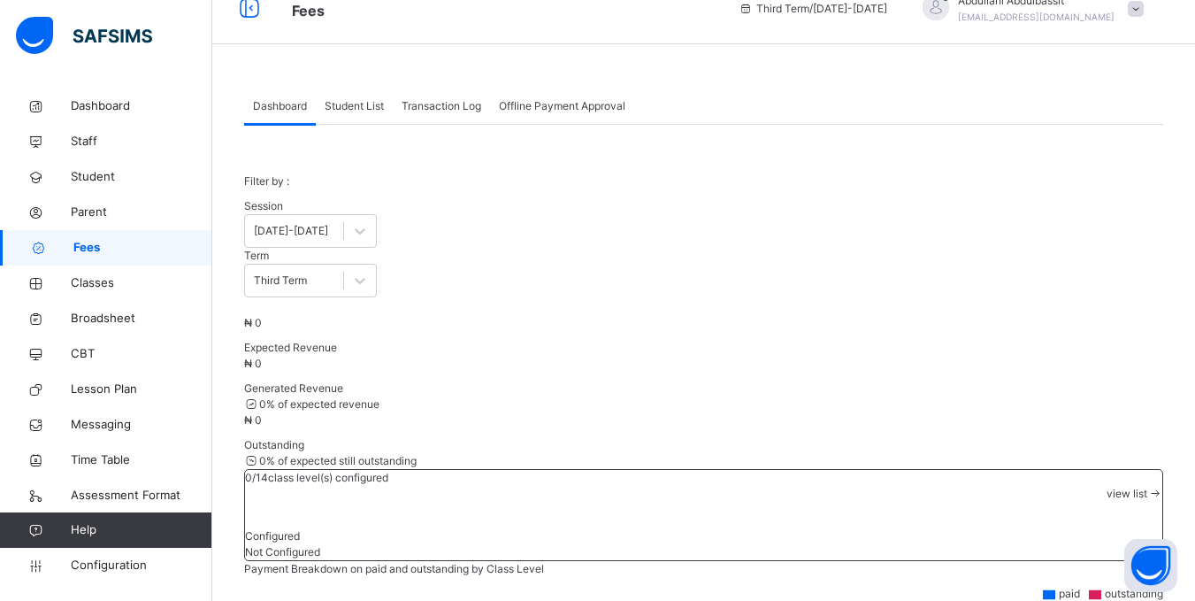
scroll to position [24, 0]
click at [1107, 489] on span "view list" at bounding box center [1126, 495] width 41 height 13
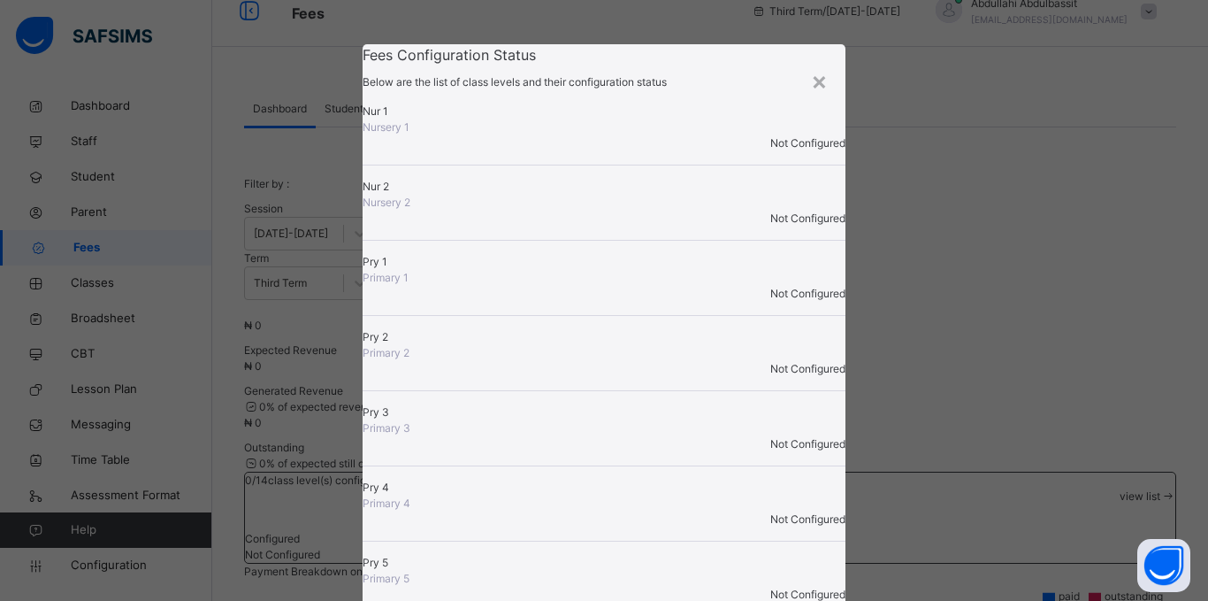
click at [773, 151] on div "Not Configured" at bounding box center [604, 143] width 483 height 16
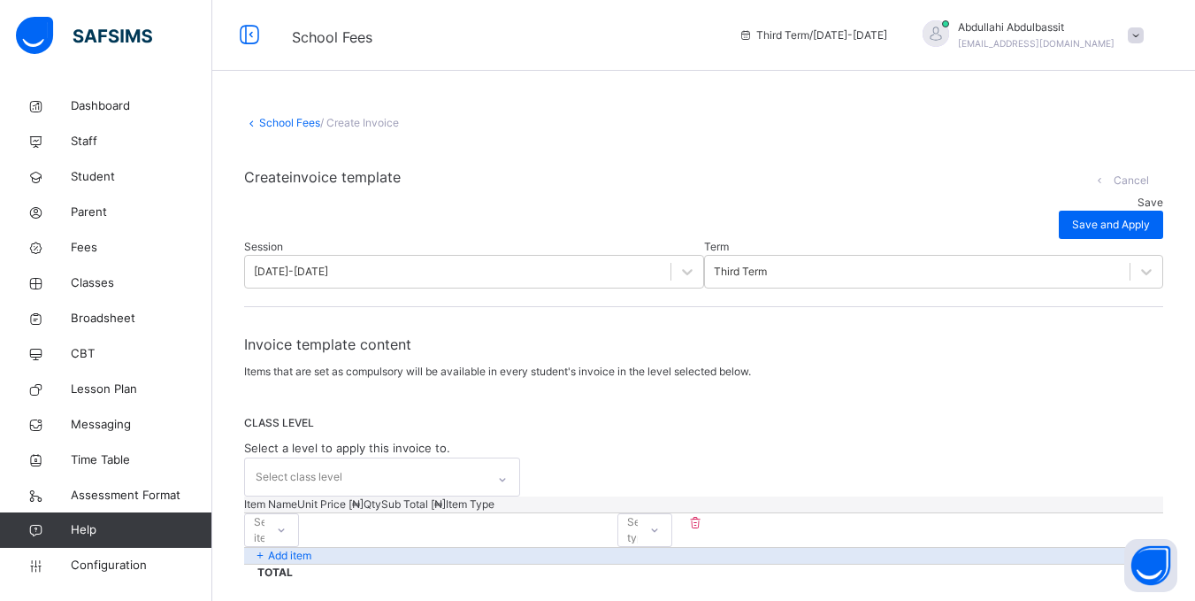
click at [302, 130] on div "School Fees / Create Invoice" at bounding box center [703, 123] width 919 height 16
click at [296, 124] on link "School Fees" at bounding box center [289, 122] width 61 height 13
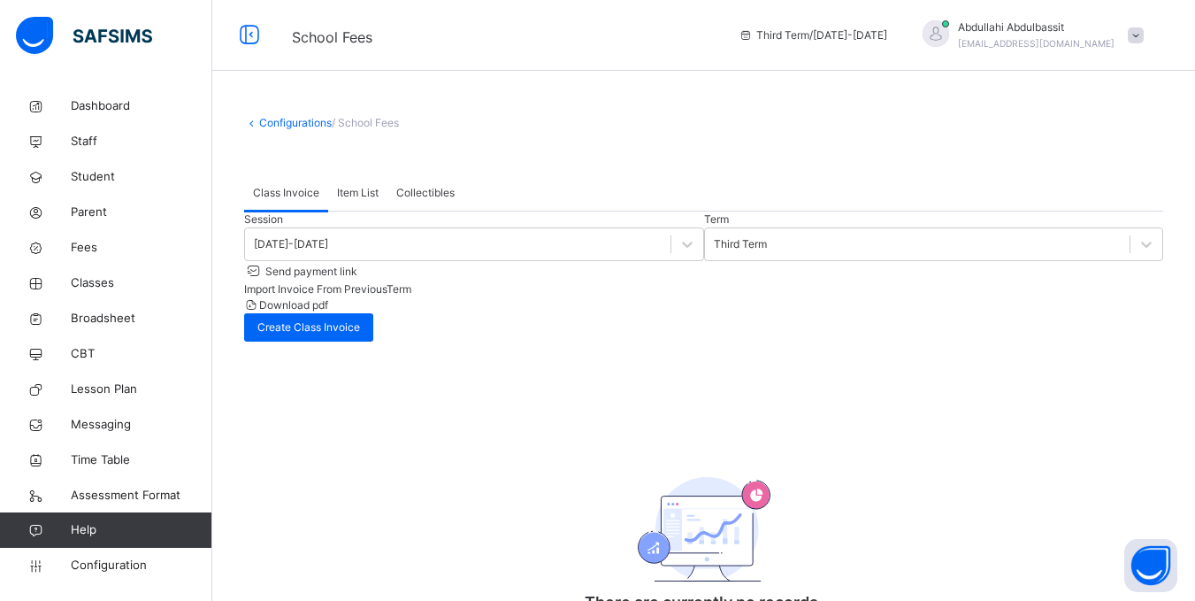
click at [289, 124] on link "Configurations" at bounding box center [295, 122] width 73 height 13
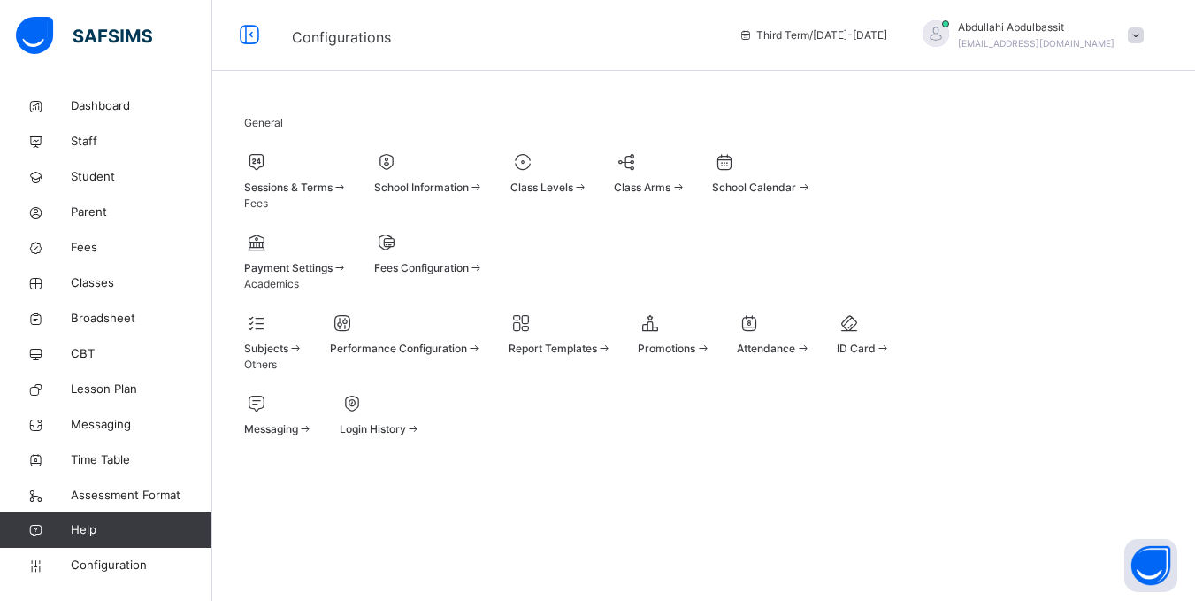
click at [348, 170] on div at bounding box center [295, 162] width 103 height 27
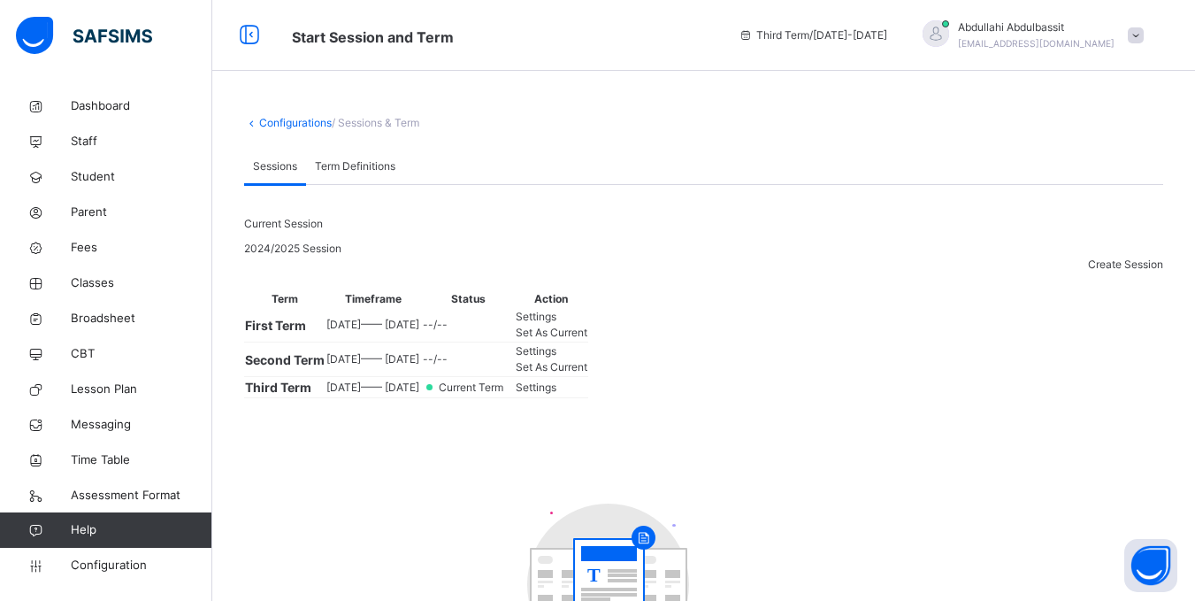
click at [315, 126] on link "Configurations" at bounding box center [295, 122] width 73 height 13
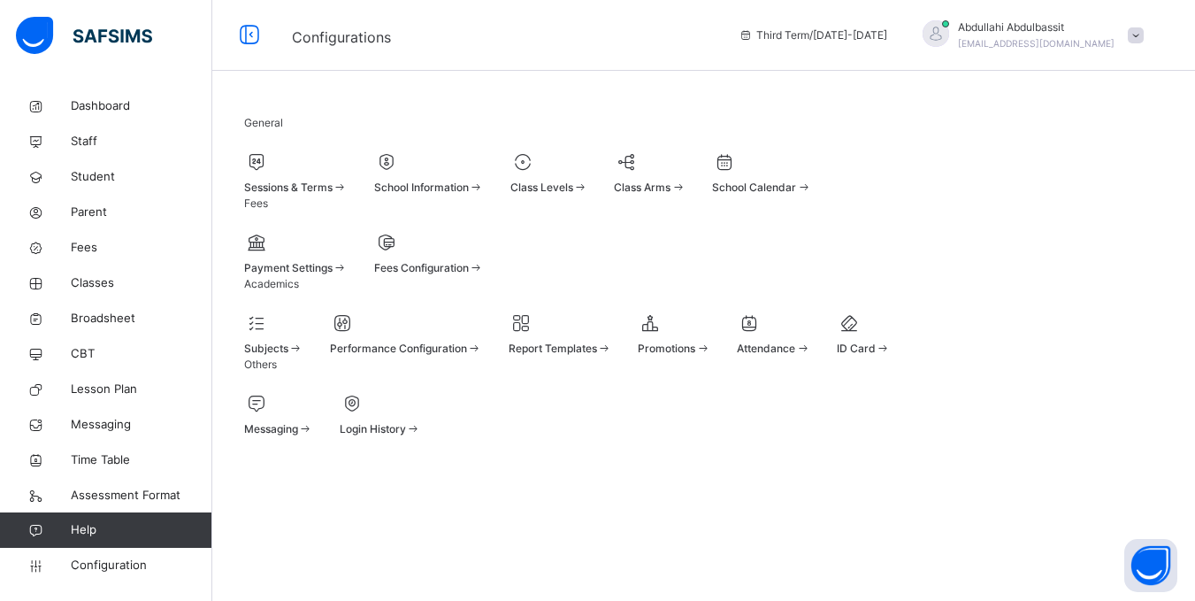
click at [469, 192] on span "School Information" at bounding box center [421, 186] width 95 height 13
select select "**"
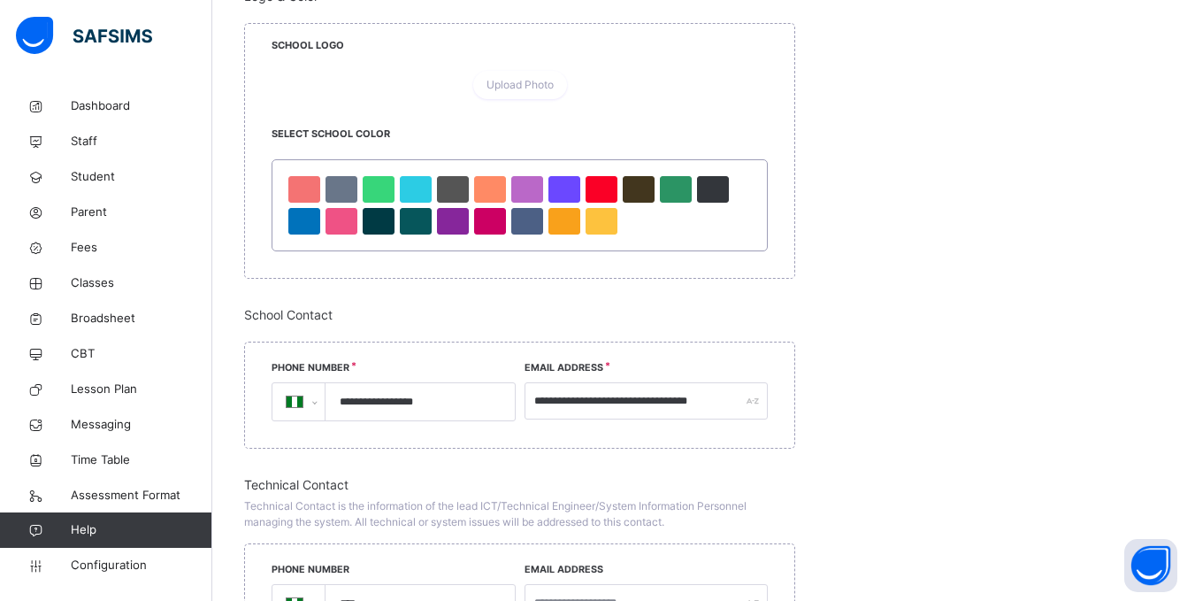
scroll to position [942, 0]
click at [377, 202] on div at bounding box center [379, 188] width 32 height 27
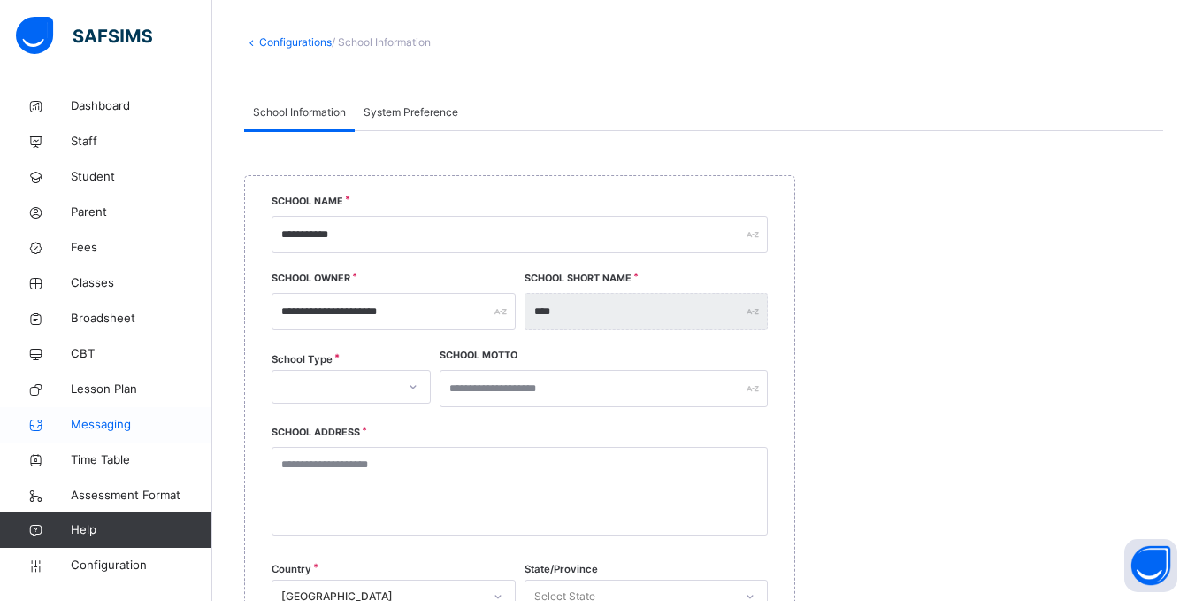
scroll to position [0, 0]
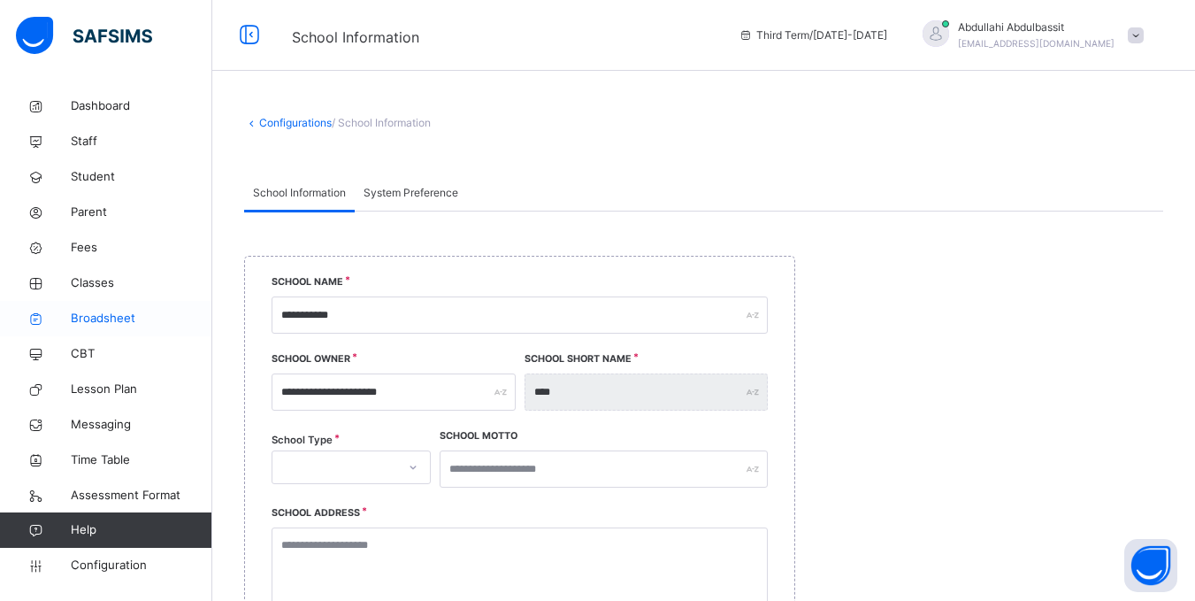
click at [111, 318] on span "Broadsheet" at bounding box center [142, 319] width 142 height 18
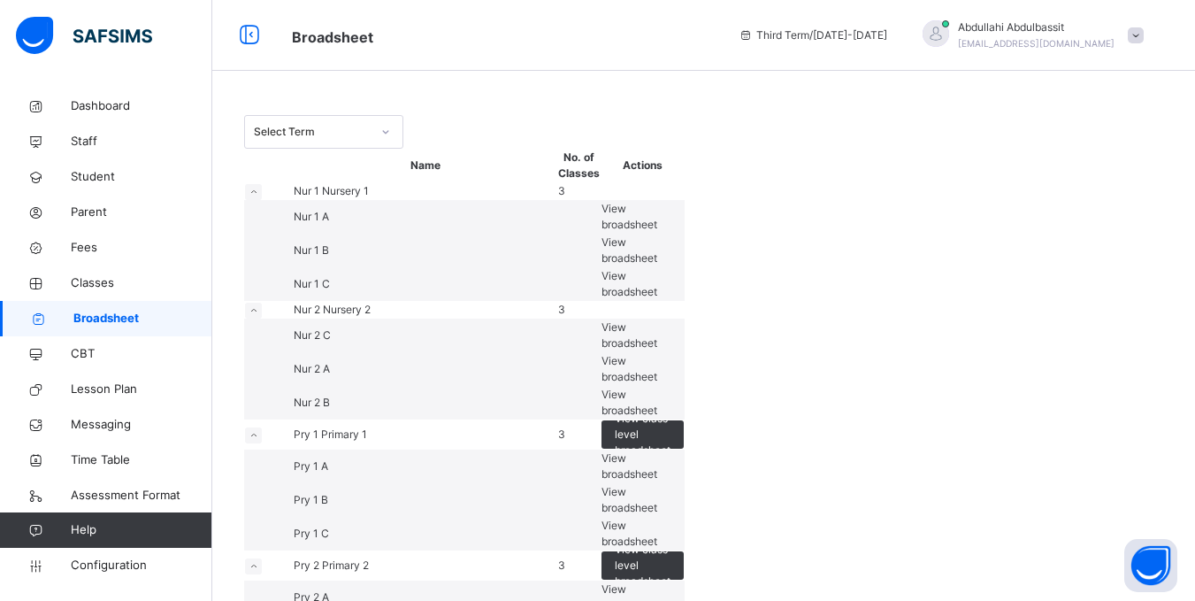
click at [262, 200] on small at bounding box center [253, 192] width 17 height 16
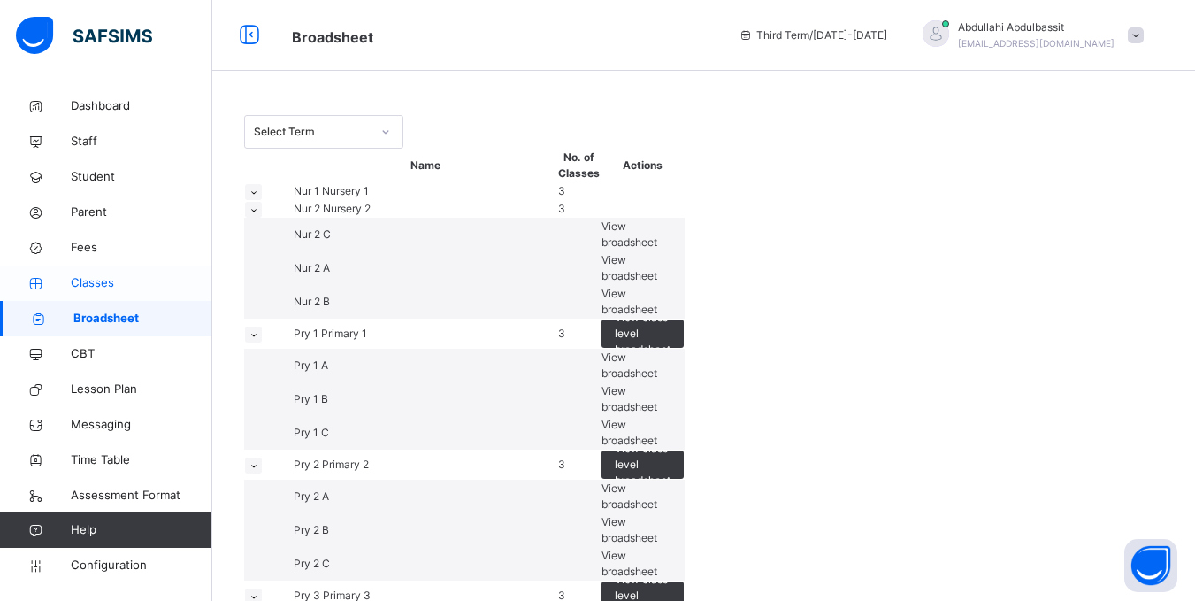
click at [148, 271] on link "Classes" at bounding box center [106, 282] width 212 height 35
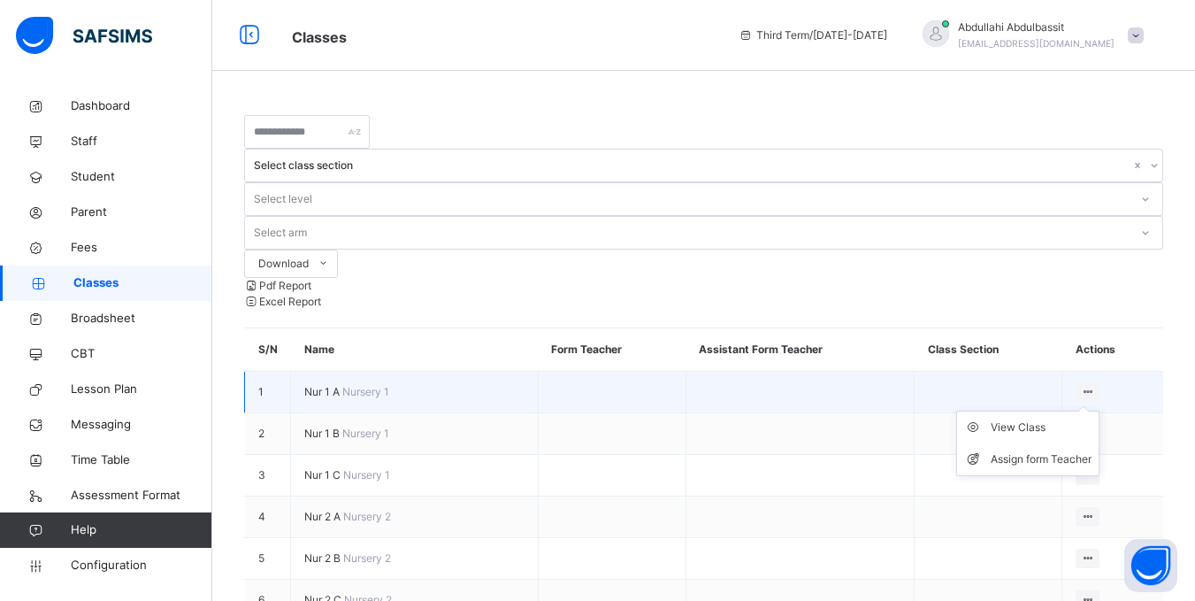
click at [1091, 385] on icon at bounding box center [1087, 391] width 15 height 13
click at [1021, 418] on div "View Class" at bounding box center [1041, 427] width 101 height 18
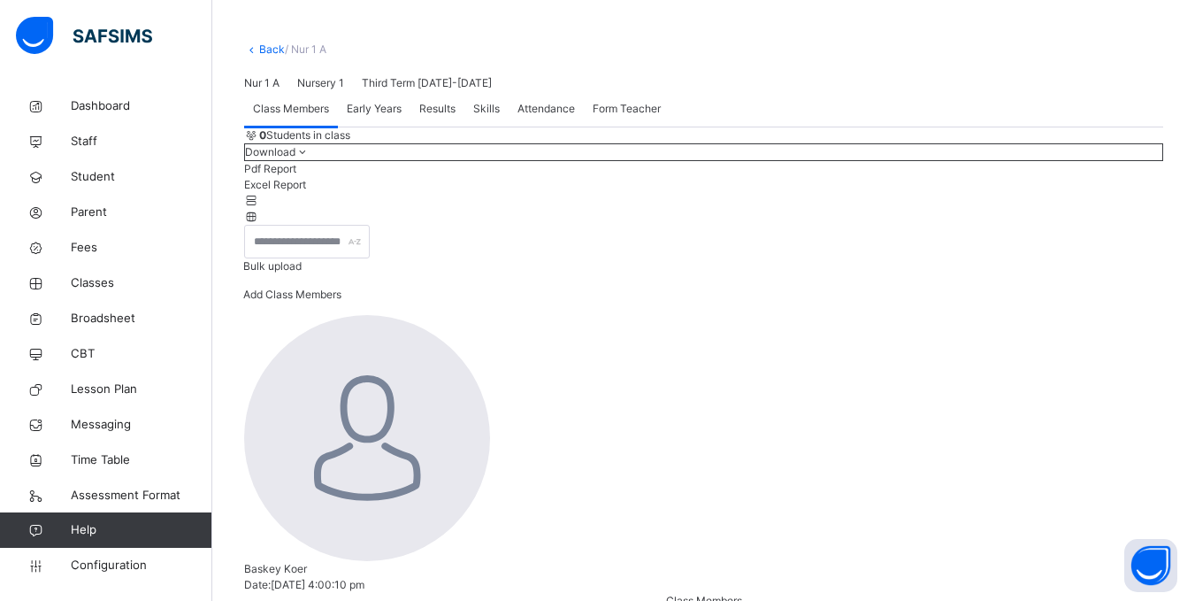
scroll to position [69, 0]
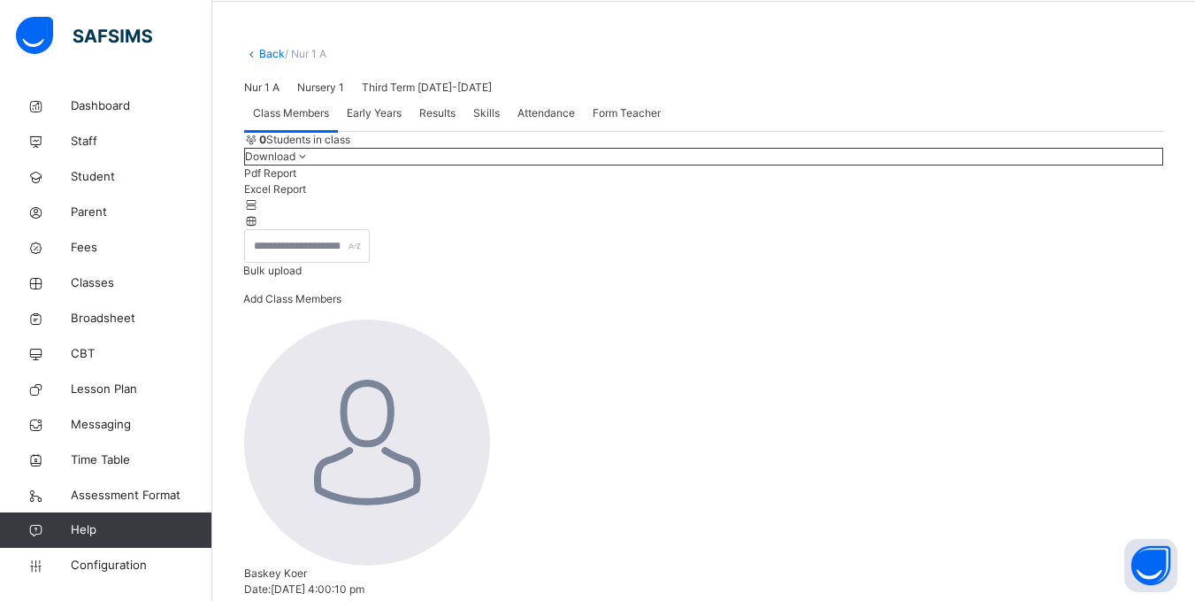
click at [364, 121] on span "Early Years" at bounding box center [374, 113] width 55 height 16
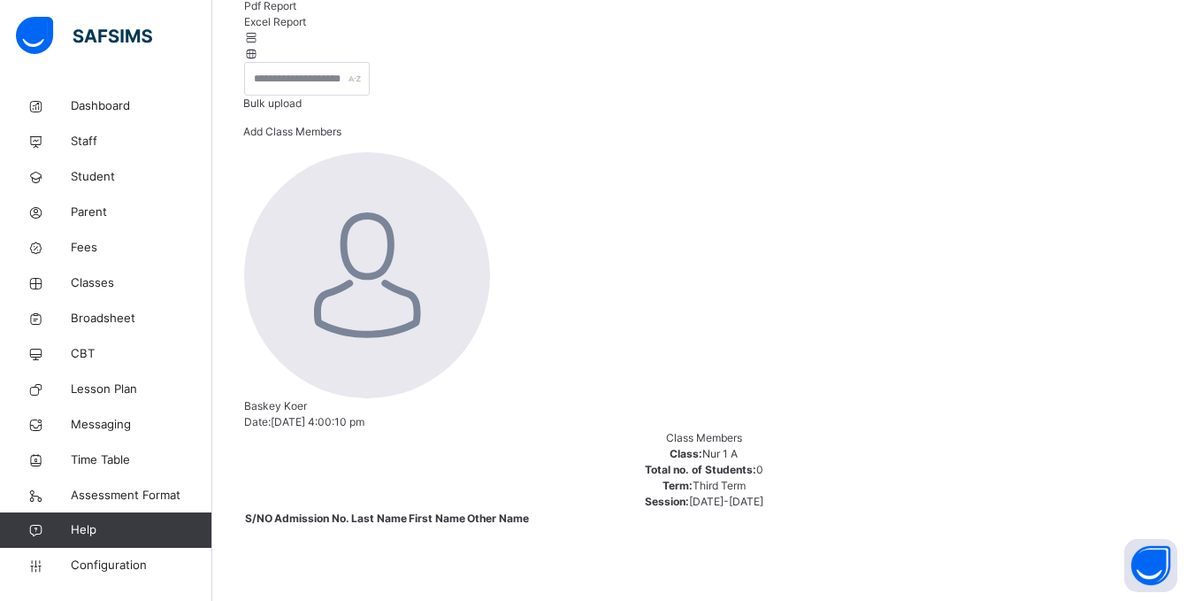
scroll to position [0, 0]
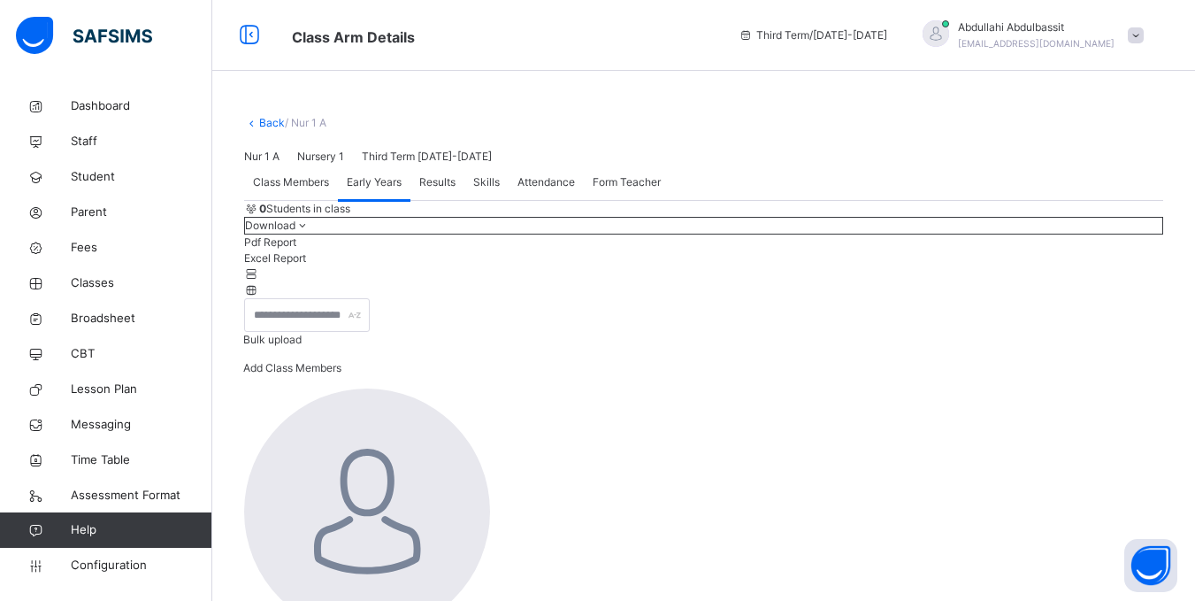
drag, startPoint x: 508, startPoint y: 409, endPoint x: 446, endPoint y: 347, distance: 87.6
click at [446, 190] on span "Results" at bounding box center [437, 182] width 36 height 16
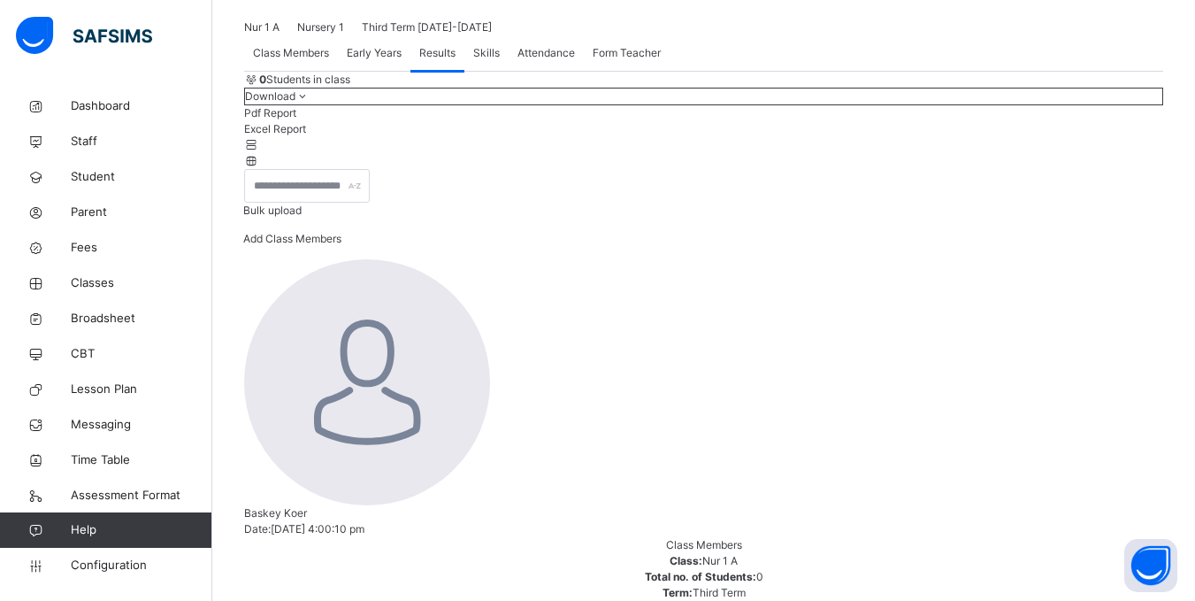
scroll to position [52, 0]
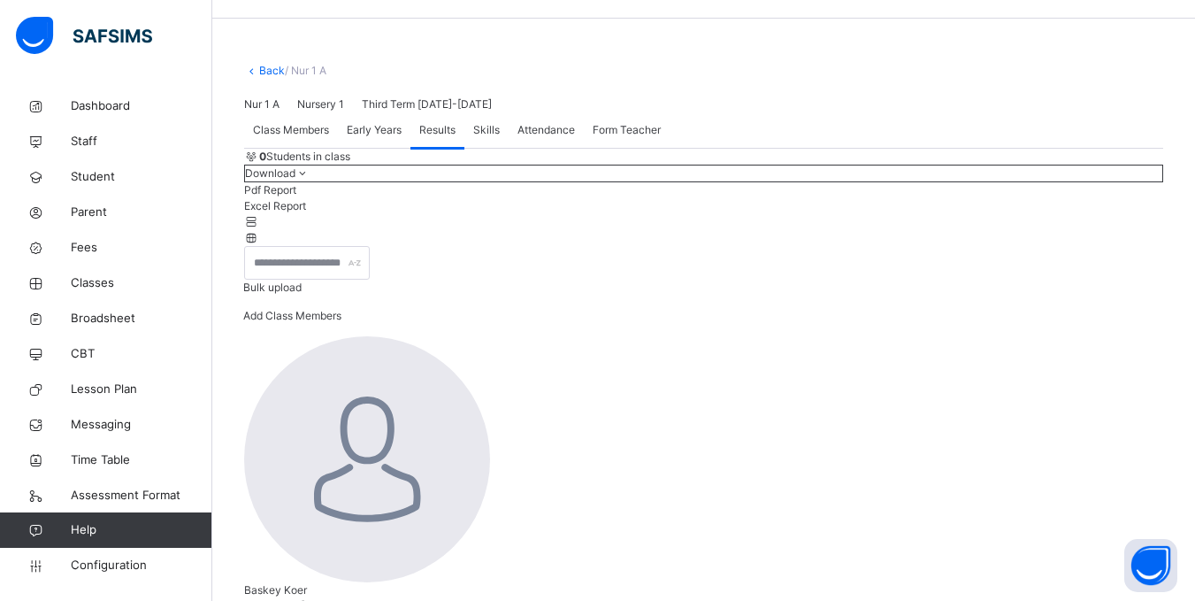
click at [484, 138] on span "Skills" at bounding box center [486, 130] width 27 height 16
click at [557, 138] on span "Attendance" at bounding box center [545, 130] width 57 height 16
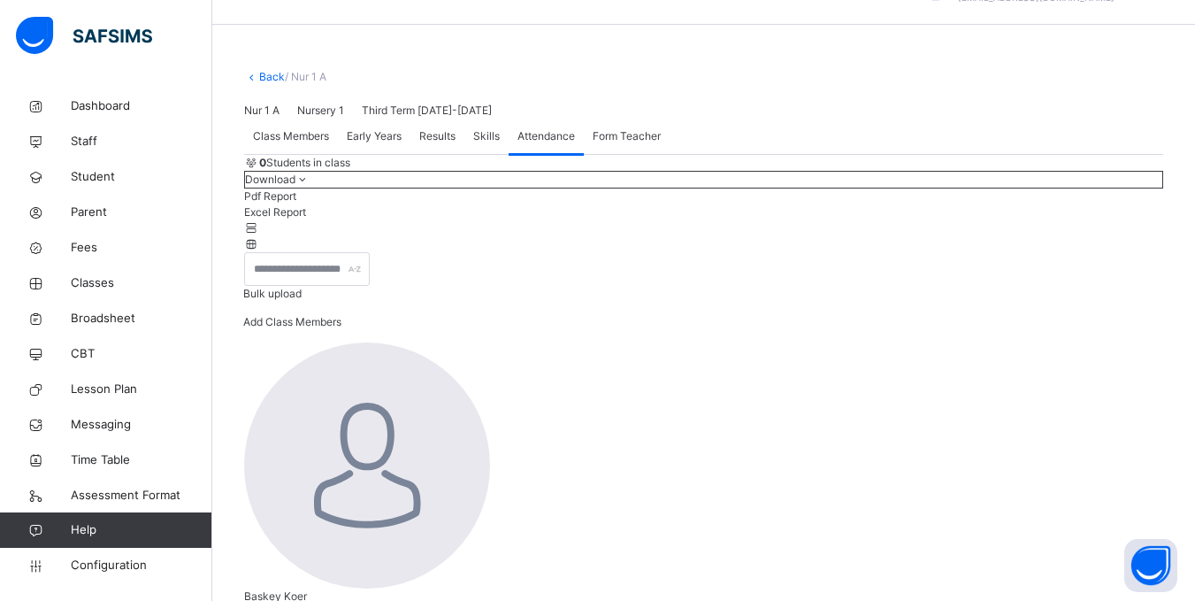
scroll to position [32, 0]
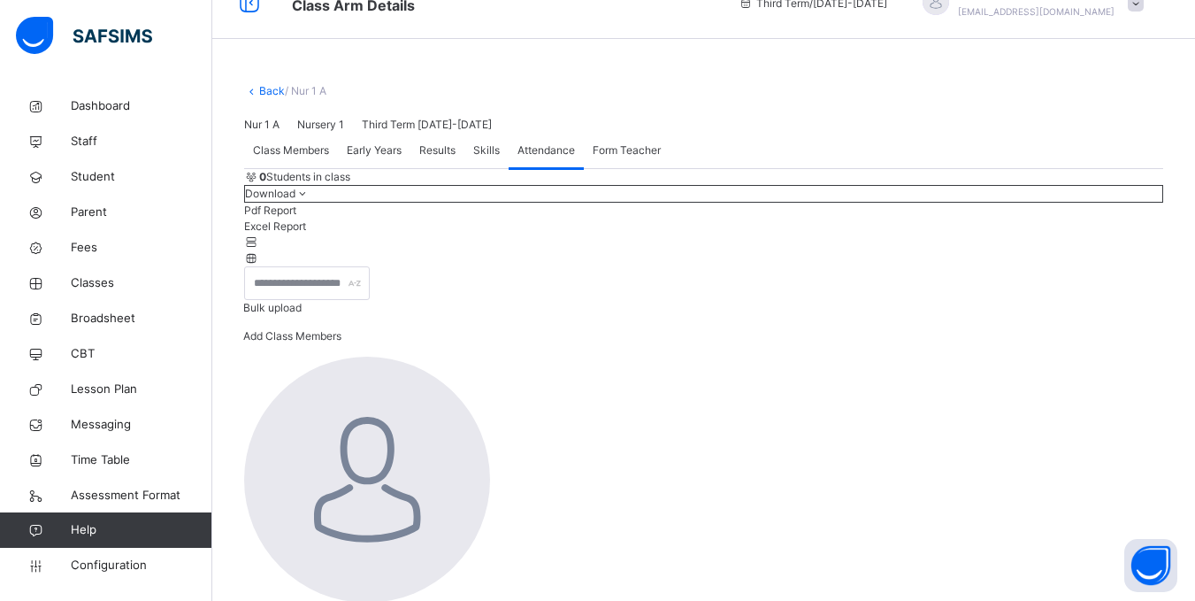
click at [614, 158] on span "Form Teacher" at bounding box center [627, 150] width 68 height 16
click at [300, 158] on span "Class Members" at bounding box center [291, 150] width 76 height 16
click at [126, 356] on span "CBT" at bounding box center [142, 354] width 142 height 18
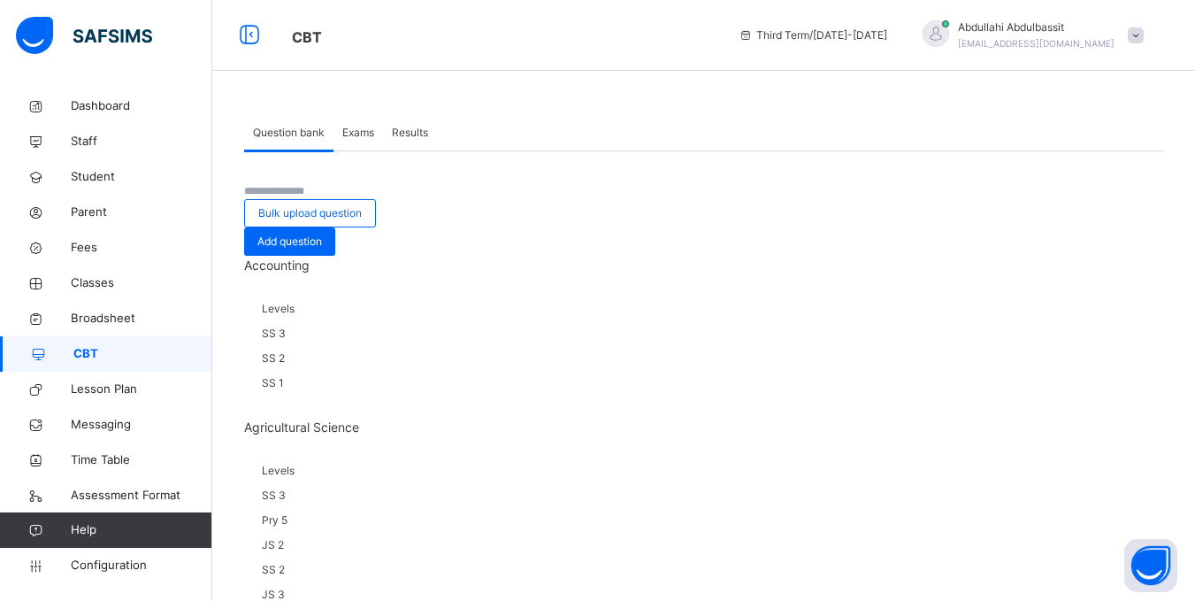
click at [1144, 36] on span at bounding box center [1136, 35] width 16 height 16
click at [813, 199] on div at bounding box center [703, 199] width 919 height 0
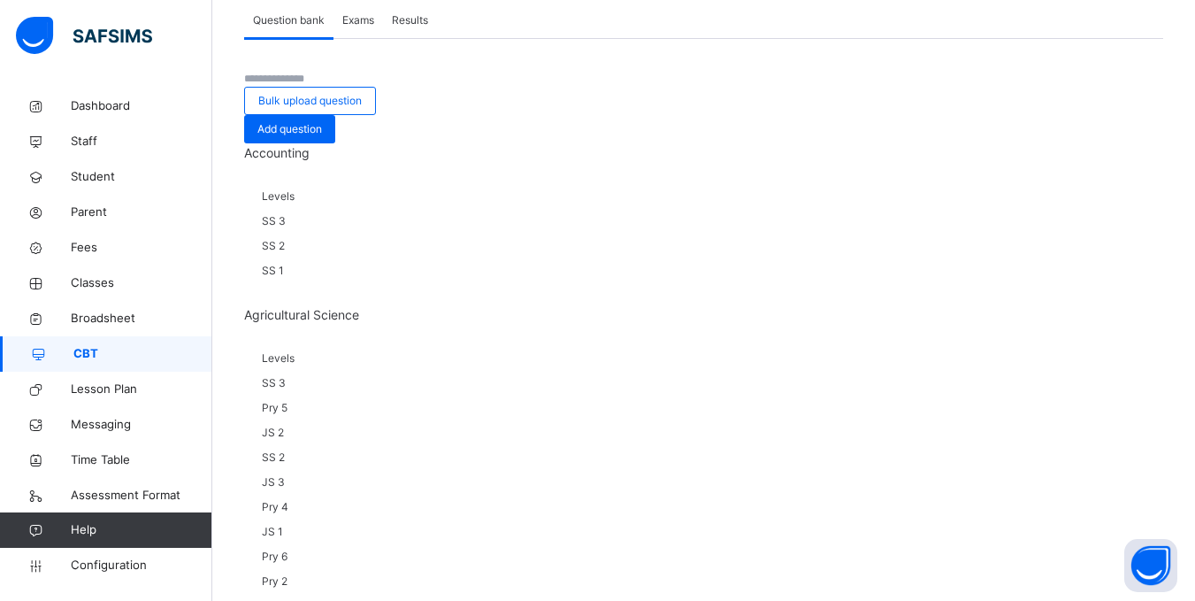
scroll to position [29, 0]
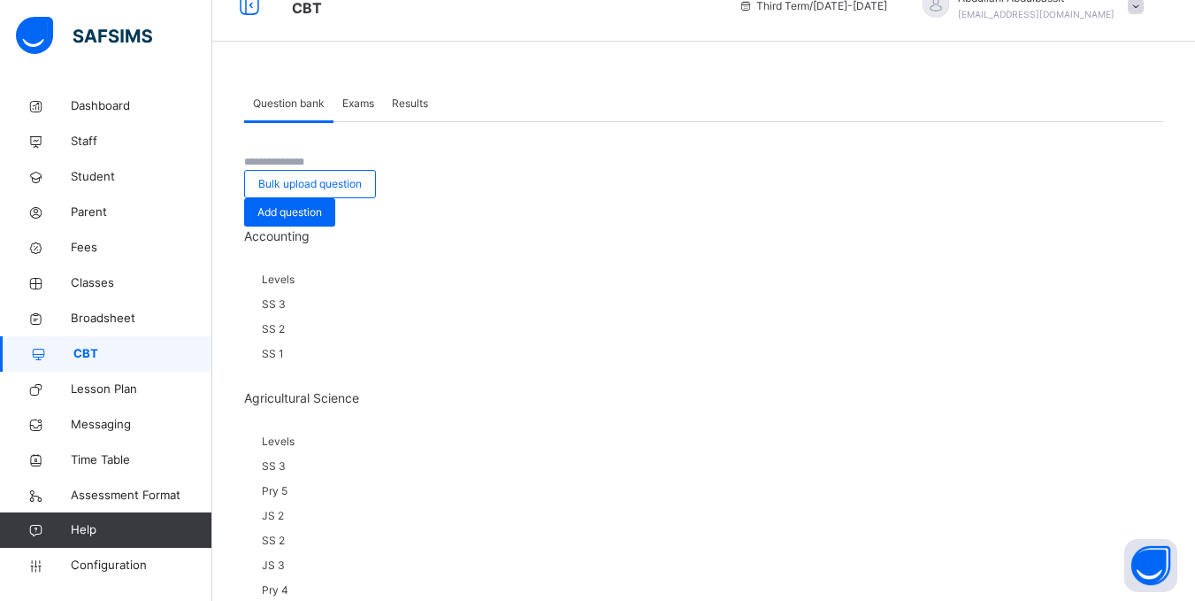
click at [363, 107] on span "Exams" at bounding box center [358, 104] width 32 height 16
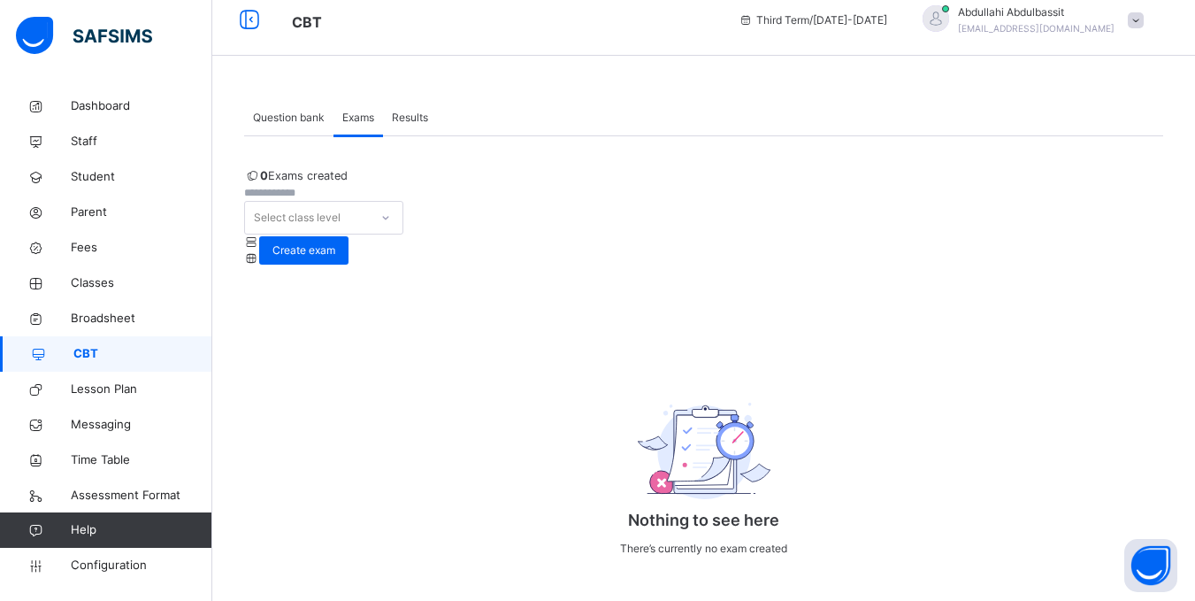
click at [425, 116] on div "Results" at bounding box center [410, 117] width 54 height 35
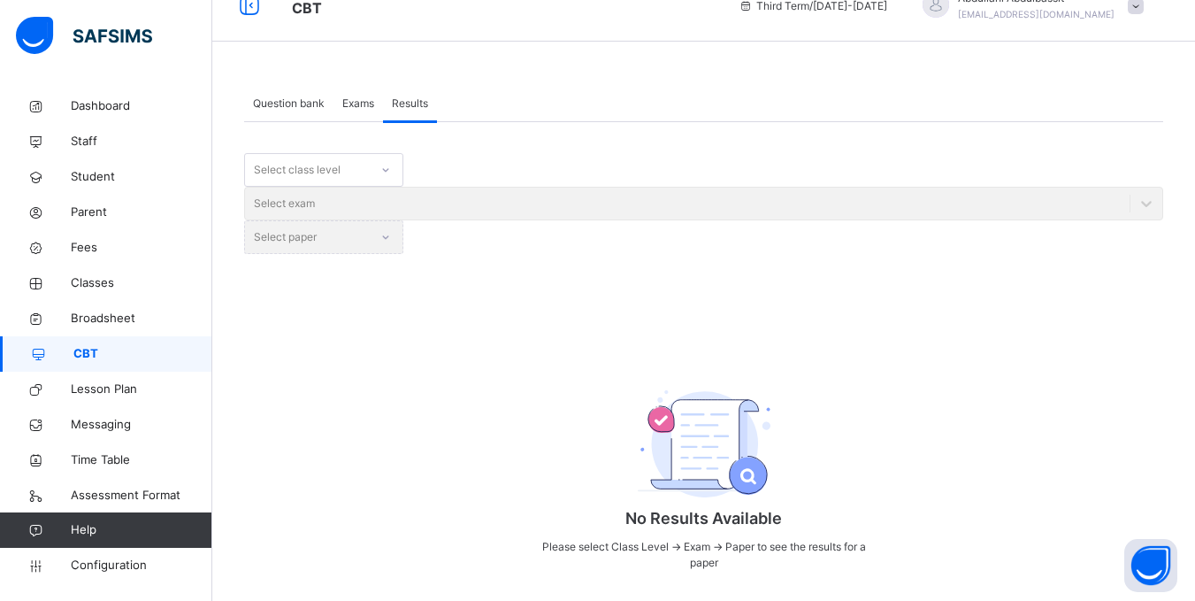
scroll to position [17, 0]
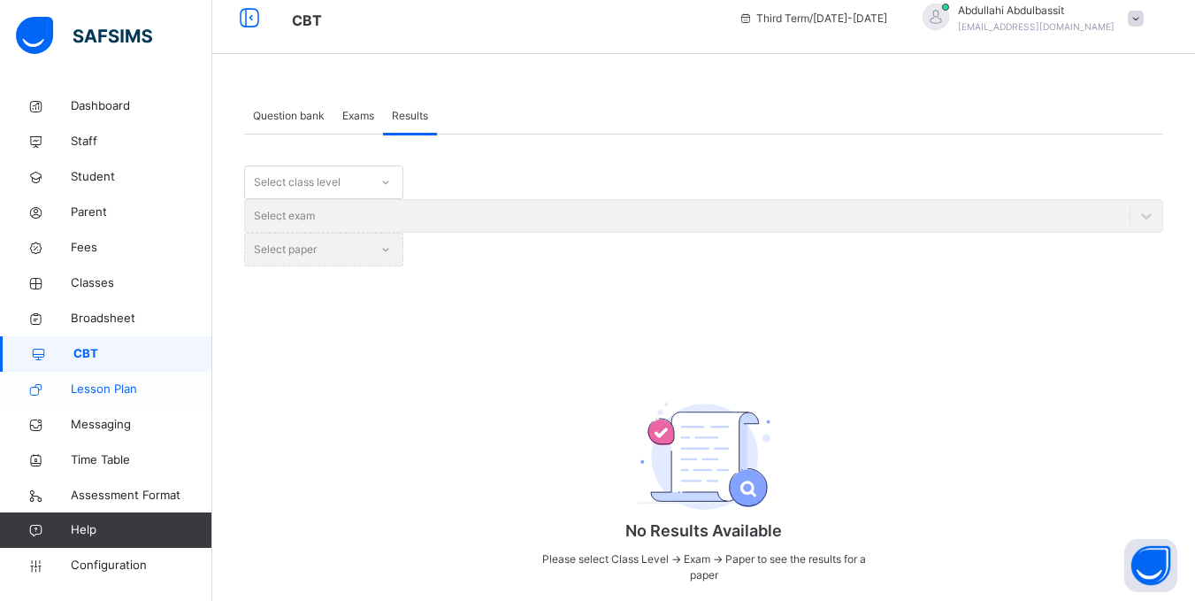
drag, startPoint x: 90, startPoint y: 392, endPoint x: 57, endPoint y: 394, distance: 32.8
click at [57, 394] on icon at bounding box center [35, 389] width 71 height 13
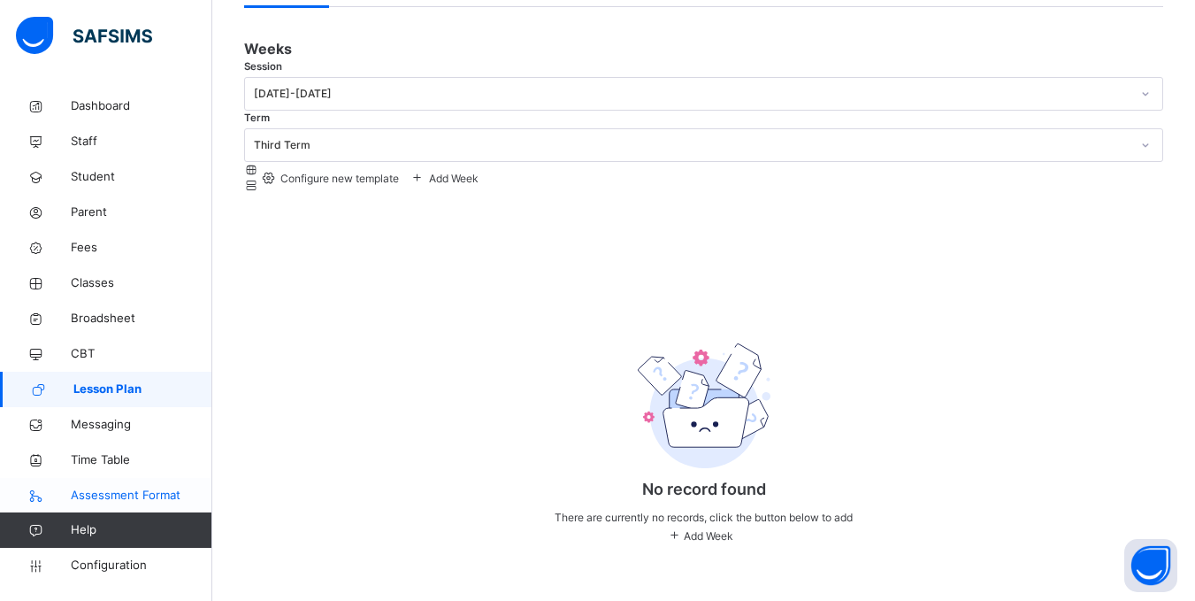
scroll to position [146, 0]
click at [126, 492] on span "Assessment Format" at bounding box center [142, 495] width 142 height 18
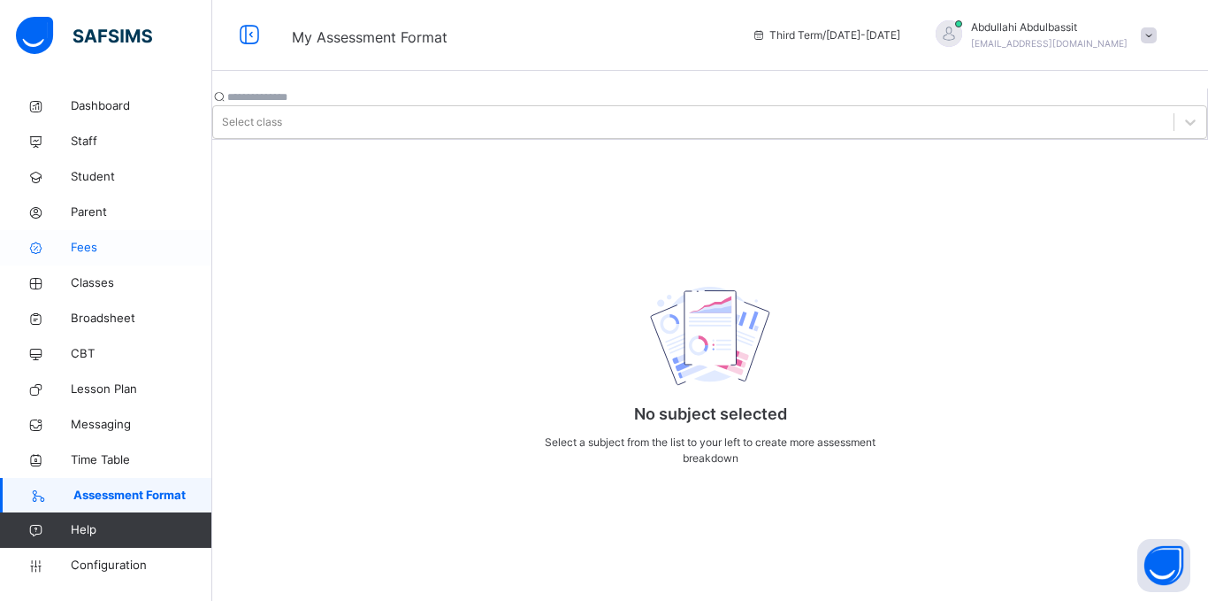
click at [126, 261] on link "Fees" at bounding box center [106, 247] width 212 height 35
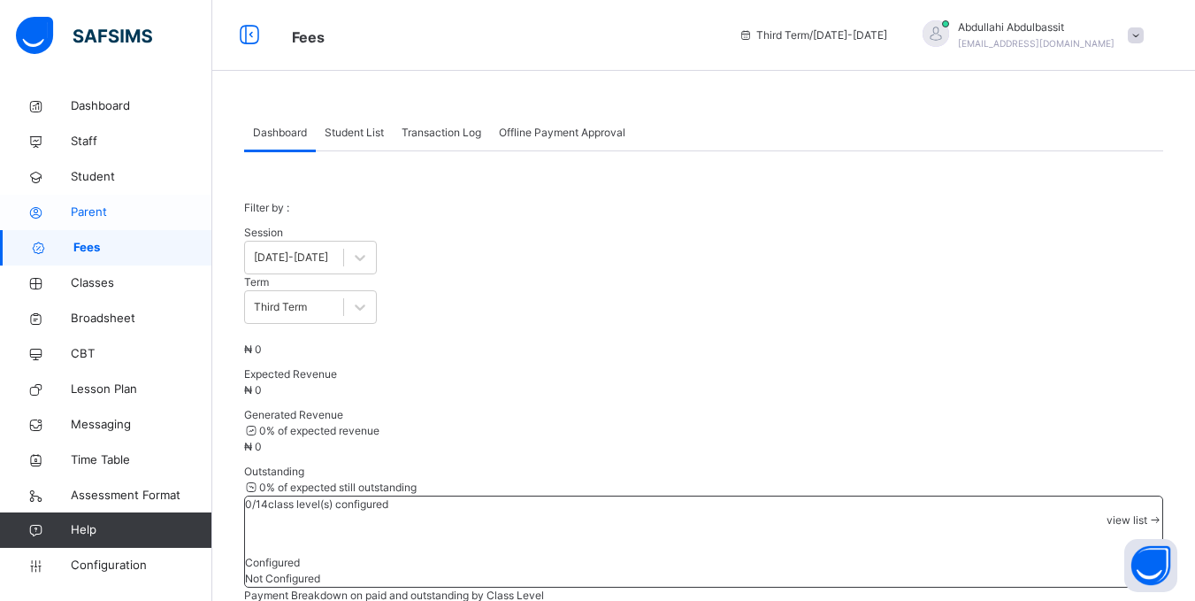
click at [119, 203] on span "Parent" at bounding box center [142, 212] width 142 height 18
select select "**"
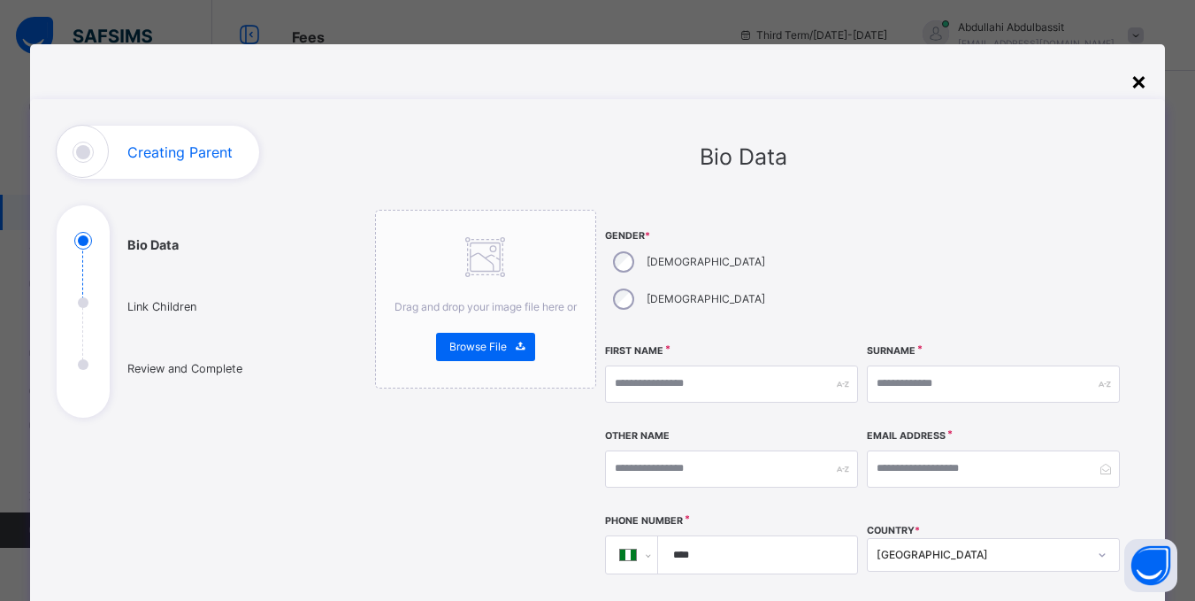
click at [1139, 66] on div "×" at bounding box center [1138, 80] width 17 height 37
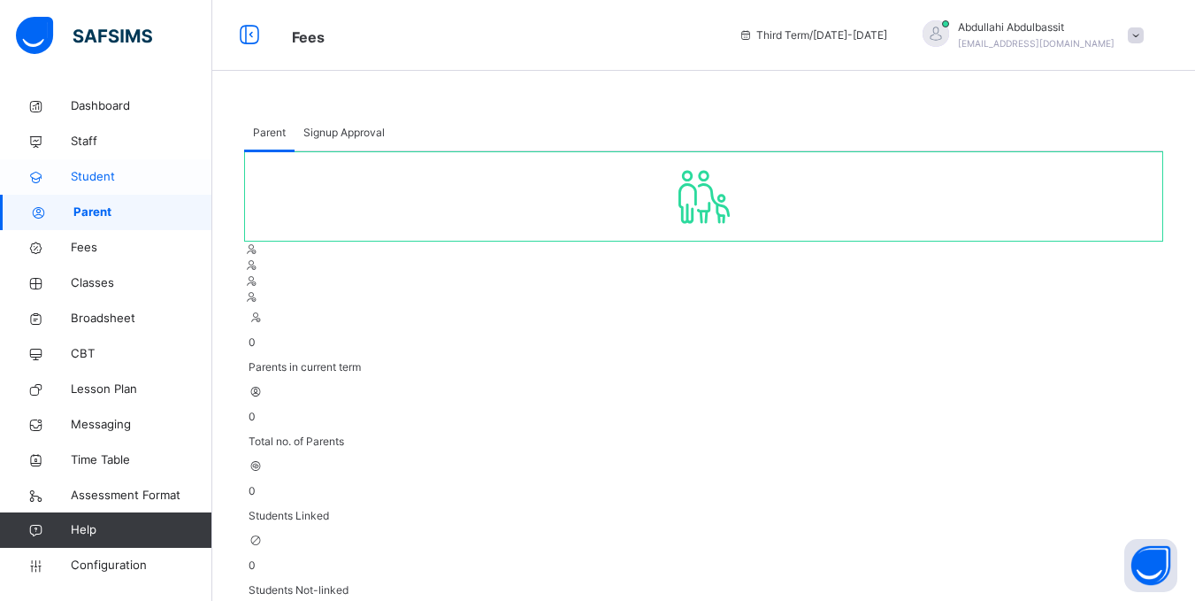
click at [163, 171] on span "Student" at bounding box center [142, 177] width 142 height 18
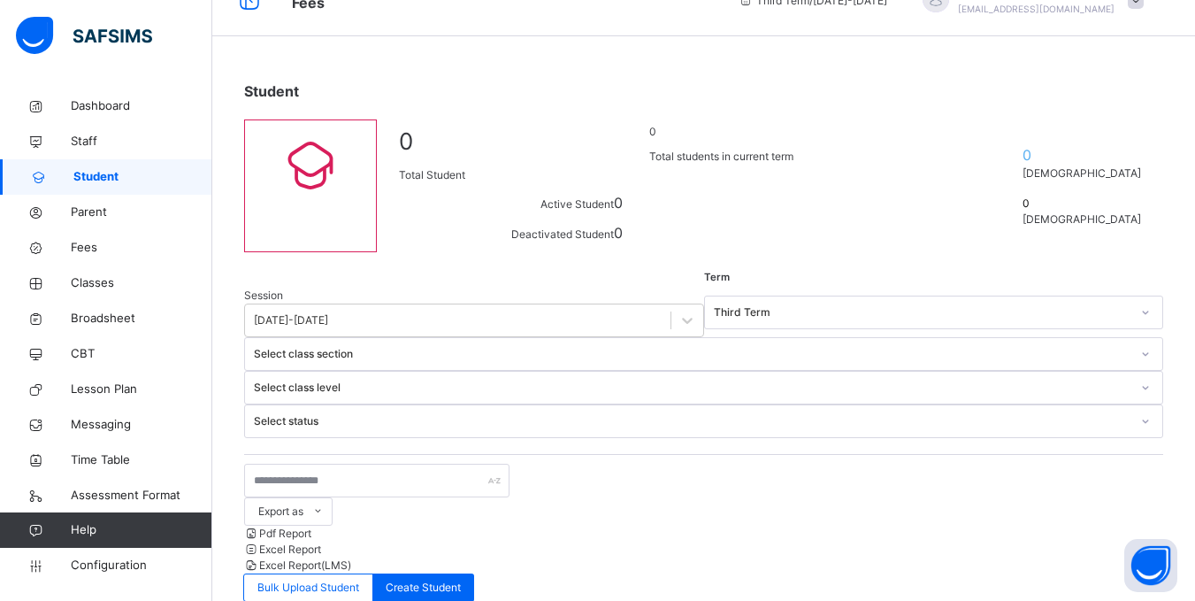
scroll to position [35, 0]
click at [114, 142] on span "Staff" at bounding box center [142, 142] width 142 height 18
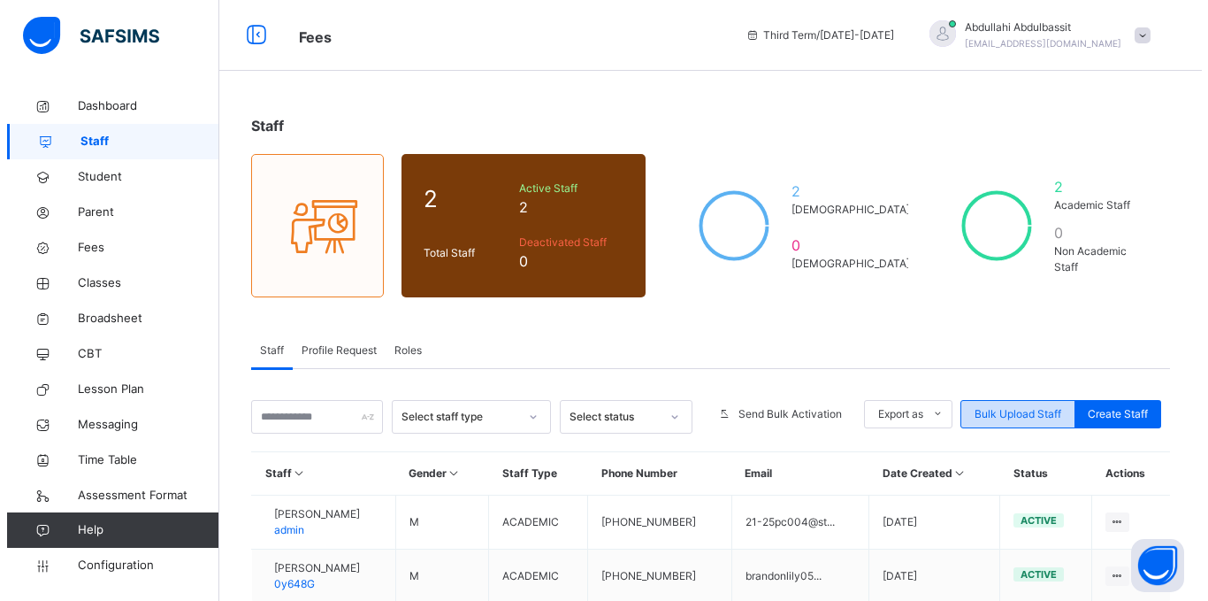
scroll to position [109, 0]
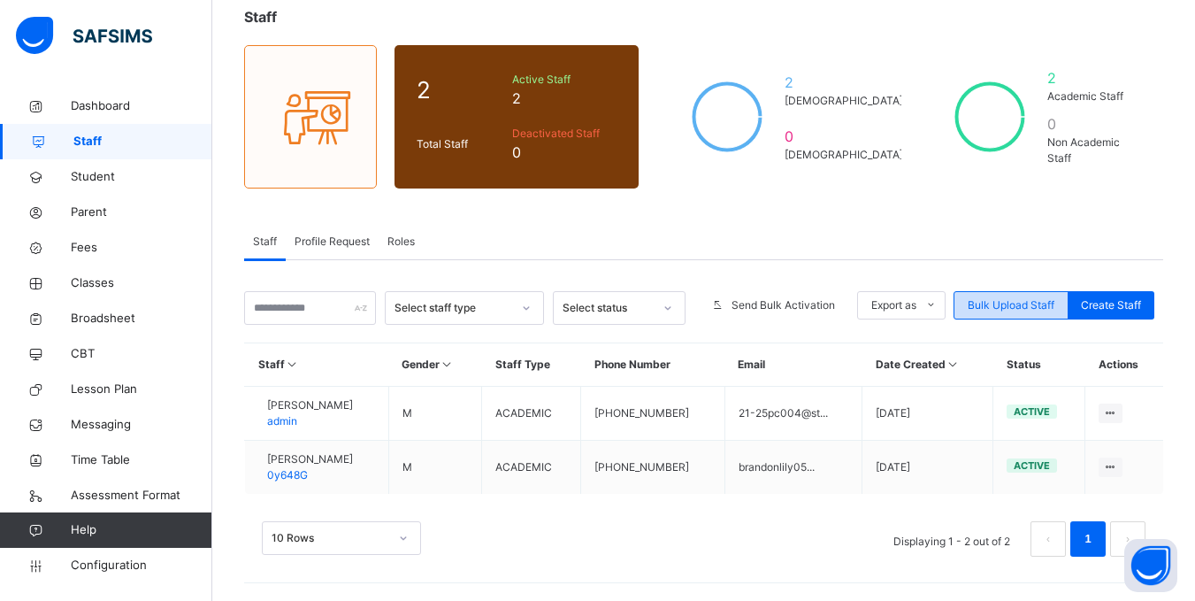
click at [1003, 311] on span "Bulk Upload Staff" at bounding box center [1011, 305] width 87 height 16
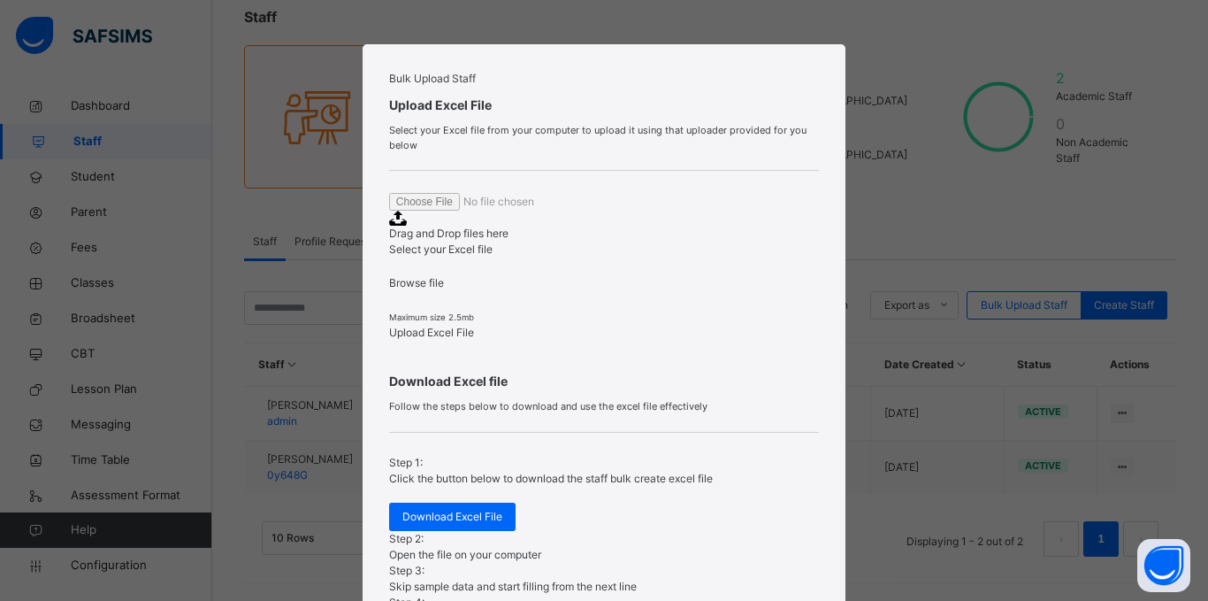
click at [444, 289] on span "Browse file" at bounding box center [416, 282] width 55 height 13
click at [604, 210] on input "Drag and Drop files here Select your Excel file Browse file Maximum size 2.5mb" at bounding box center [509, 202] width 241 height 18
type input "**********"
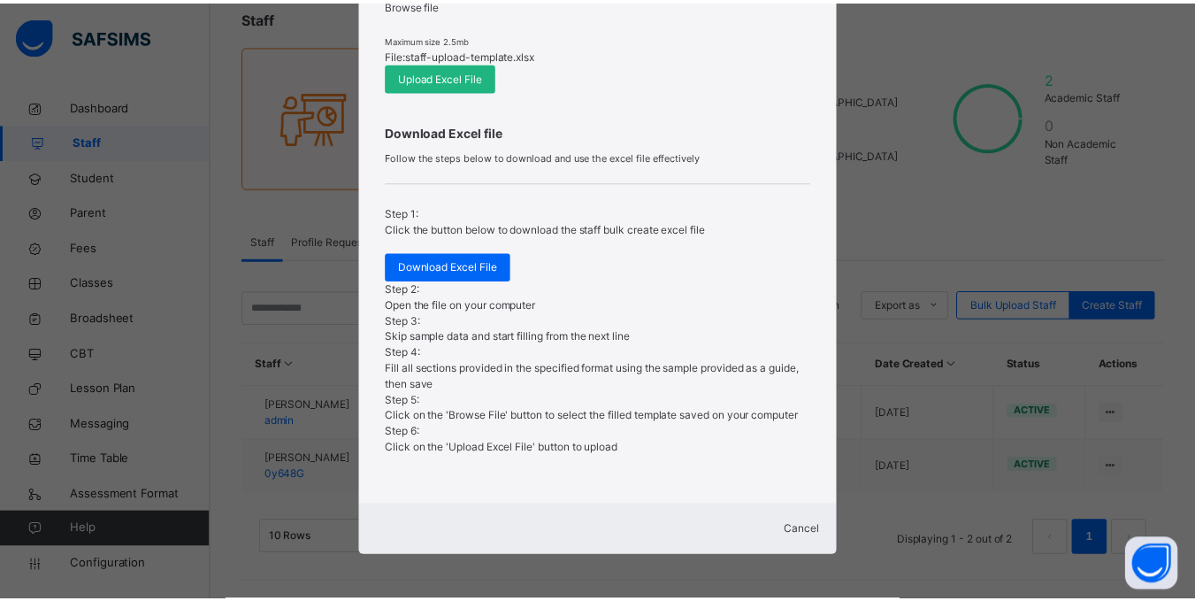
scroll to position [265, 0]
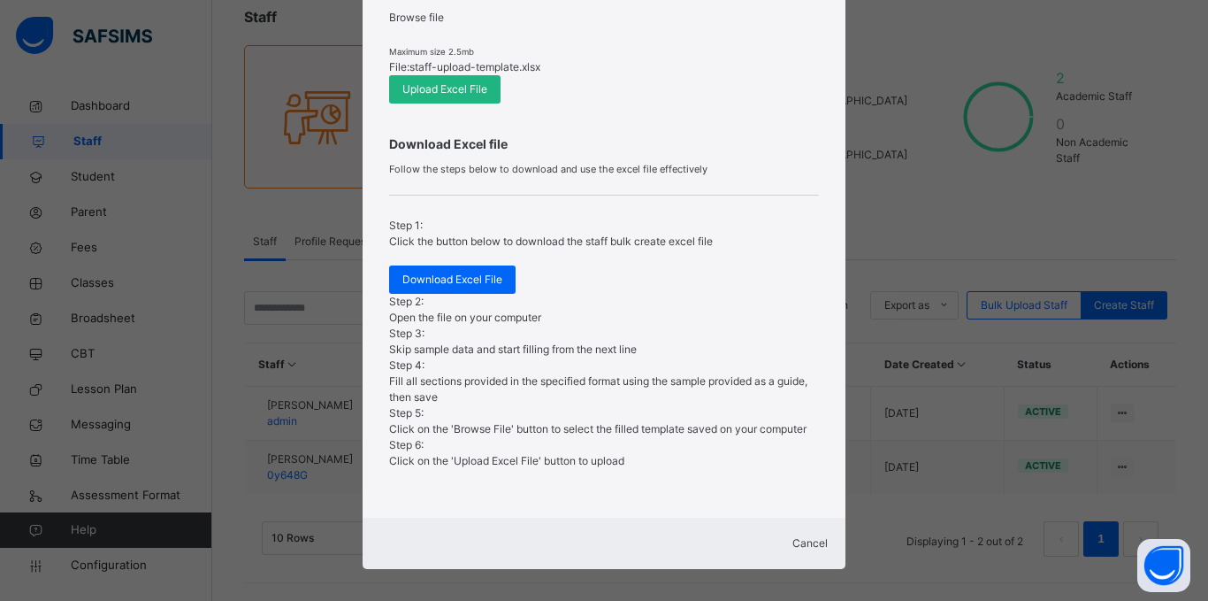
click at [456, 97] on span "Upload Excel File" at bounding box center [444, 89] width 85 height 16
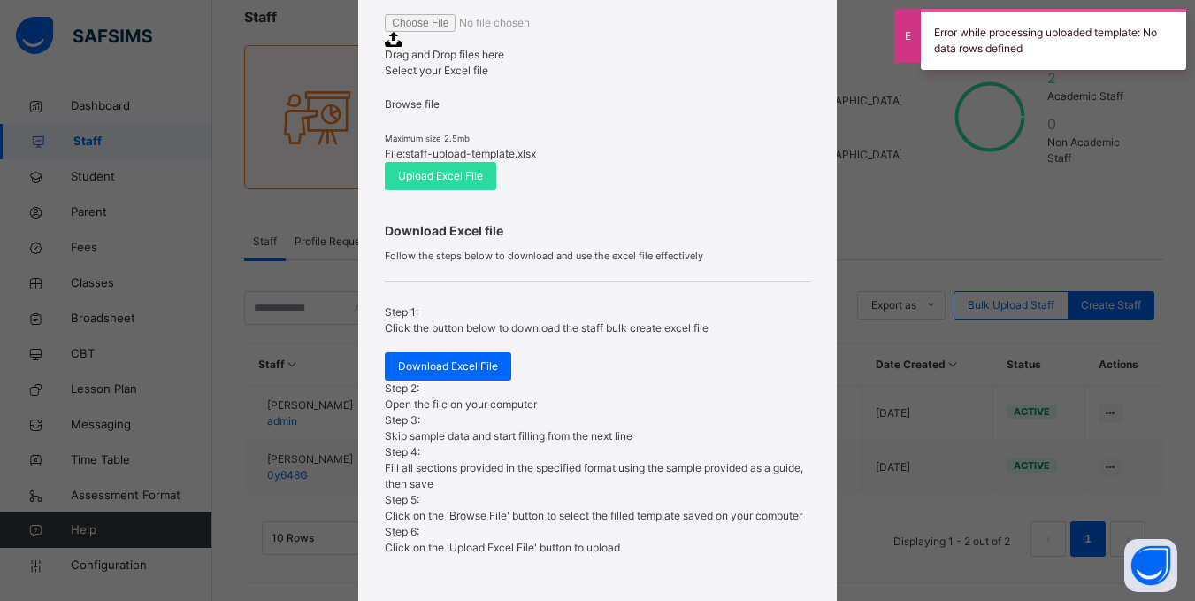
scroll to position [177, 0]
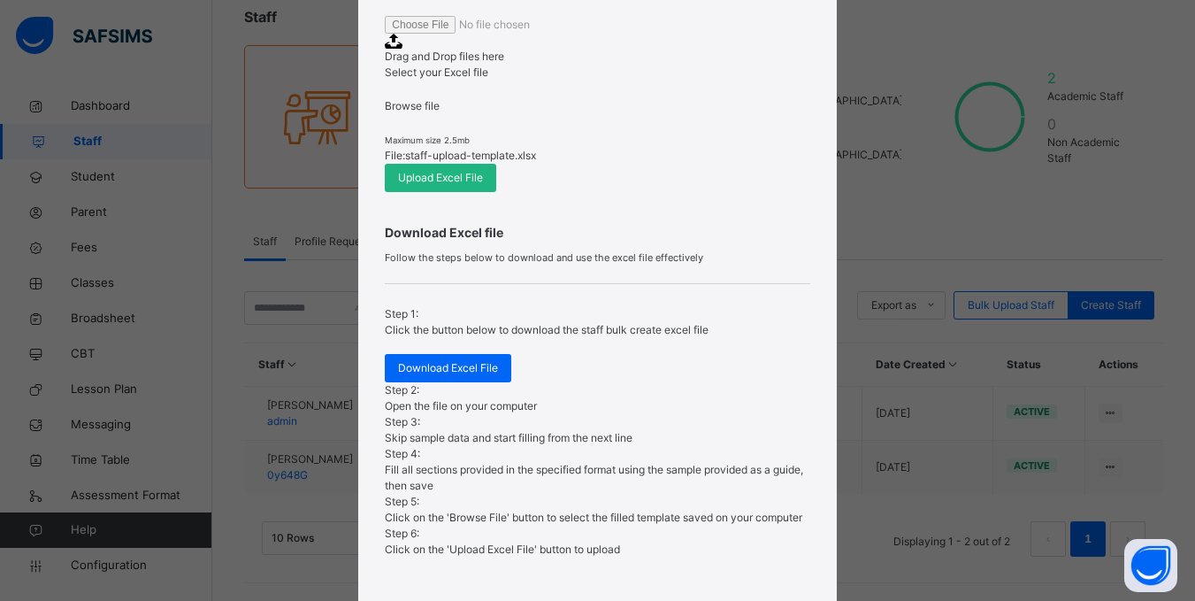
click at [467, 186] on span "Upload Excel File" at bounding box center [440, 178] width 85 height 16
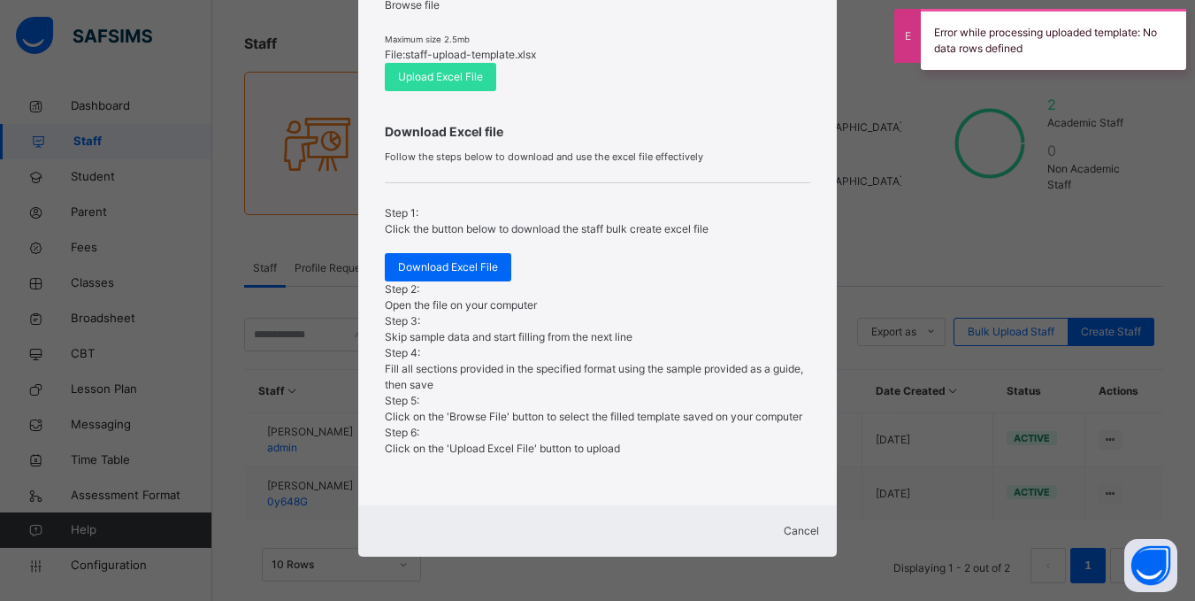
scroll to position [109, 0]
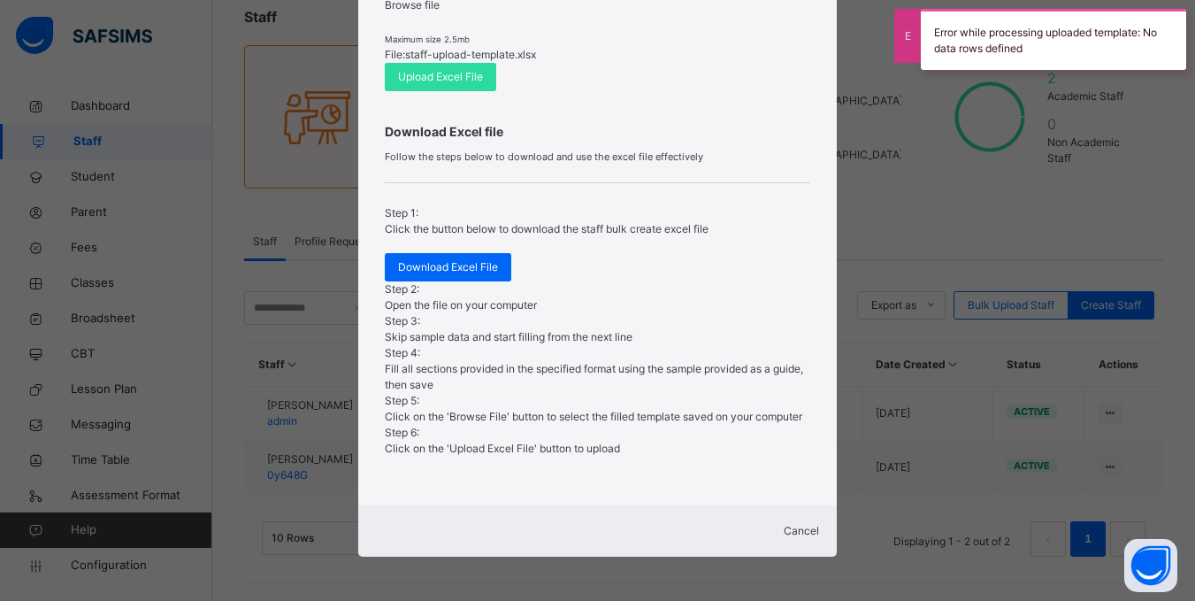
click at [791, 525] on span "Cancel" at bounding box center [801, 530] width 35 height 13
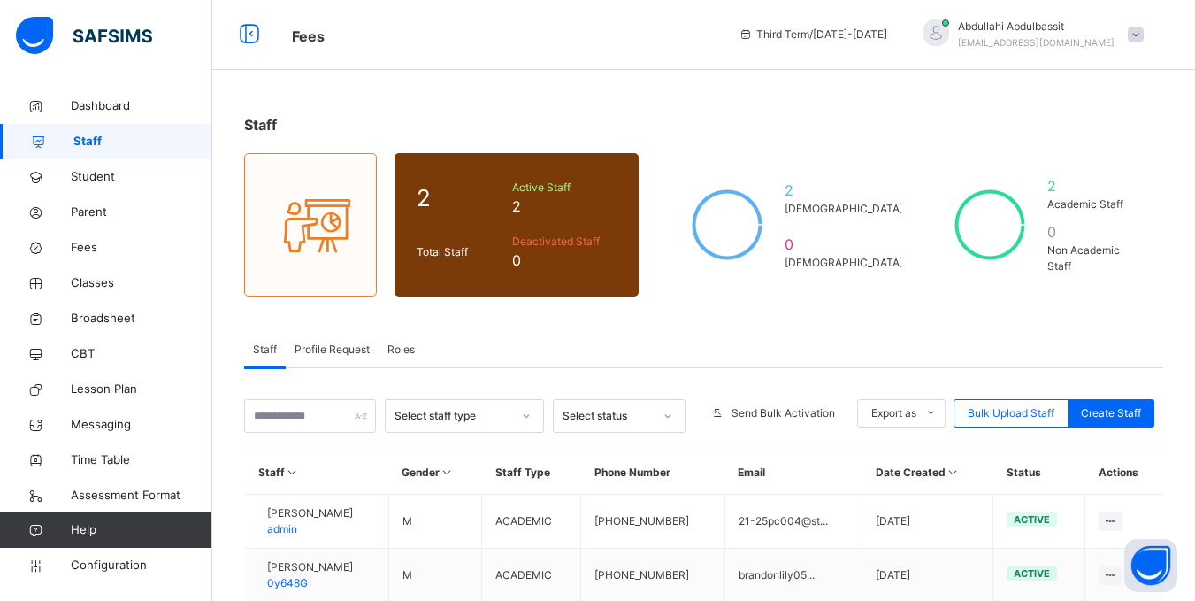
scroll to position [0, 0]
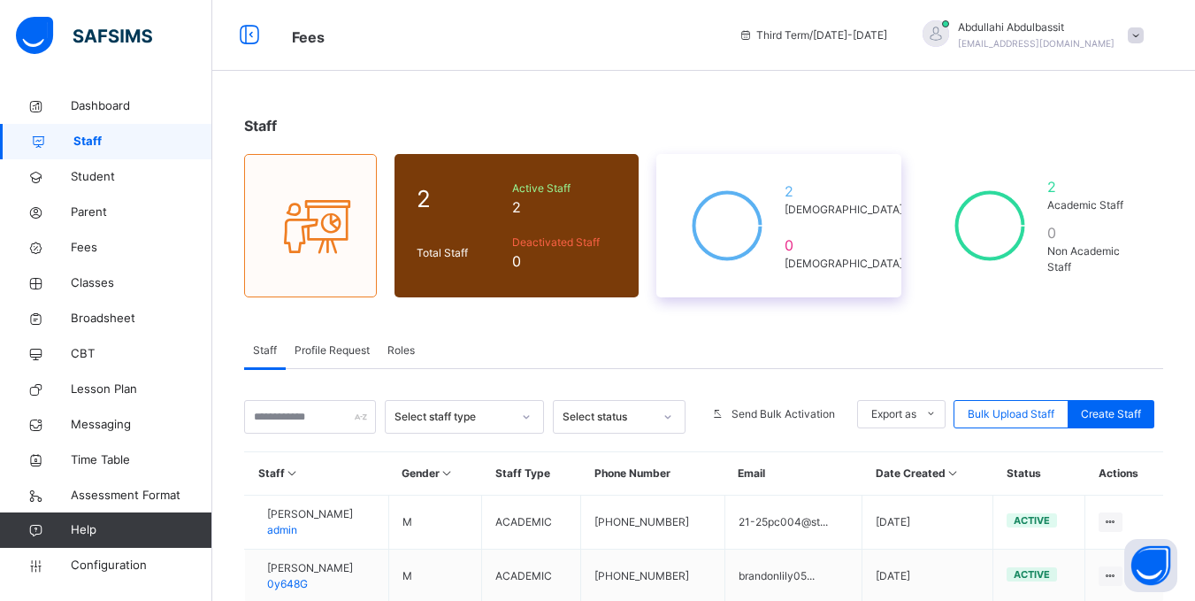
click at [789, 235] on div "2 [DEMOGRAPHIC_DATA] 0 [DEMOGRAPHIC_DATA]" at bounding box center [778, 225] width 244 height 143
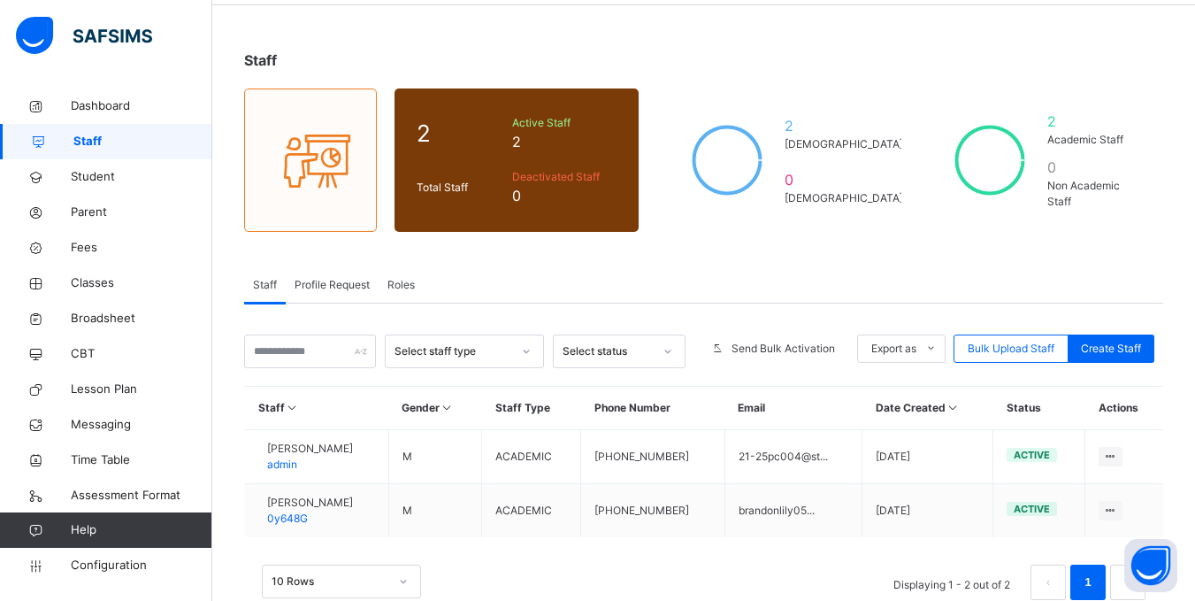
scroll to position [109, 0]
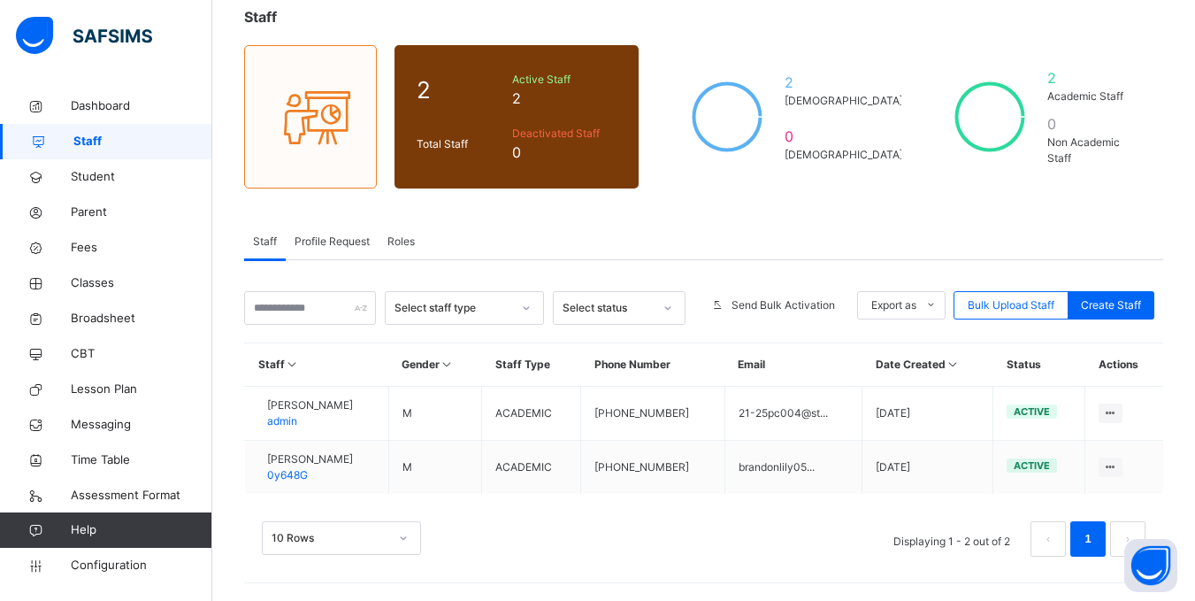
click at [966, 367] on th "Date Created" at bounding box center [927, 364] width 131 height 43
click at [961, 364] on icon at bounding box center [952, 363] width 15 height 13
click at [961, 367] on icon at bounding box center [952, 363] width 15 height 13
click at [285, 370] on icon at bounding box center [292, 363] width 15 height 13
click at [455, 364] on icon at bounding box center [447, 363] width 15 height 13
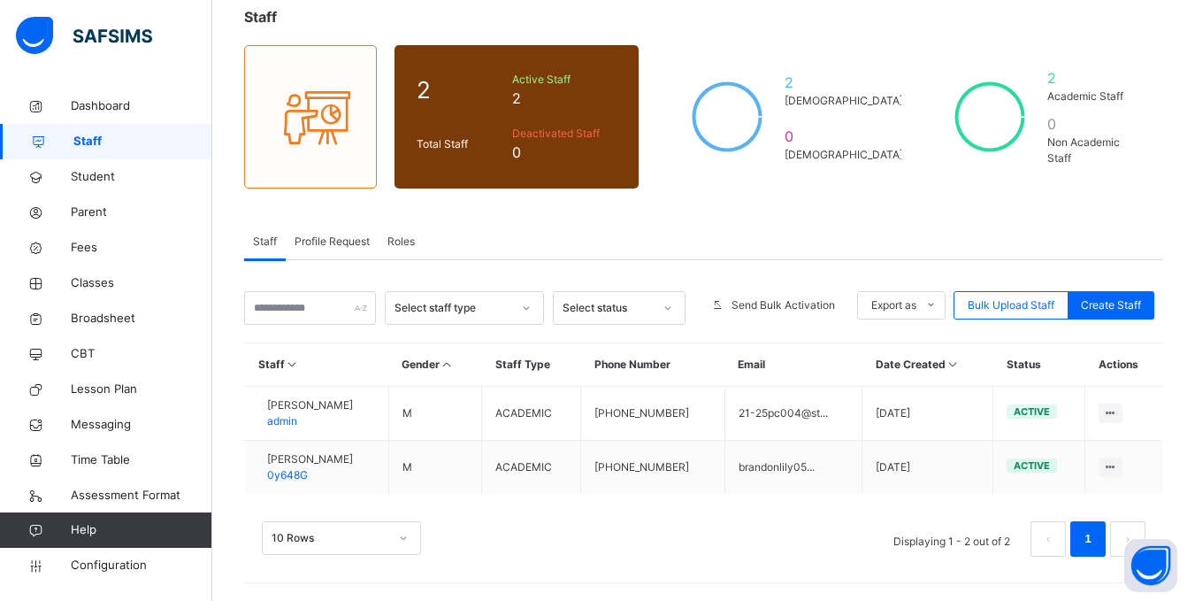
click at [409, 243] on span "Roles" at bounding box center [400, 241] width 27 height 16
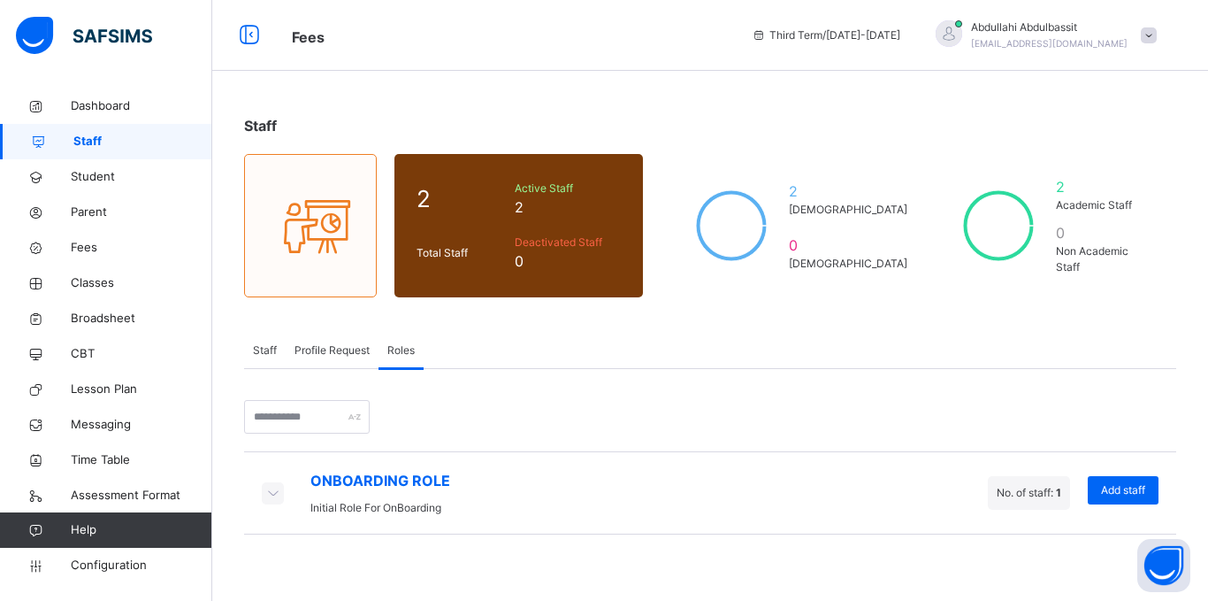
click at [276, 496] on icon at bounding box center [272, 492] width 19 height 18
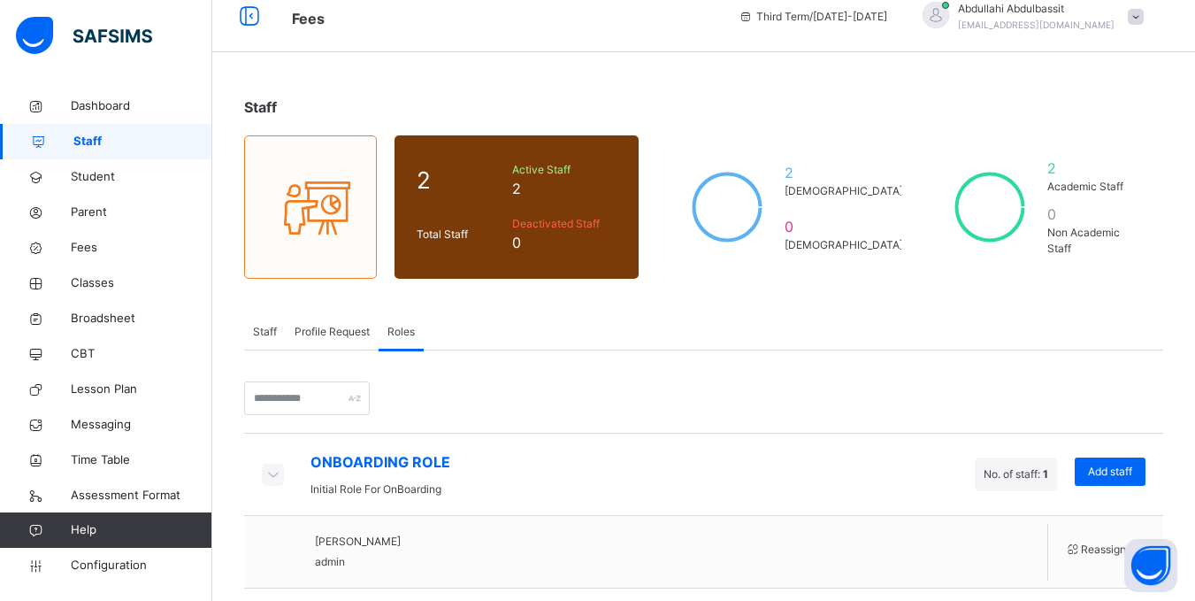
scroll to position [35, 0]
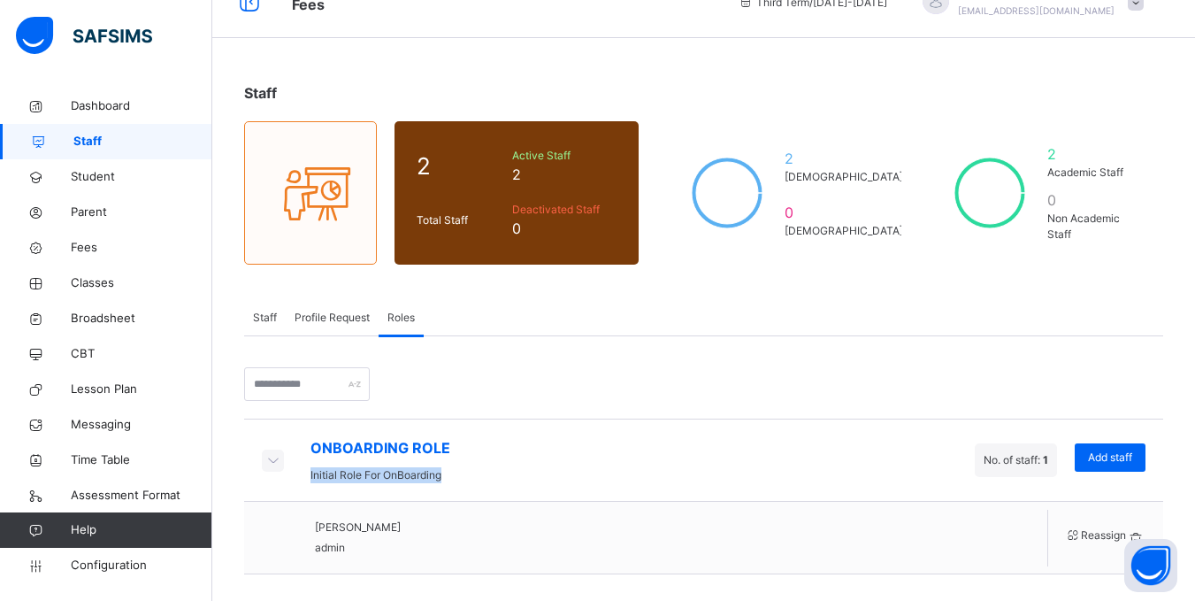
drag, startPoint x: 310, startPoint y: 467, endPoint x: 458, endPoint y: 471, distance: 148.7
click at [458, 471] on div "ONBOARDING ROLE Initial Role For OnBoarding No. of staff: 1 Add staff" at bounding box center [703, 459] width 919 height 83
click at [471, 455] on div "ONBOARDING ROLE Initial Role For OnBoarding No. of staff: 1 Add staff" at bounding box center [703, 459] width 919 height 83
click at [1006, 464] on div "No. of staff: 1" at bounding box center [1016, 460] width 82 height 34
click at [124, 321] on span "Broadsheet" at bounding box center [142, 319] width 142 height 18
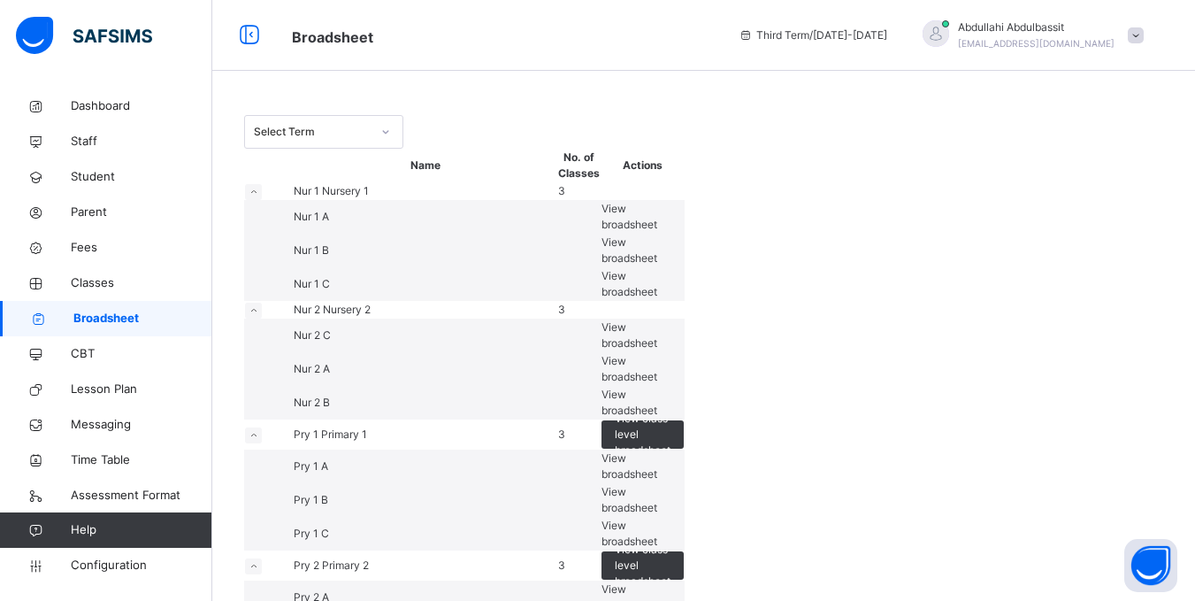
click at [657, 231] on span "View broadsheet" at bounding box center [629, 216] width 56 height 29
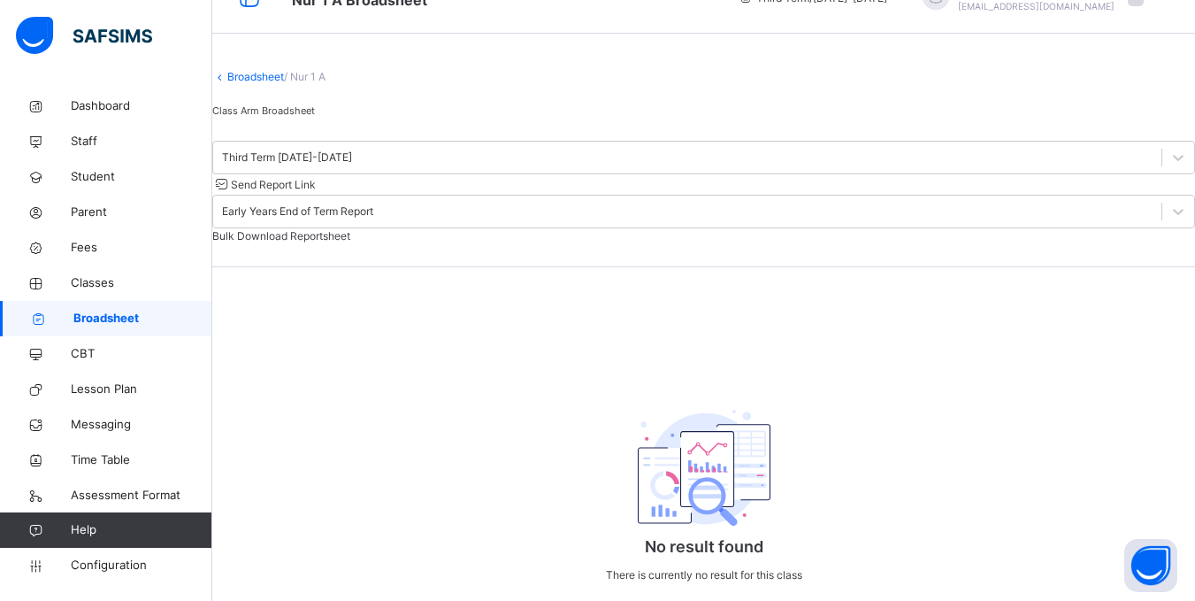
scroll to position [104, 0]
click at [114, 425] on span "Messaging" at bounding box center [142, 425] width 142 height 18
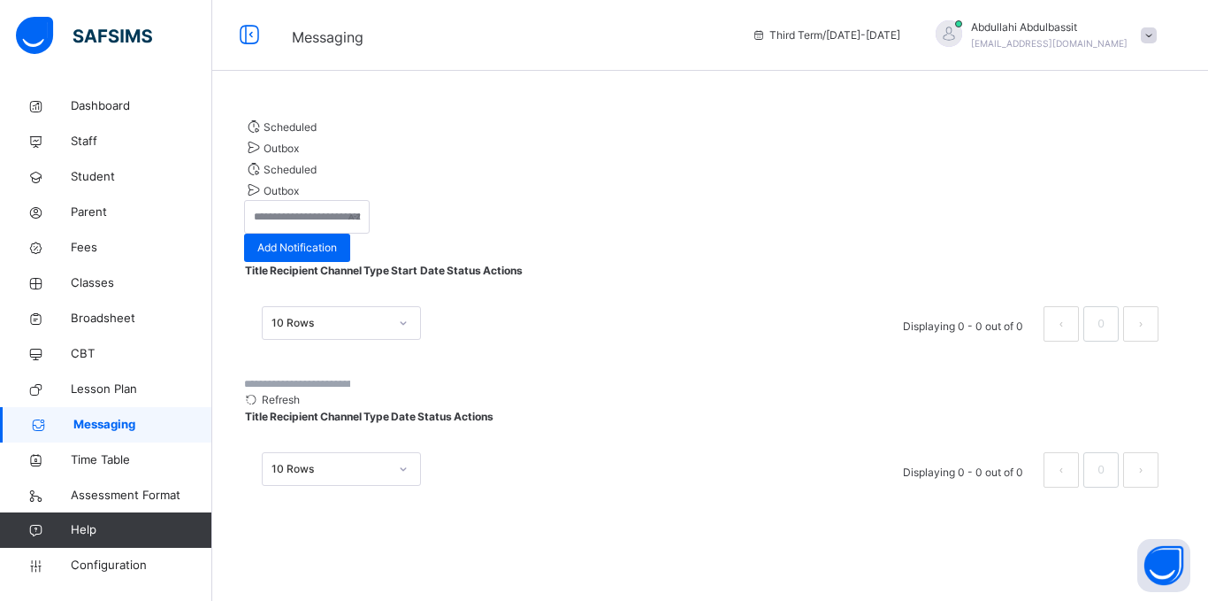
click at [678, 341] on div "10 Rows Displaying 0 - 0 out of 0 0" at bounding box center [710, 323] width 897 height 35
click at [350, 233] on div "Add Notification" at bounding box center [297, 247] width 106 height 28
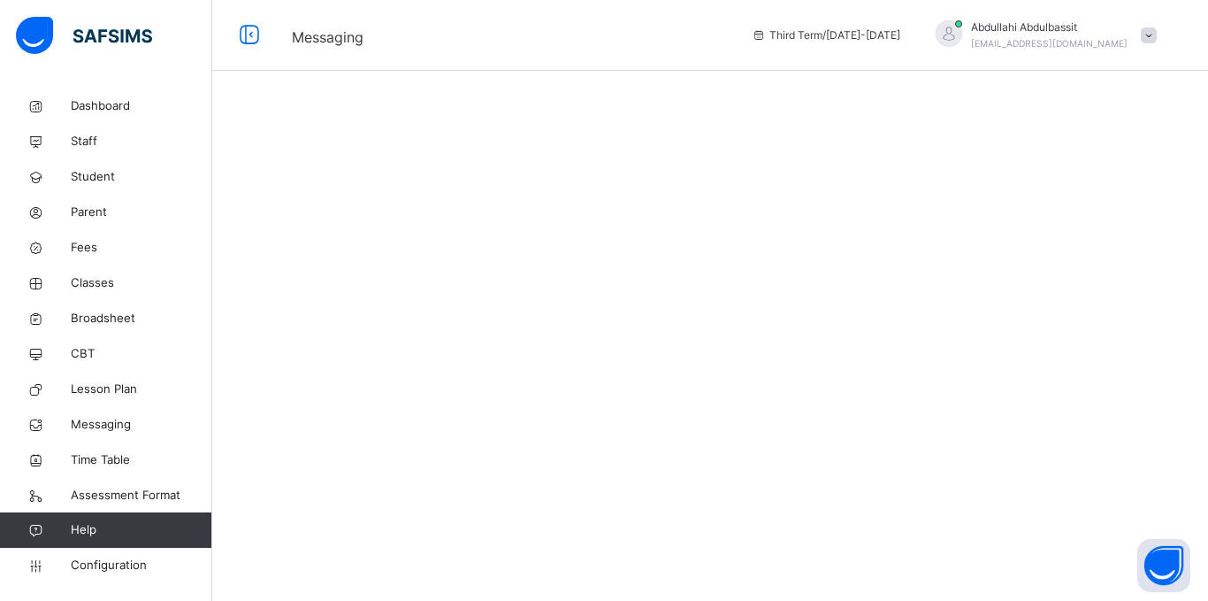
select select "****"
select select "*"
select select "**"
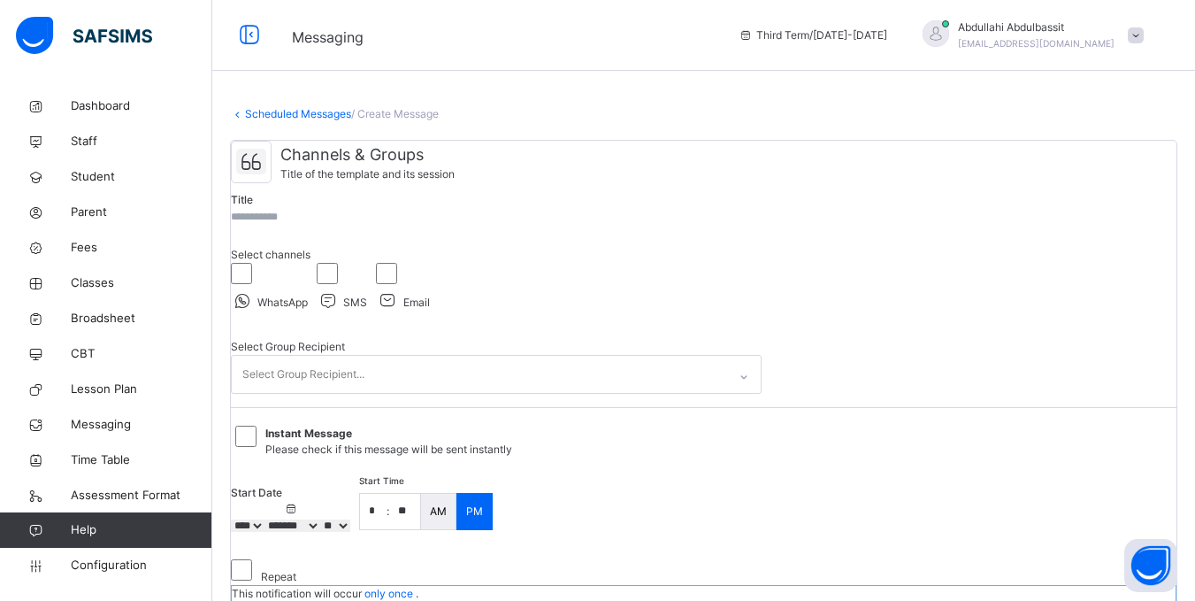
click at [371, 166] on span "Channels & Groups" at bounding box center [367, 154] width 174 height 24
click at [498, 183] on div "Channels & Groups Title of the template and its session" at bounding box center [496, 162] width 531 height 42
click at [266, 174] on icon at bounding box center [251, 162] width 30 height 26
click at [316, 225] on input "text" at bounding box center [284, 217] width 106 height 16
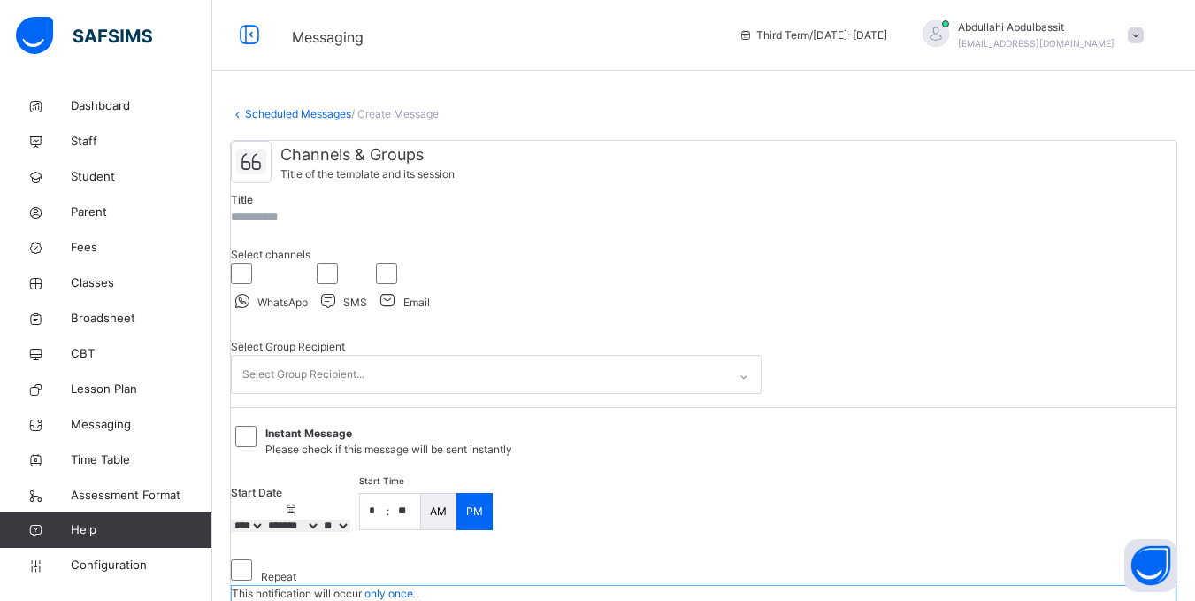
click at [572, 183] on div "Channels & Groups Title of the template and its session" at bounding box center [496, 162] width 531 height 42
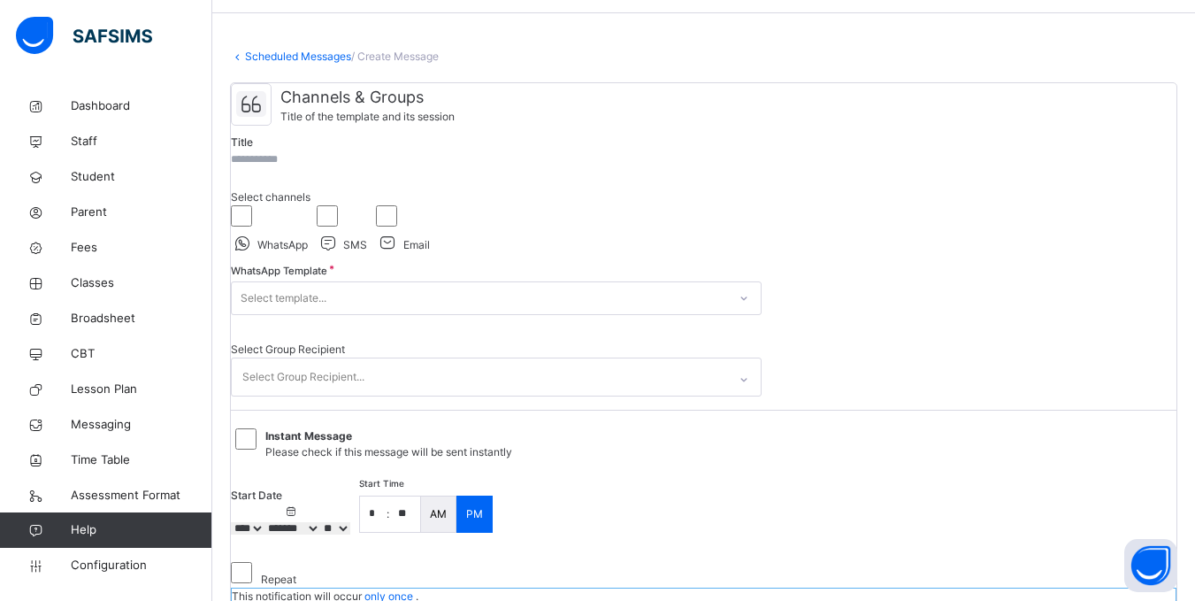
scroll to position [88, 0]
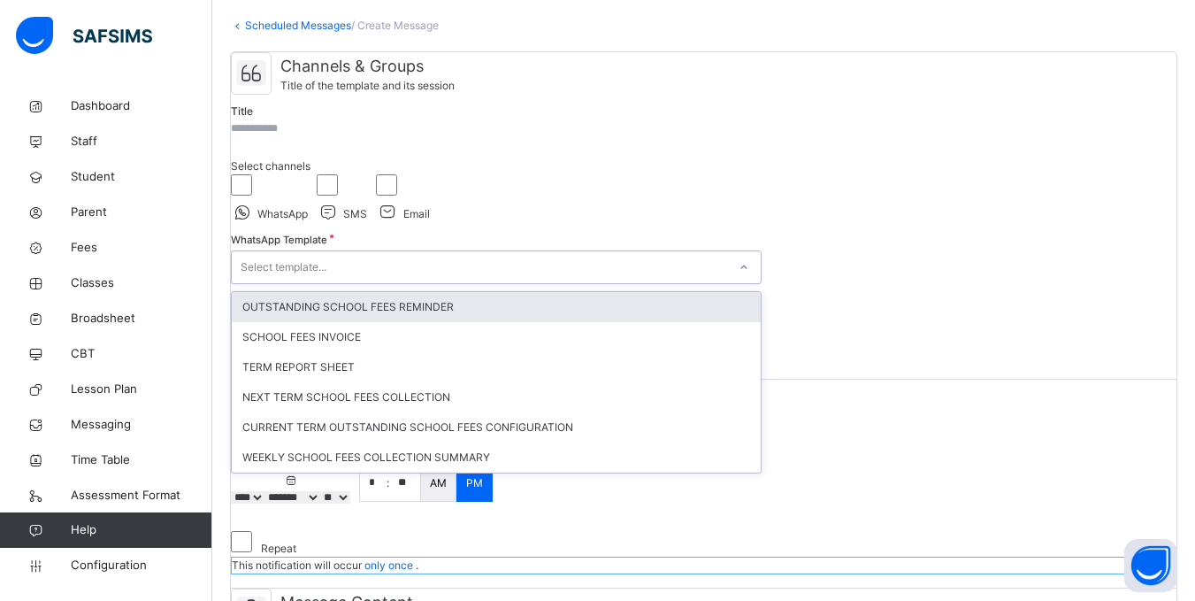
click at [326, 284] on div "Select template..." at bounding box center [284, 267] width 86 height 34
click at [419, 322] on div "OUTSTANDING SCHOOL FEES REMINDER" at bounding box center [496, 307] width 529 height 30
type input "**********"
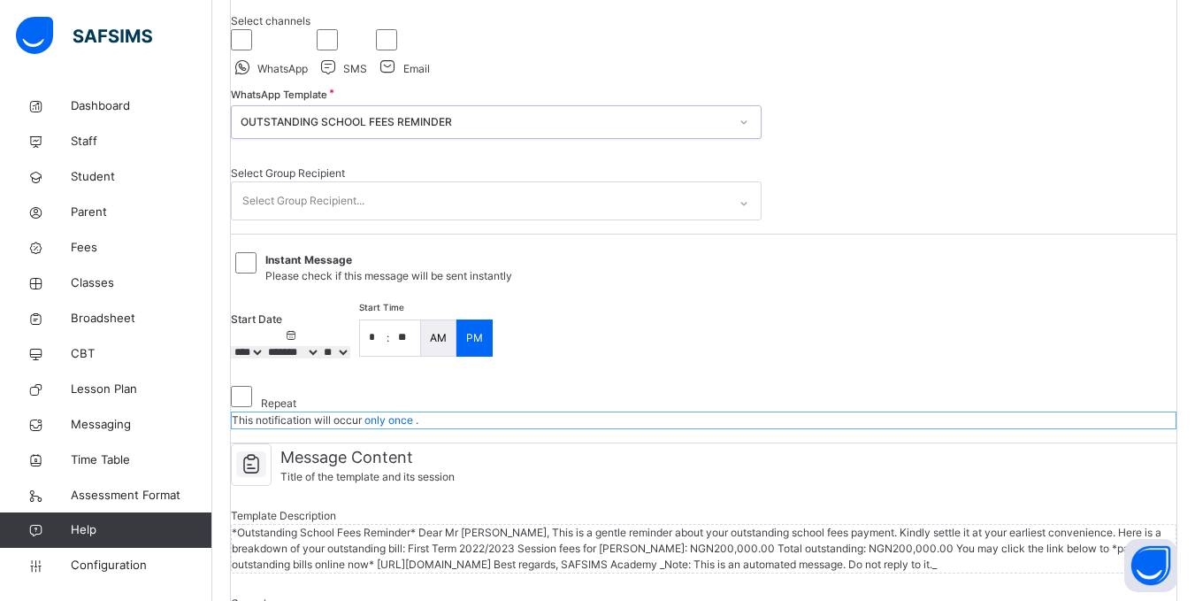
scroll to position [265, 0]
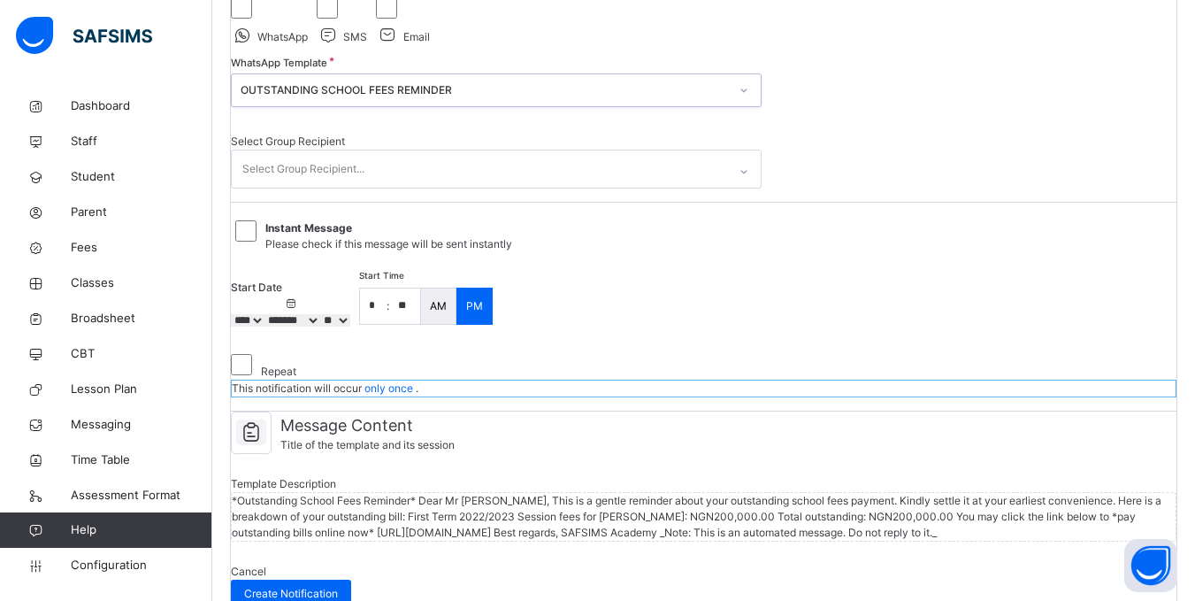
click at [348, 186] on div "Select Group Recipient..." at bounding box center [303, 169] width 122 height 34
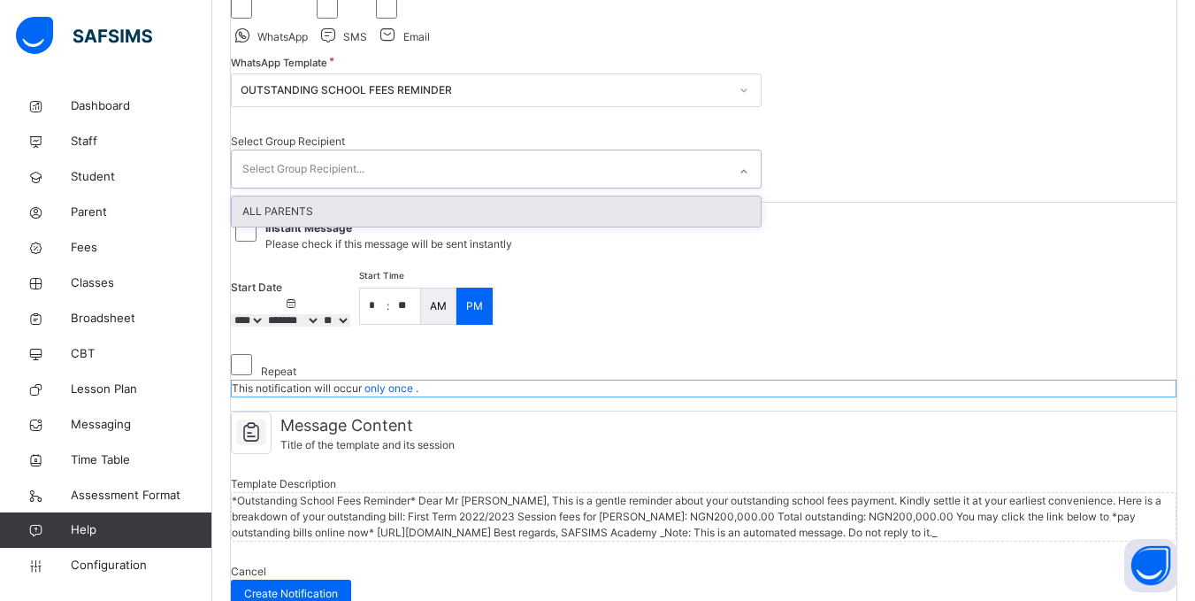
click at [352, 186] on div "Select Group Recipient..." at bounding box center [303, 169] width 122 height 34
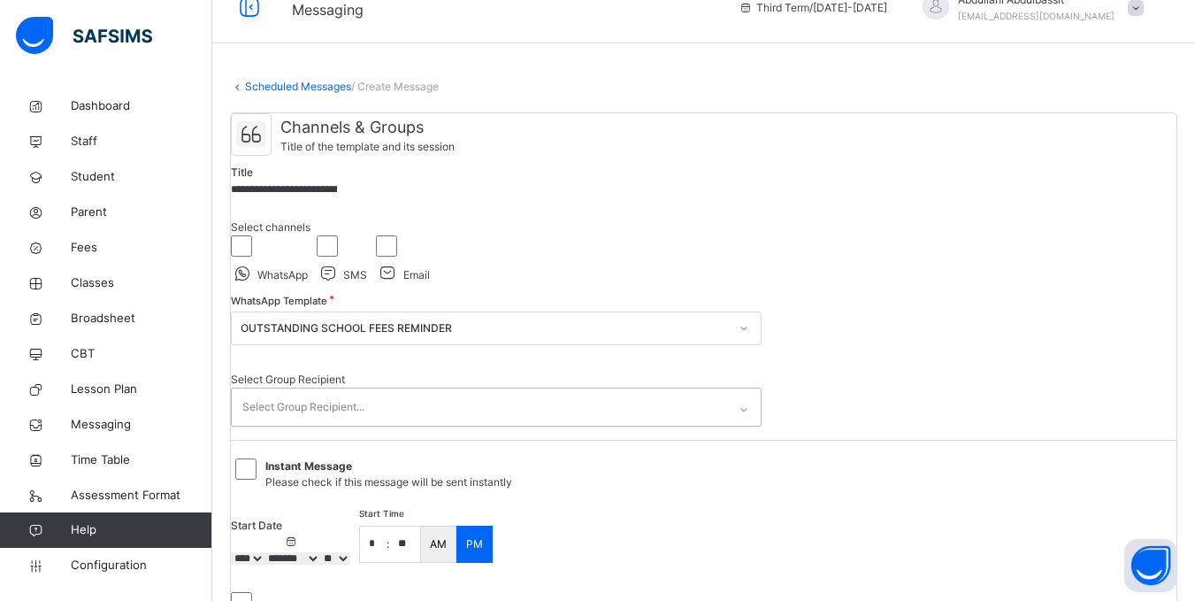
scroll to position [0, 0]
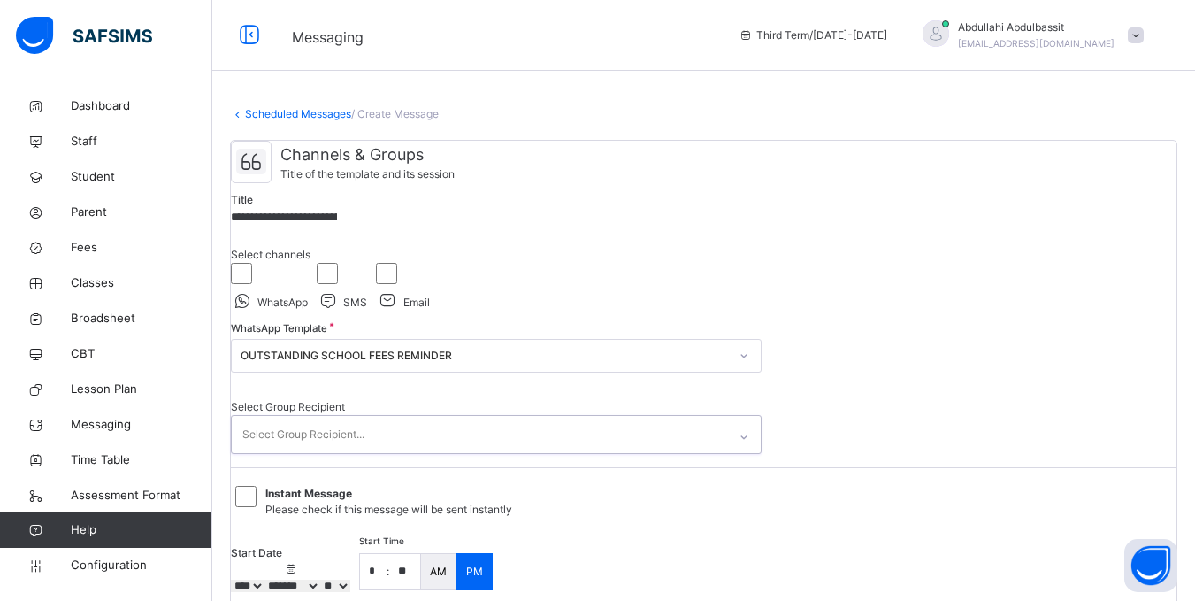
click at [319, 119] on link "Scheduled Messages" at bounding box center [298, 113] width 106 height 13
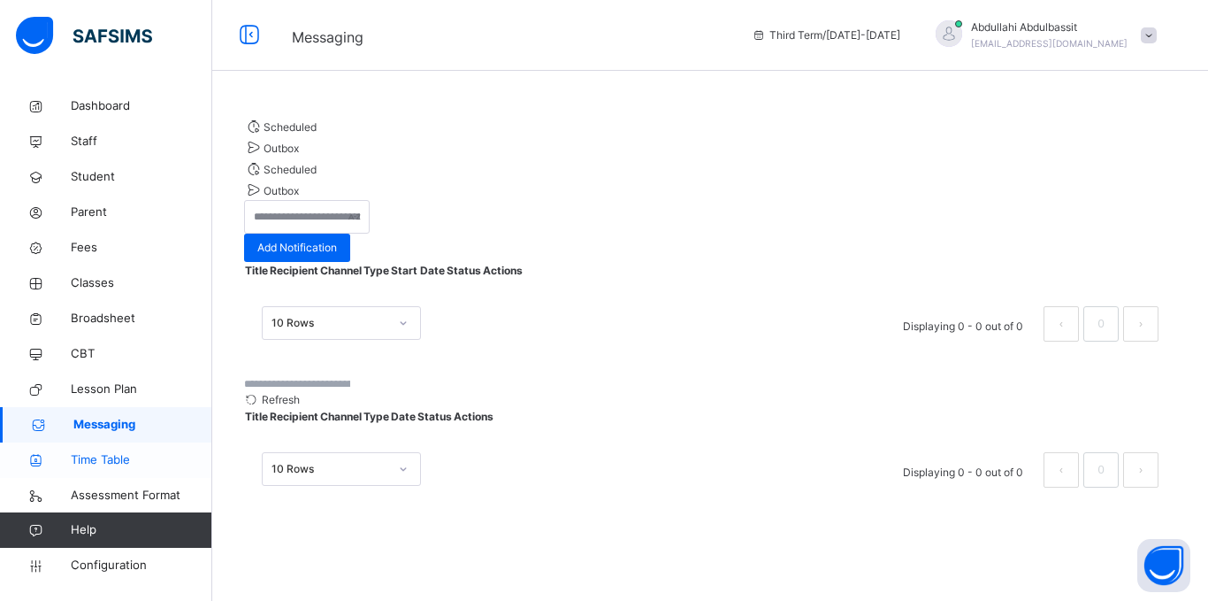
click at [102, 462] on span "Time Table" at bounding box center [142, 460] width 142 height 18
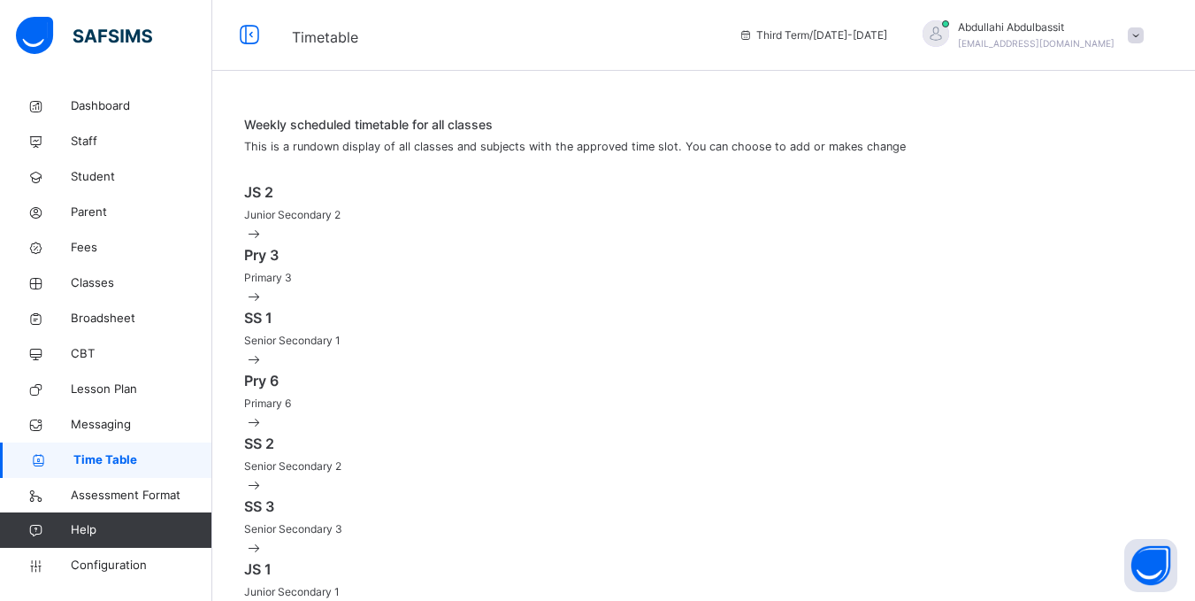
click at [490, 200] on div "JS 2 Junior Secondary 2" at bounding box center [703, 202] width 919 height 42
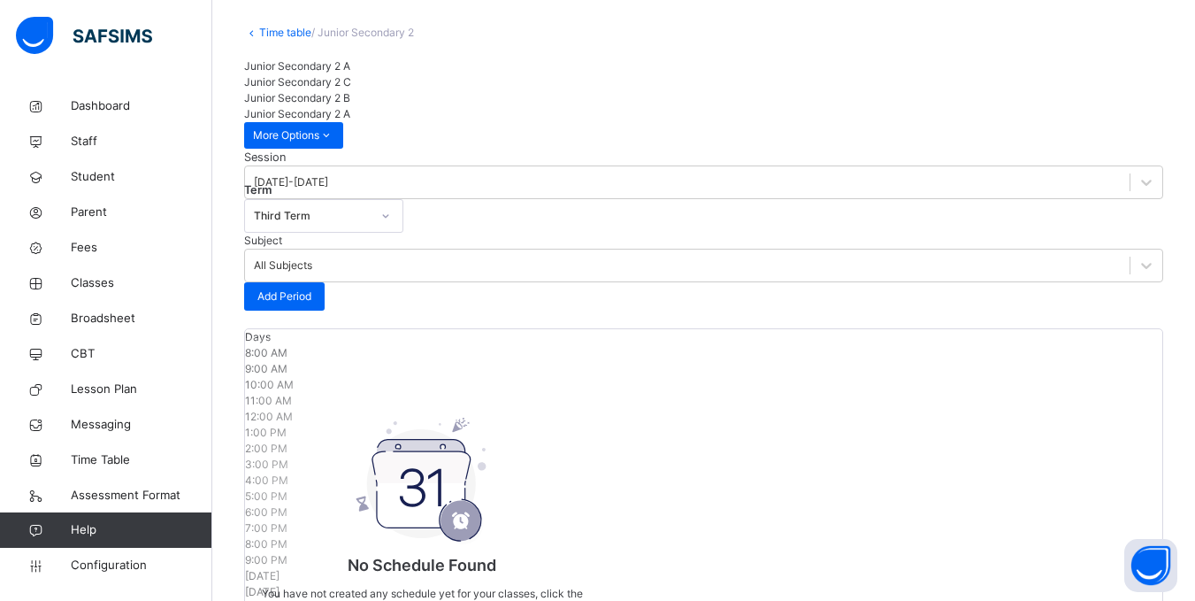
scroll to position [88, 0]
click at [1137, 193] on icon at bounding box center [1146, 184] width 18 height 18
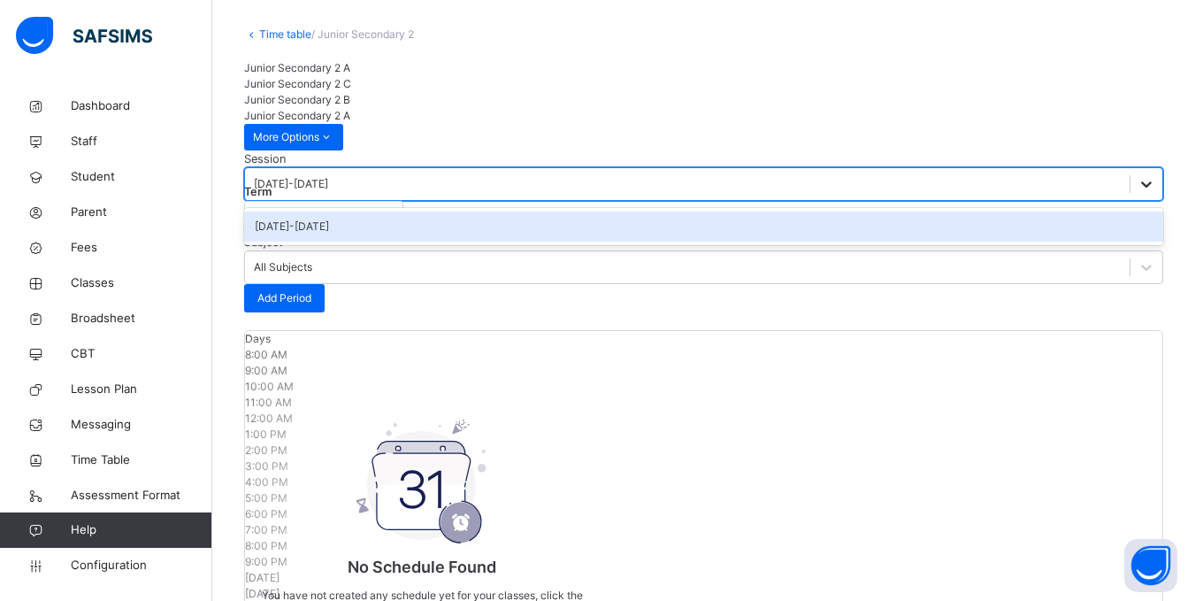
click at [1137, 193] on icon at bounding box center [1146, 184] width 18 height 18
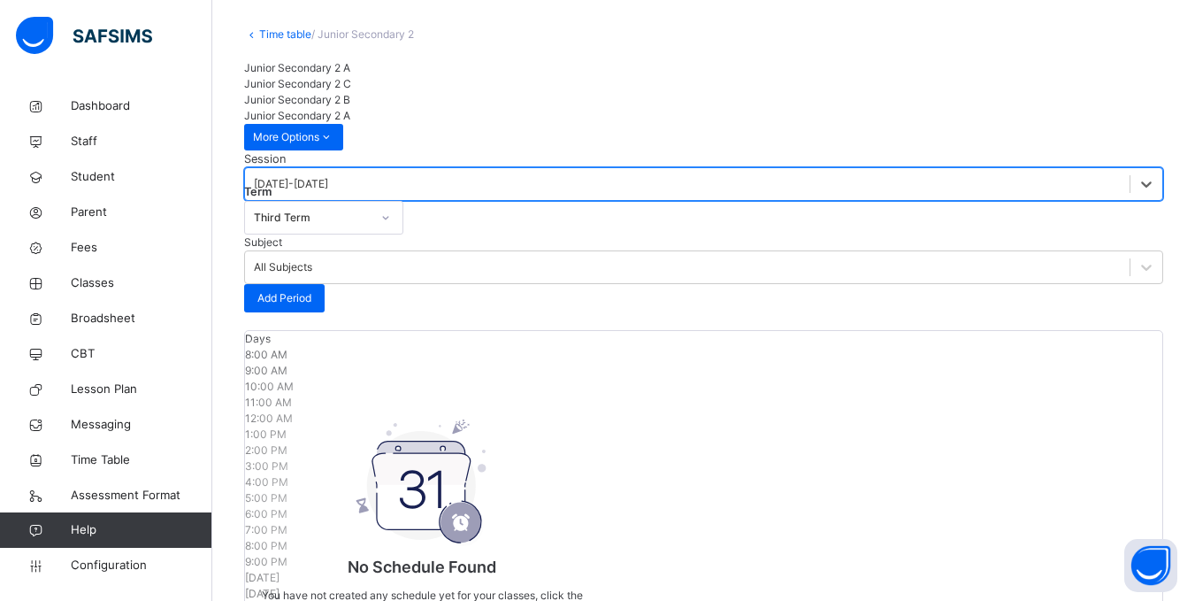
click at [371, 214] on div "Third Term" at bounding box center [312, 218] width 117 height 16
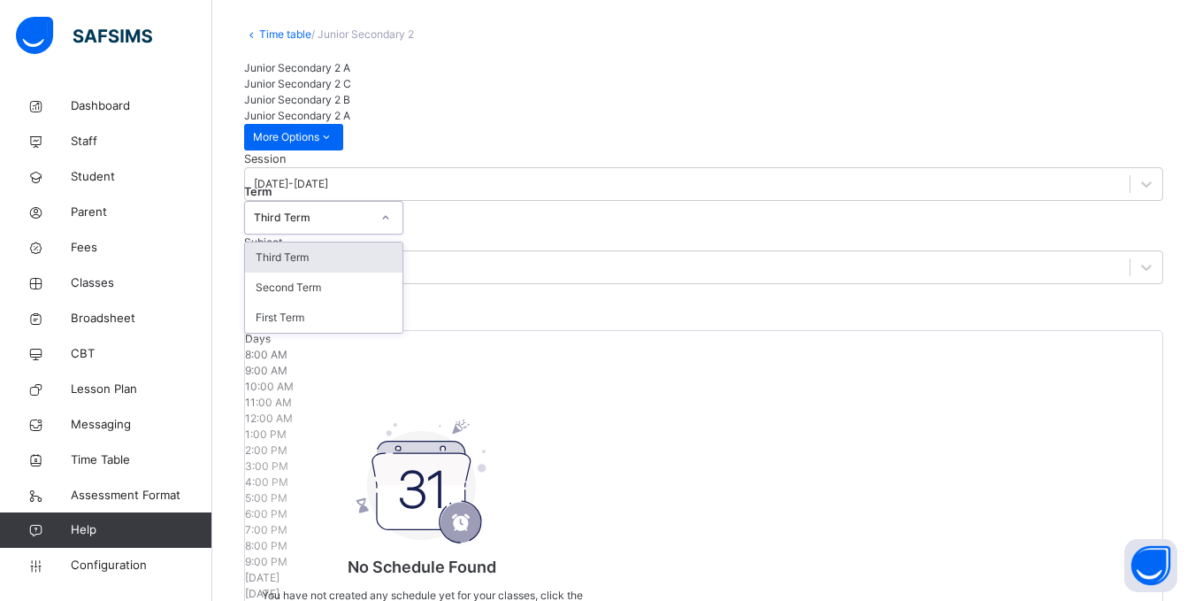
click at [371, 214] on div "Third Term" at bounding box center [312, 218] width 117 height 16
click at [312, 259] on div "All Subjects" at bounding box center [283, 267] width 58 height 16
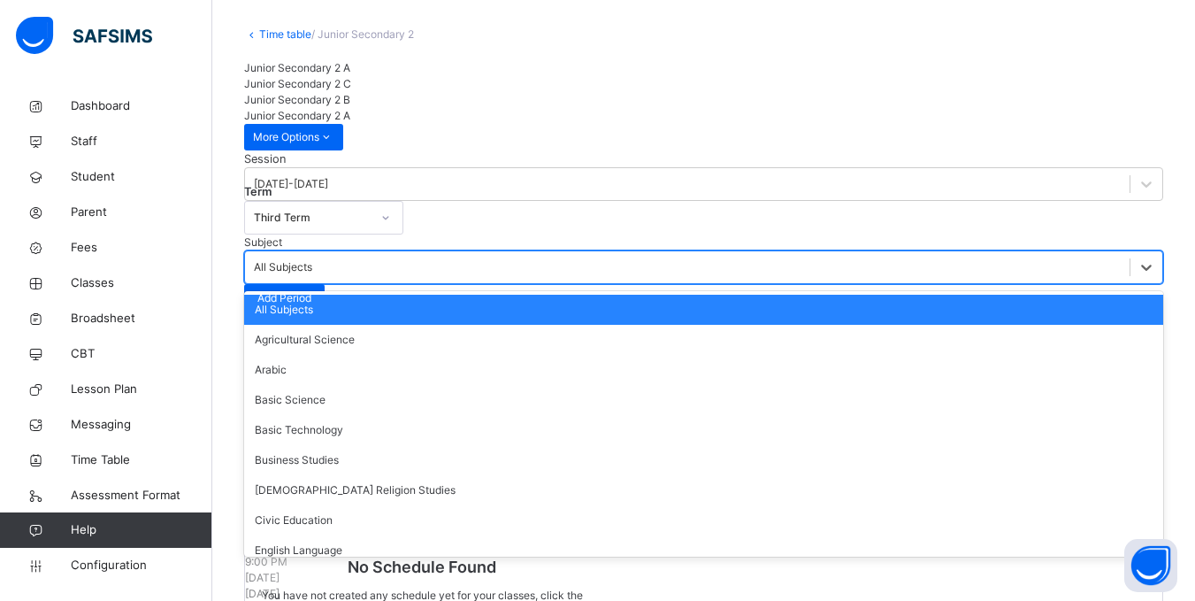
click at [312, 259] on div "All Subjects" at bounding box center [283, 267] width 58 height 16
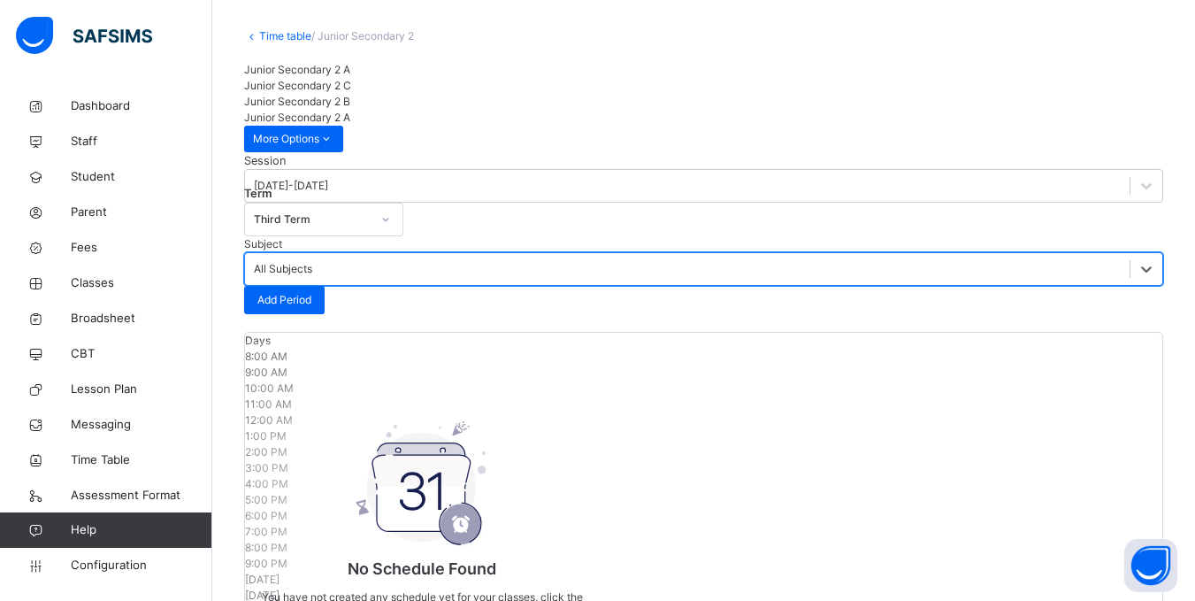
scroll to position [0, 0]
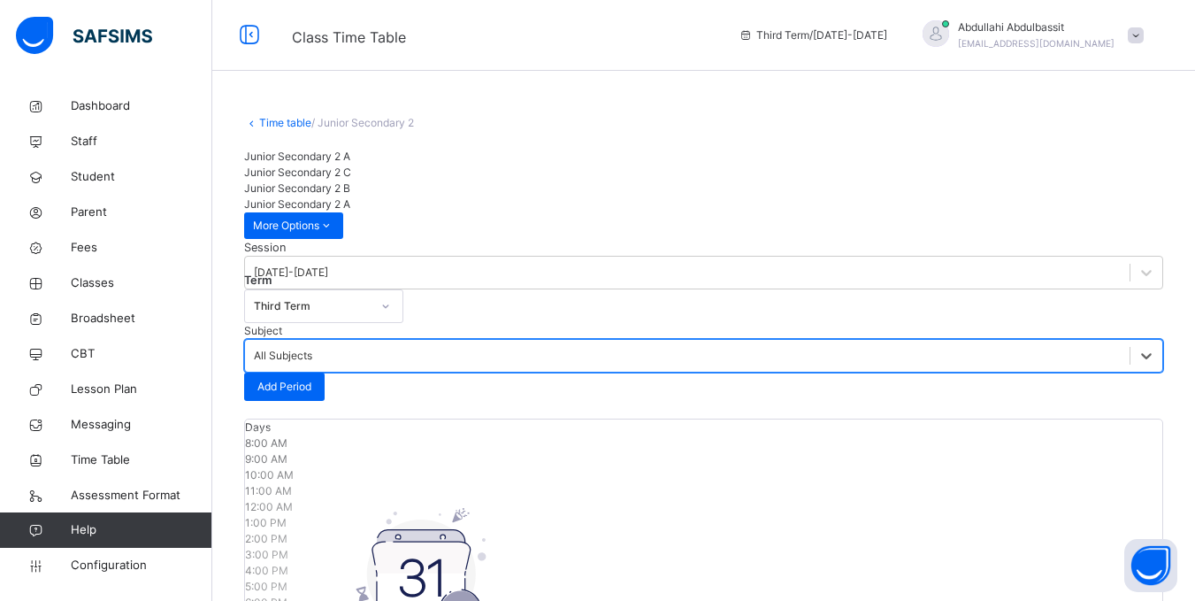
click at [351, 179] on span "Junior Secondary 2 C" at bounding box center [297, 171] width 107 height 13
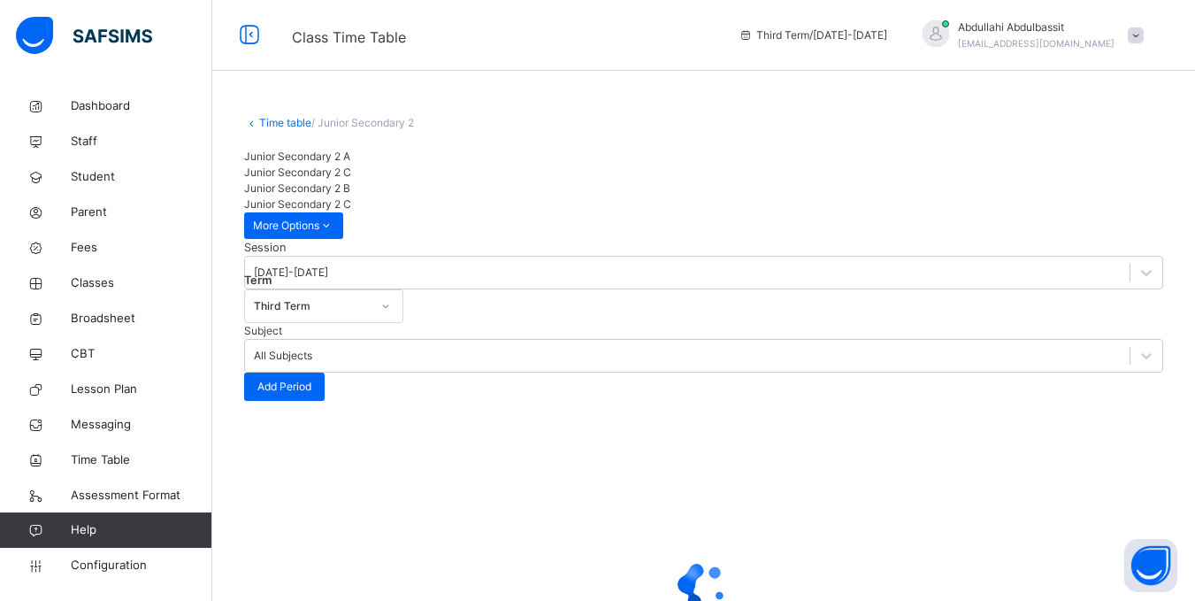
click at [350, 181] on span "Junior Secondary 2 B" at bounding box center [297, 187] width 106 height 13
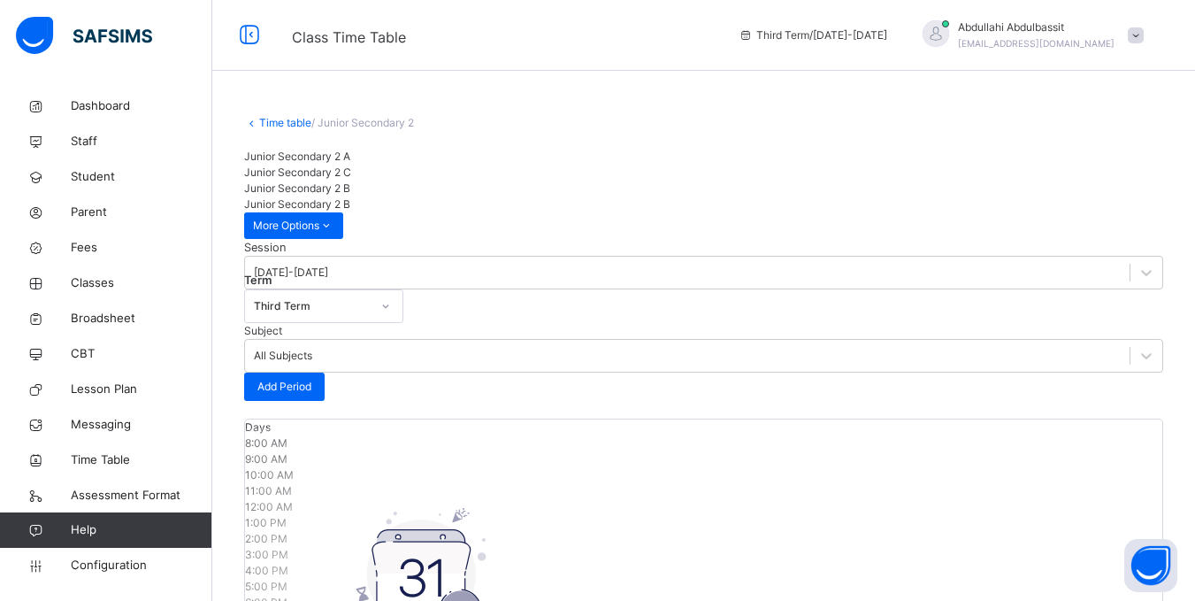
click at [307, 163] on span "Junior Secondary 2 A" at bounding box center [297, 155] width 106 height 13
click at [295, 123] on link "Time table" at bounding box center [285, 122] width 52 height 13
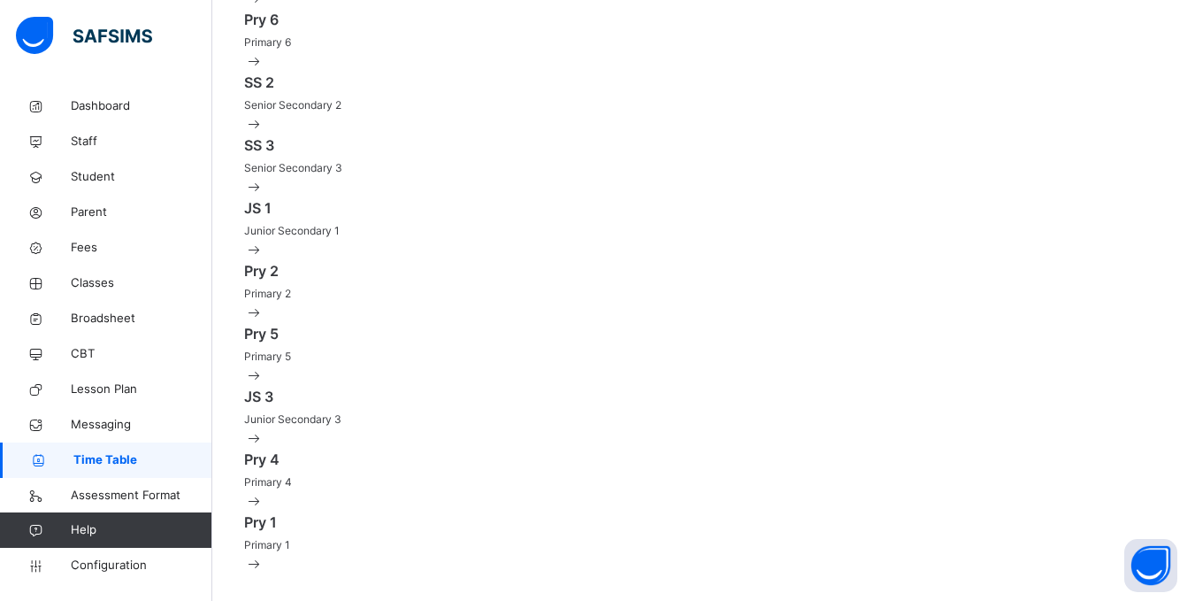
scroll to position [442, 0]
click at [88, 108] on span "Dashboard" at bounding box center [142, 106] width 142 height 18
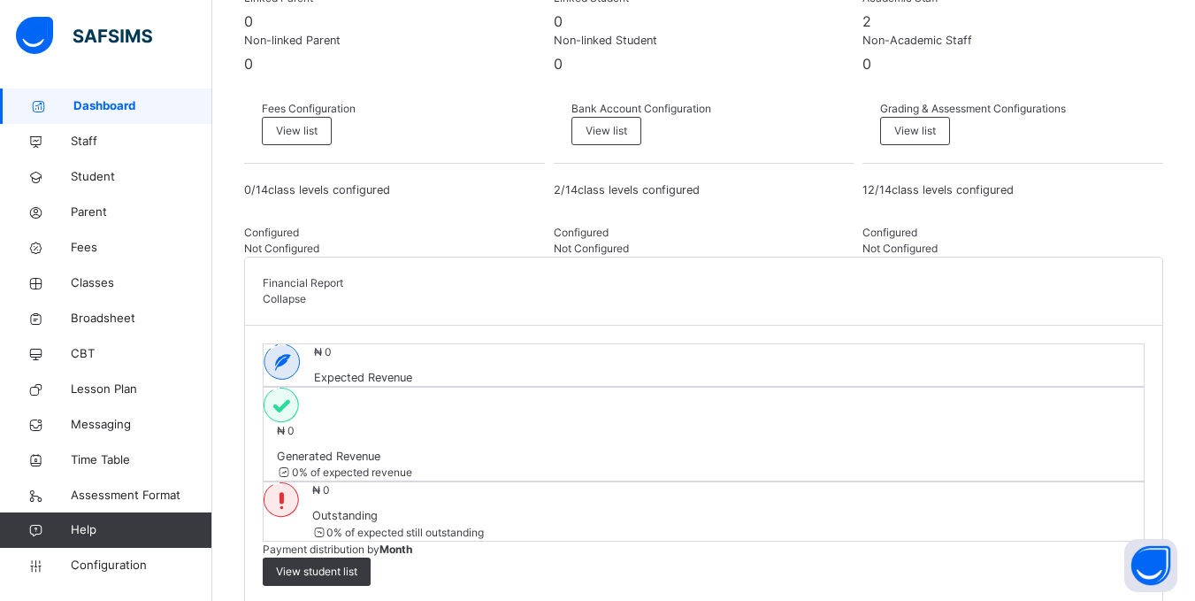
scroll to position [447, 0]
click at [127, 170] on span "Student" at bounding box center [142, 177] width 142 height 18
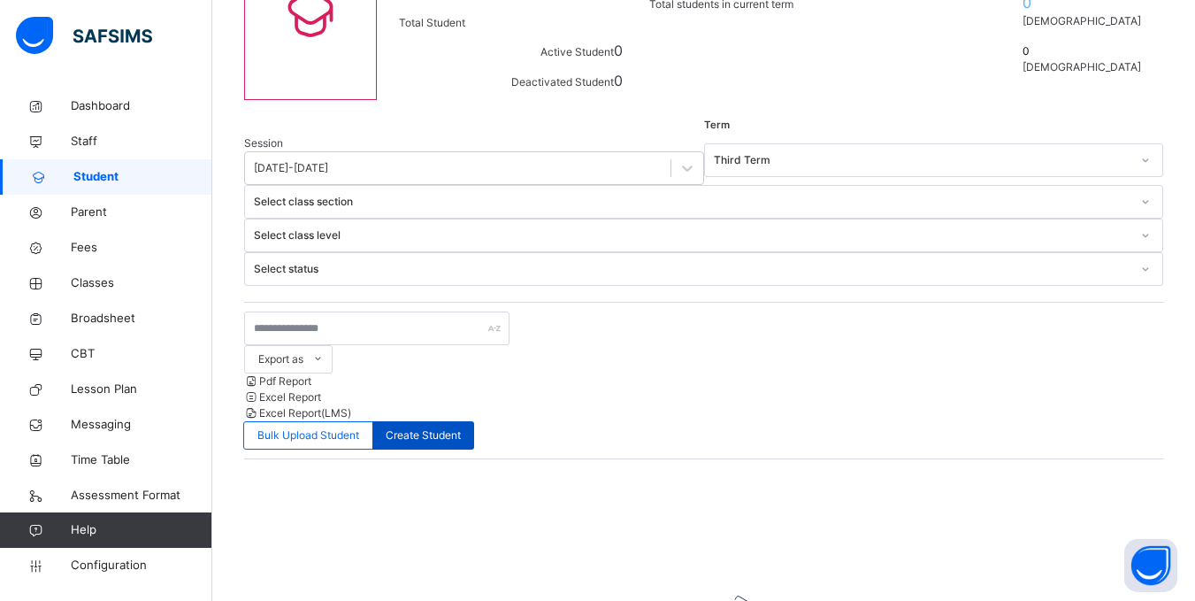
scroll to position [201, 0]
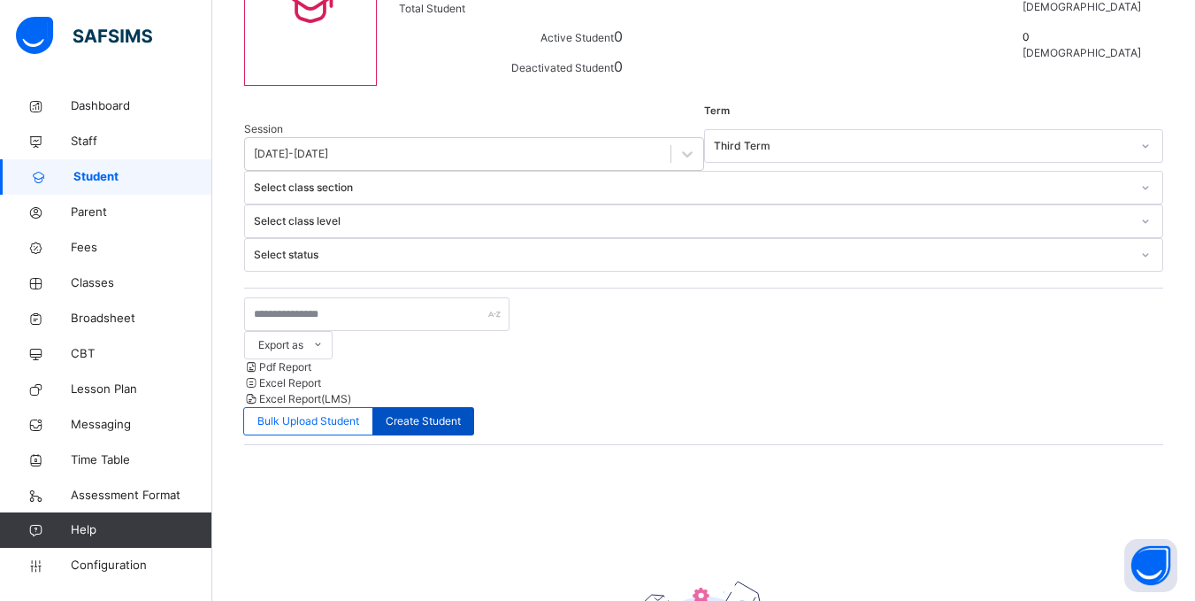
click at [461, 413] on span "Create Student" at bounding box center [423, 421] width 75 height 16
select select "**"
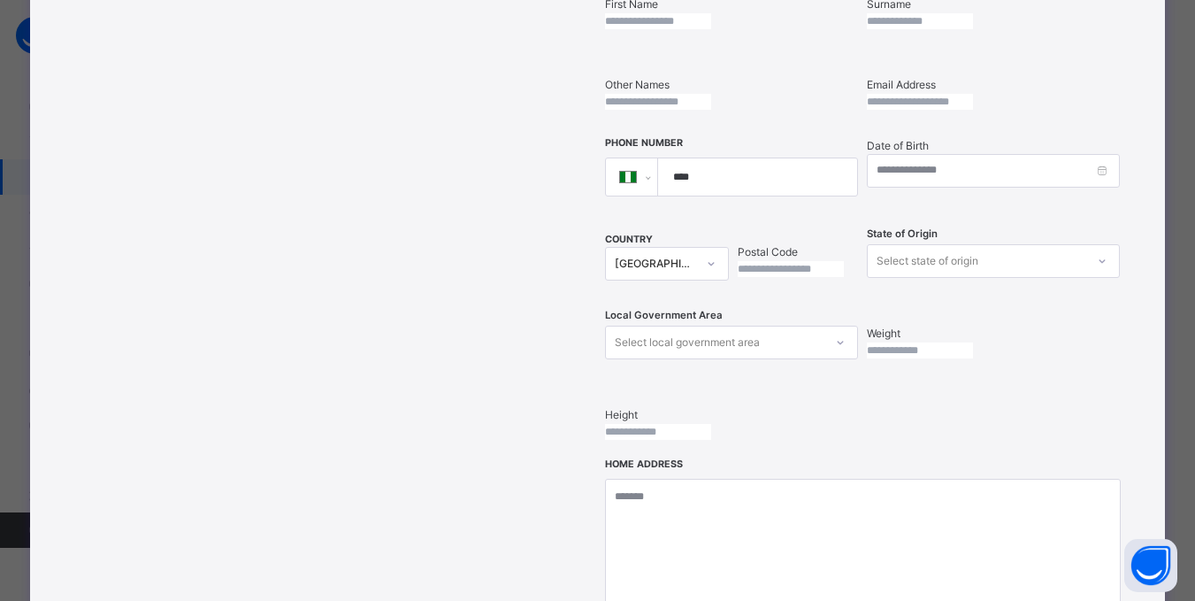
scroll to position [448, 0]
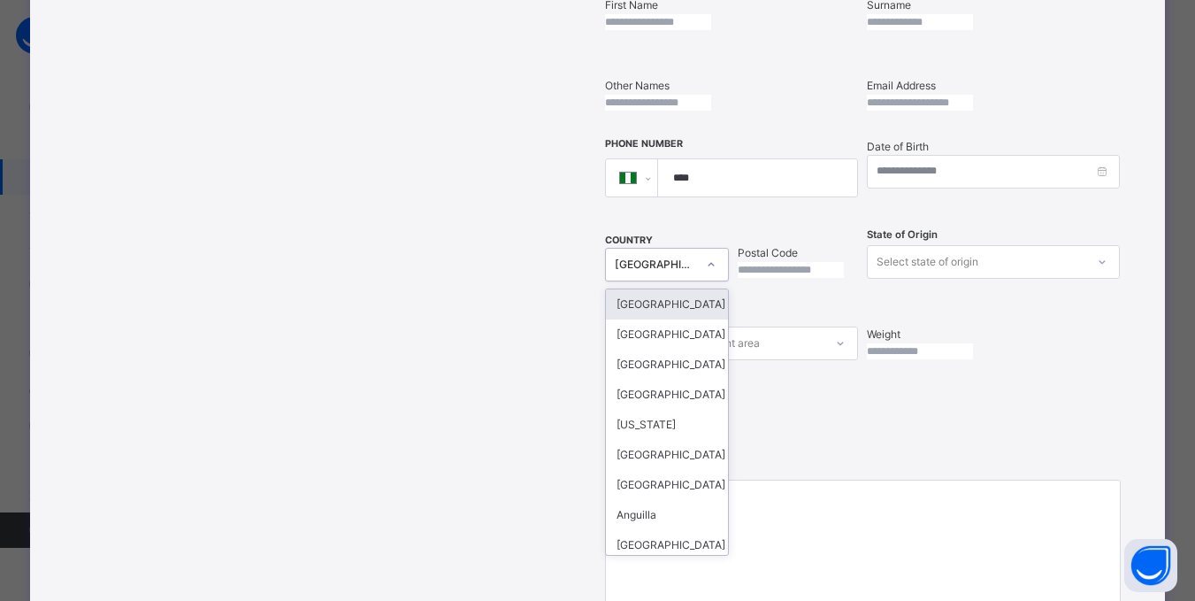
drag, startPoint x: 807, startPoint y: 267, endPoint x: 669, endPoint y: 225, distance: 144.4
click at [669, 256] on div "[GEOGRAPHIC_DATA]" at bounding box center [655, 264] width 81 height 16
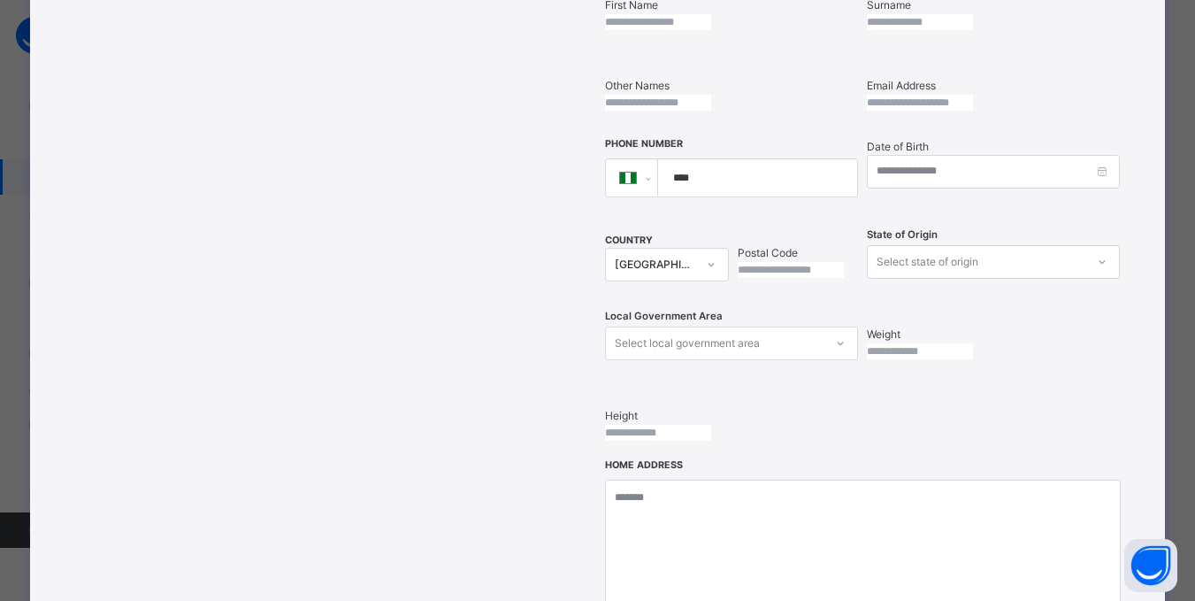
click at [769, 262] on input "text" at bounding box center [791, 270] width 106 height 16
click at [724, 259] on div "COUNTRY [GEOGRAPHIC_DATA] Postal Code" at bounding box center [731, 262] width 253 height 73
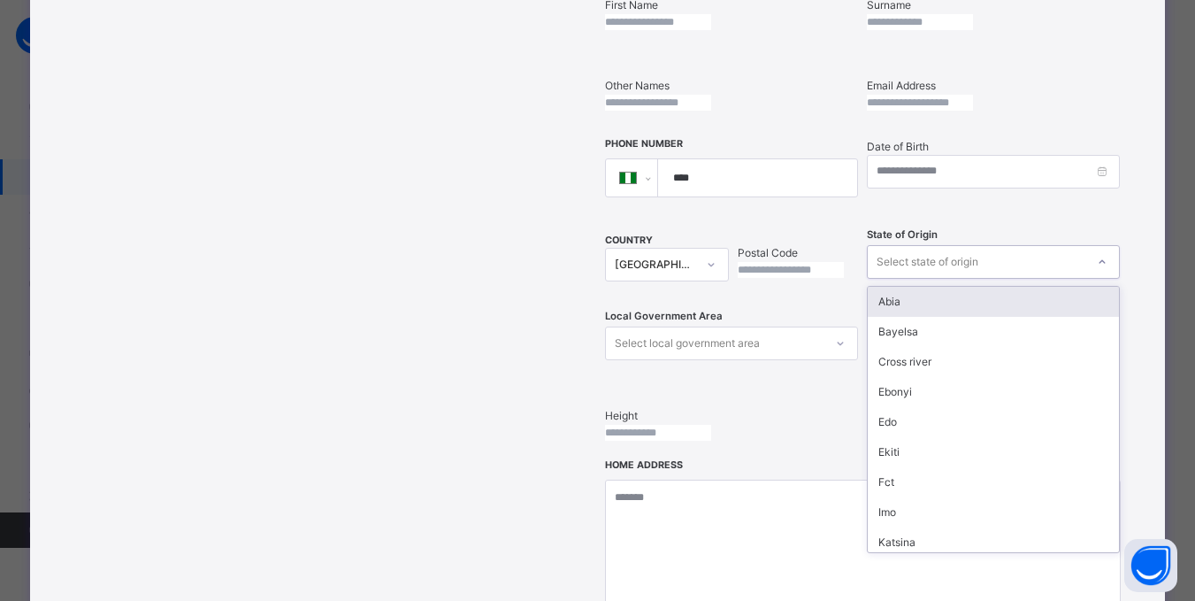
click at [929, 245] on div "Select state of origin" at bounding box center [993, 262] width 253 height 34
click at [745, 326] on div "Select local government area" at bounding box center [687, 343] width 145 height 34
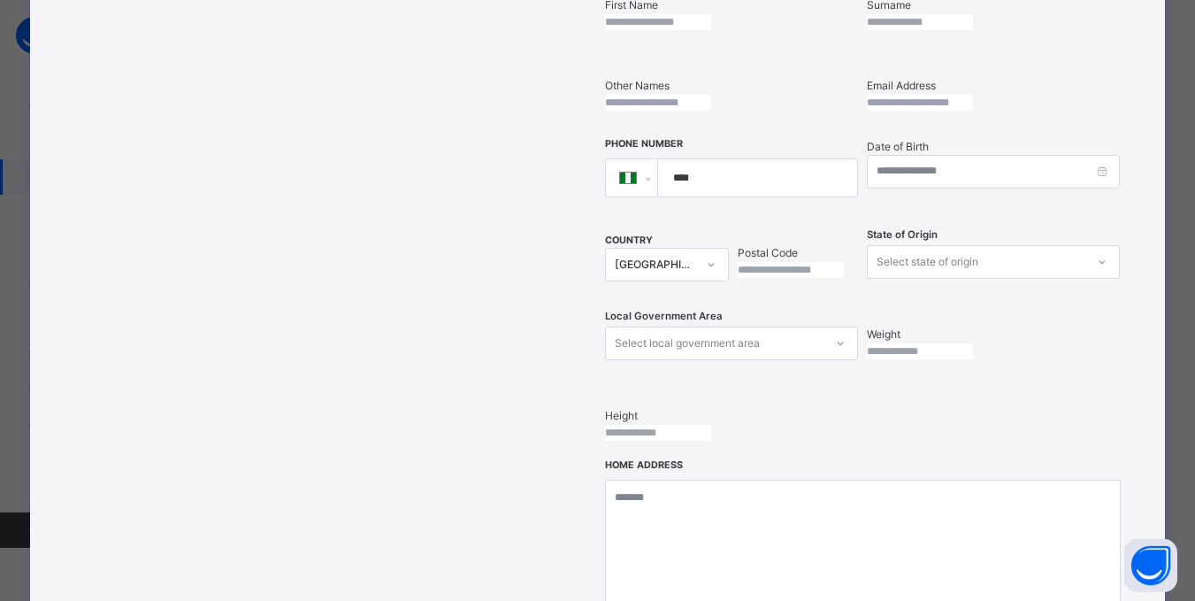
click at [528, 328] on div "Drag and drop your image file here or Browse File" at bounding box center [485, 268] width 221 height 1014
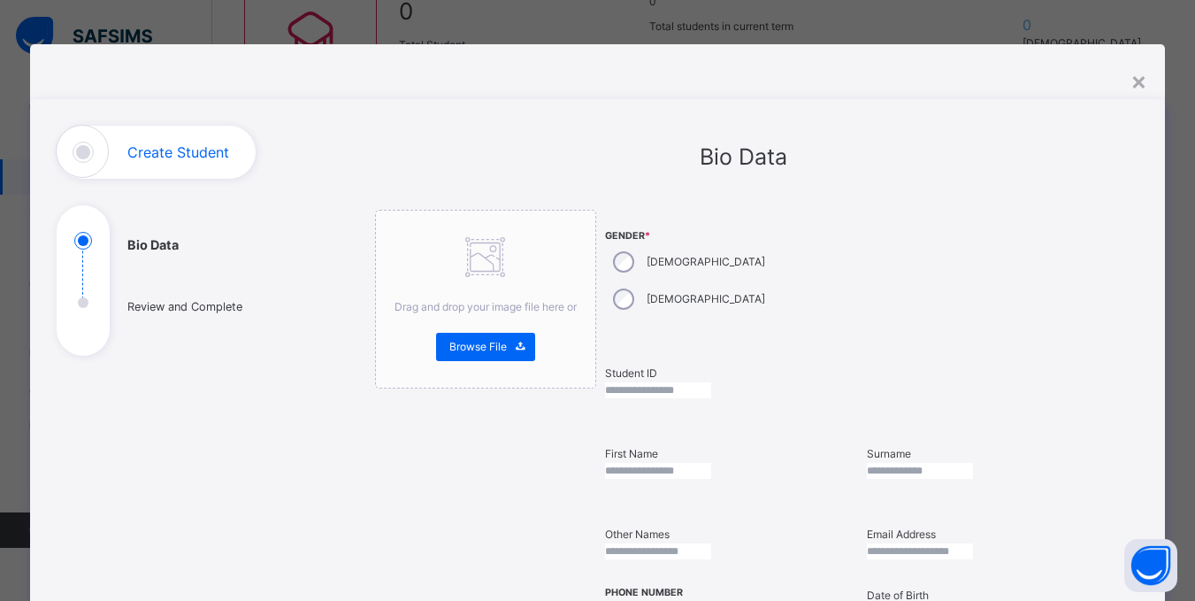
scroll to position [152, 0]
click at [1138, 84] on div "×" at bounding box center [1138, 80] width 17 height 37
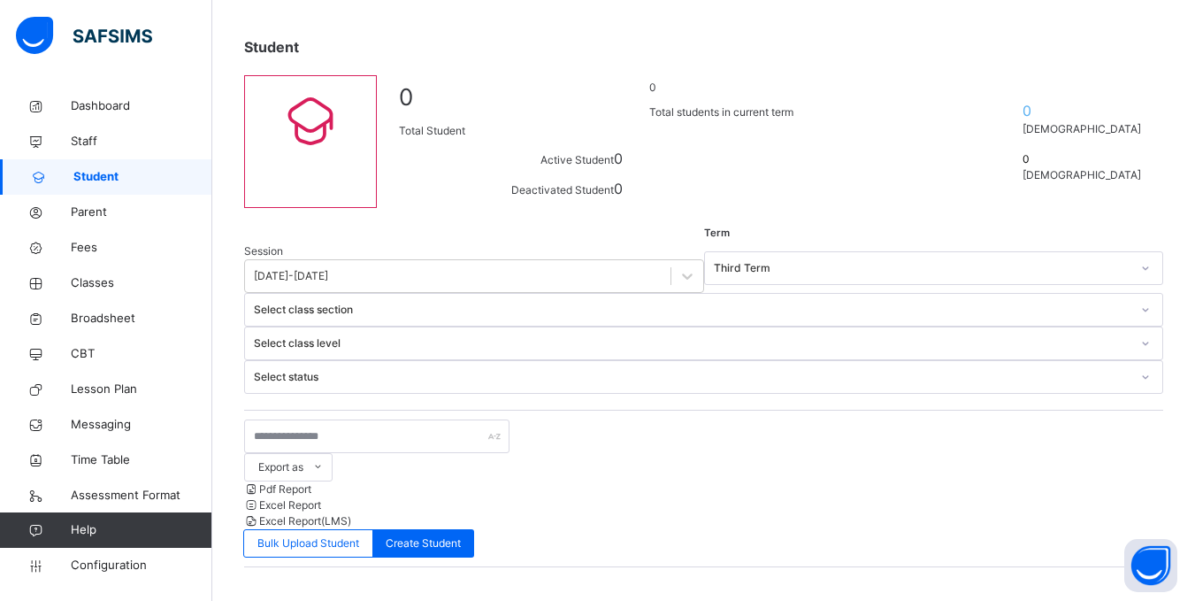
scroll to position [53, 0]
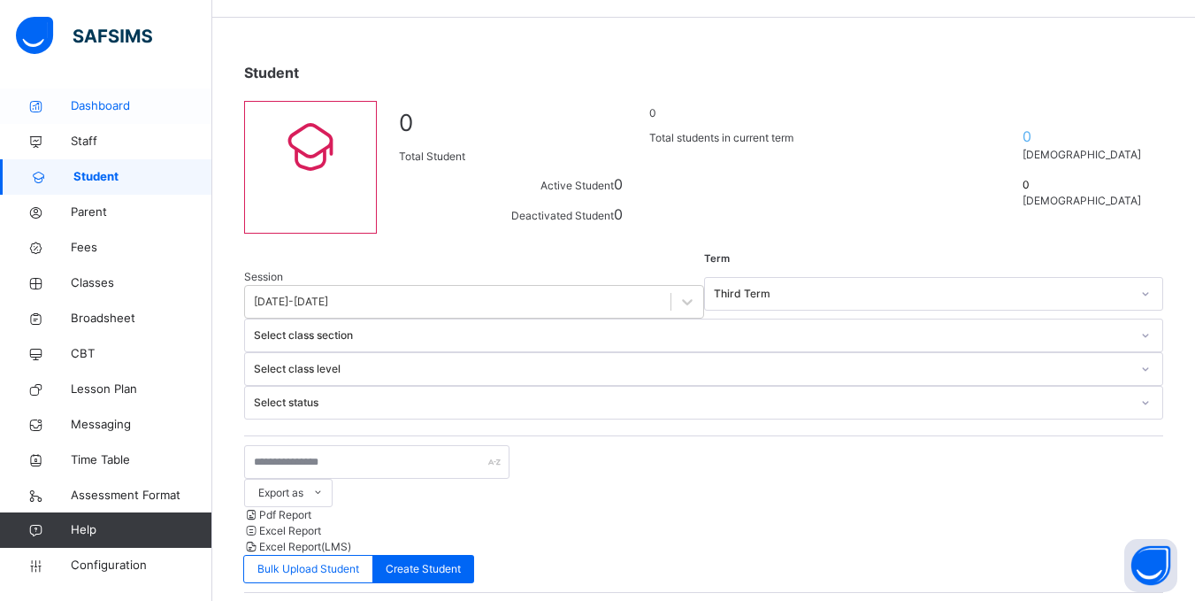
click at [112, 119] on link "Dashboard" at bounding box center [106, 105] width 212 height 35
